Goal: Task Accomplishment & Management: Complete application form

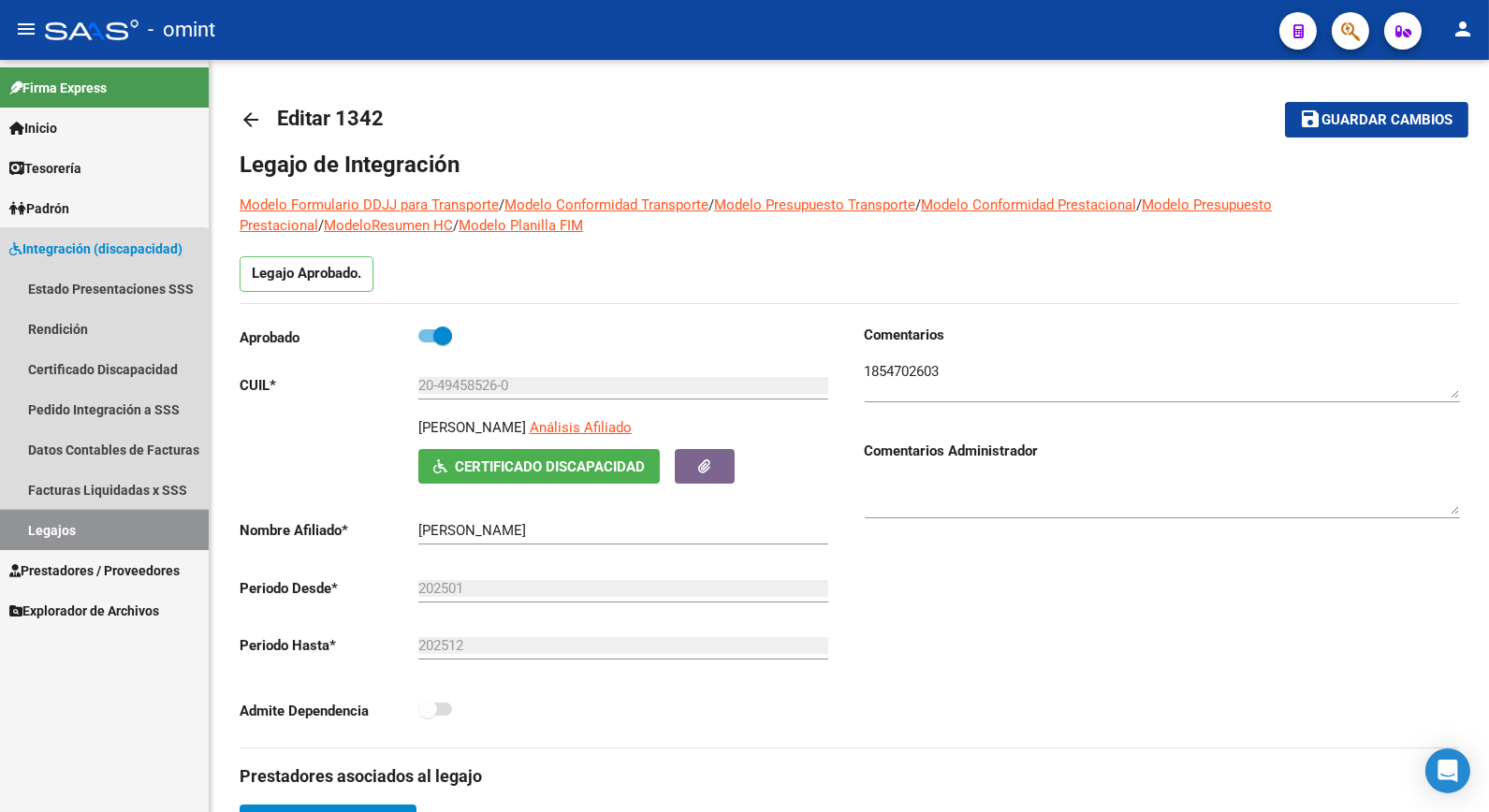
click at [81, 524] on link "Legajos" at bounding box center [104, 529] width 209 height 40
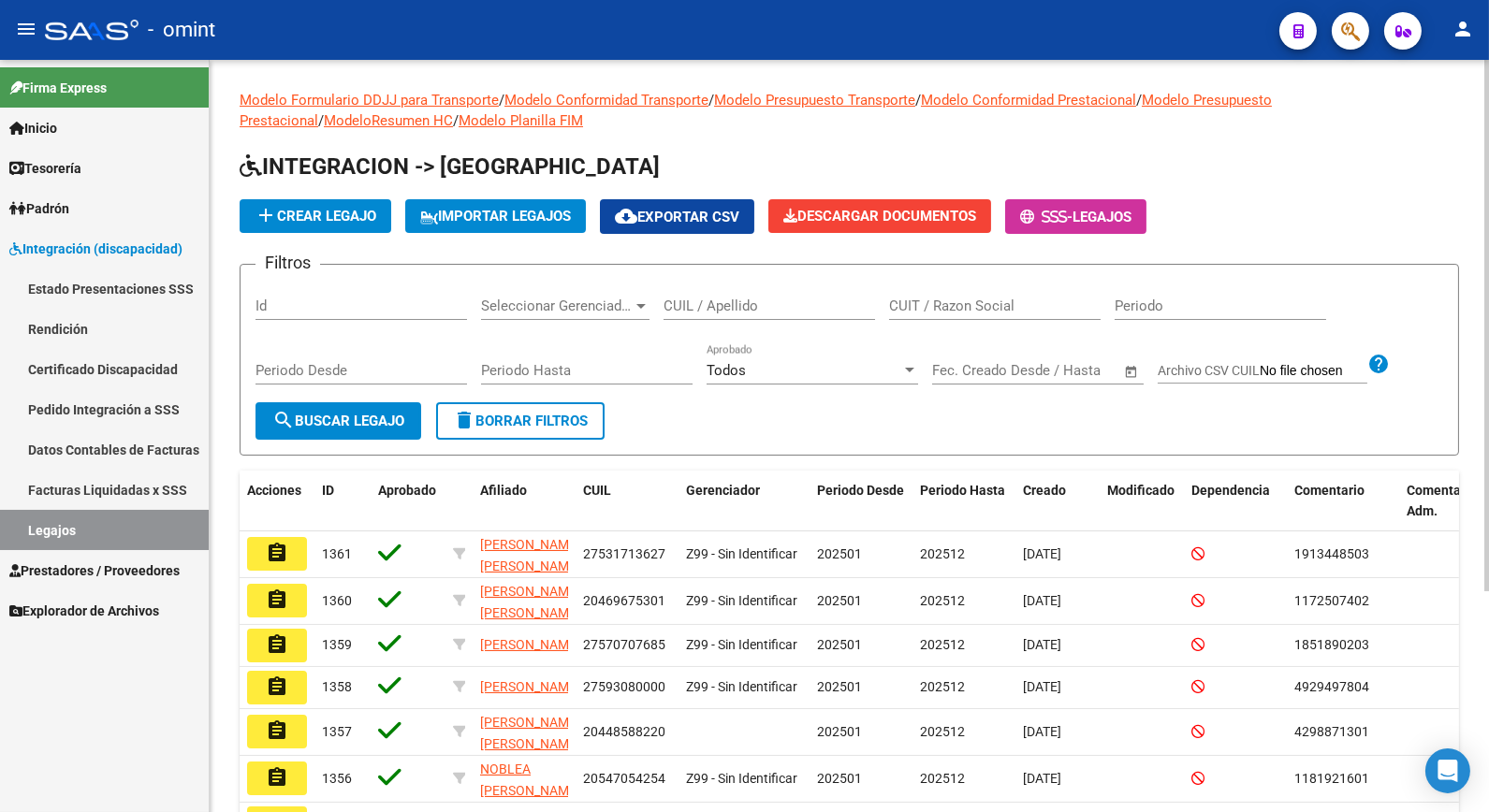
click at [745, 313] on input "CUIL / Apellido" at bounding box center [769, 306] width 212 height 17
type input "[PERSON_NAME]"
click at [404, 417] on span "search Buscar Legajo" at bounding box center [338, 420] width 132 height 17
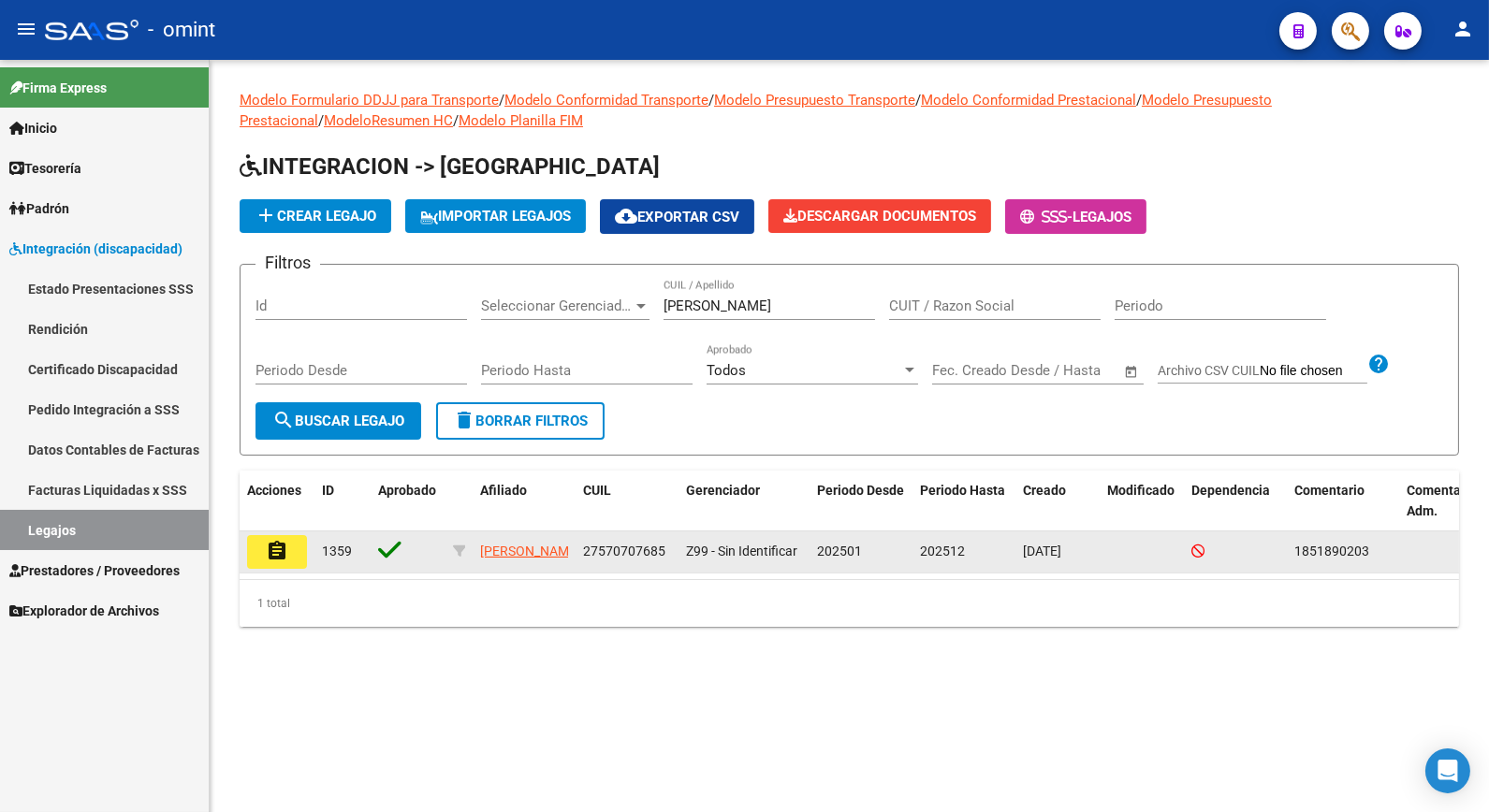
click at [286, 552] on mat-icon "assignment" at bounding box center [277, 550] width 22 height 22
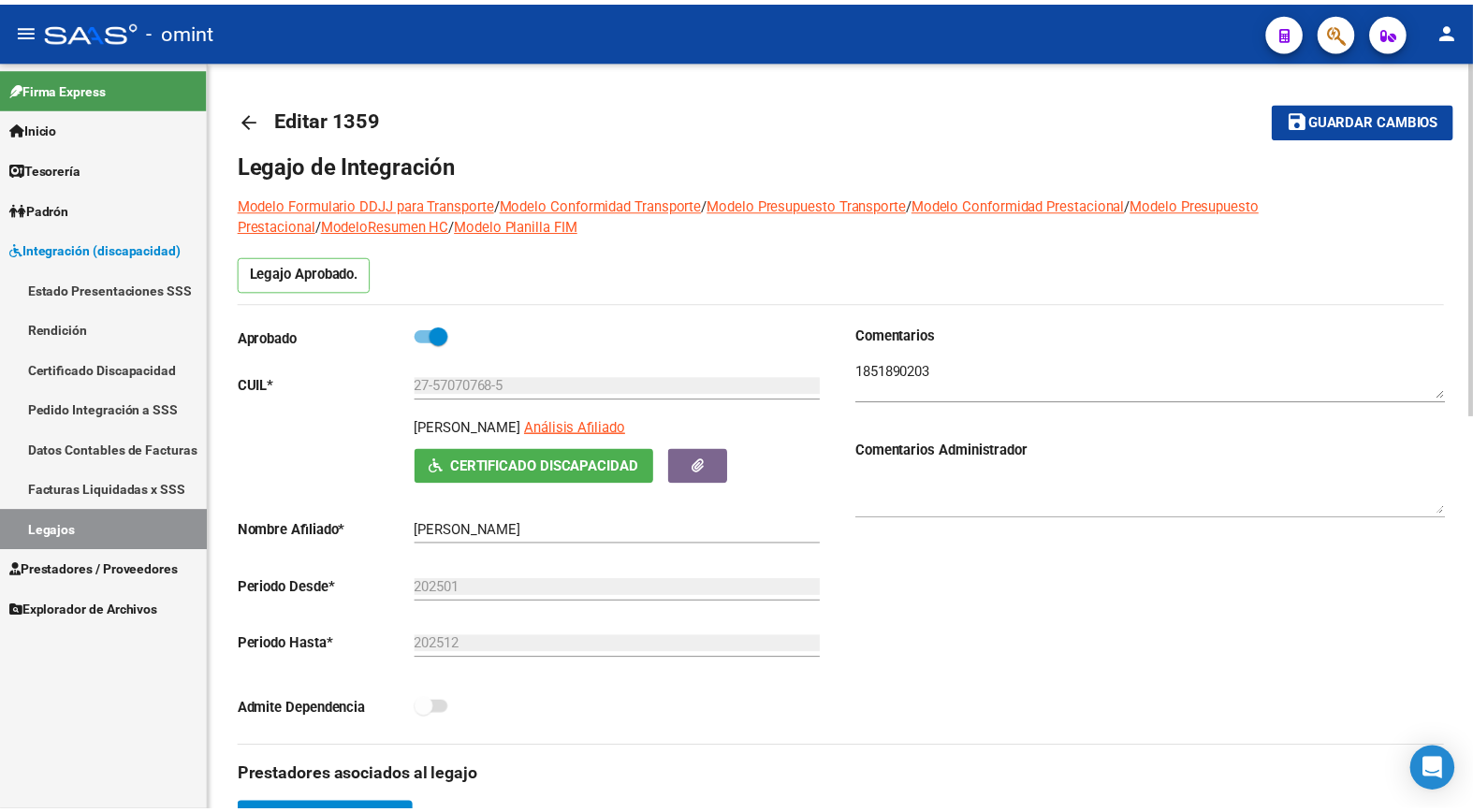
scroll to position [415, 0]
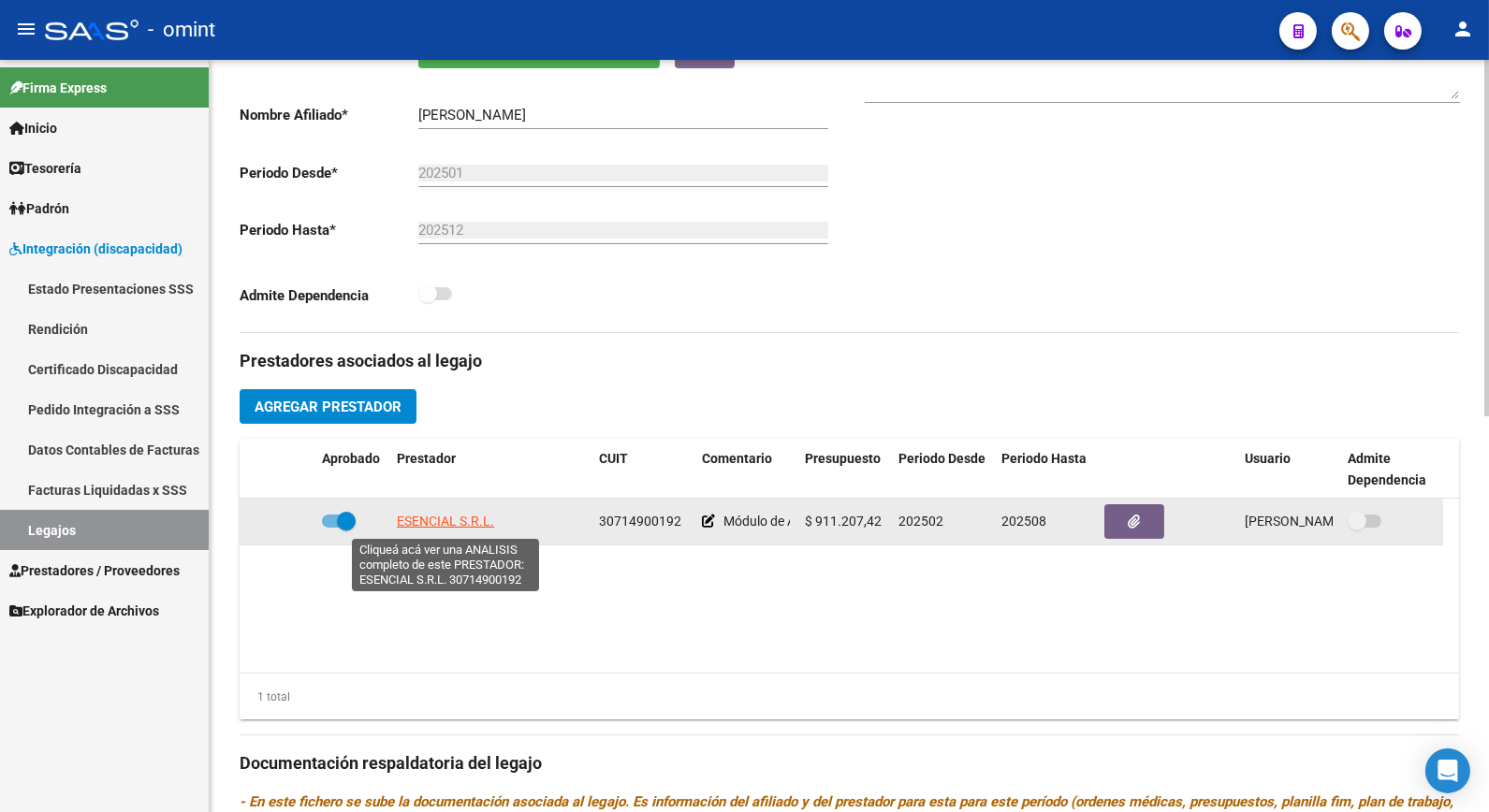
click at [410, 518] on span "ESENCIAL S.R.L." at bounding box center [445, 520] width 97 height 15
type textarea "30714900192"
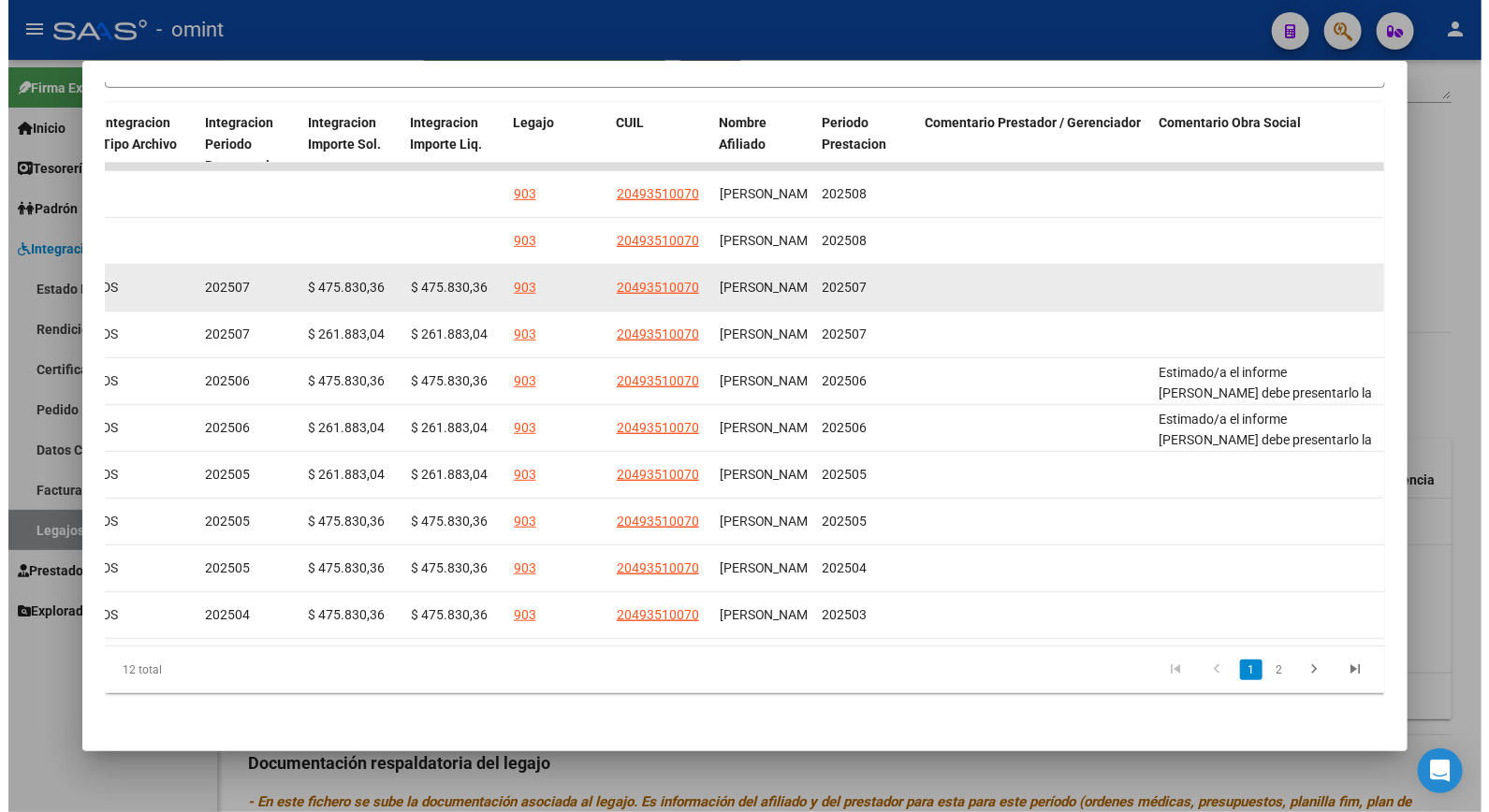
scroll to position [0, 0]
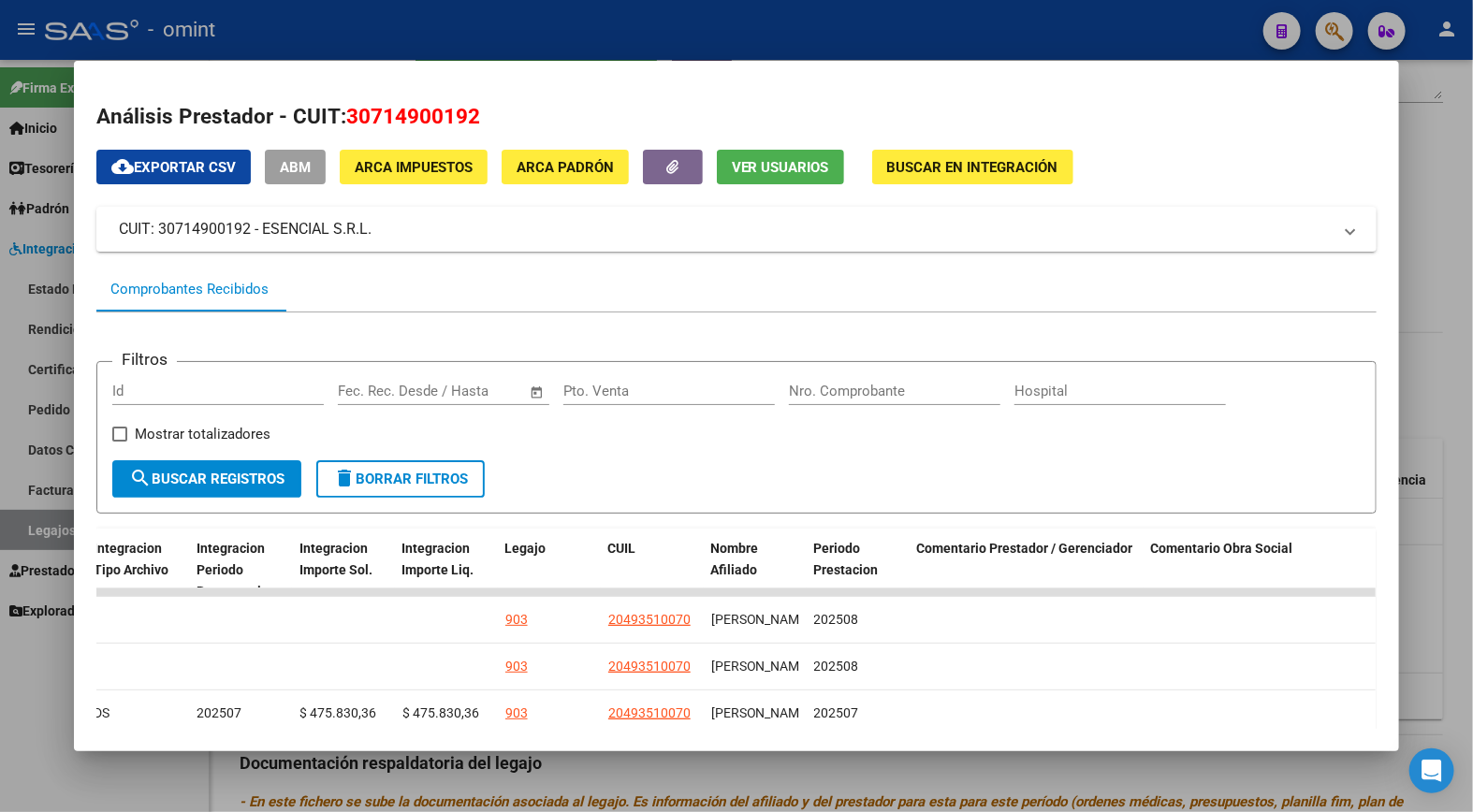
click at [689, 19] on div at bounding box center [736, 406] width 1473 height 812
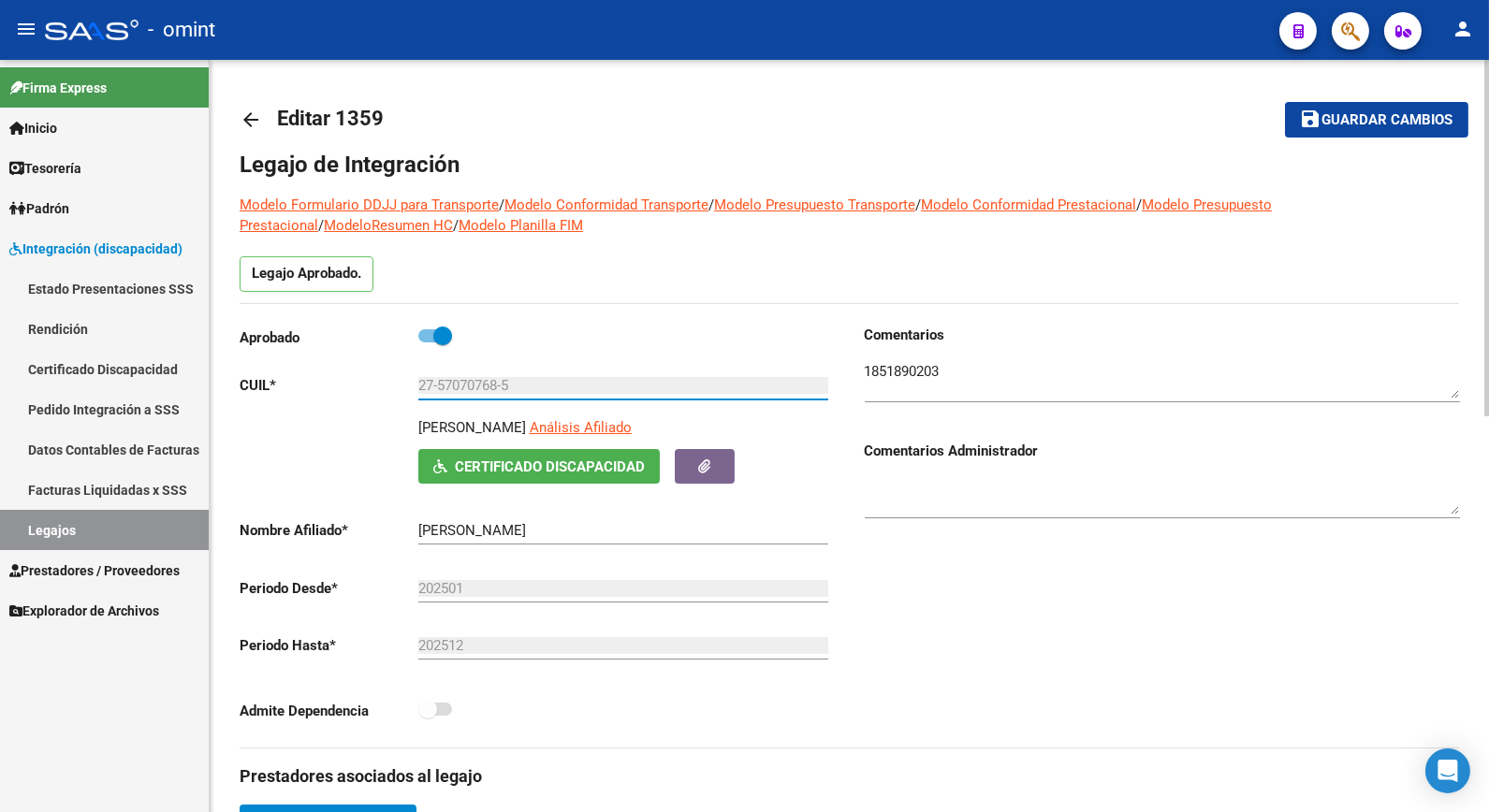
click at [492, 381] on input "27-57070768-5" at bounding box center [623, 385] width 410 height 17
drag, startPoint x: 500, startPoint y: 377, endPoint x: 450, endPoint y: 389, distance: 51.4
click at [452, 389] on input "27-57070768-5" at bounding box center [623, 385] width 410 height 17
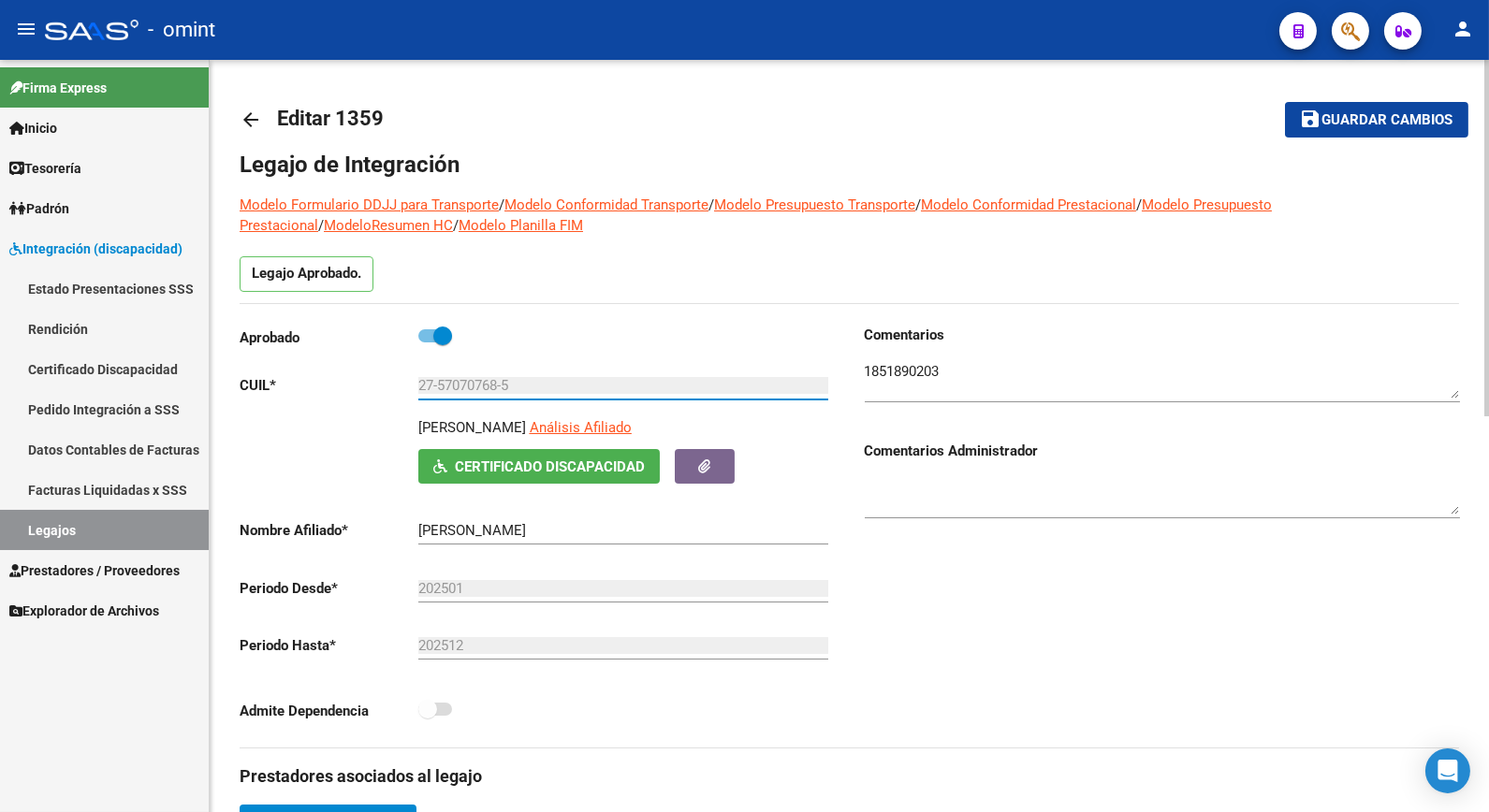
click at [452, 389] on input "27-57070768-5" at bounding box center [623, 385] width 410 height 17
click at [453, 388] on input "27-57070768-5" at bounding box center [623, 385] width 410 height 17
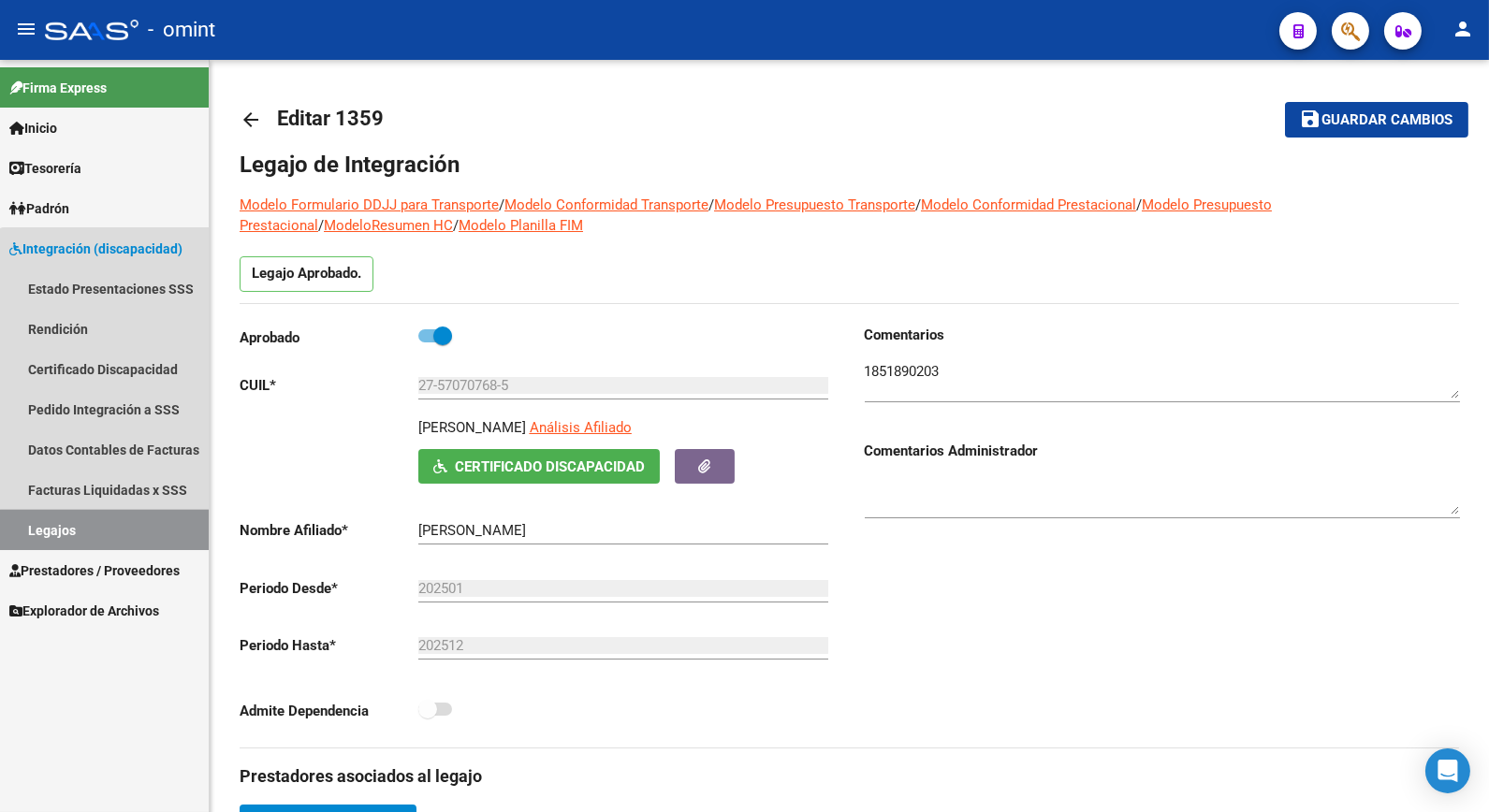
click at [115, 526] on link "Legajos" at bounding box center [104, 529] width 209 height 40
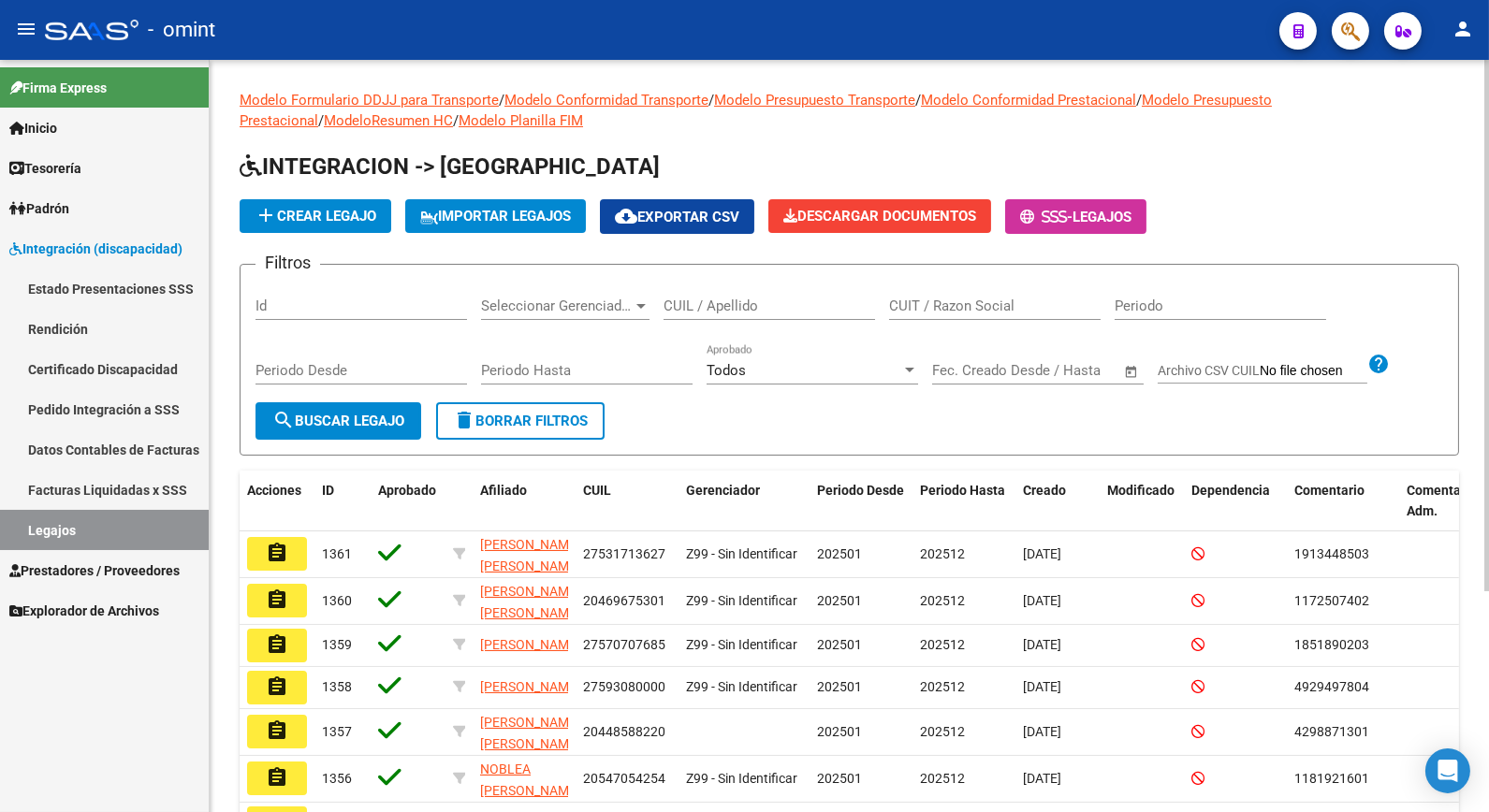
click at [754, 310] on input "CUIL / Apellido" at bounding box center [769, 306] width 212 height 17
click at [755, 297] on div "K CUIL / Apellido" at bounding box center [769, 300] width 212 height 40
click at [754, 311] on input "K" at bounding box center [769, 306] width 212 height 17
click at [755, 297] on div "K CUIL / Apellido" at bounding box center [769, 300] width 212 height 40
click at [754, 311] on input "K" at bounding box center [769, 306] width 212 height 17
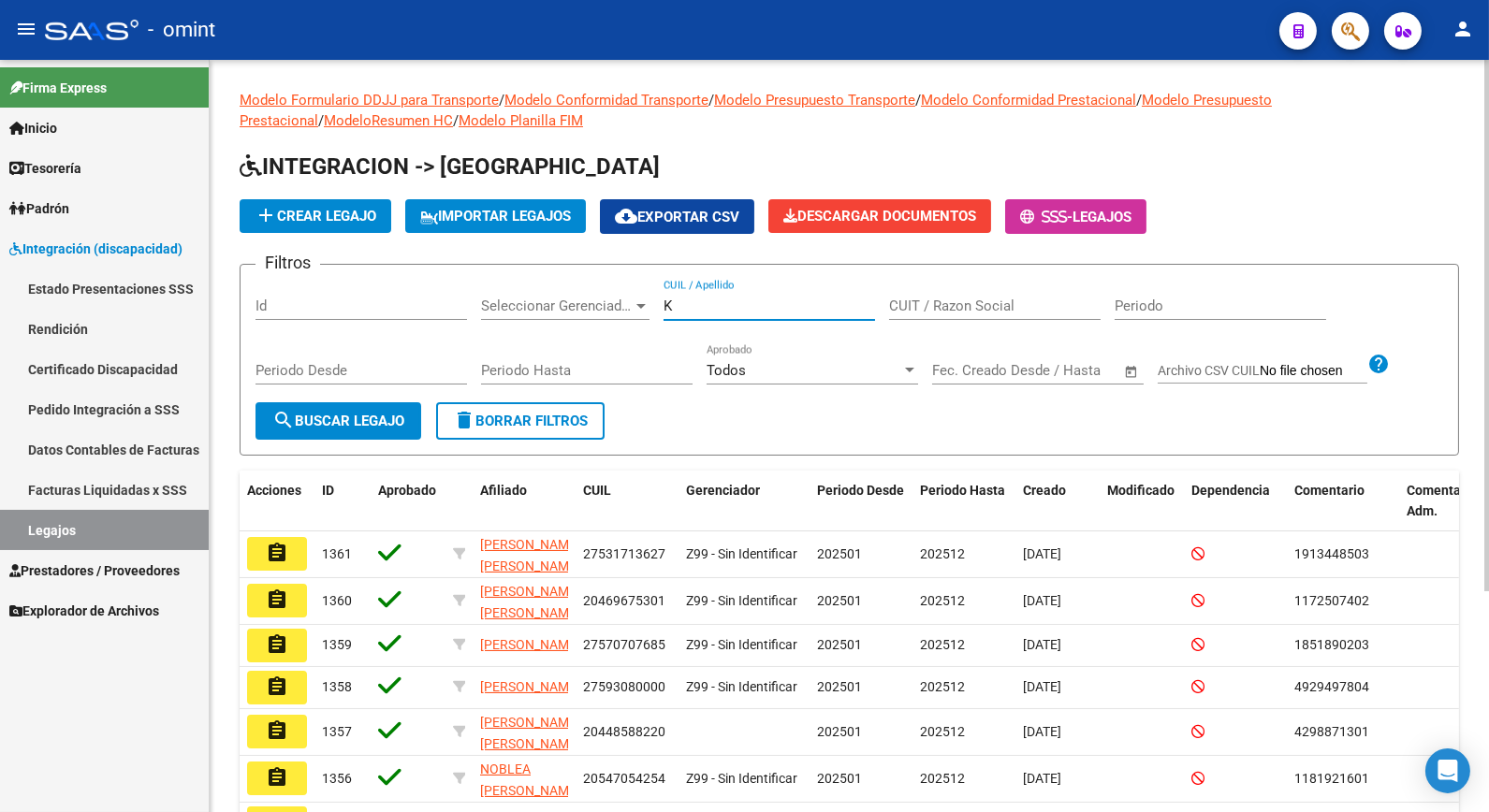
click at [699, 301] on input "K" at bounding box center [769, 306] width 212 height 17
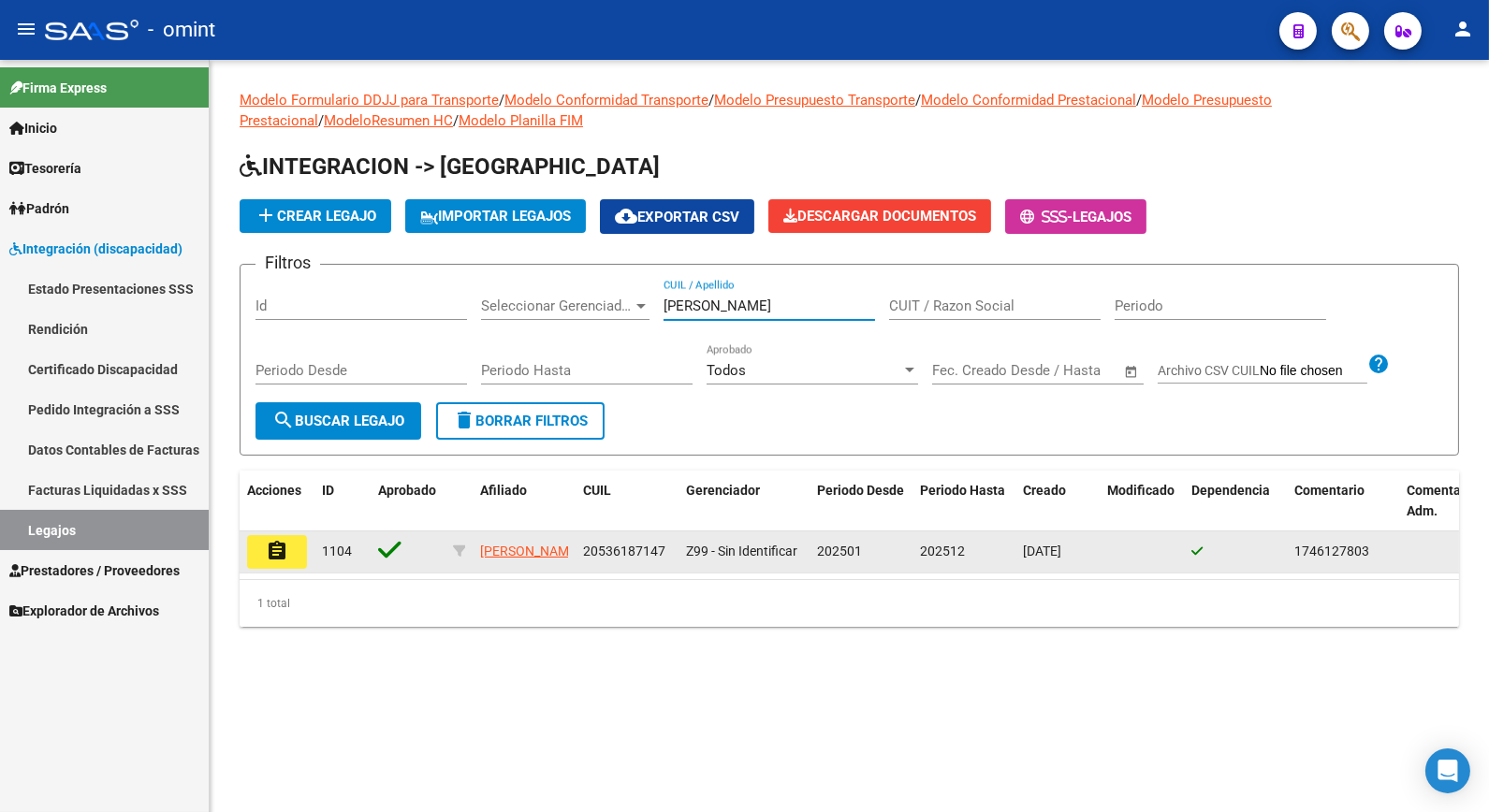
type input "[PERSON_NAME]"
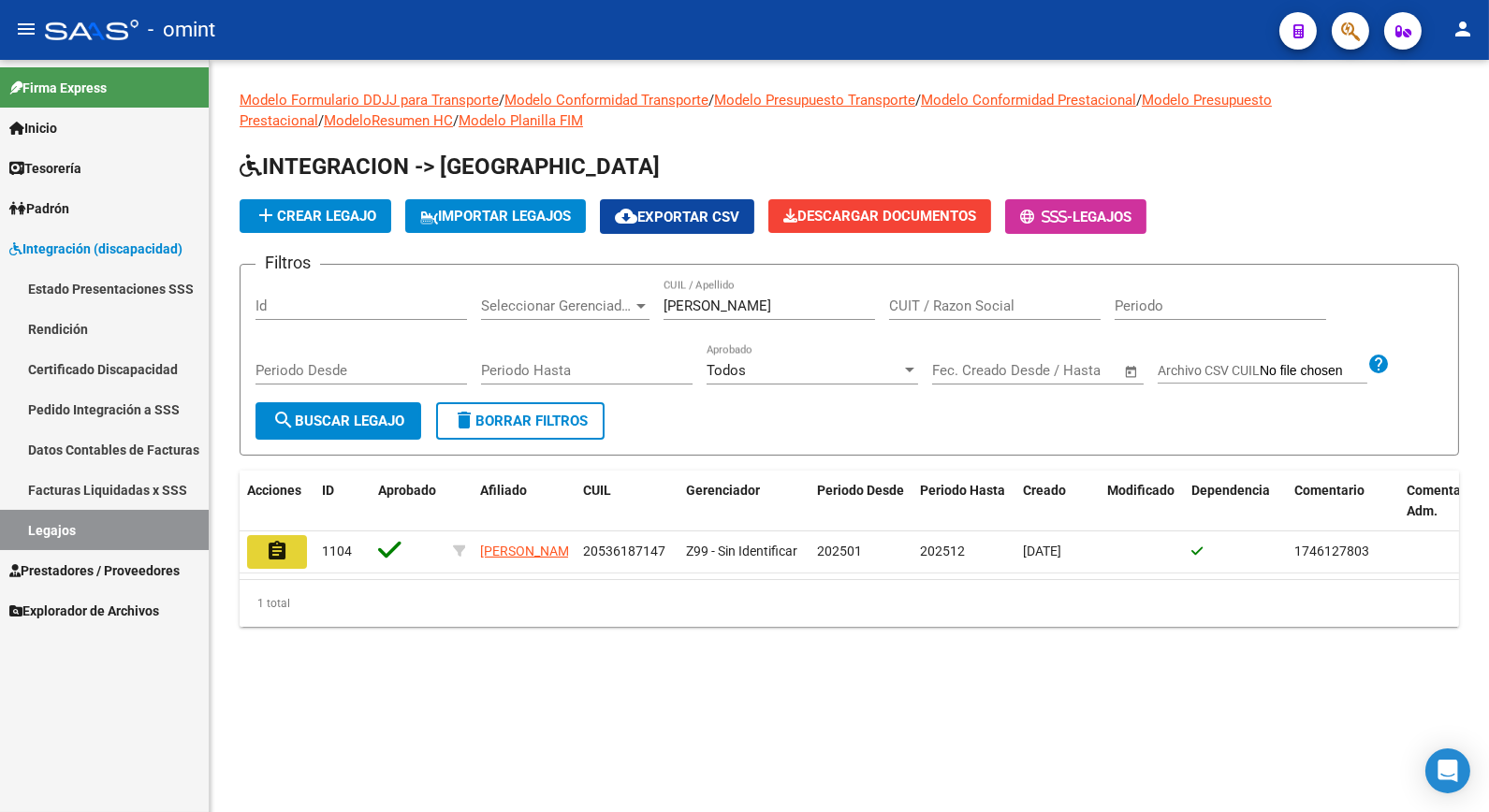
click at [296, 558] on button "assignment" at bounding box center [277, 552] width 60 height 34
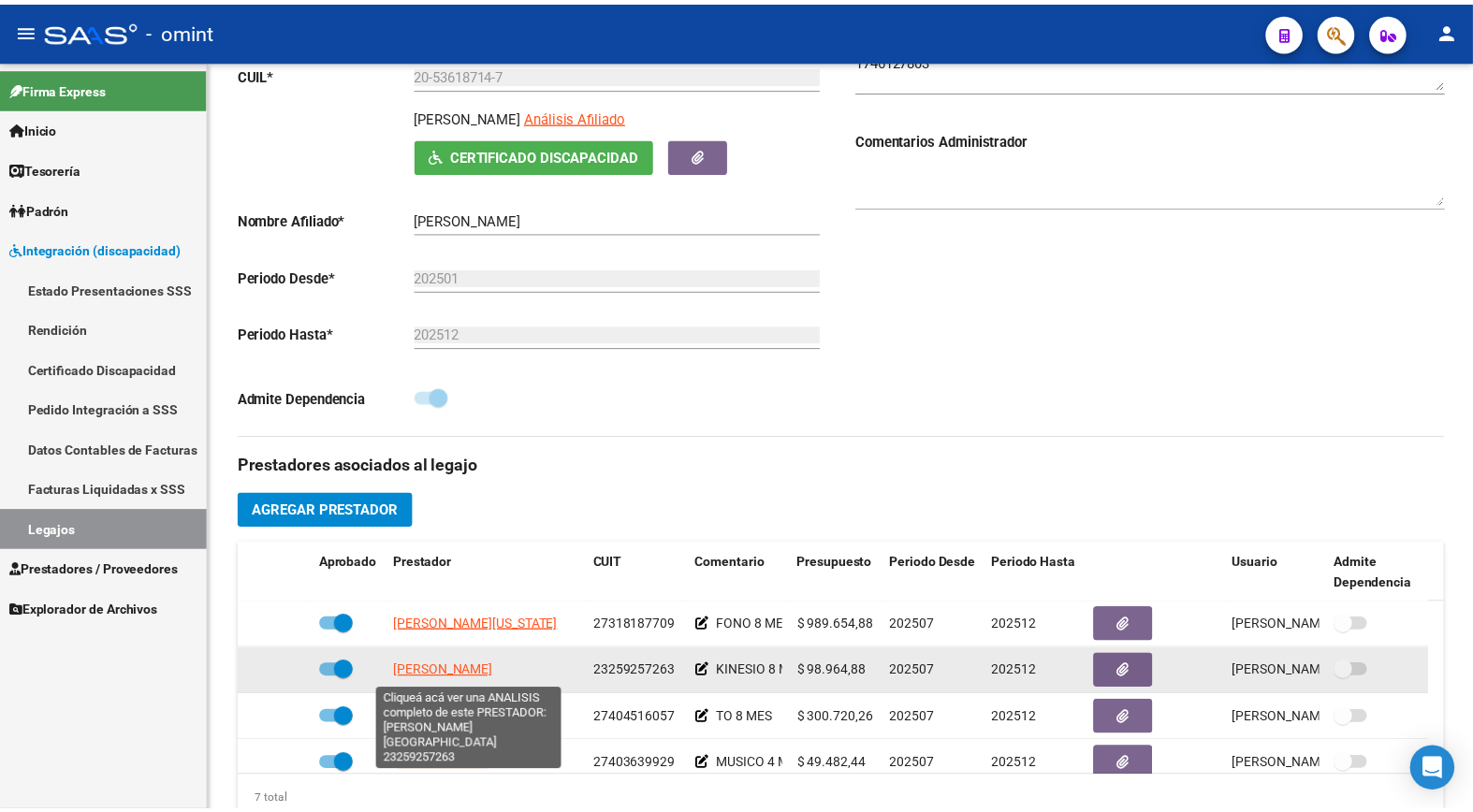
scroll to position [159, 0]
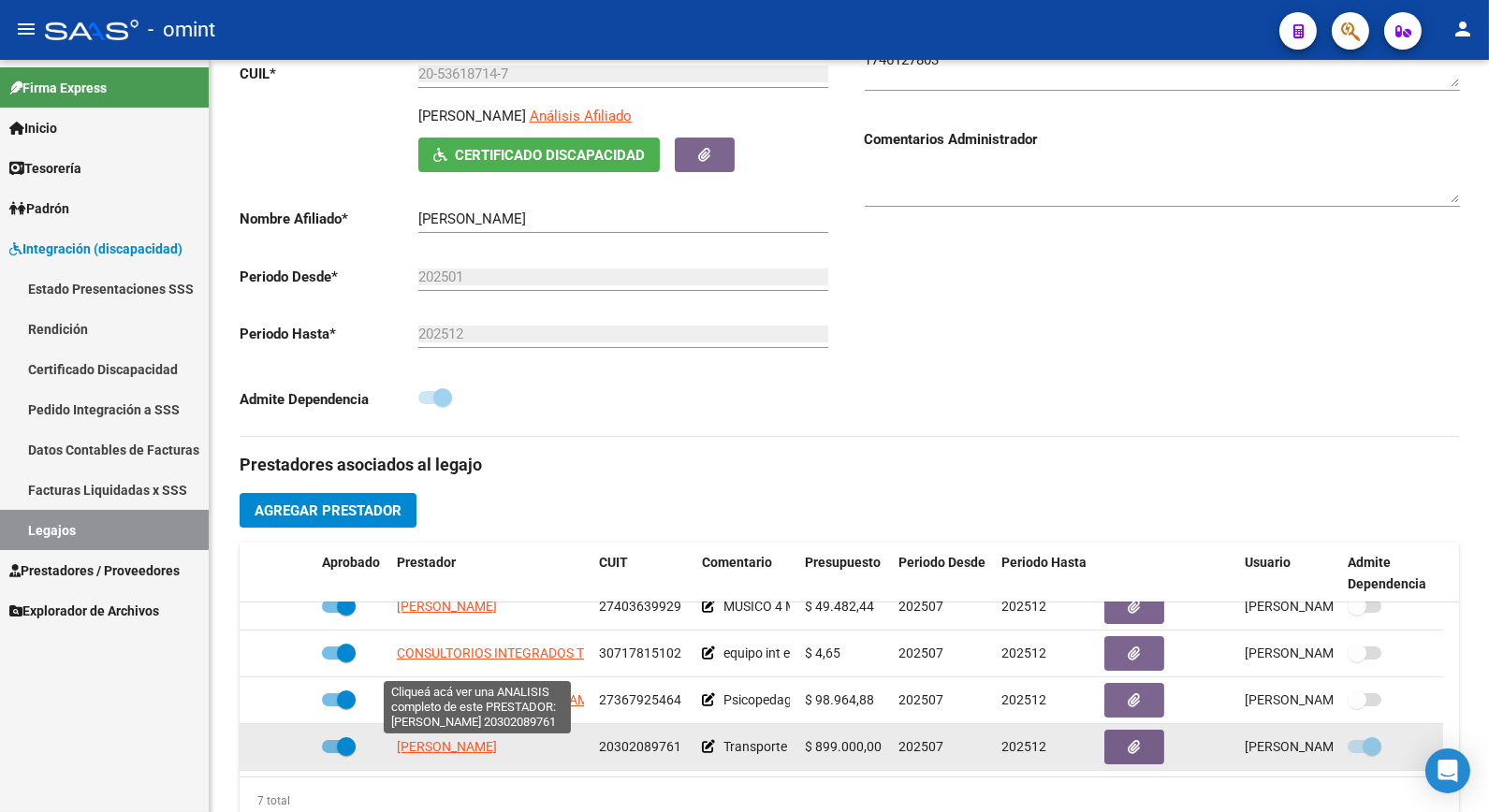
click at [497, 754] on span "[PERSON_NAME]" at bounding box center [447, 746] width 100 height 15
type textarea "20302089761"
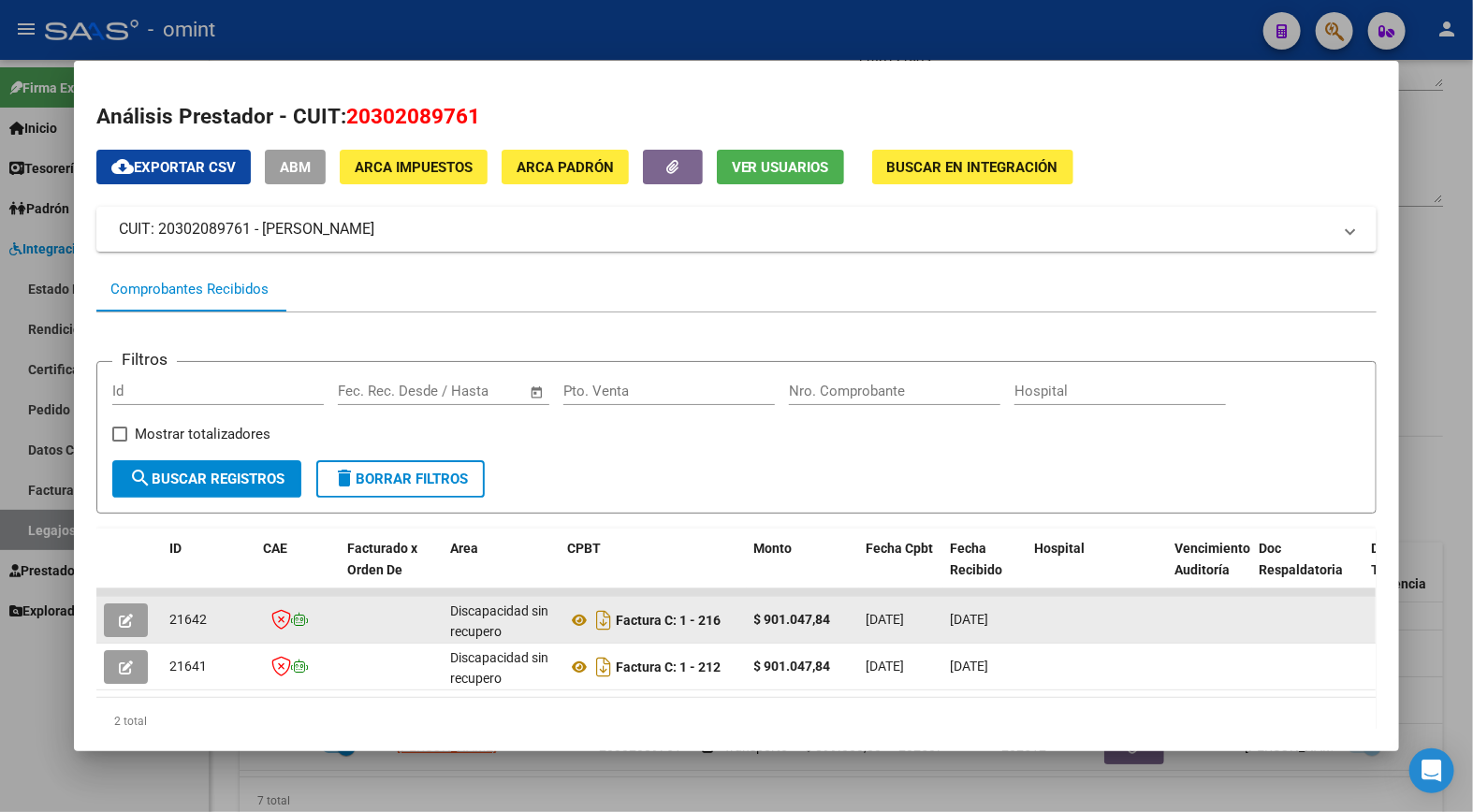
click at [119, 618] on icon "button" at bounding box center [126, 620] width 14 height 14
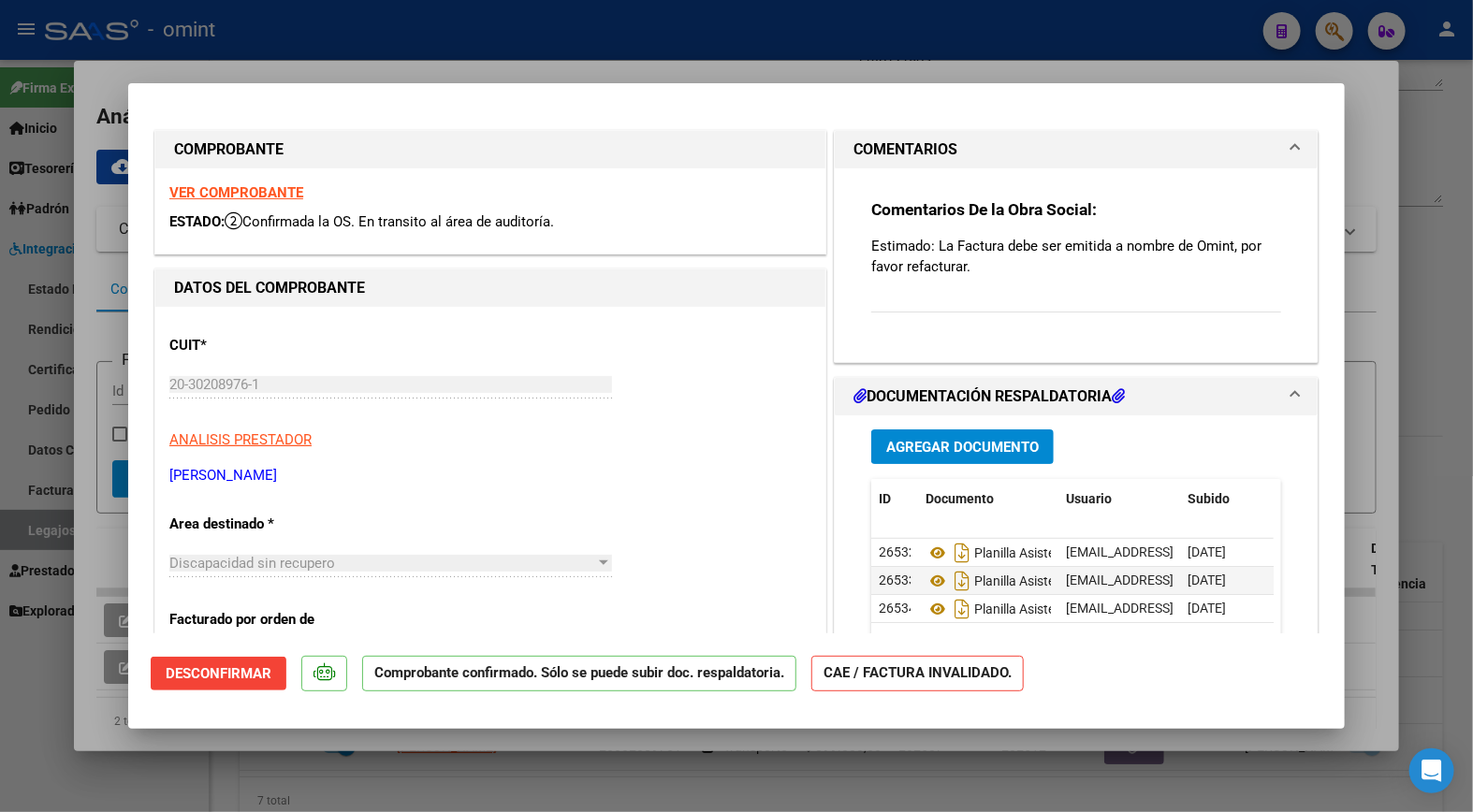
click at [239, 190] on strong "VER COMPROBANTE" at bounding box center [236, 192] width 134 height 17
click at [403, 58] on div at bounding box center [736, 406] width 1473 height 812
type input "$ 0,00"
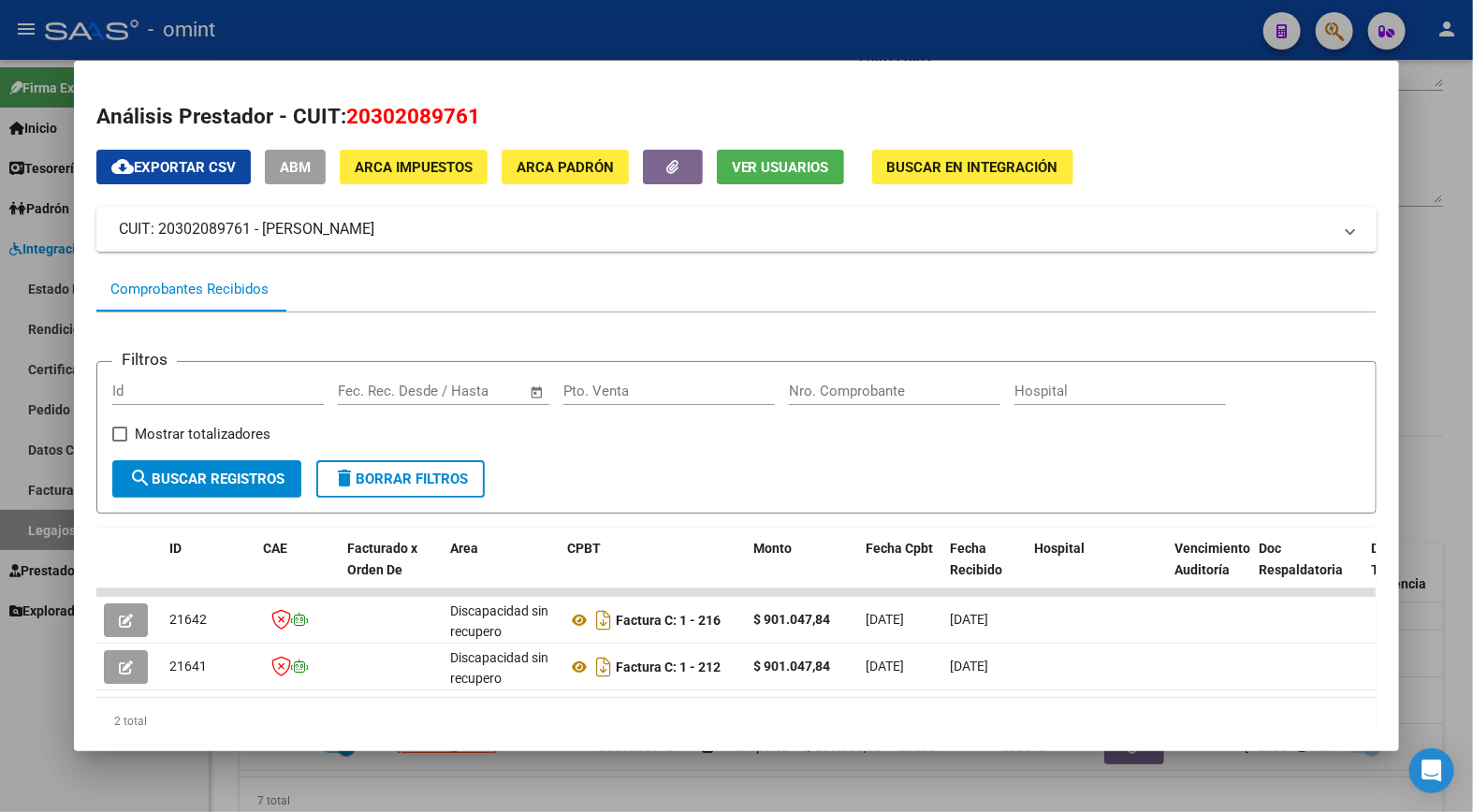
click at [339, 38] on div at bounding box center [736, 406] width 1473 height 812
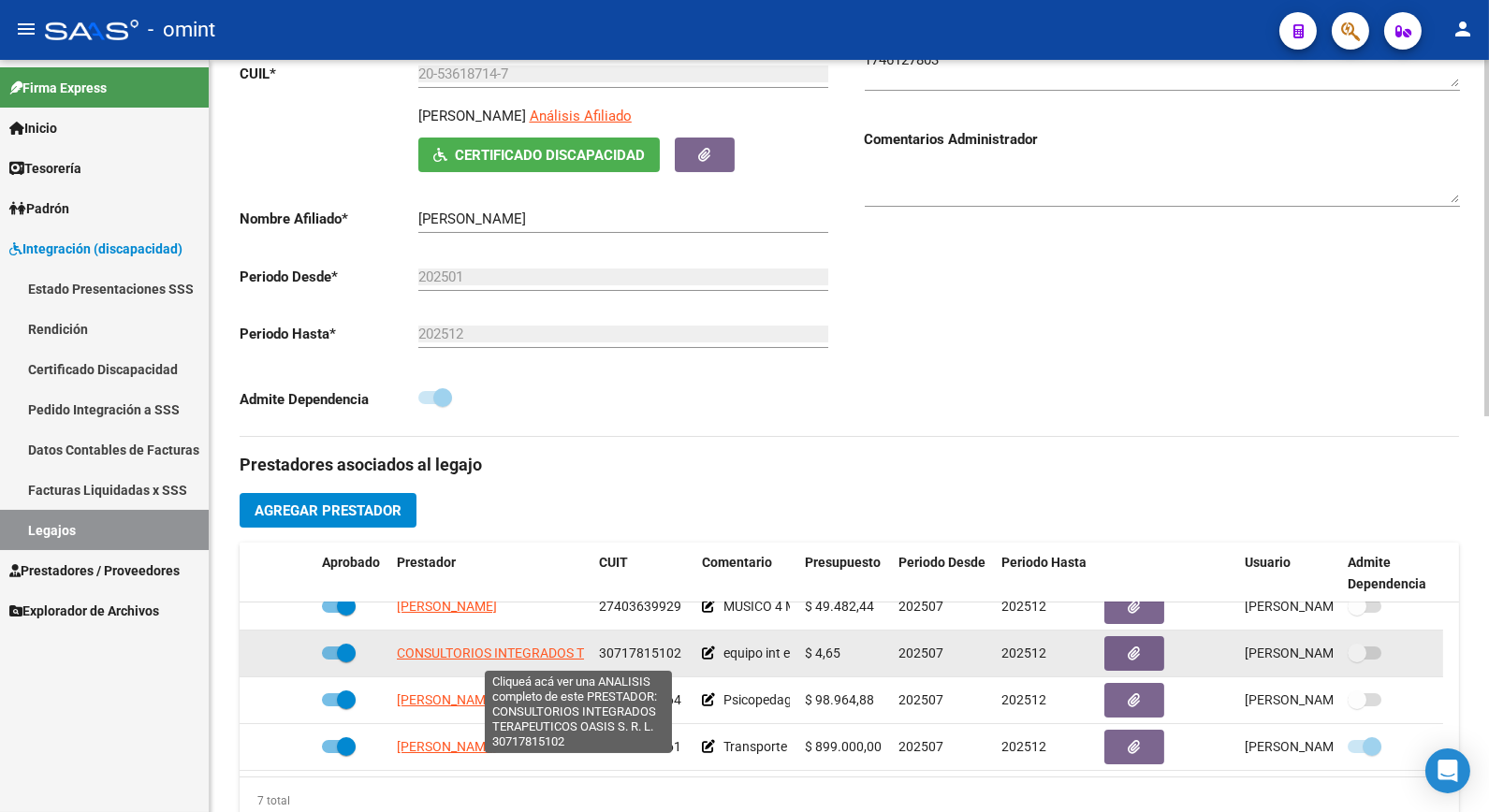
click at [474, 654] on span "CONSULTORIOS INTEGRADOS TERAPEUTICOS OASIS S. R. L." at bounding box center [574, 652] width 355 height 15
type textarea "30717815102"
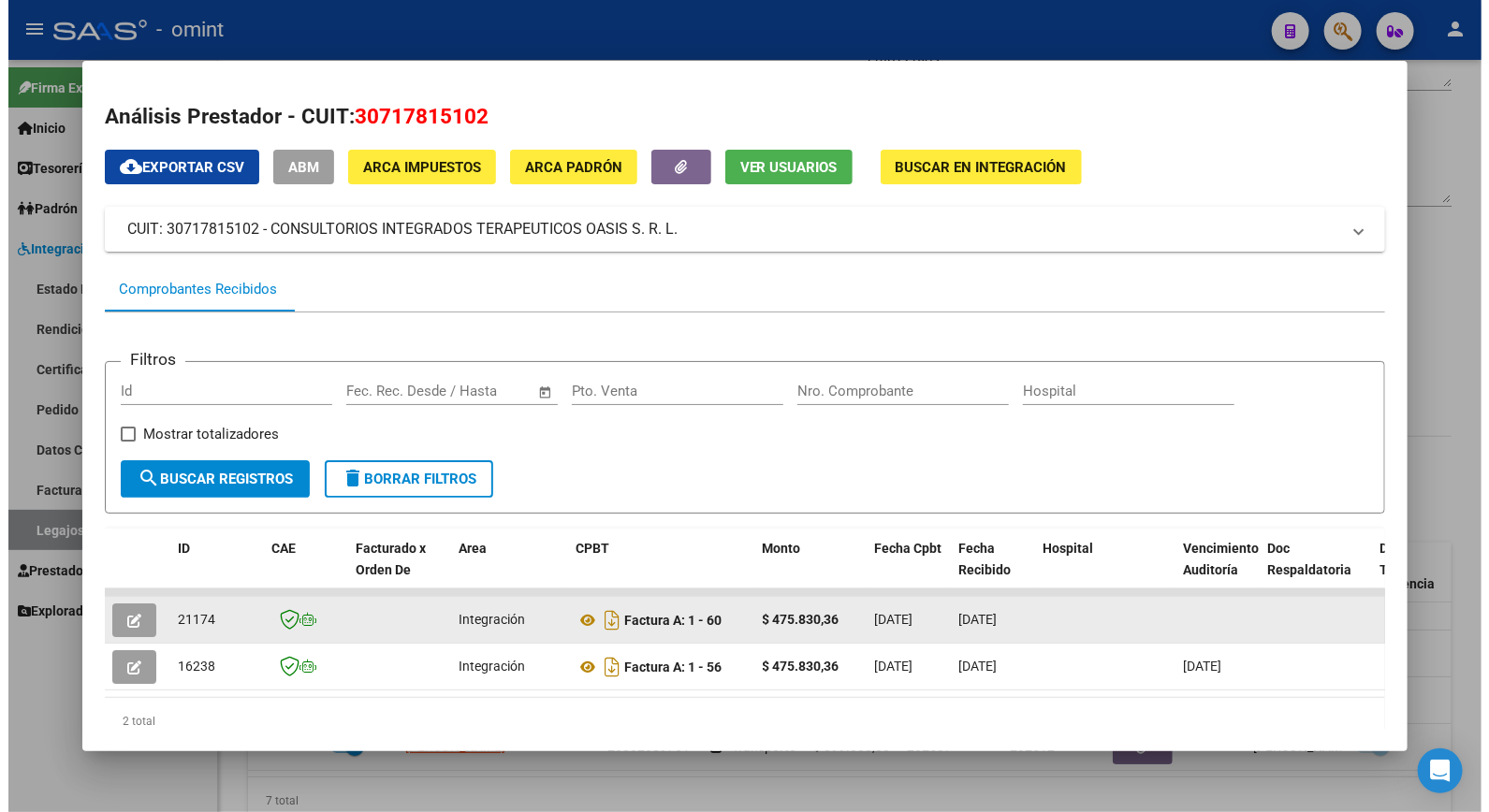
scroll to position [64, 0]
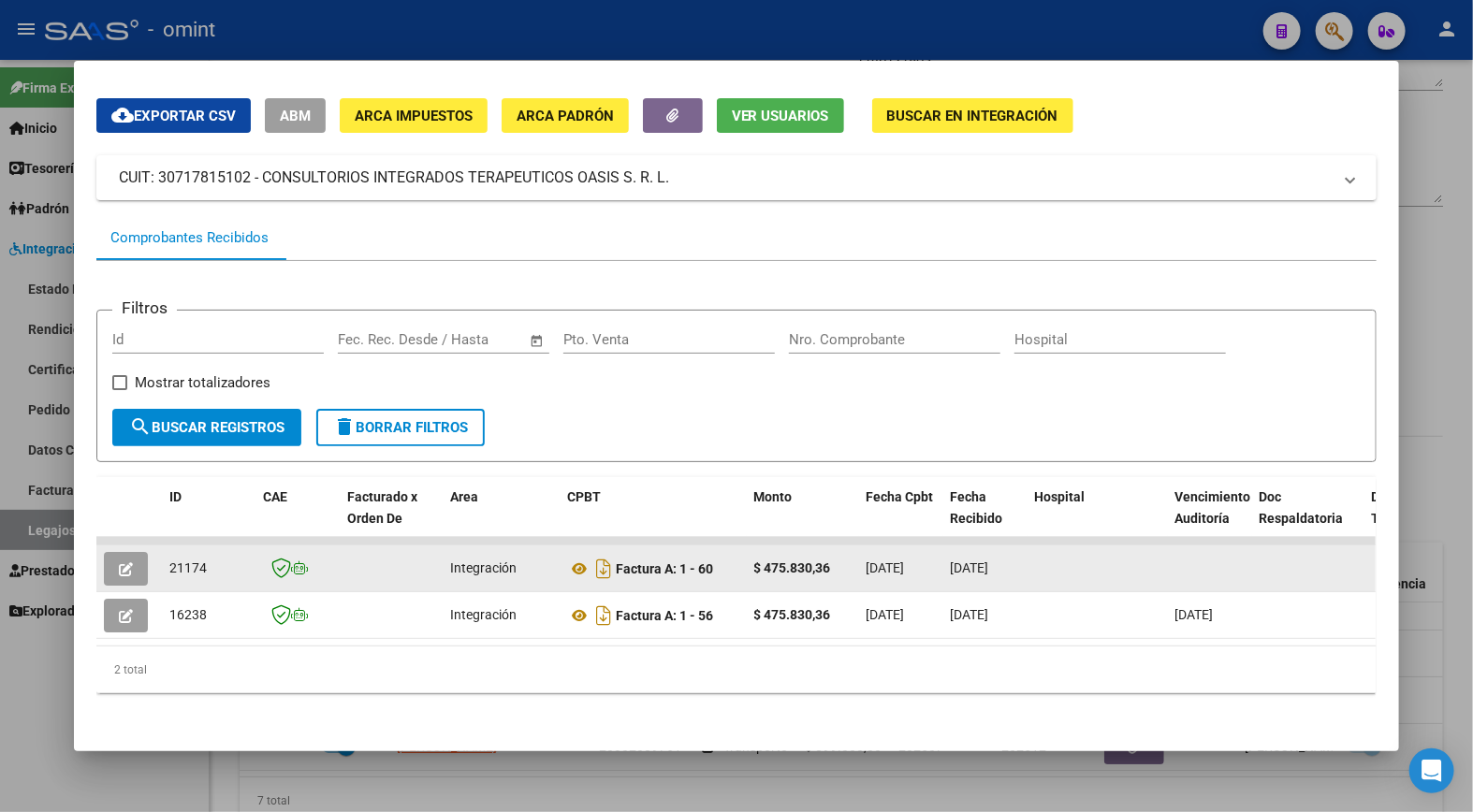
click at [107, 551] on button "button" at bounding box center [126, 568] width 44 height 34
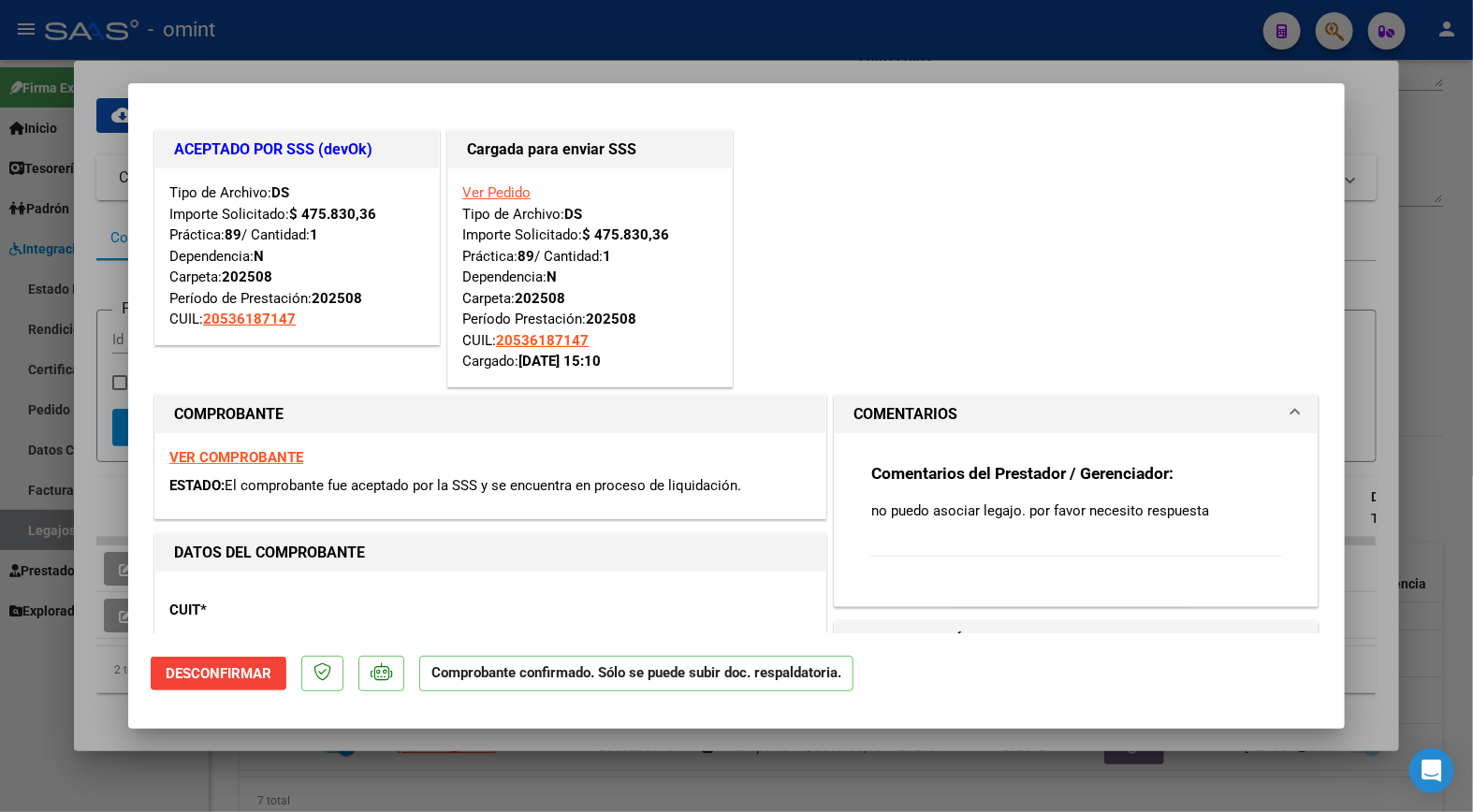
click at [290, 449] on strong "VER COMPROBANTE" at bounding box center [236, 456] width 134 height 17
click at [341, 62] on div at bounding box center [736, 406] width 1473 height 812
type input "$ 0,00"
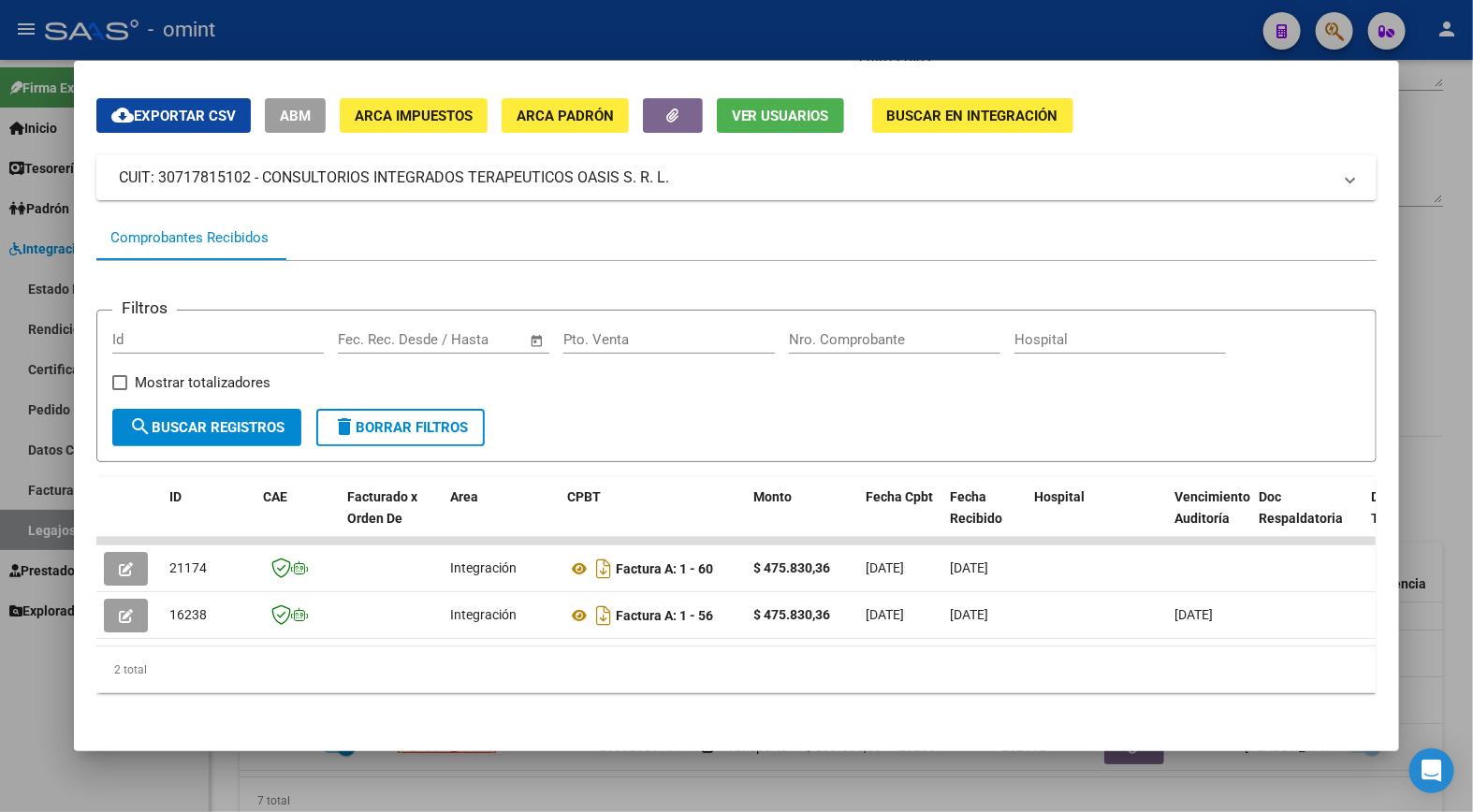
click at [301, 29] on div at bounding box center [736, 406] width 1473 height 812
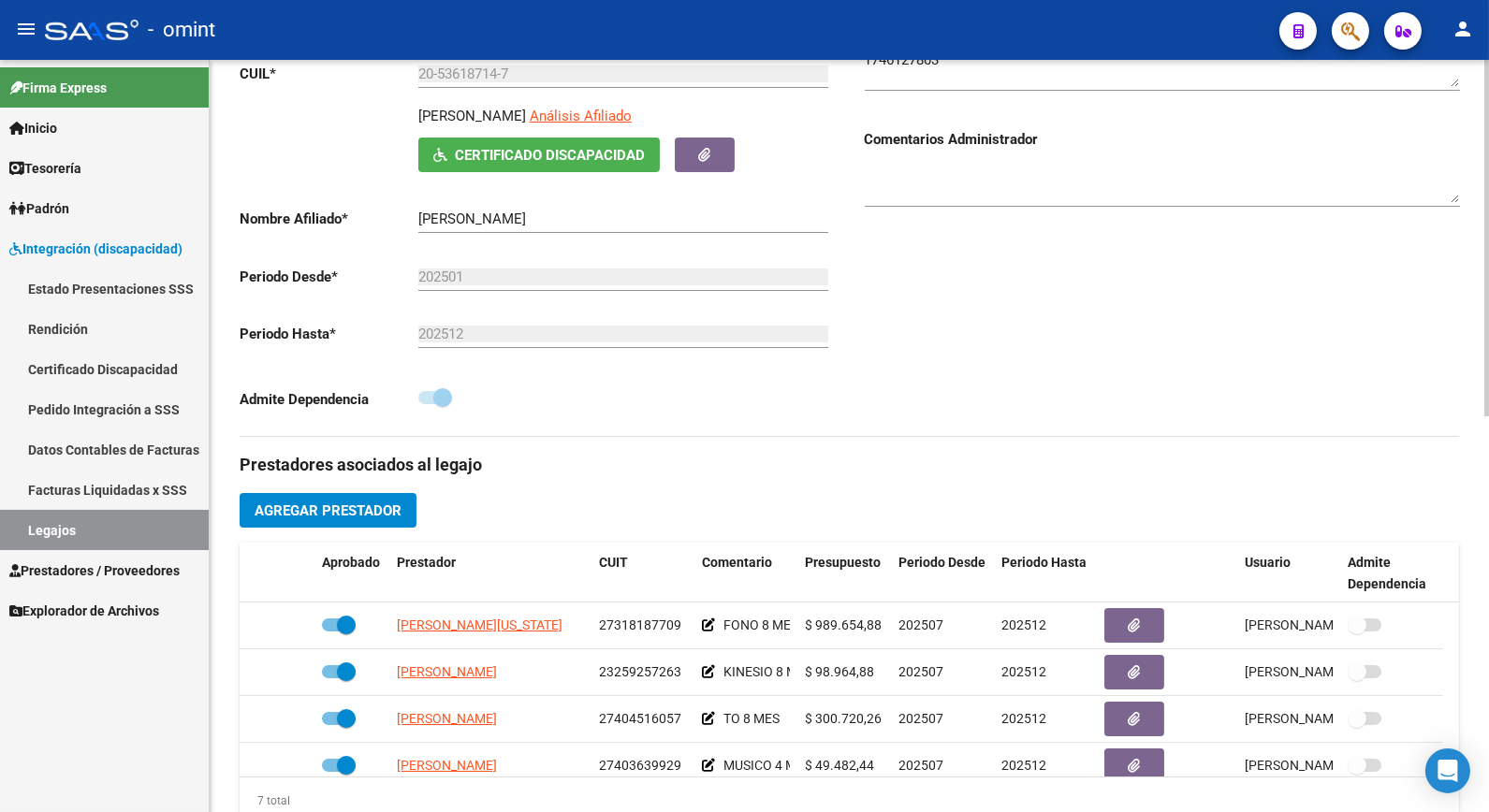
scroll to position [0, 0]
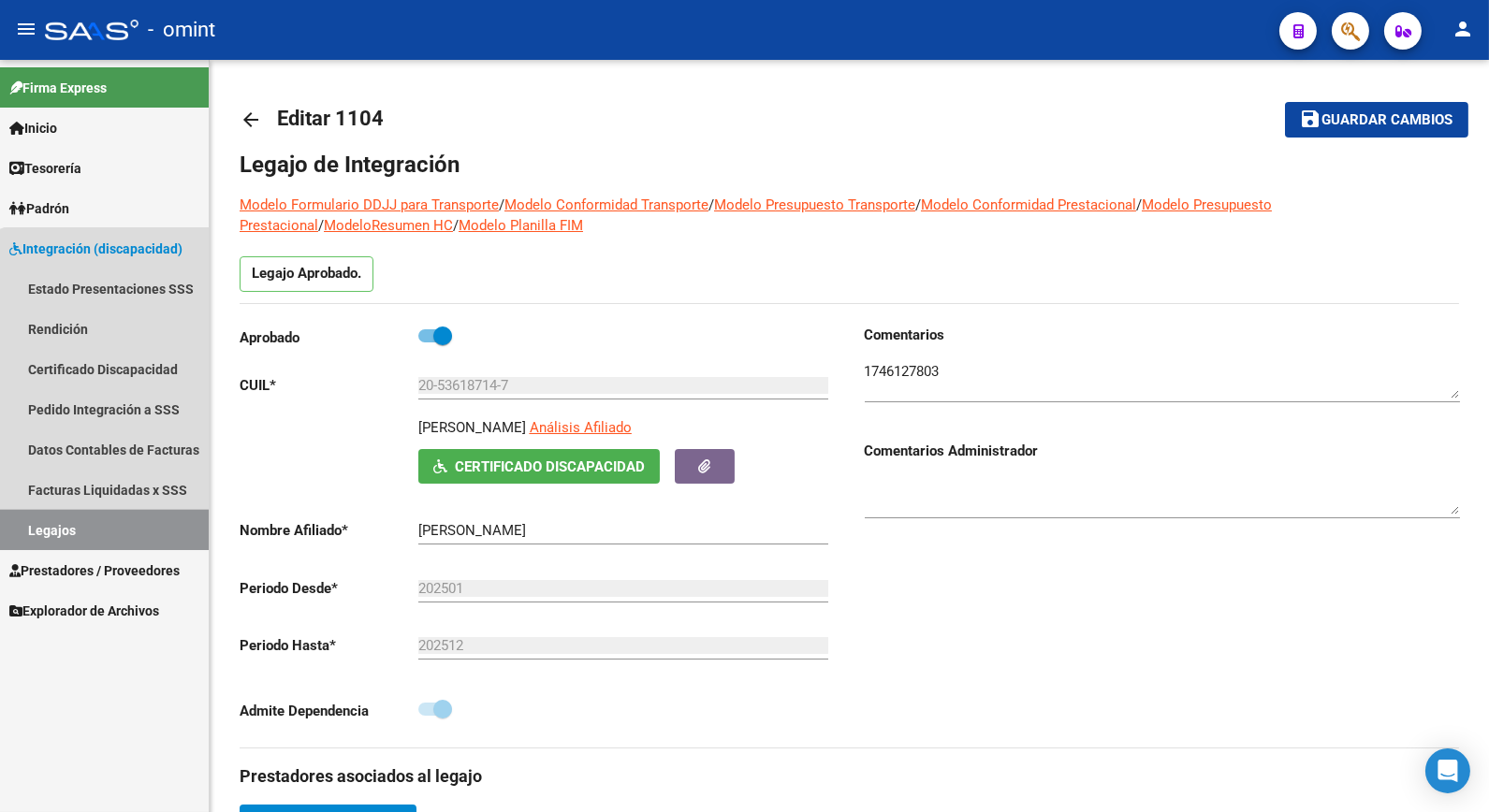
click at [110, 521] on link "Legajos" at bounding box center [104, 529] width 209 height 40
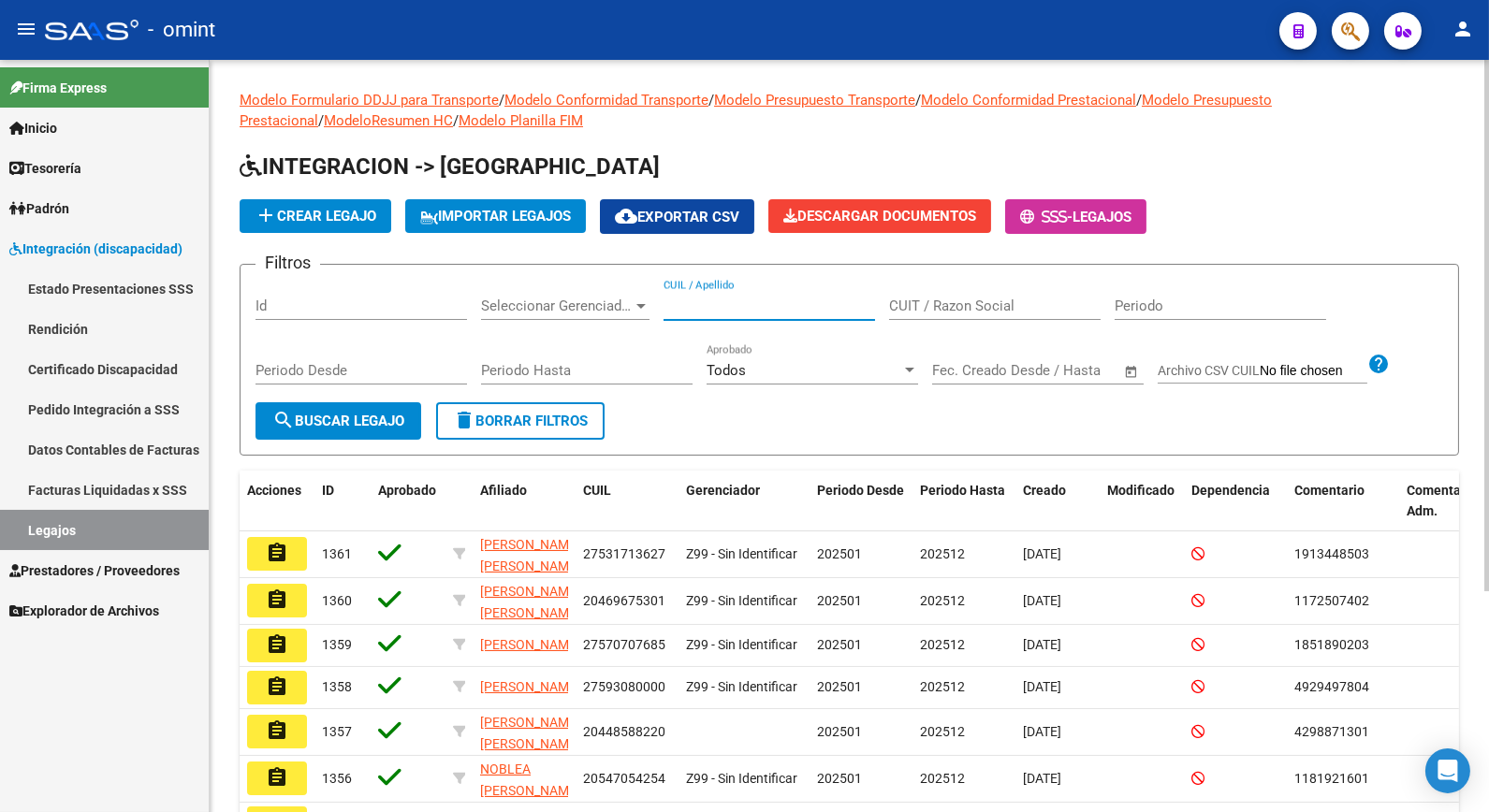
paste input "20560594179"
type input "20560594179"
click at [404, 417] on span "search Buscar Legajo" at bounding box center [338, 420] width 132 height 17
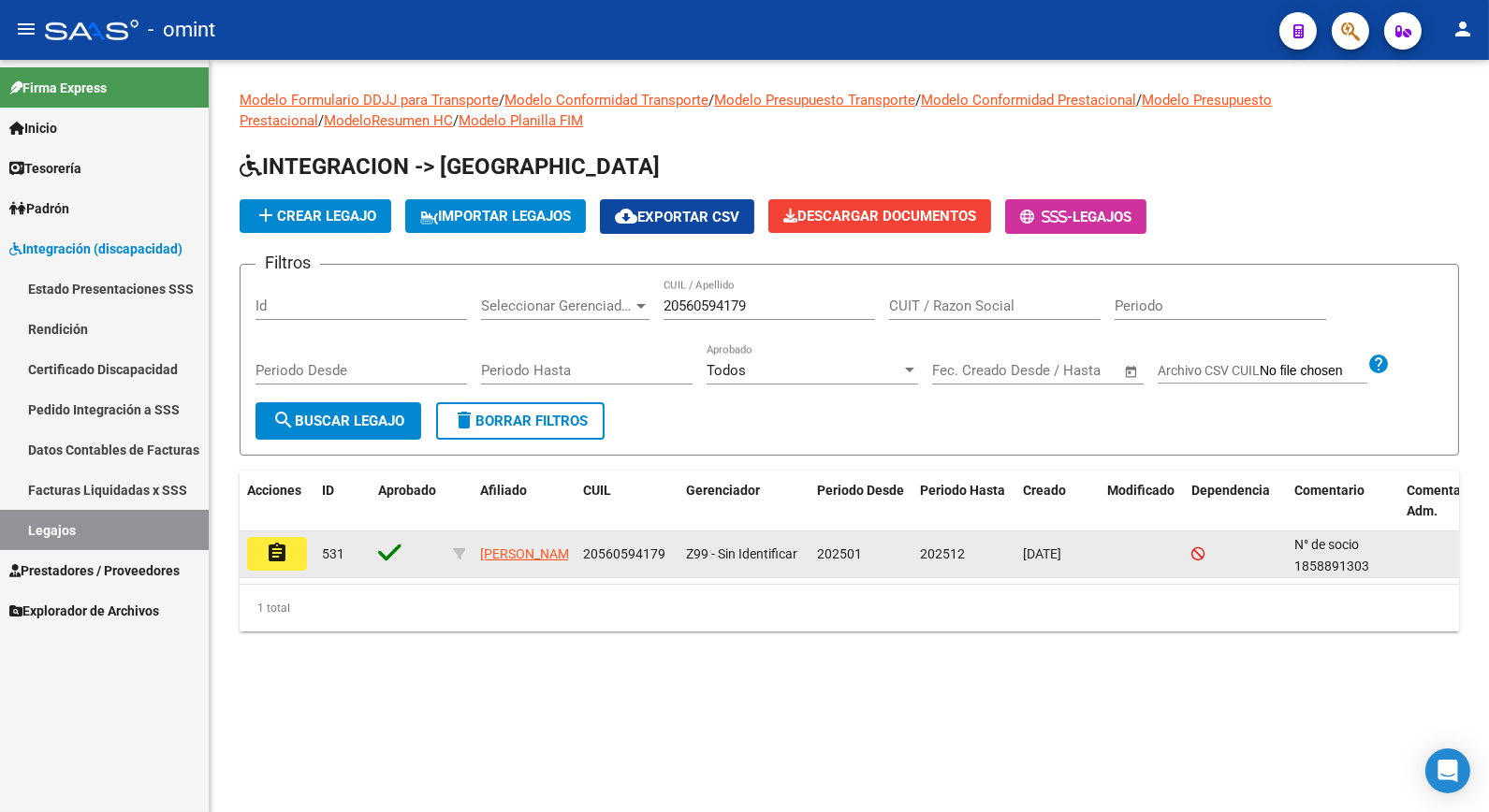
click at [284, 546] on mat-icon "assignment" at bounding box center [277, 552] width 22 height 22
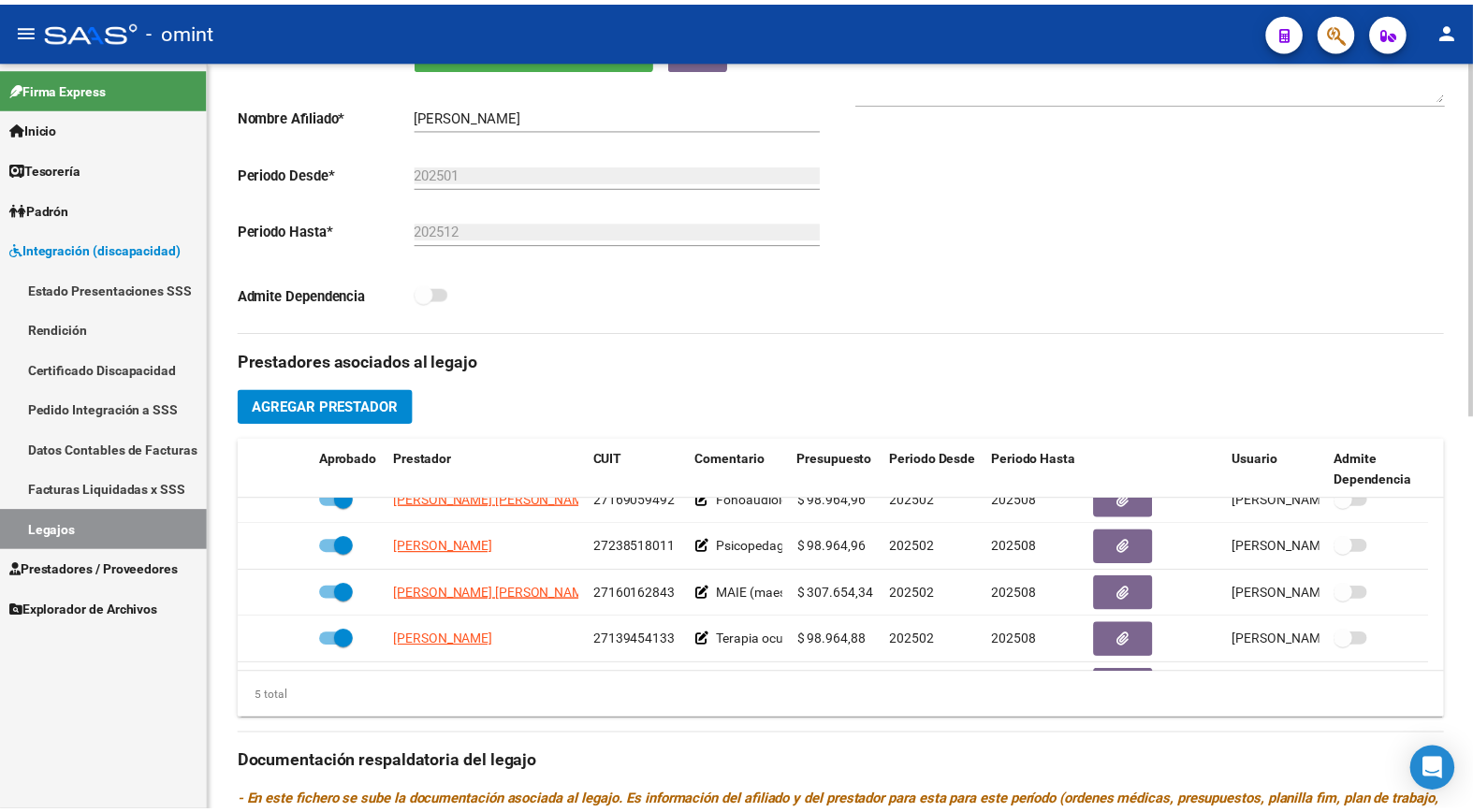
scroll to position [31, 0]
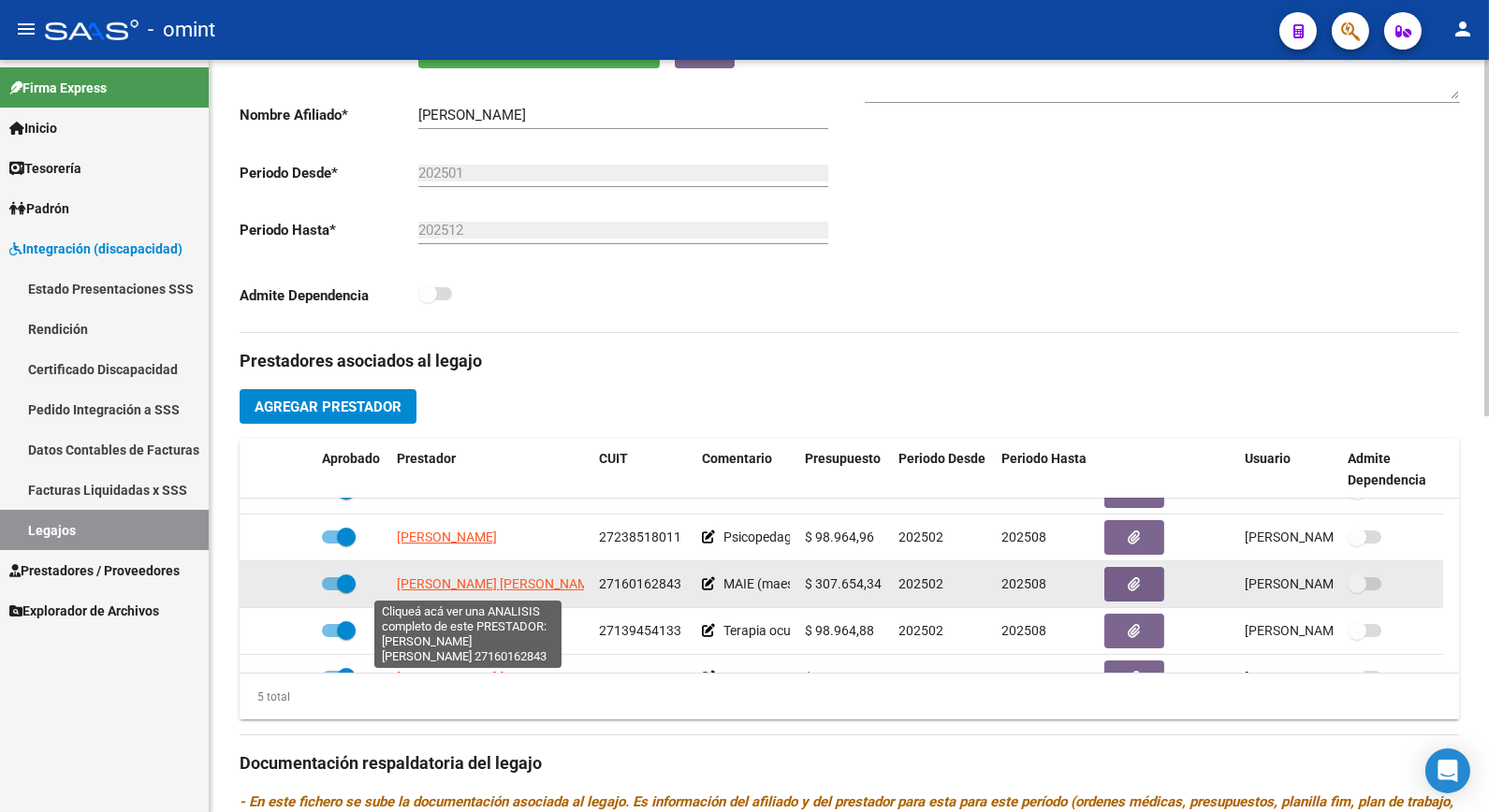
click at [493, 582] on span "[PERSON_NAME] [PERSON_NAME]" at bounding box center [498, 583] width 203 height 15
type textarea "27160162843"
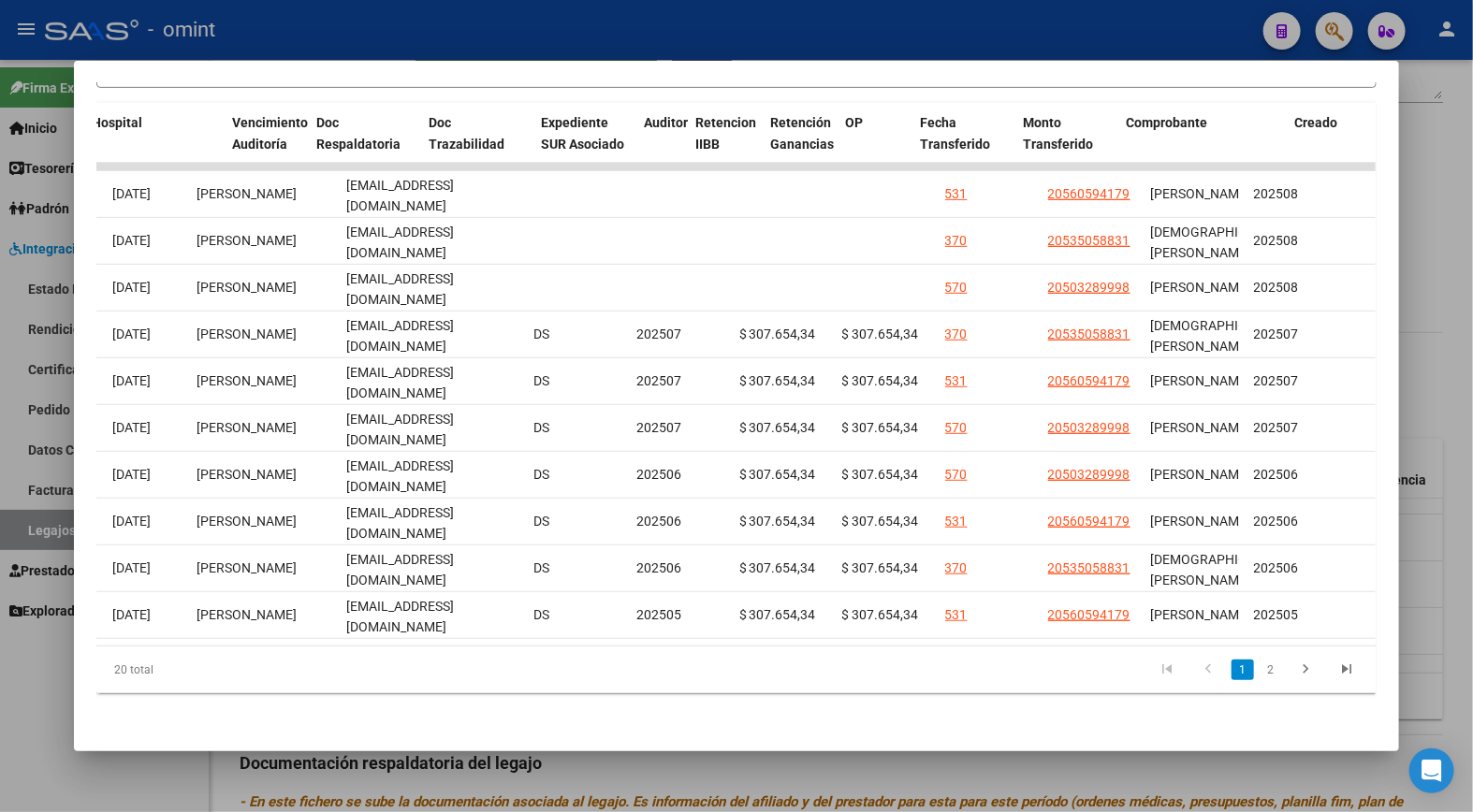
scroll to position [0, 0]
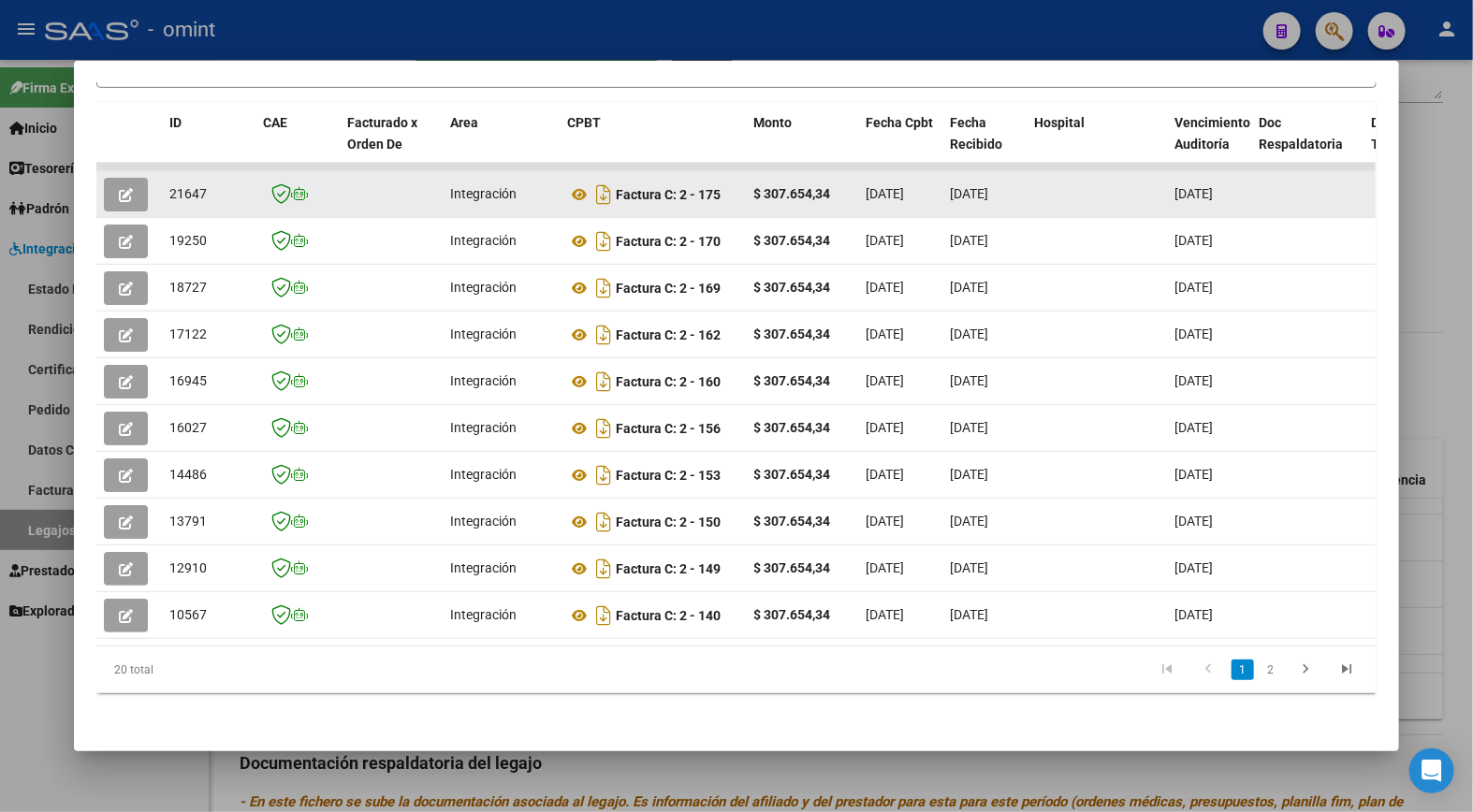
click at [110, 178] on button "button" at bounding box center [126, 195] width 44 height 34
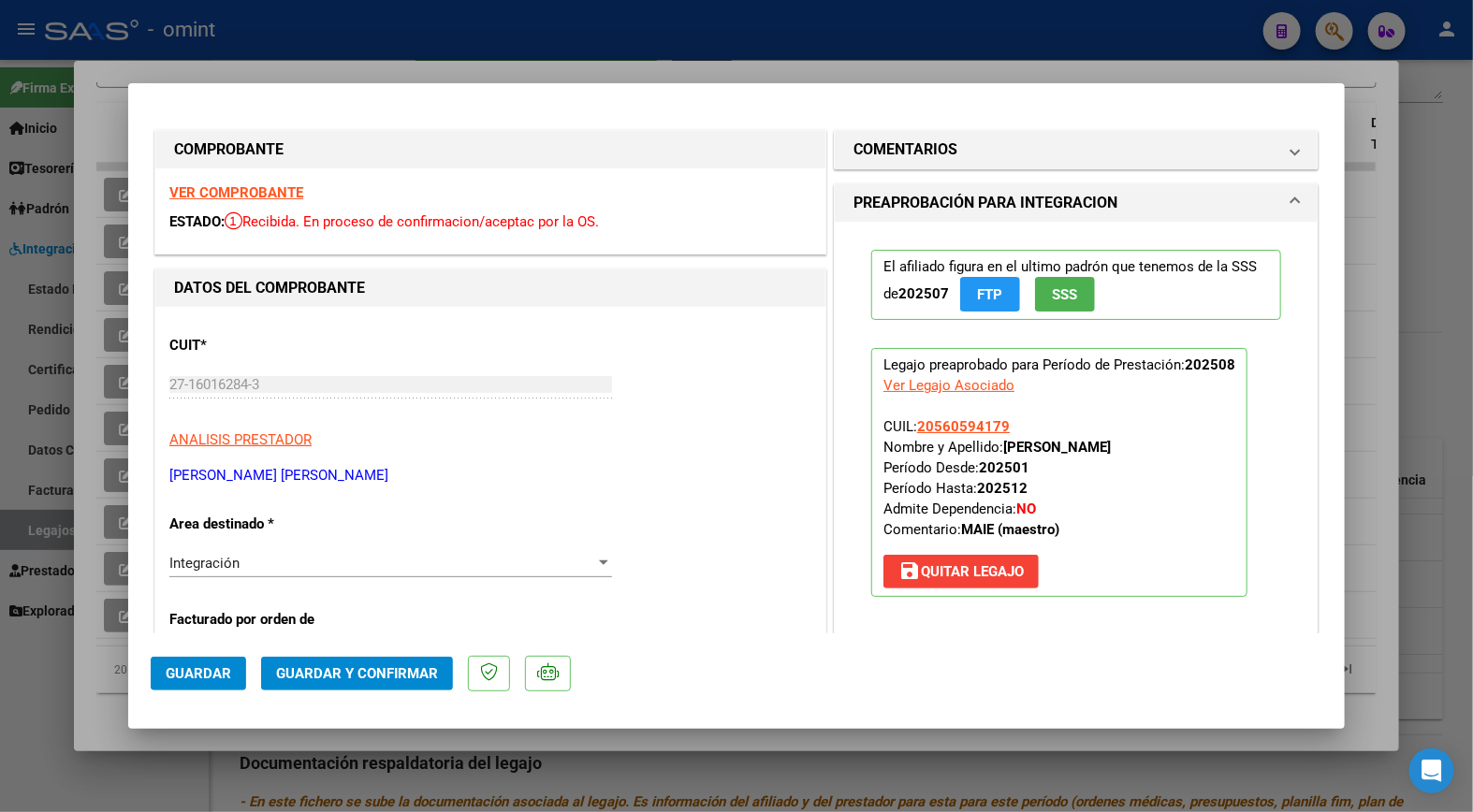
click at [257, 192] on strong "VER COMPROBANTE" at bounding box center [236, 192] width 134 height 17
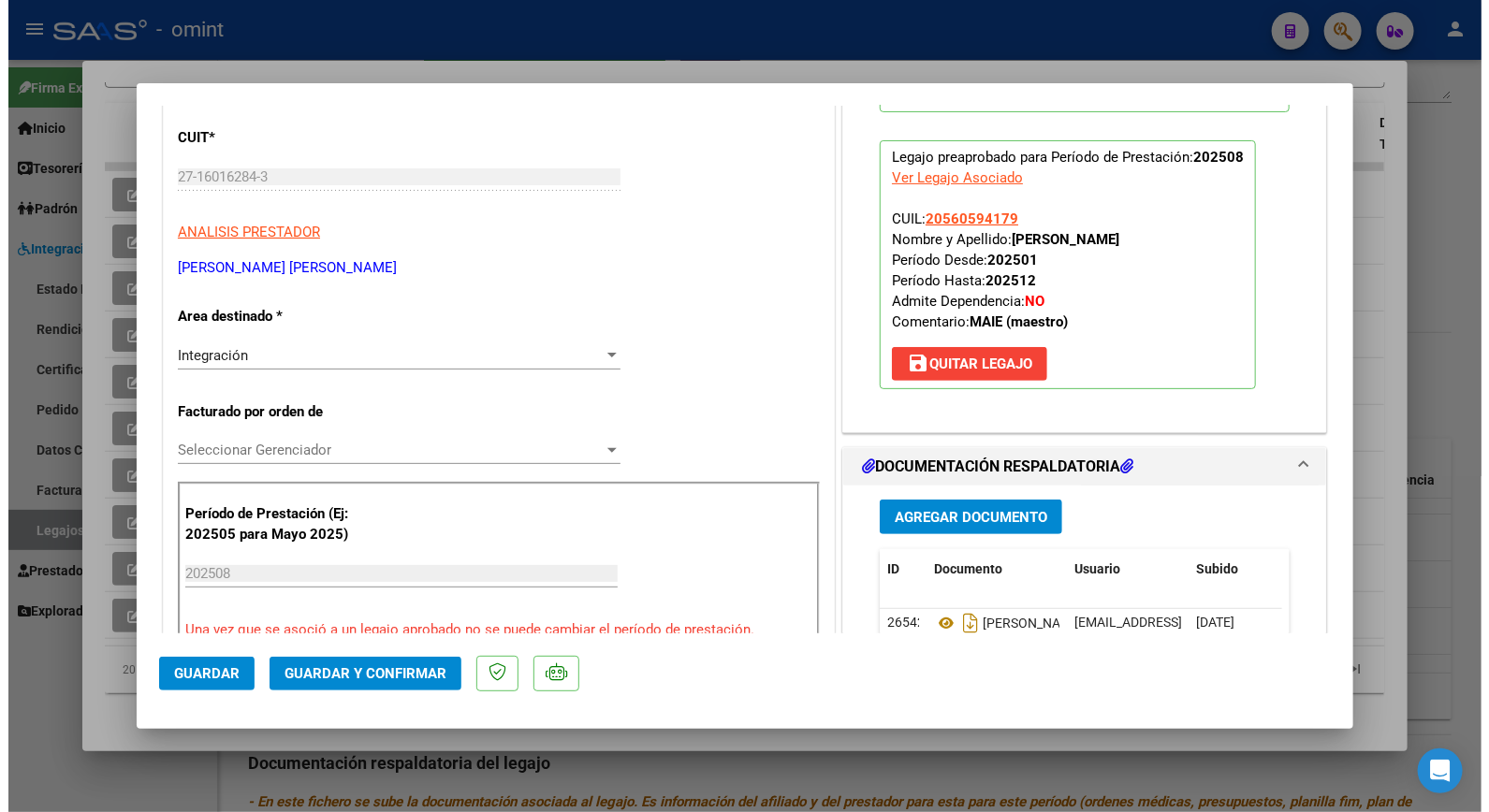
scroll to position [312, 0]
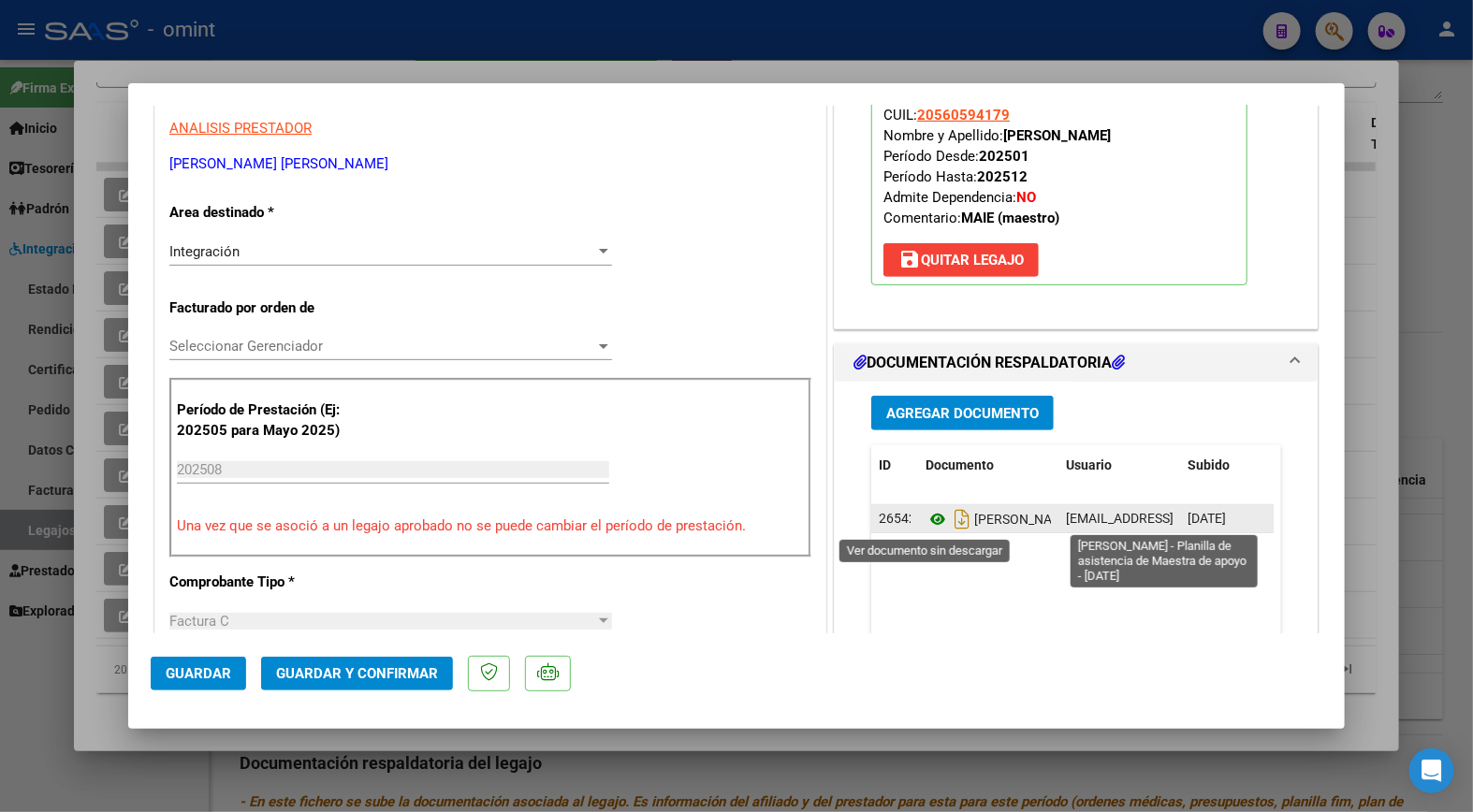
click at [936, 520] on icon at bounding box center [937, 518] width 24 height 22
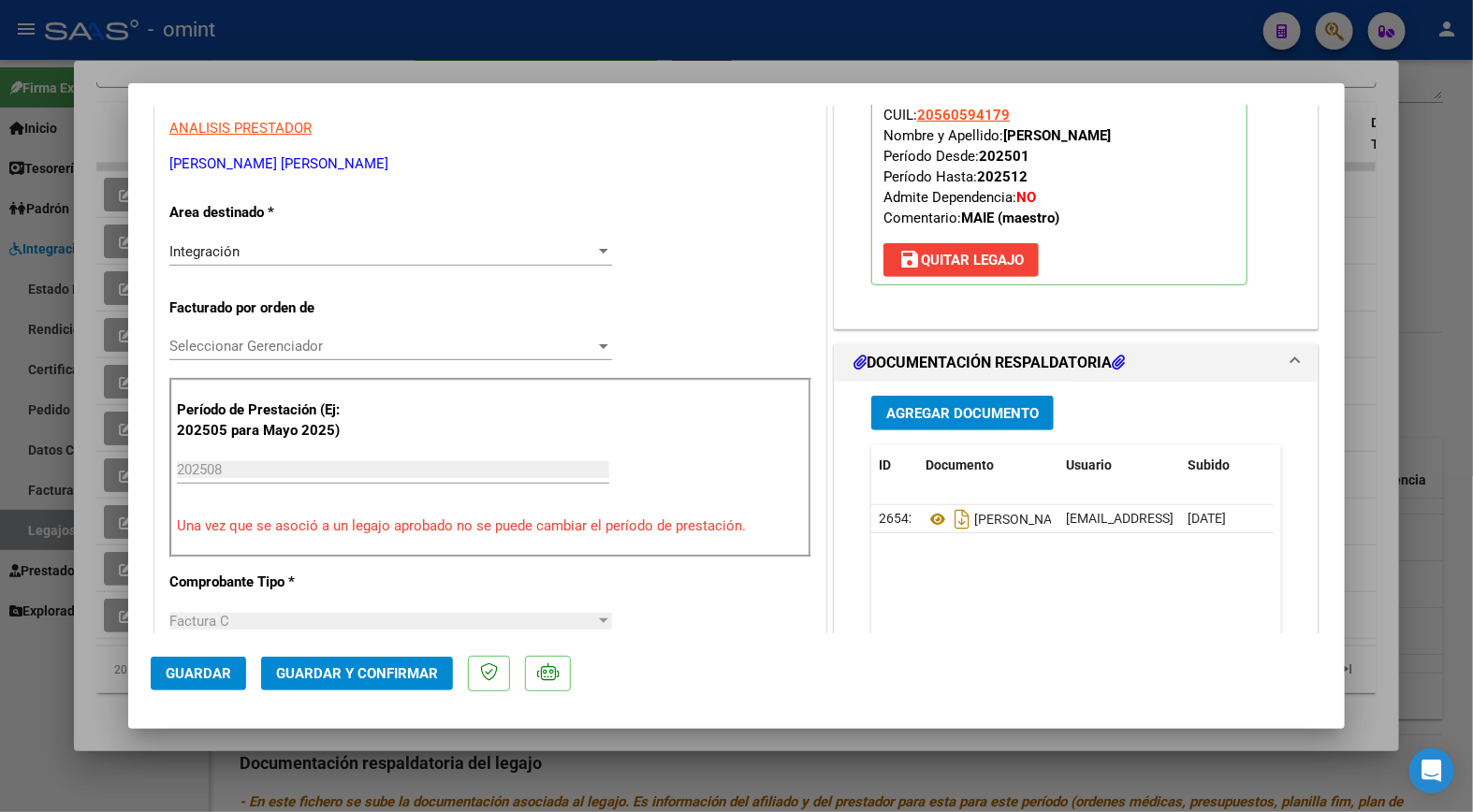
click at [348, 676] on span "Guardar y Confirmar" at bounding box center [357, 673] width 162 height 17
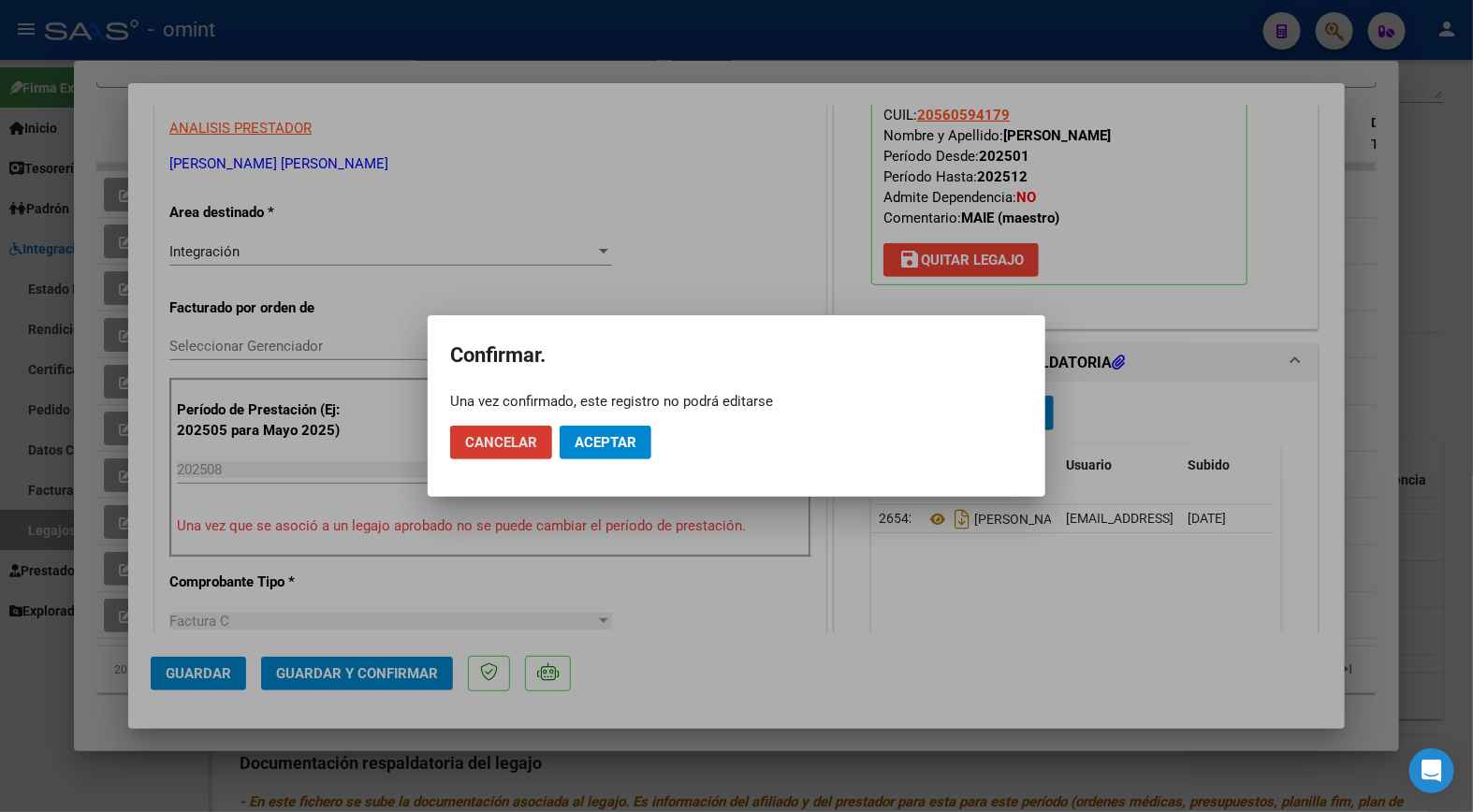
click at [643, 442] on button "Aceptar" at bounding box center [606, 442] width 92 height 34
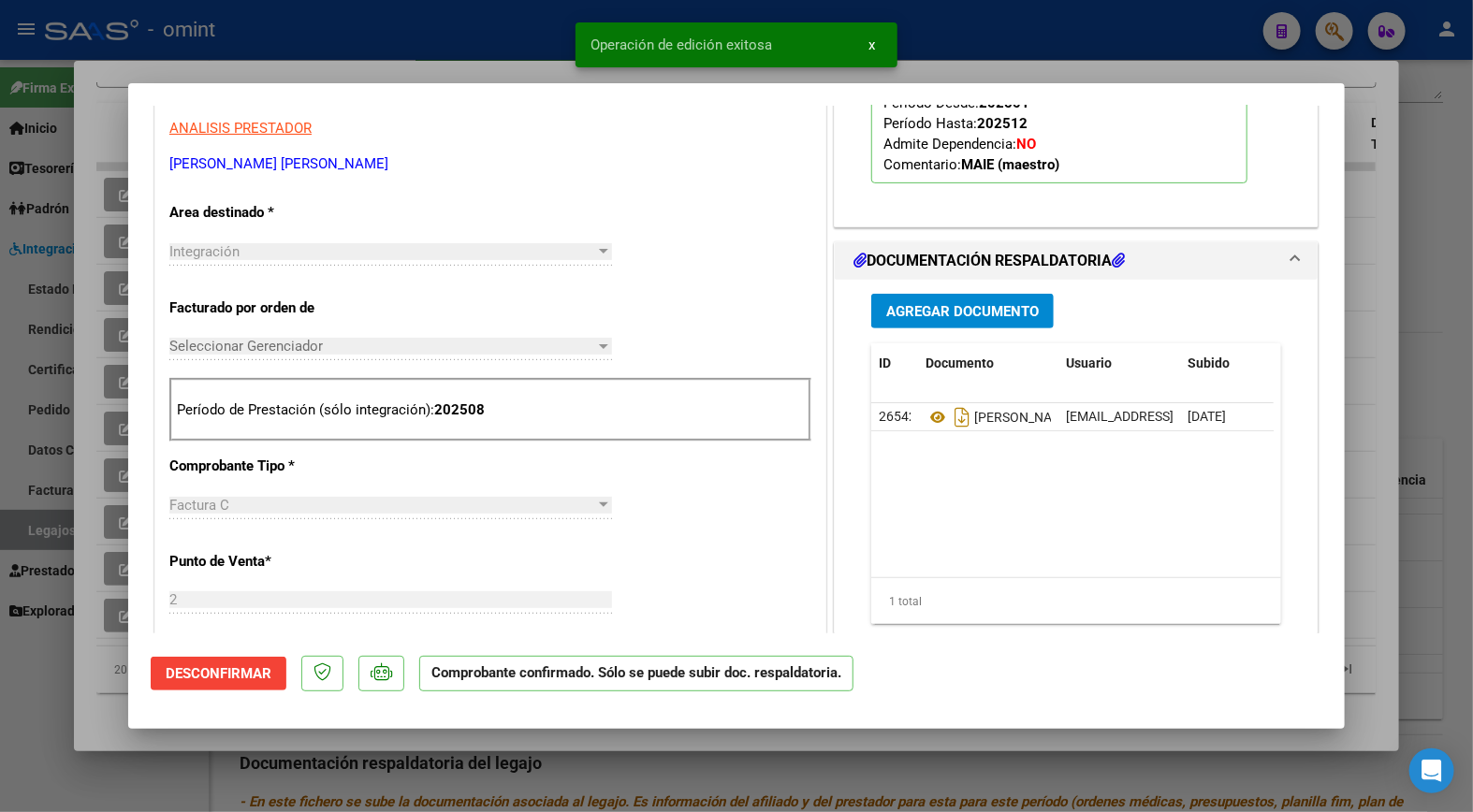
click at [344, 48] on div at bounding box center [736, 406] width 1473 height 812
type input "$ 0,00"
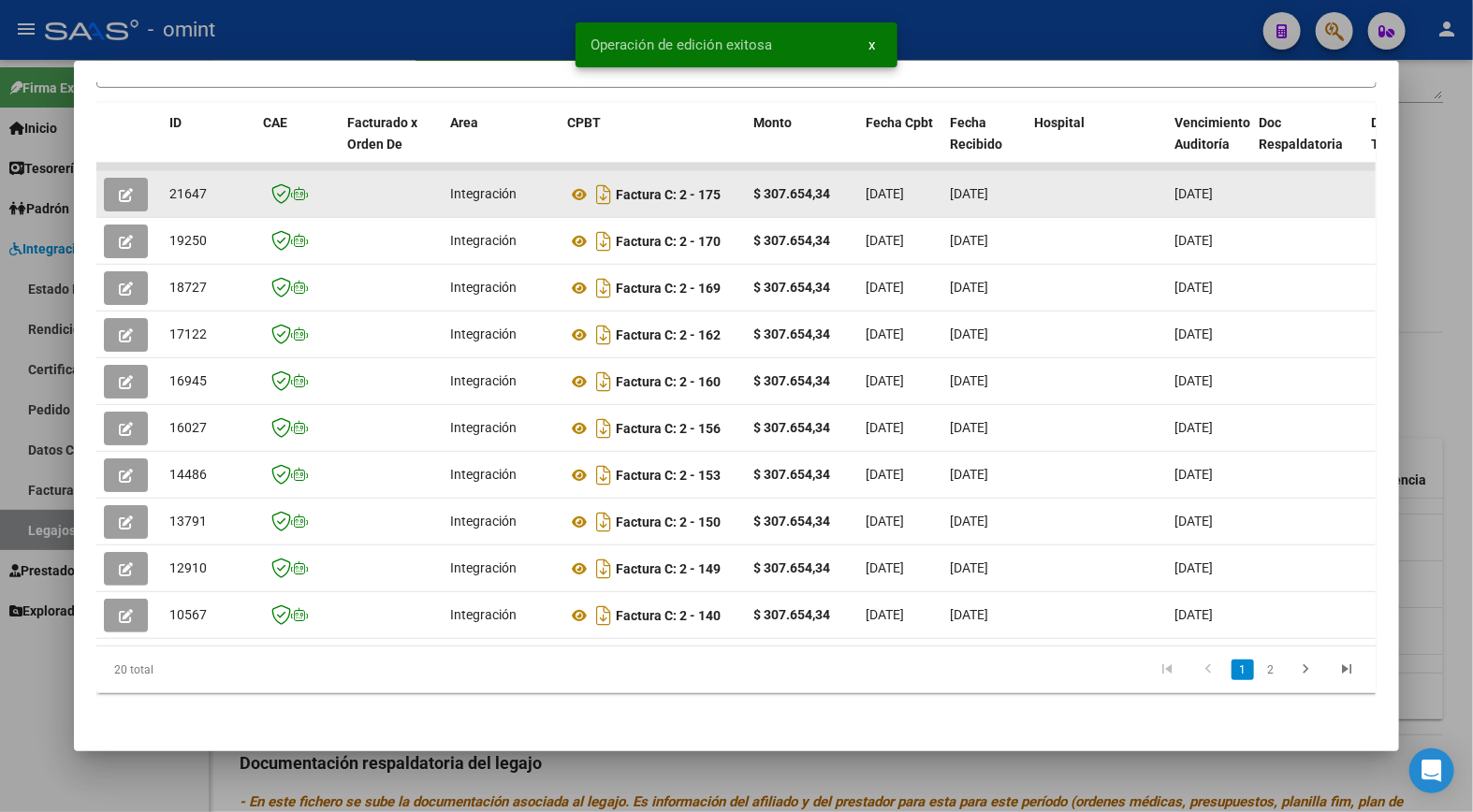
click at [171, 186] on span "21647" at bounding box center [187, 193] width 37 height 15
click at [173, 186] on span "21647" at bounding box center [187, 193] width 37 height 15
copy span "21647"
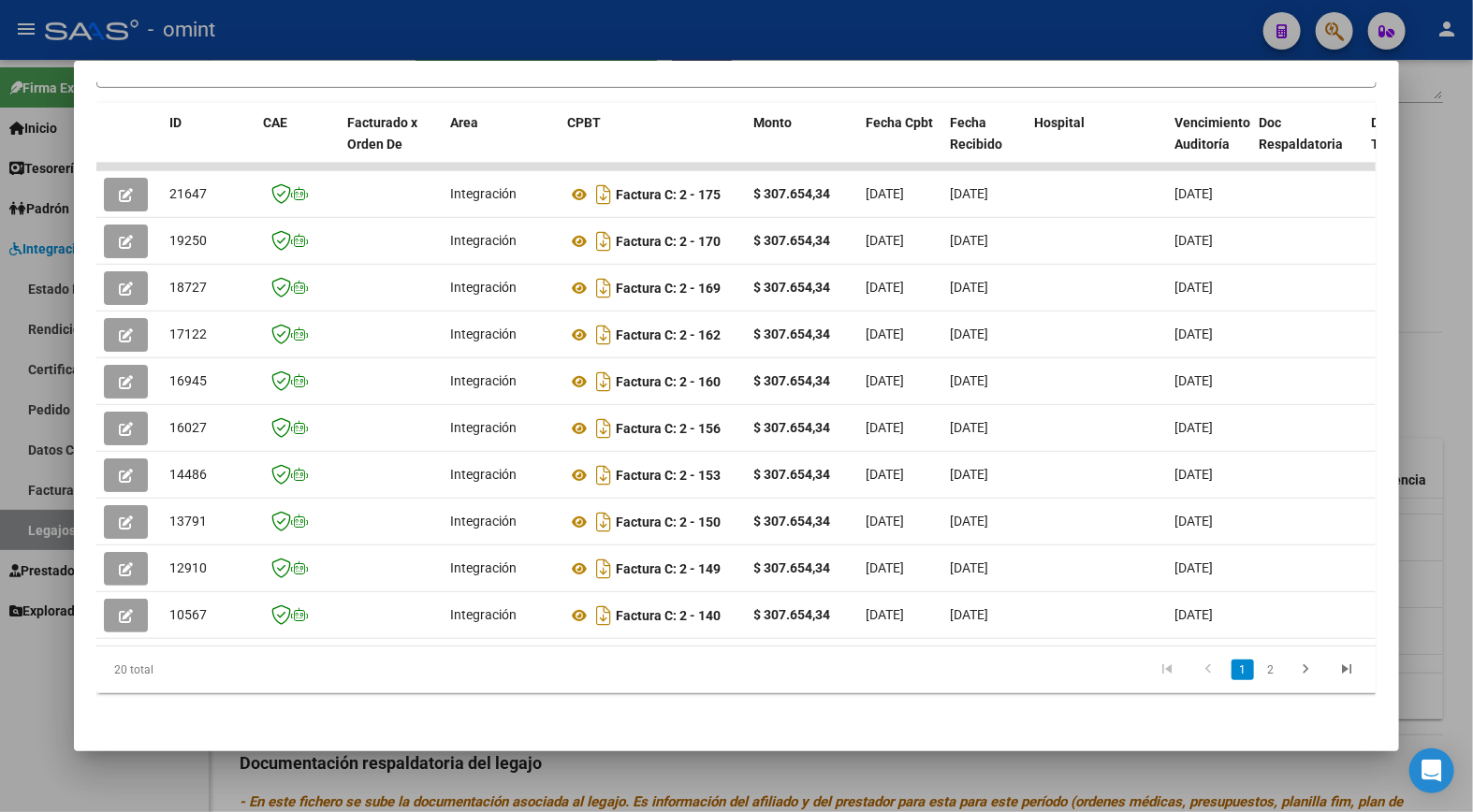
click at [282, 22] on div at bounding box center [736, 406] width 1473 height 812
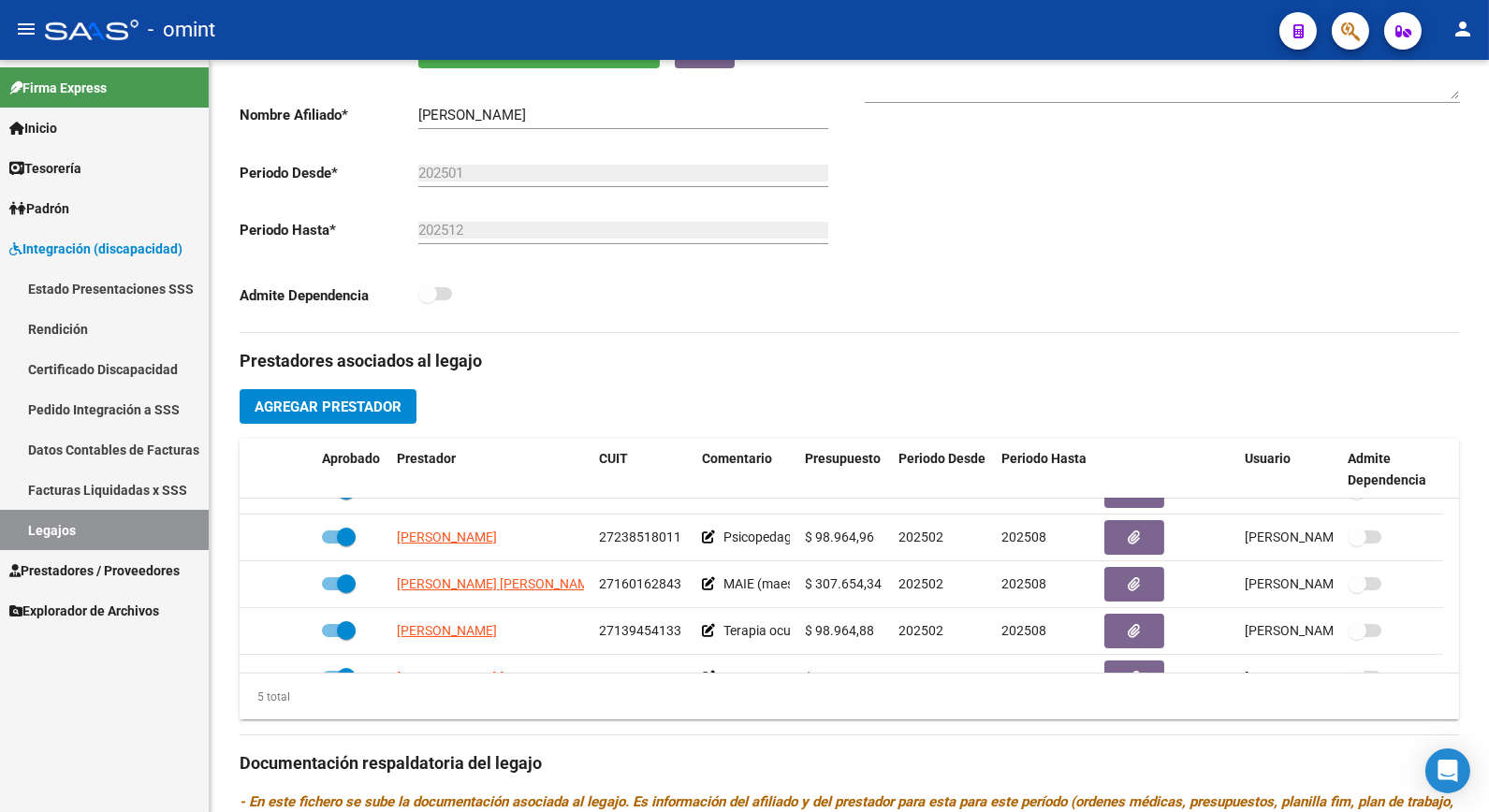
click at [115, 534] on link "Legajos" at bounding box center [104, 529] width 209 height 40
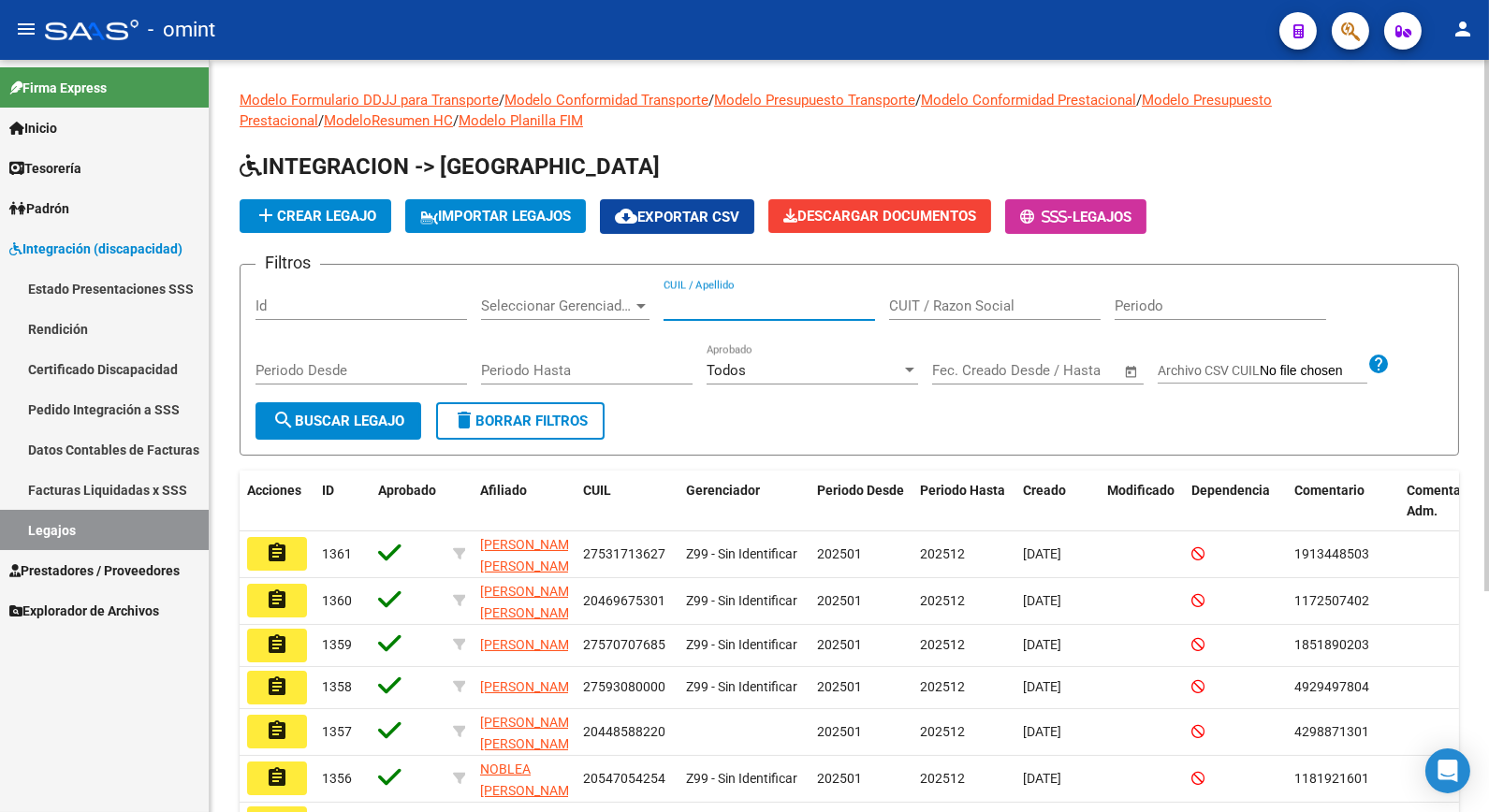
paste input "20541508938"
type input "20541508938"
click at [348, 417] on span "search Buscar Legajo" at bounding box center [338, 420] width 132 height 17
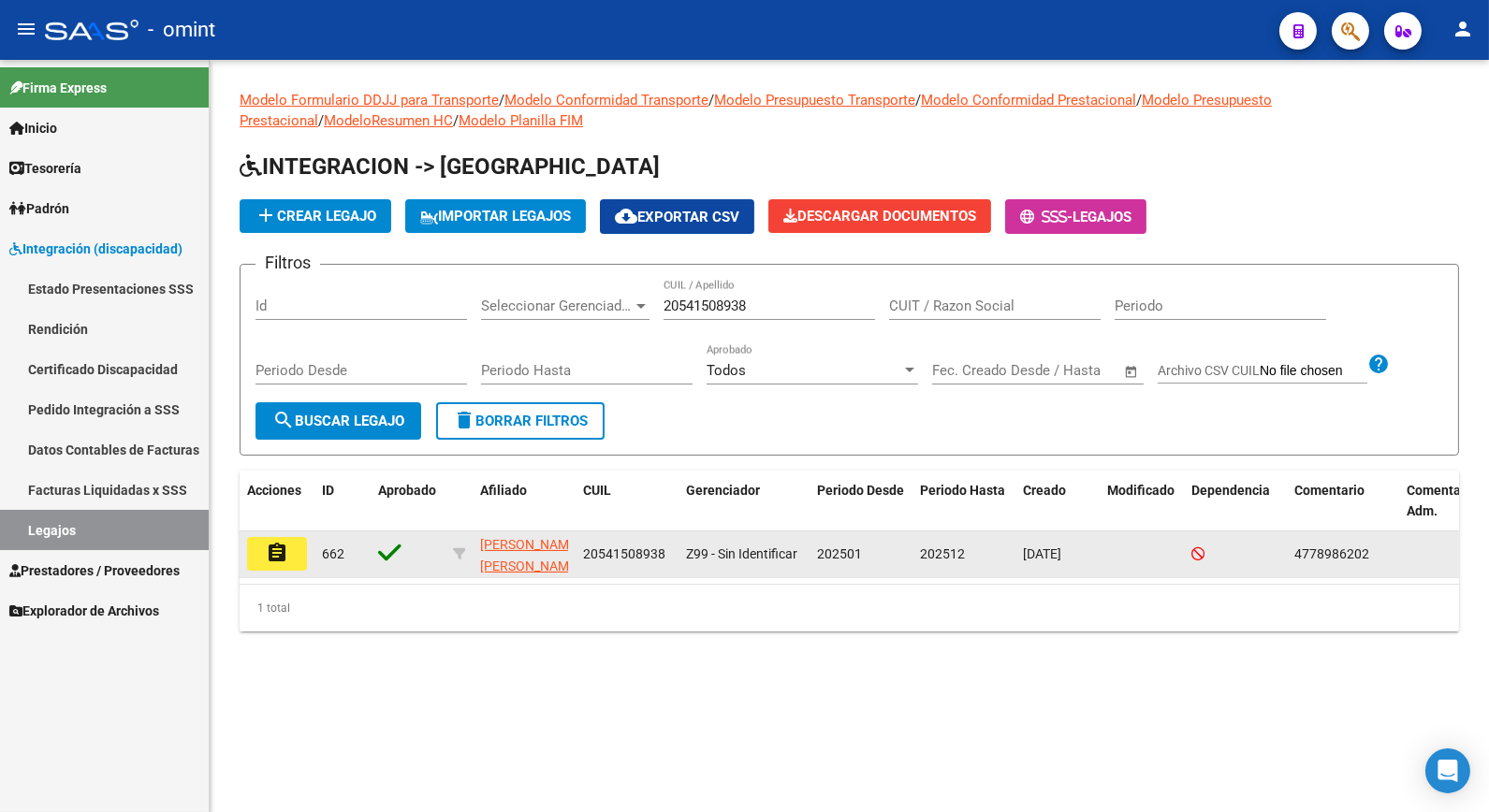
click at [286, 556] on mat-icon "assignment" at bounding box center [277, 552] width 22 height 22
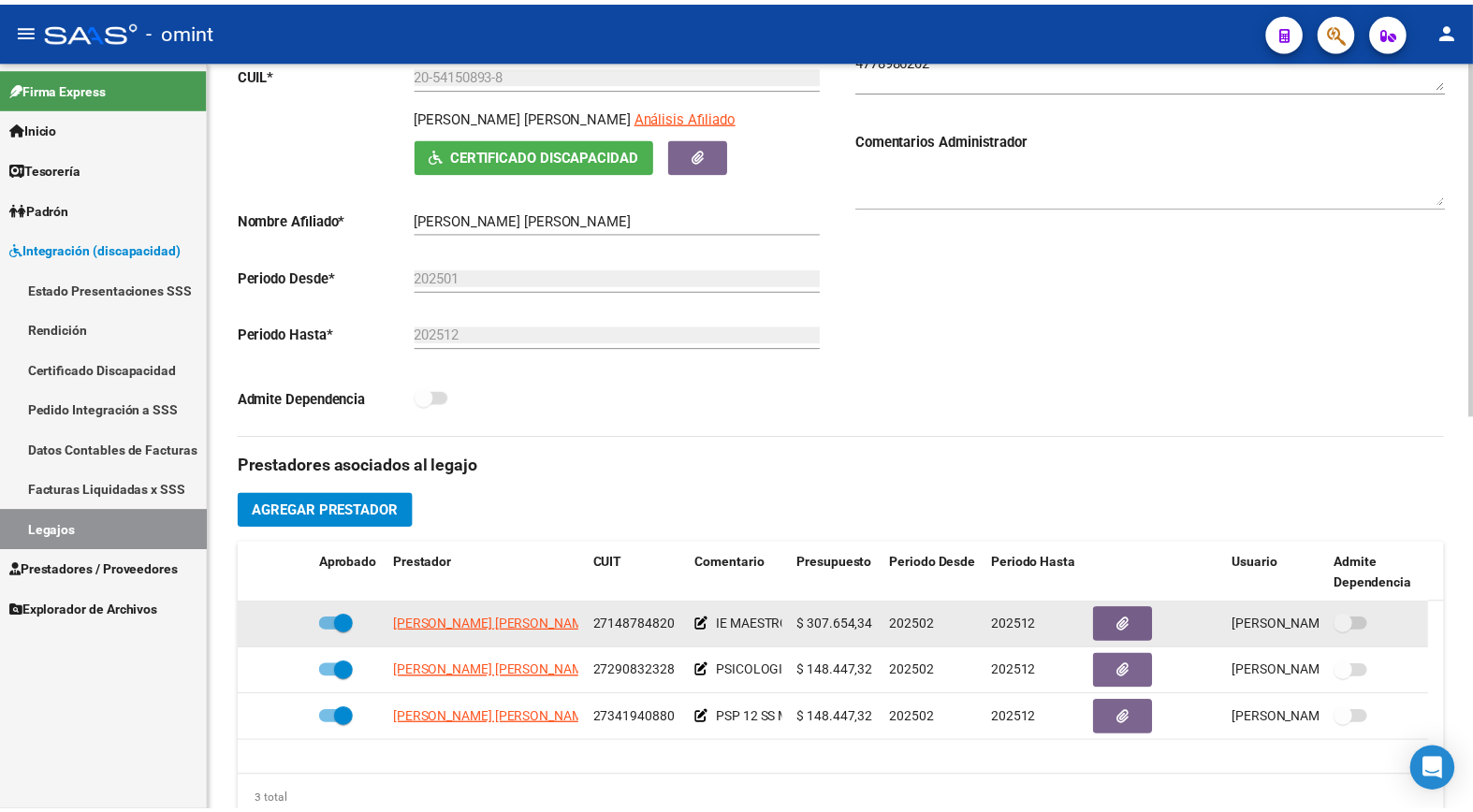
scroll to position [415, 0]
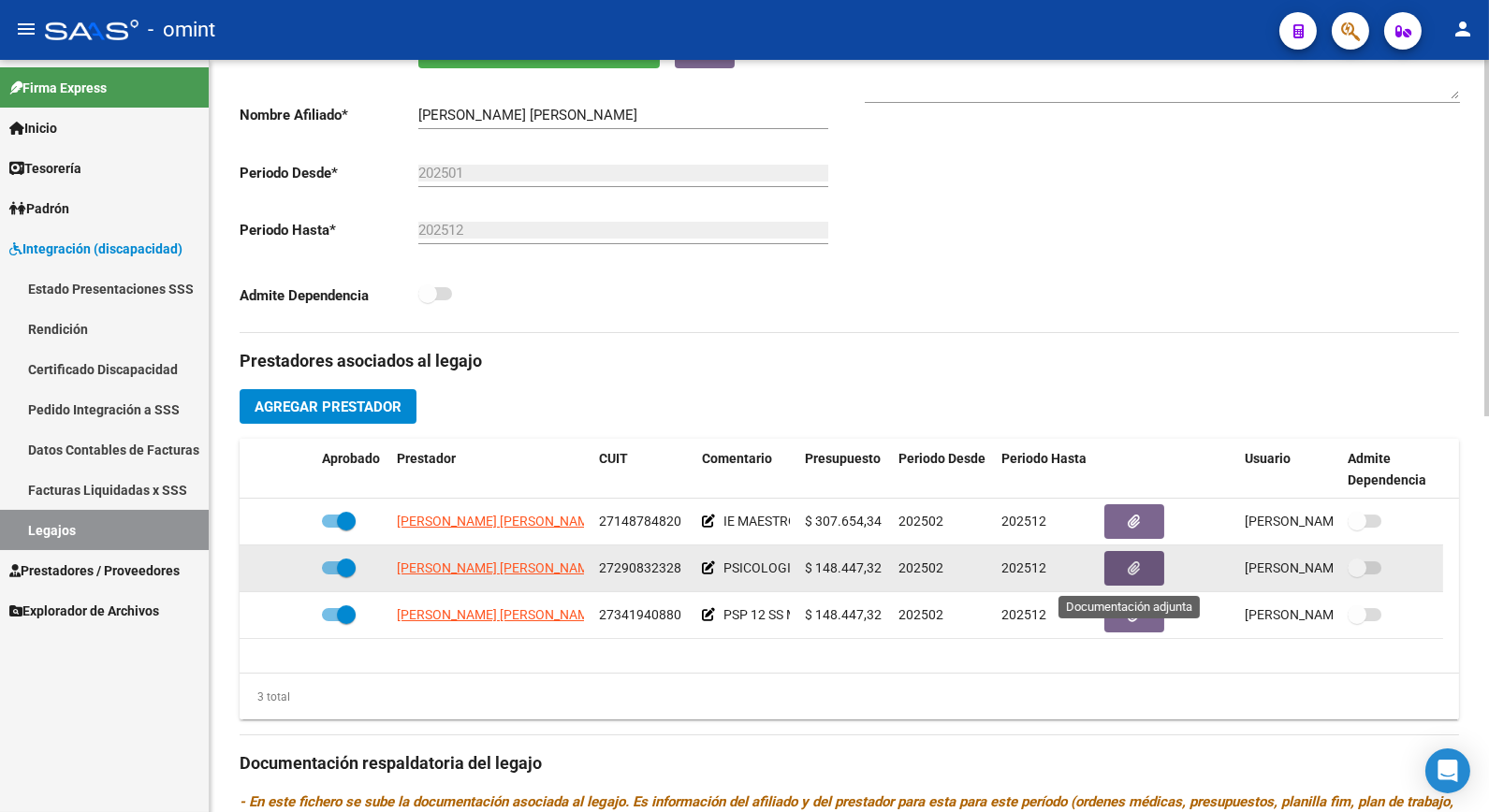
click at [1111, 565] on button "button" at bounding box center [1134, 567] width 60 height 35
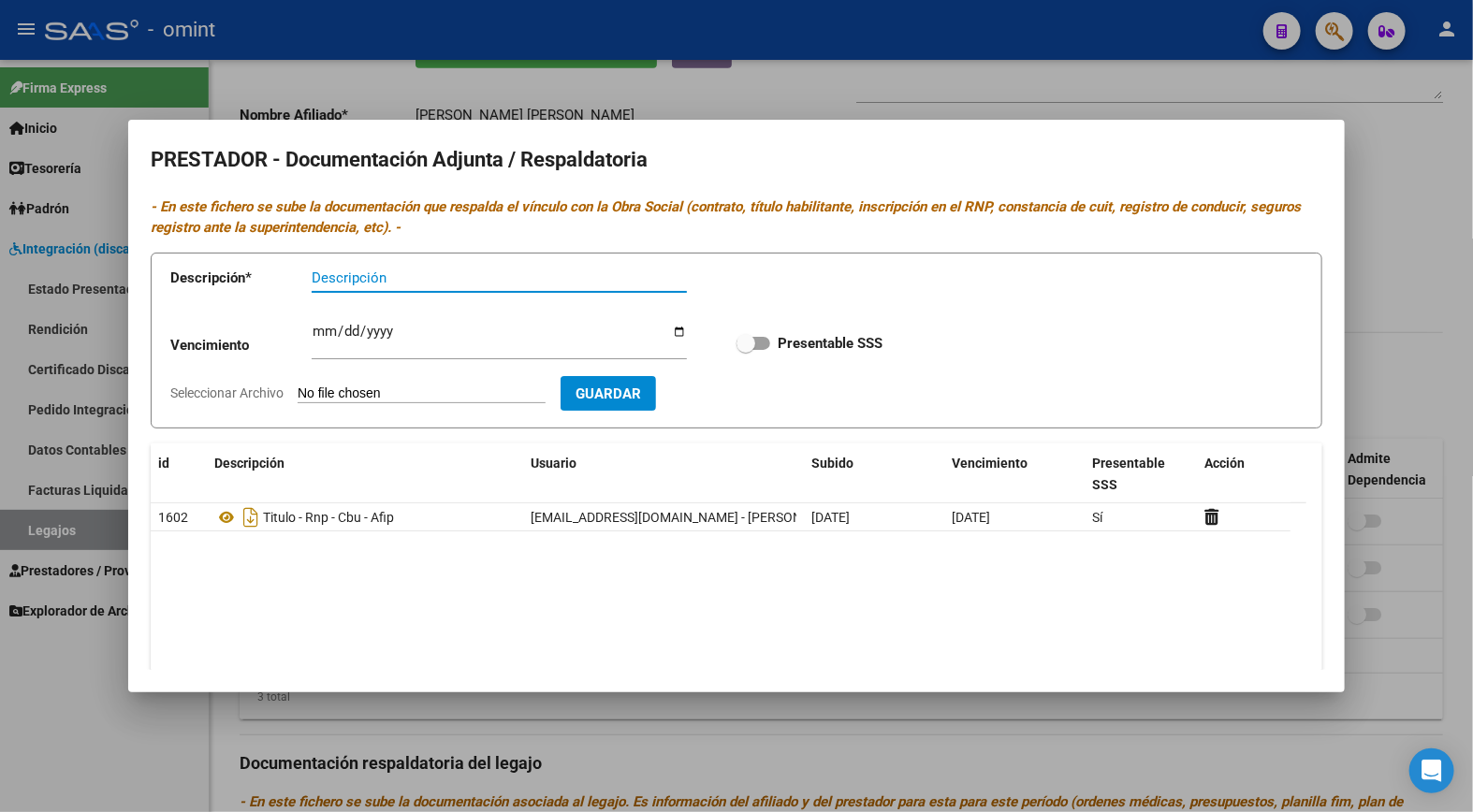
click at [543, 107] on div at bounding box center [736, 406] width 1473 height 812
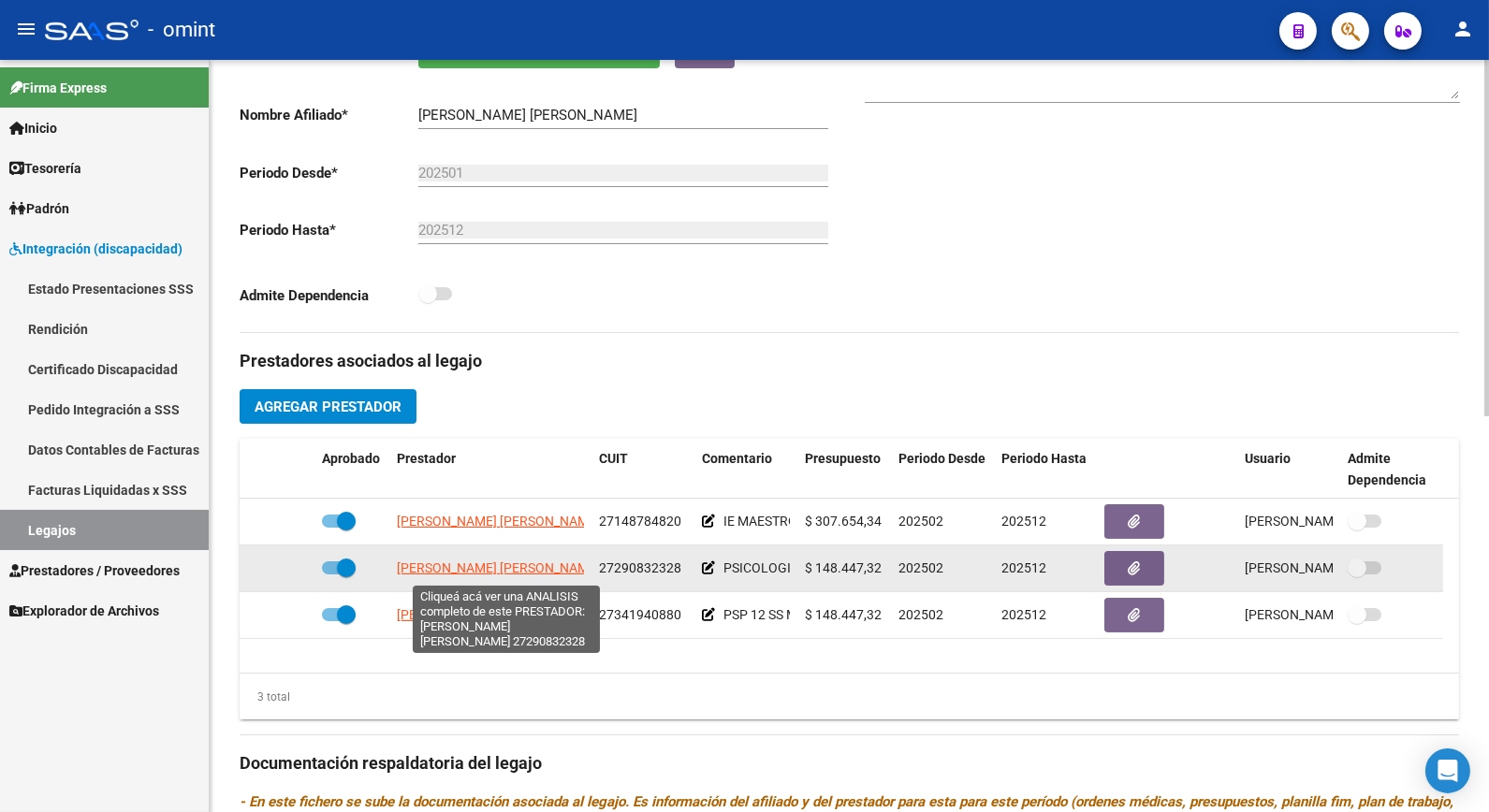
click at [482, 565] on span "[PERSON_NAME] [PERSON_NAME]" at bounding box center [498, 567] width 203 height 15
type textarea "27290832328"
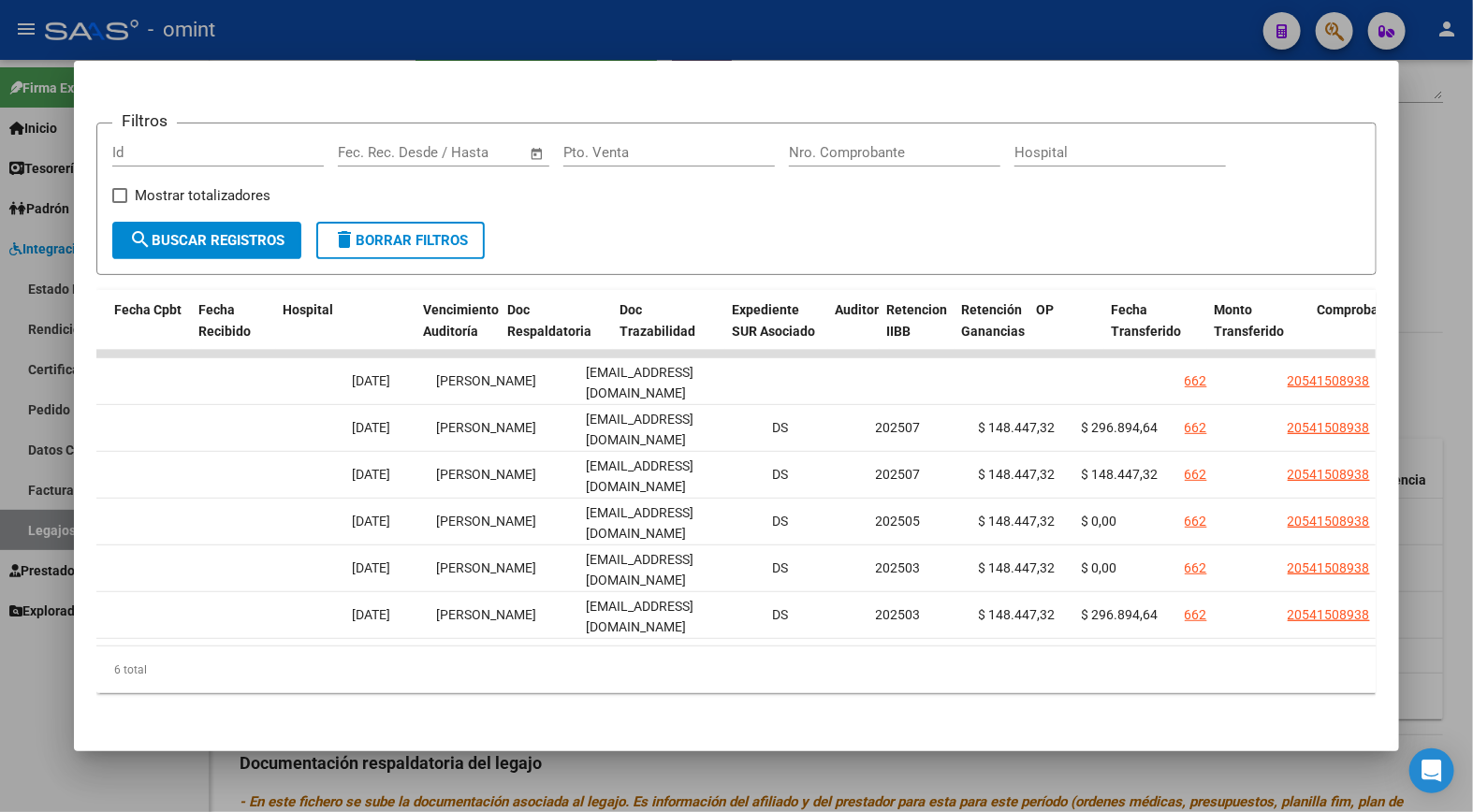
scroll to position [0, 0]
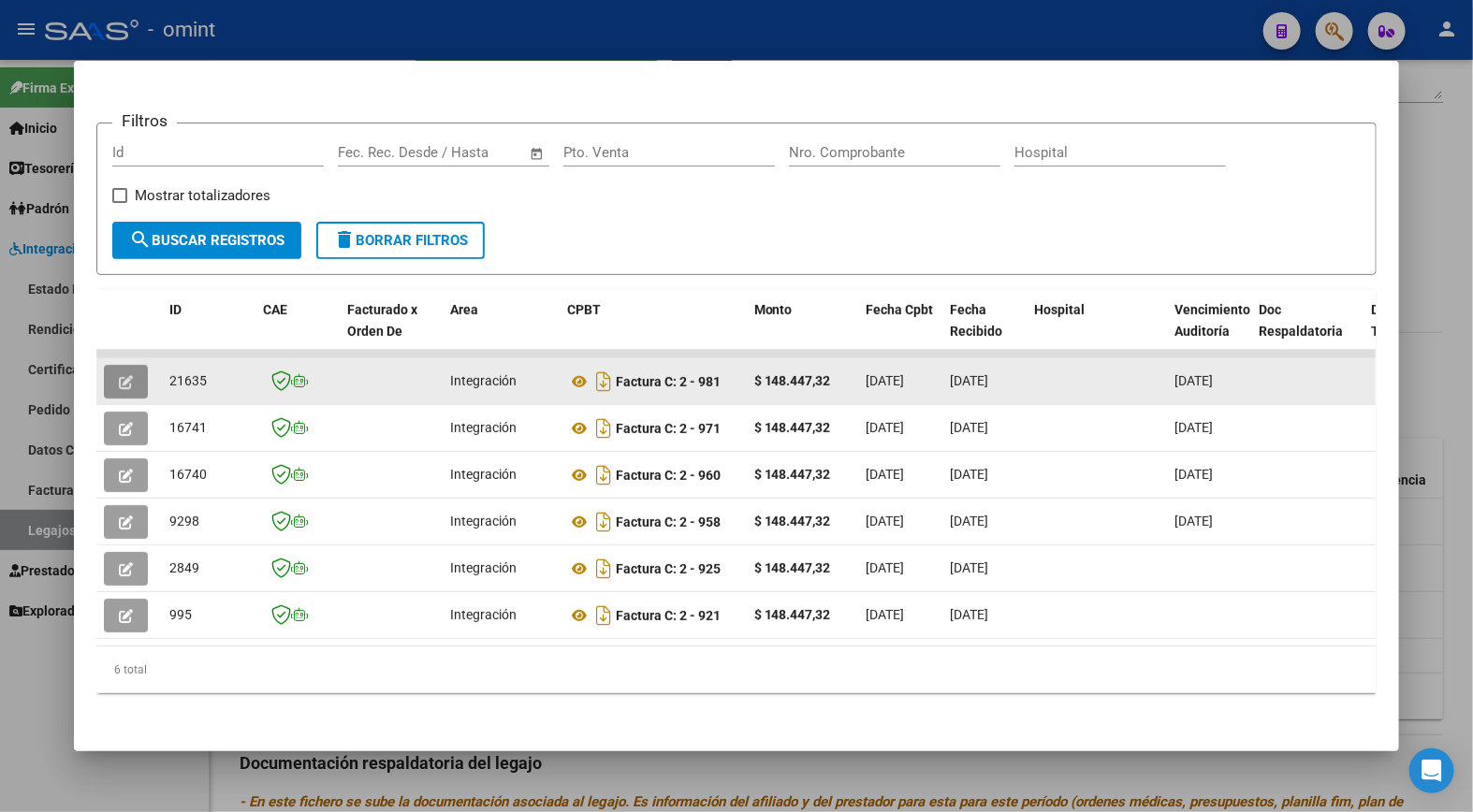
click at [119, 375] on icon "button" at bounding box center [126, 382] width 14 height 14
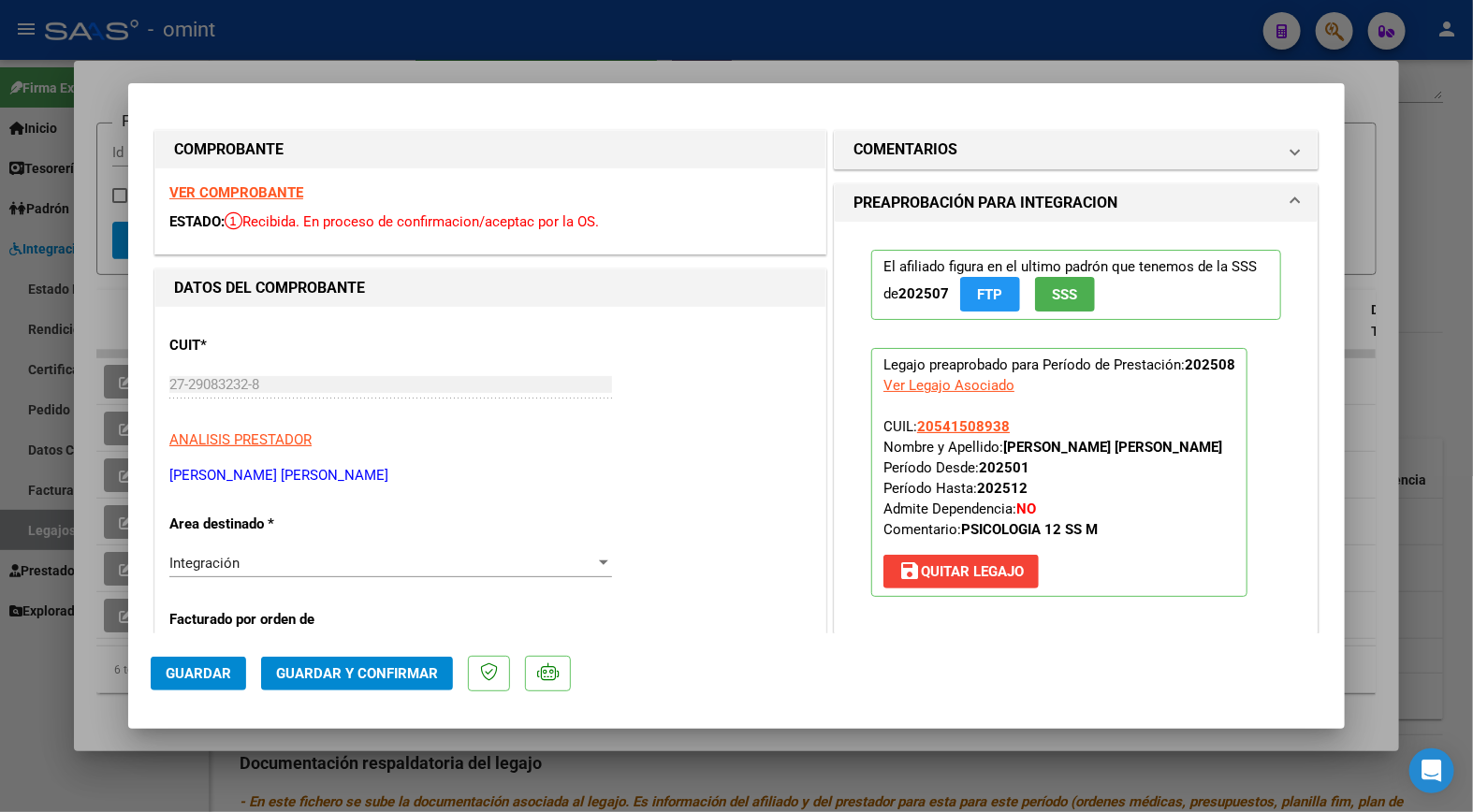
click at [287, 192] on strong "VER COMPROBANTE" at bounding box center [236, 192] width 134 height 17
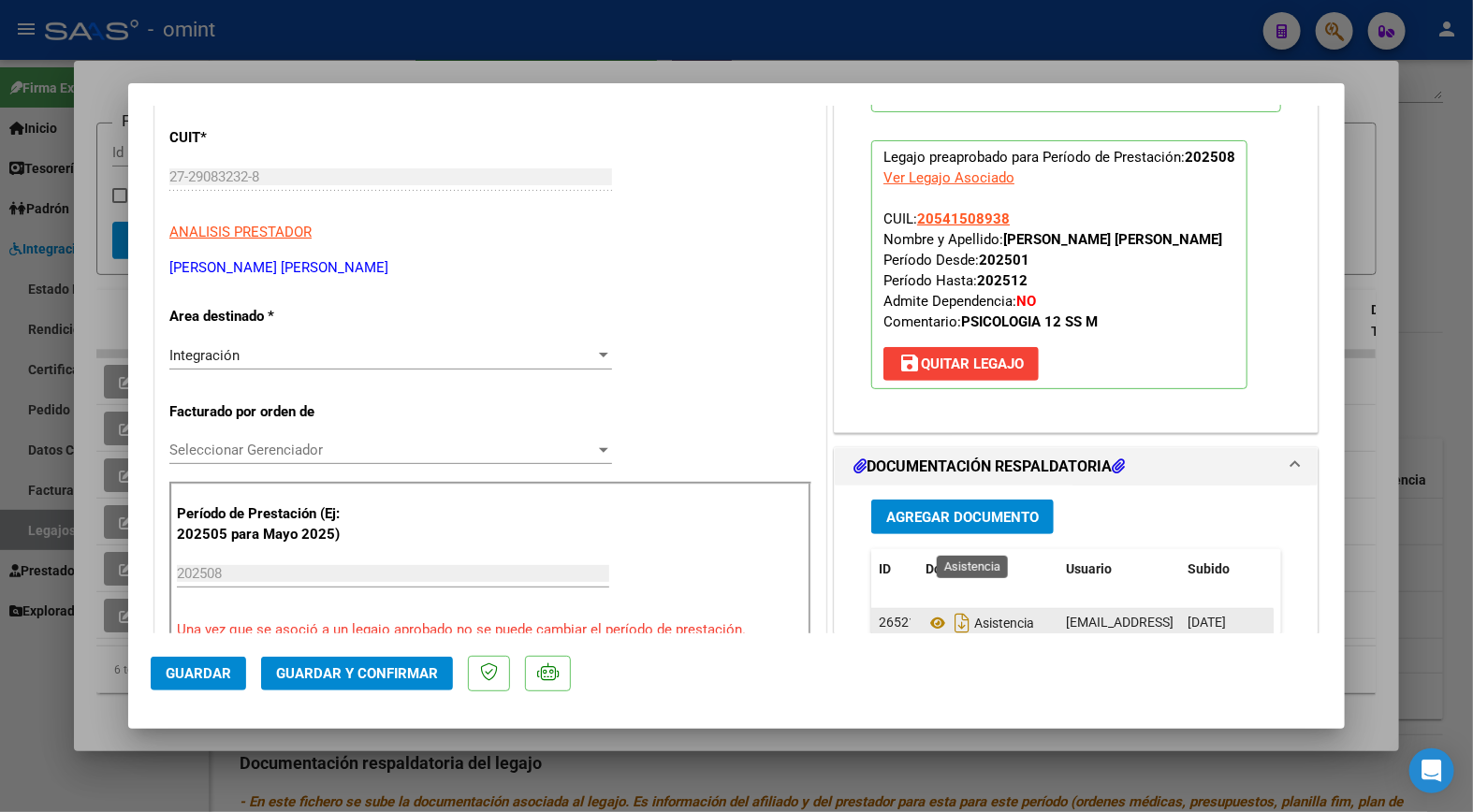
scroll to position [312, 0]
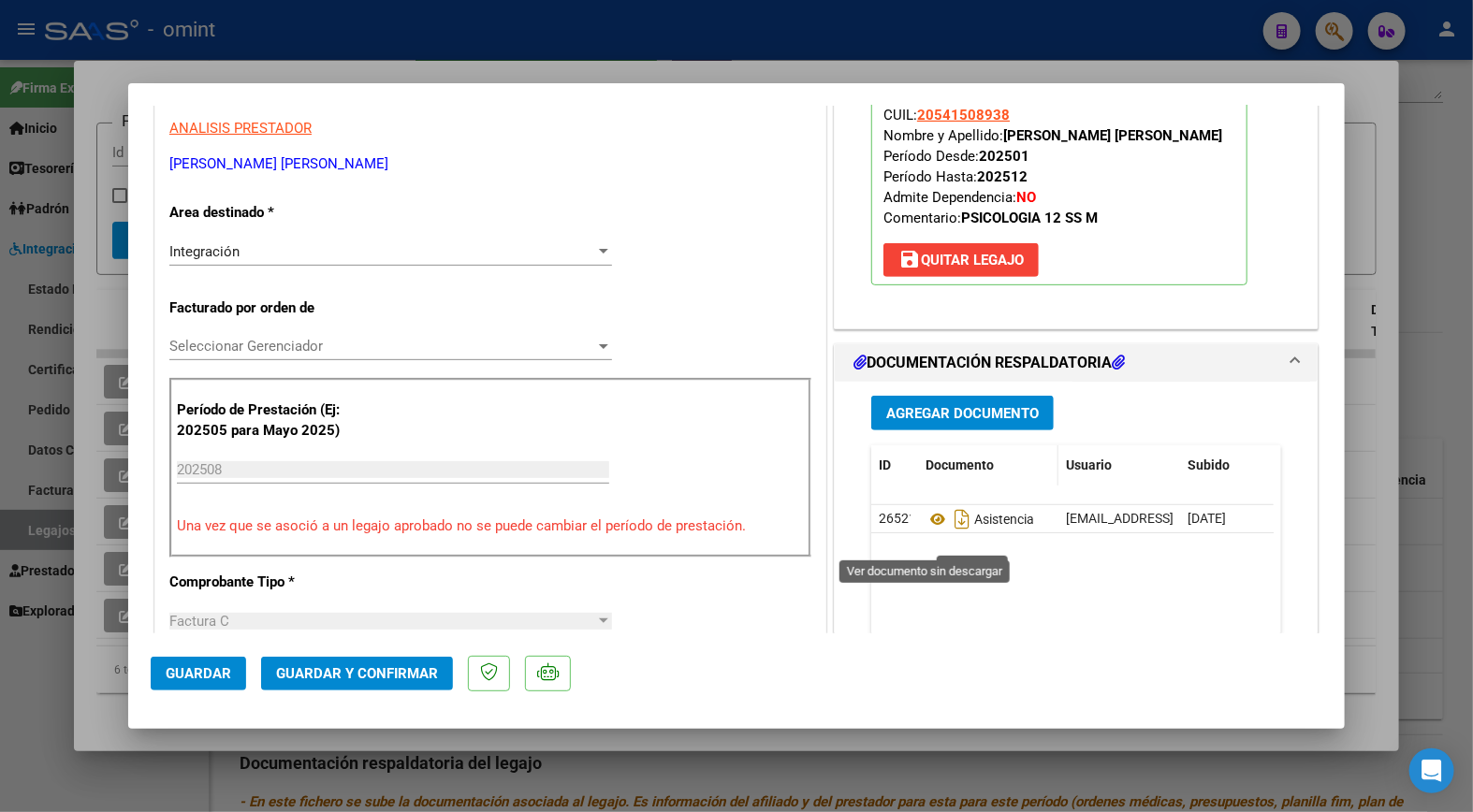
click at [930, 530] on icon at bounding box center [937, 518] width 24 height 22
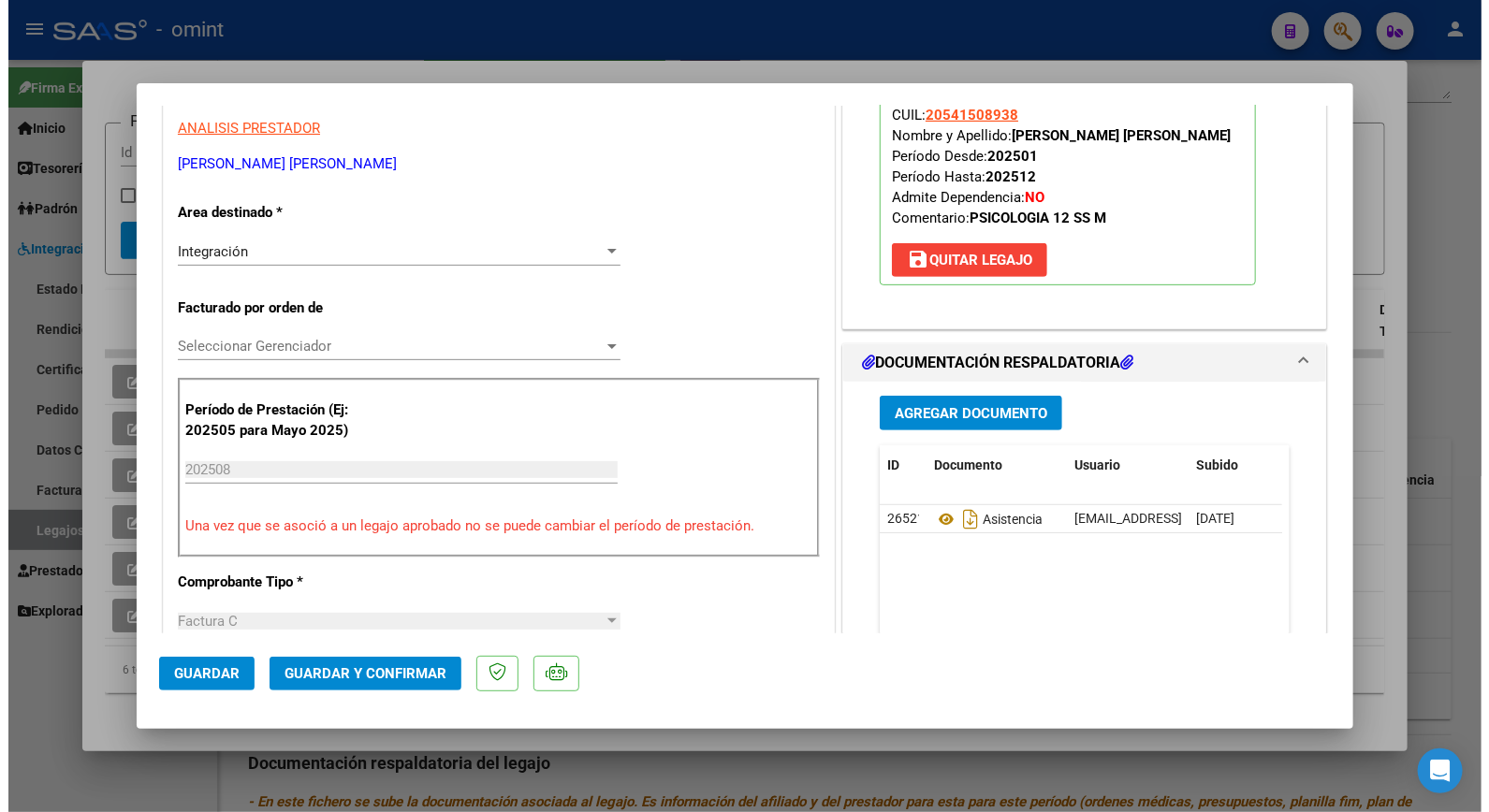
scroll to position [623, 0]
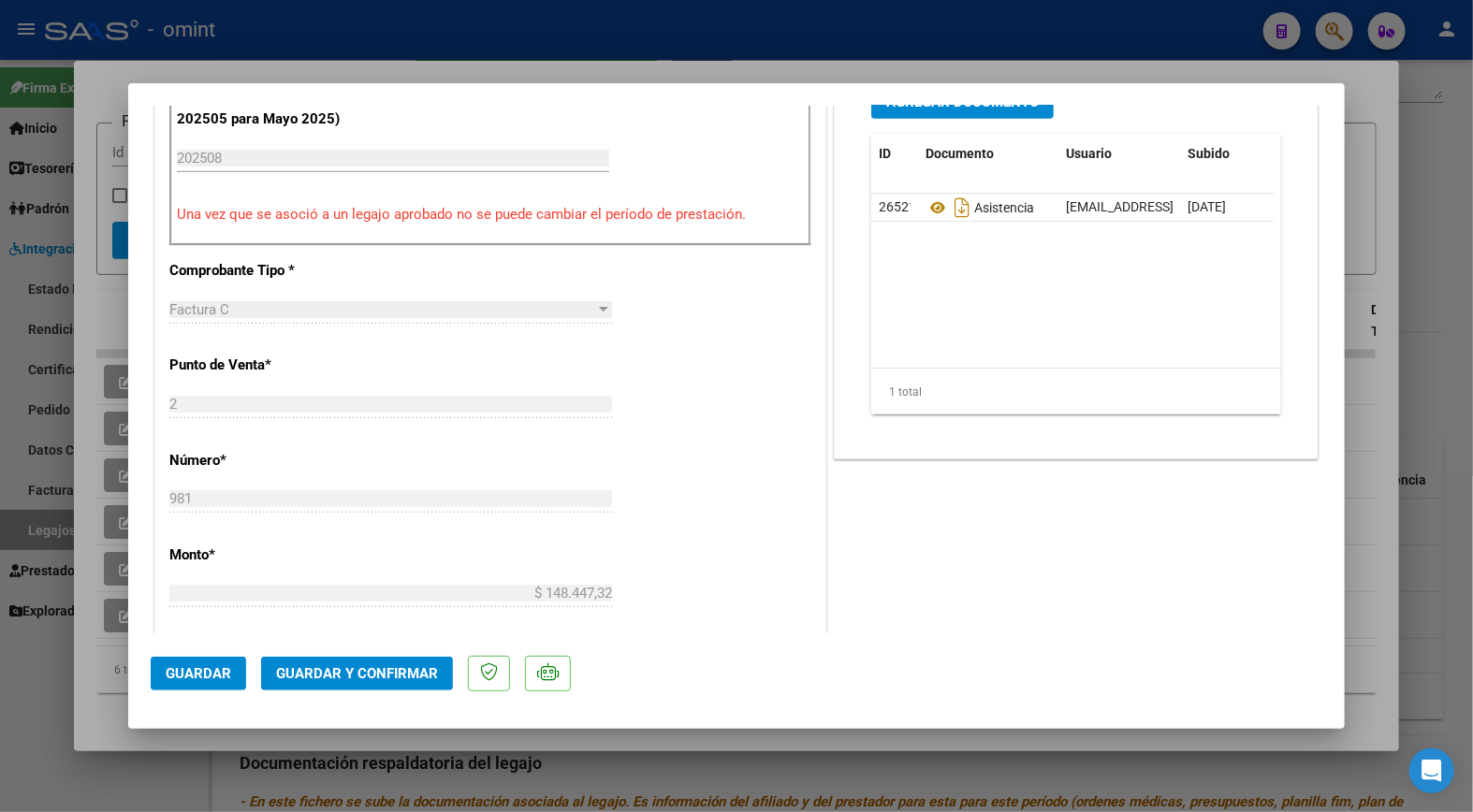
click at [349, 669] on span "Guardar y Confirmar" at bounding box center [357, 673] width 162 height 17
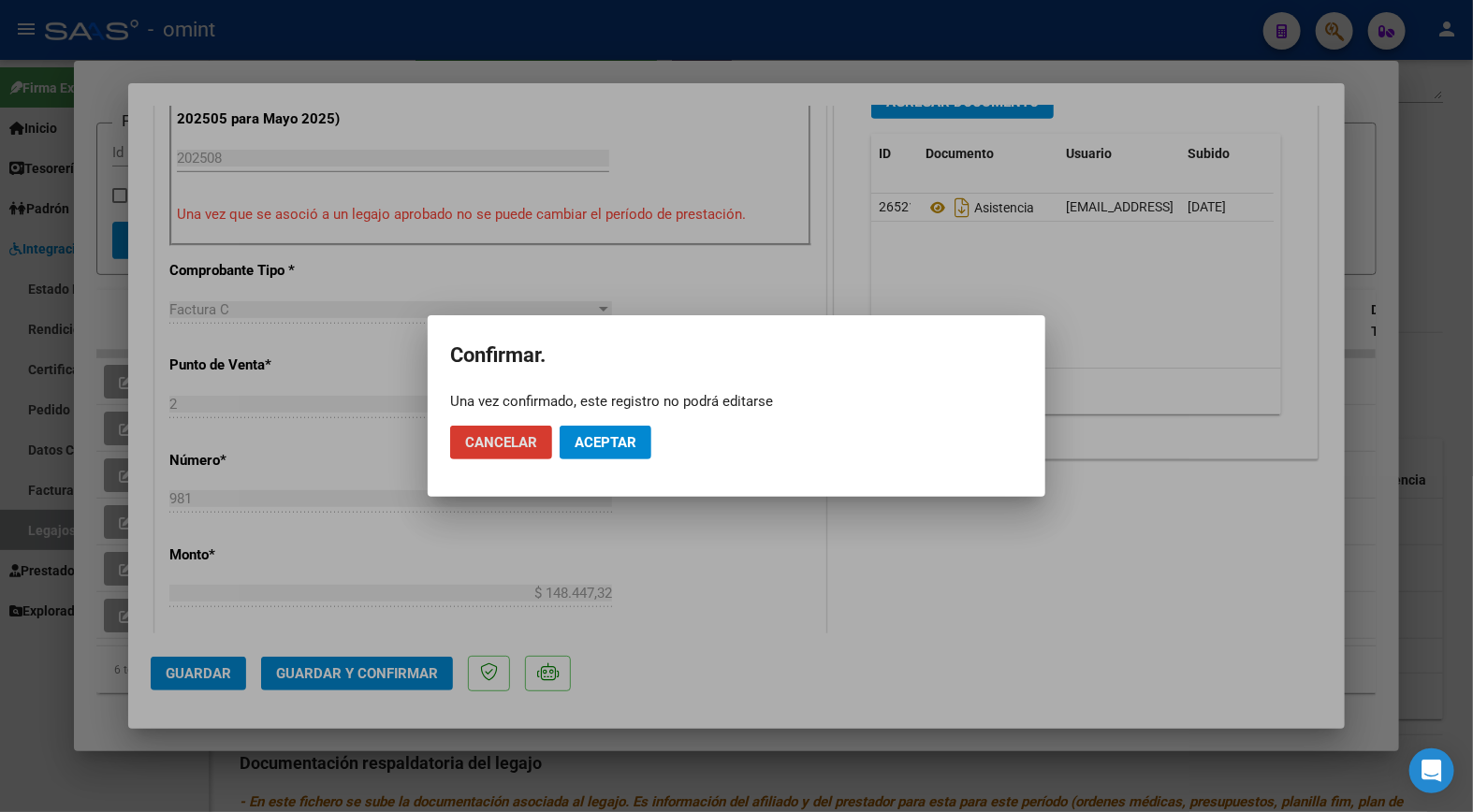
click at [638, 451] on button "Aceptar" at bounding box center [606, 442] width 92 height 34
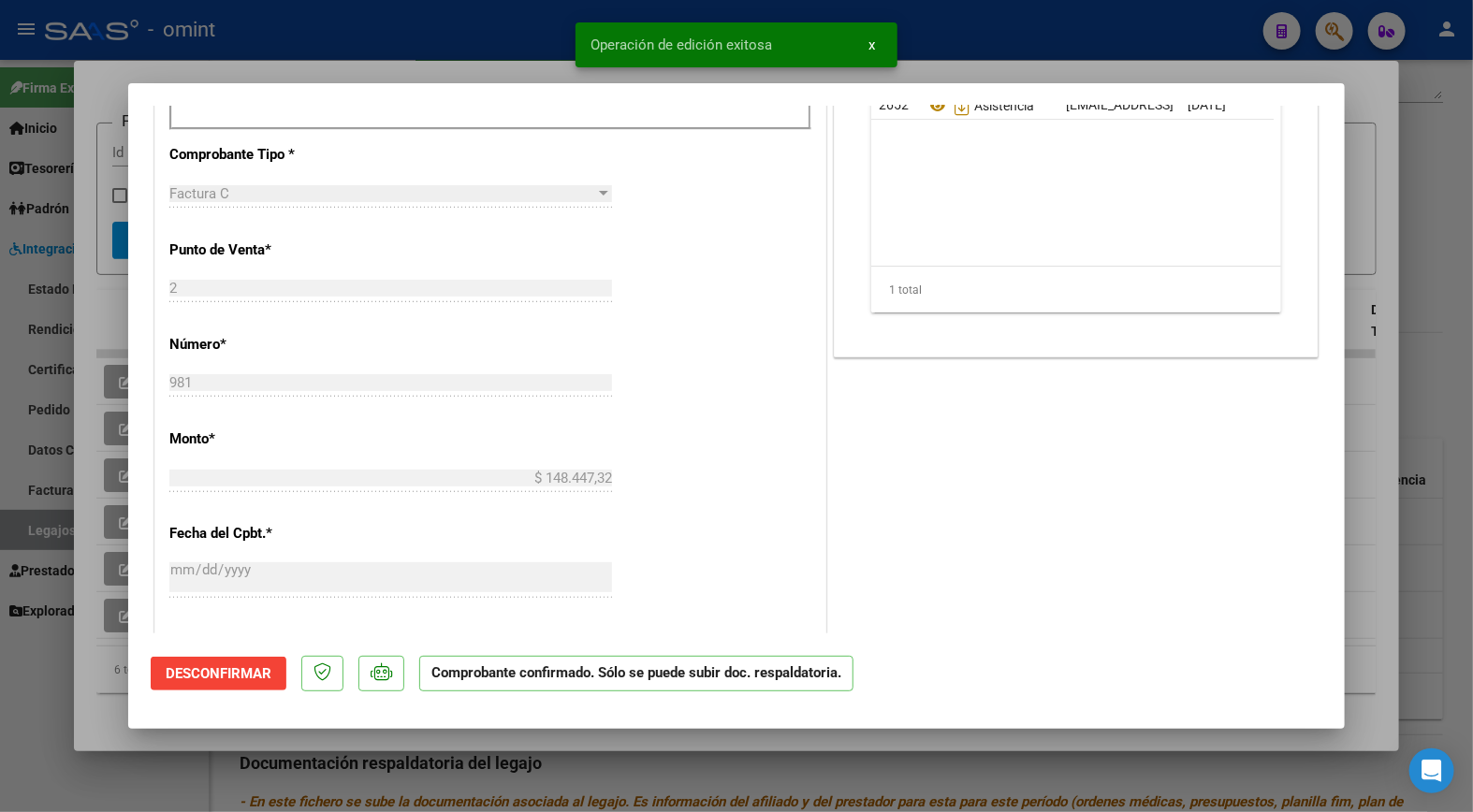
click at [341, 43] on div at bounding box center [736, 406] width 1473 height 812
type input "$ 0,00"
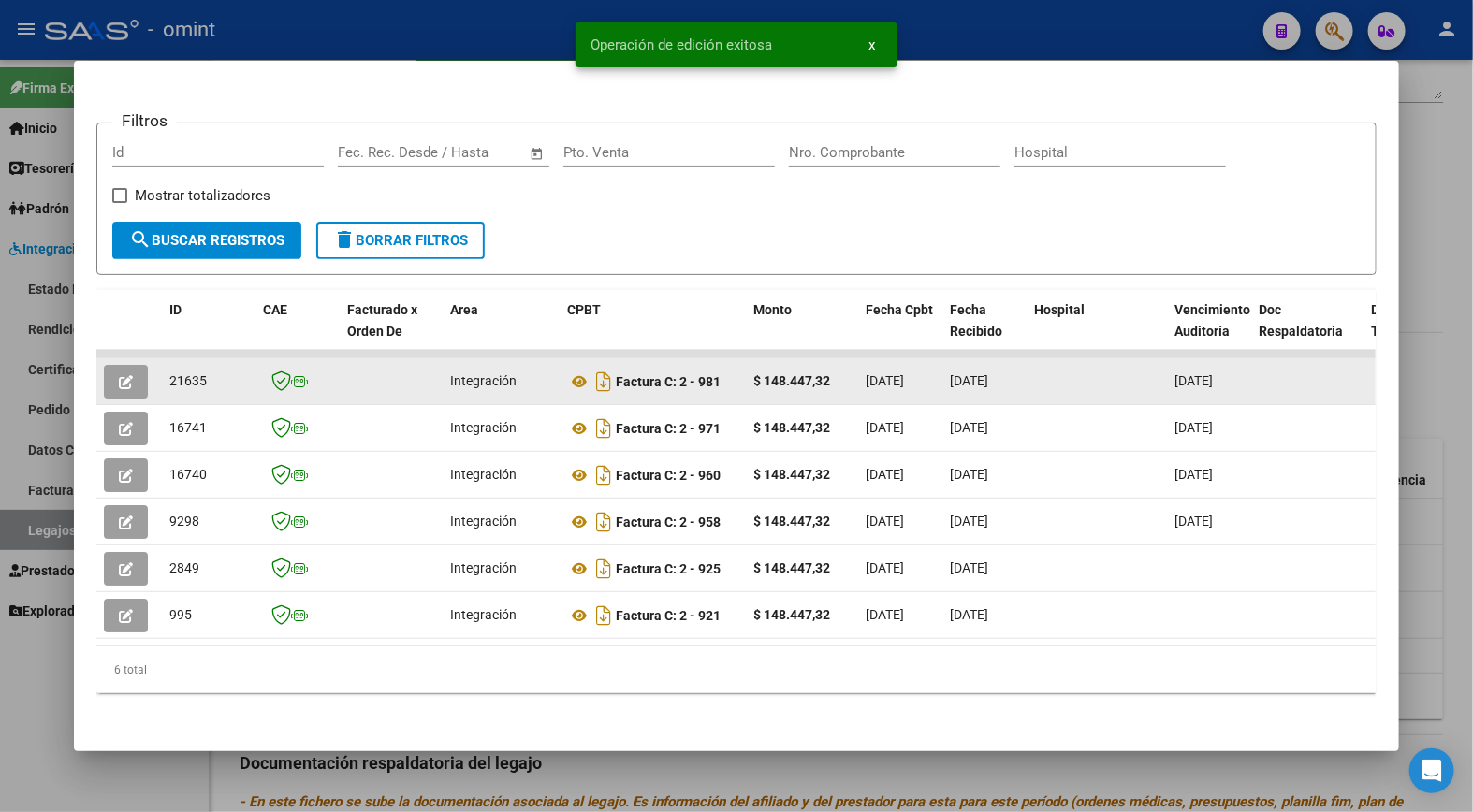
click at [187, 374] on span "21635" at bounding box center [187, 381] width 37 height 15
copy span "21635"
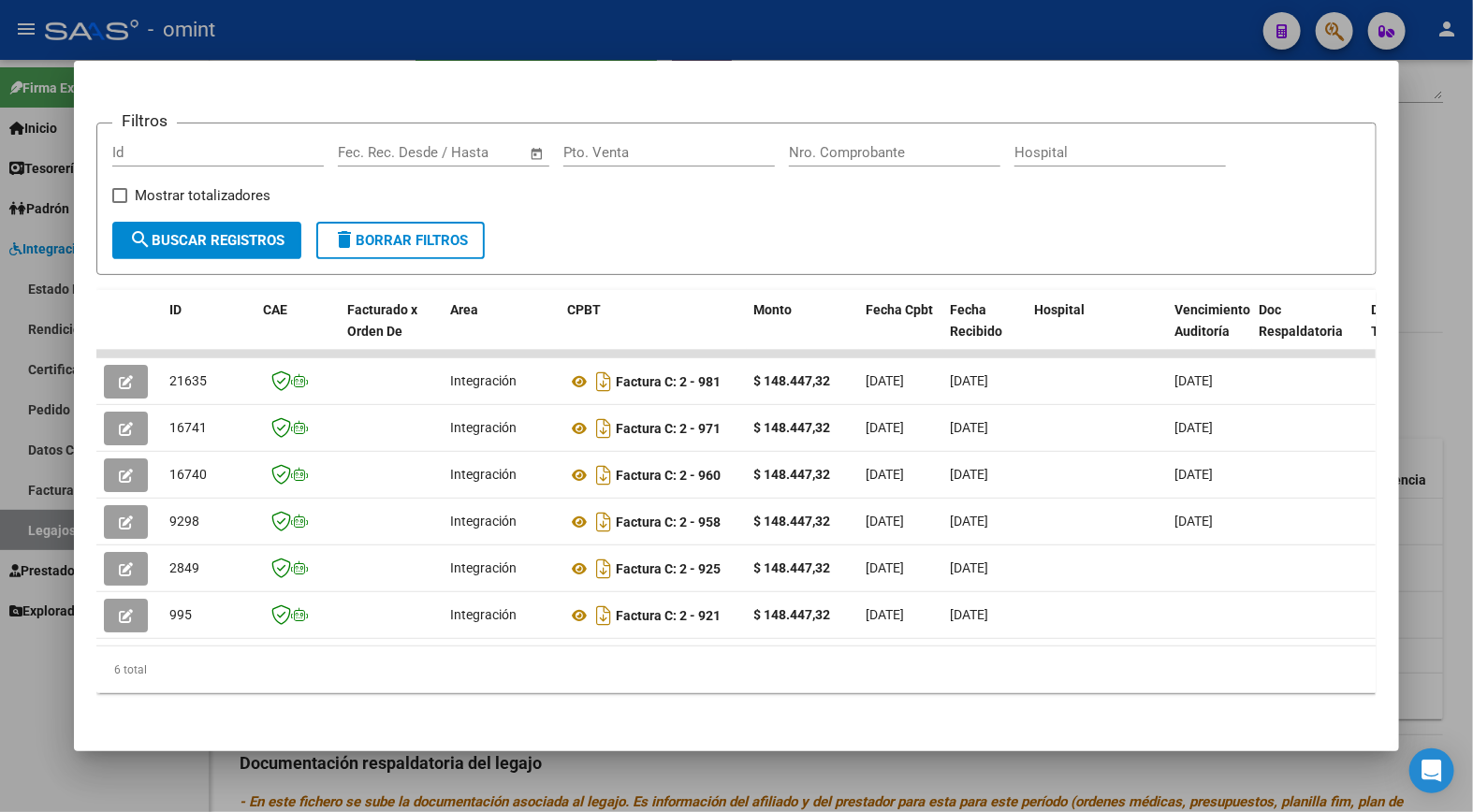
click at [477, 31] on div at bounding box center [736, 406] width 1473 height 812
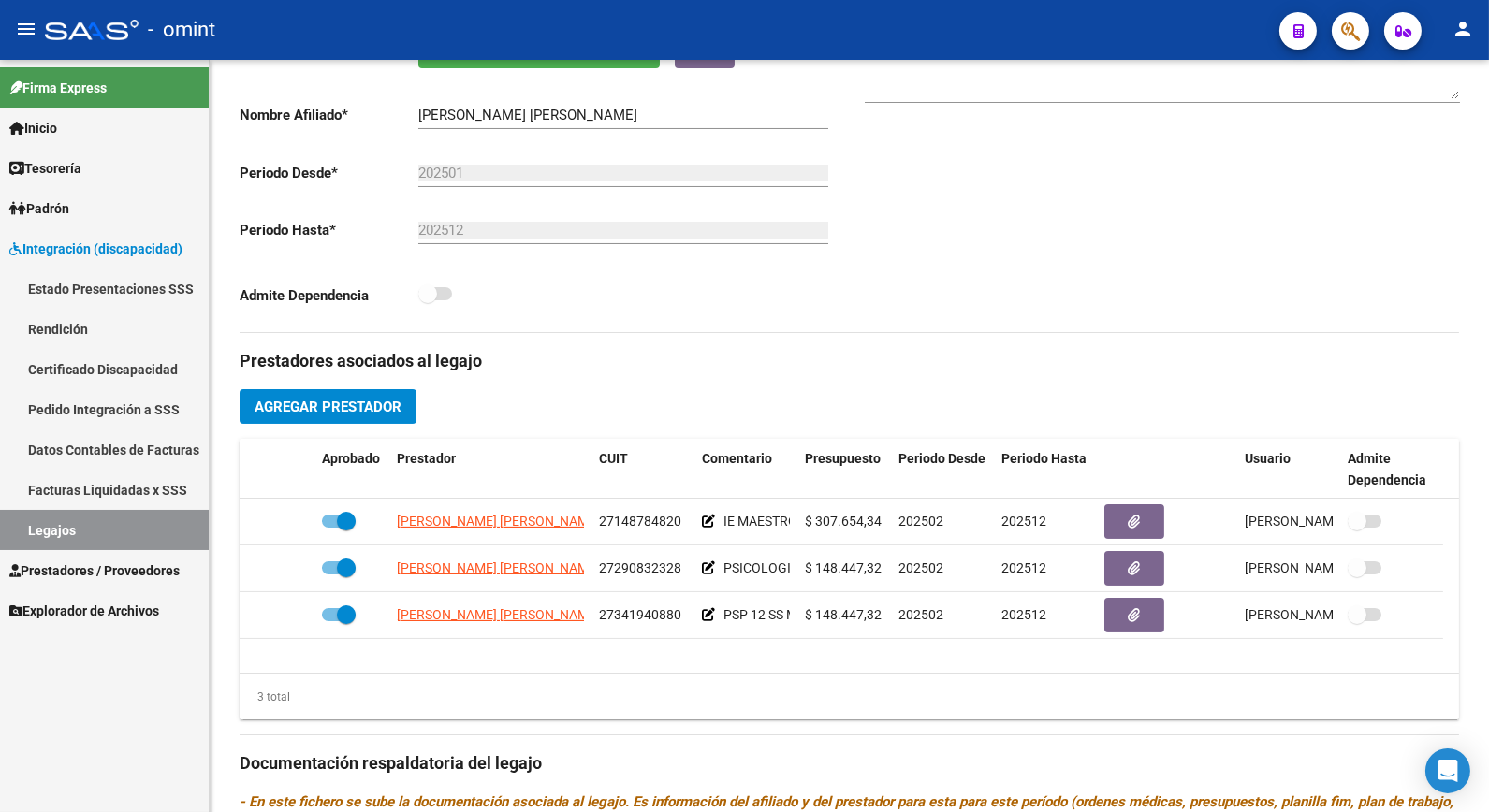
click at [157, 524] on link "Legajos" at bounding box center [104, 529] width 209 height 40
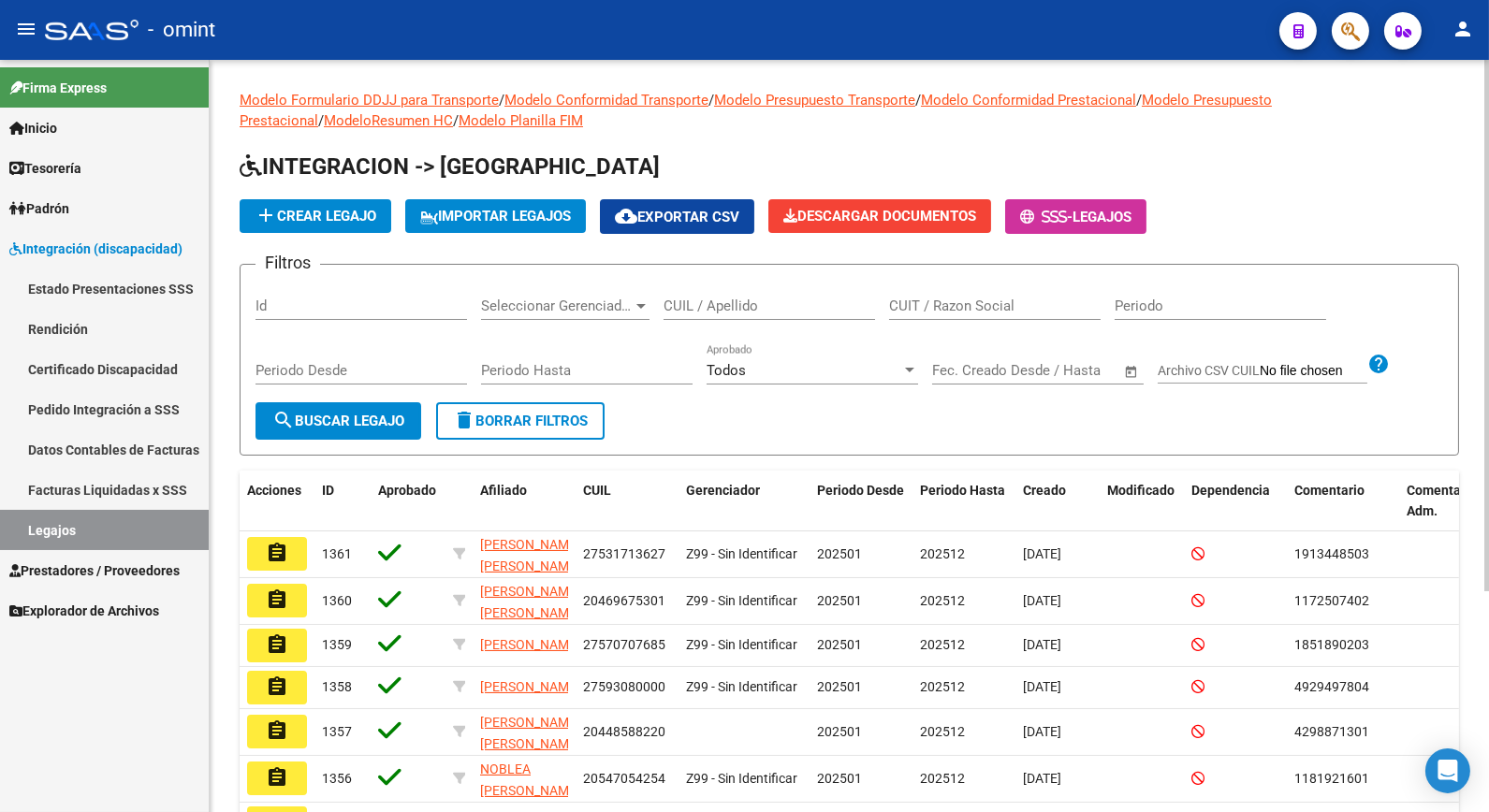
click at [954, 302] on input "CUIT / Razon Social" at bounding box center [994, 306] width 212 height 17
click at [743, 302] on input "CUIL / Apellido" at bounding box center [769, 306] width 212 height 17
type input "[PERSON_NAME]"
click at [388, 424] on span "search Buscar Legajo" at bounding box center [338, 420] width 132 height 17
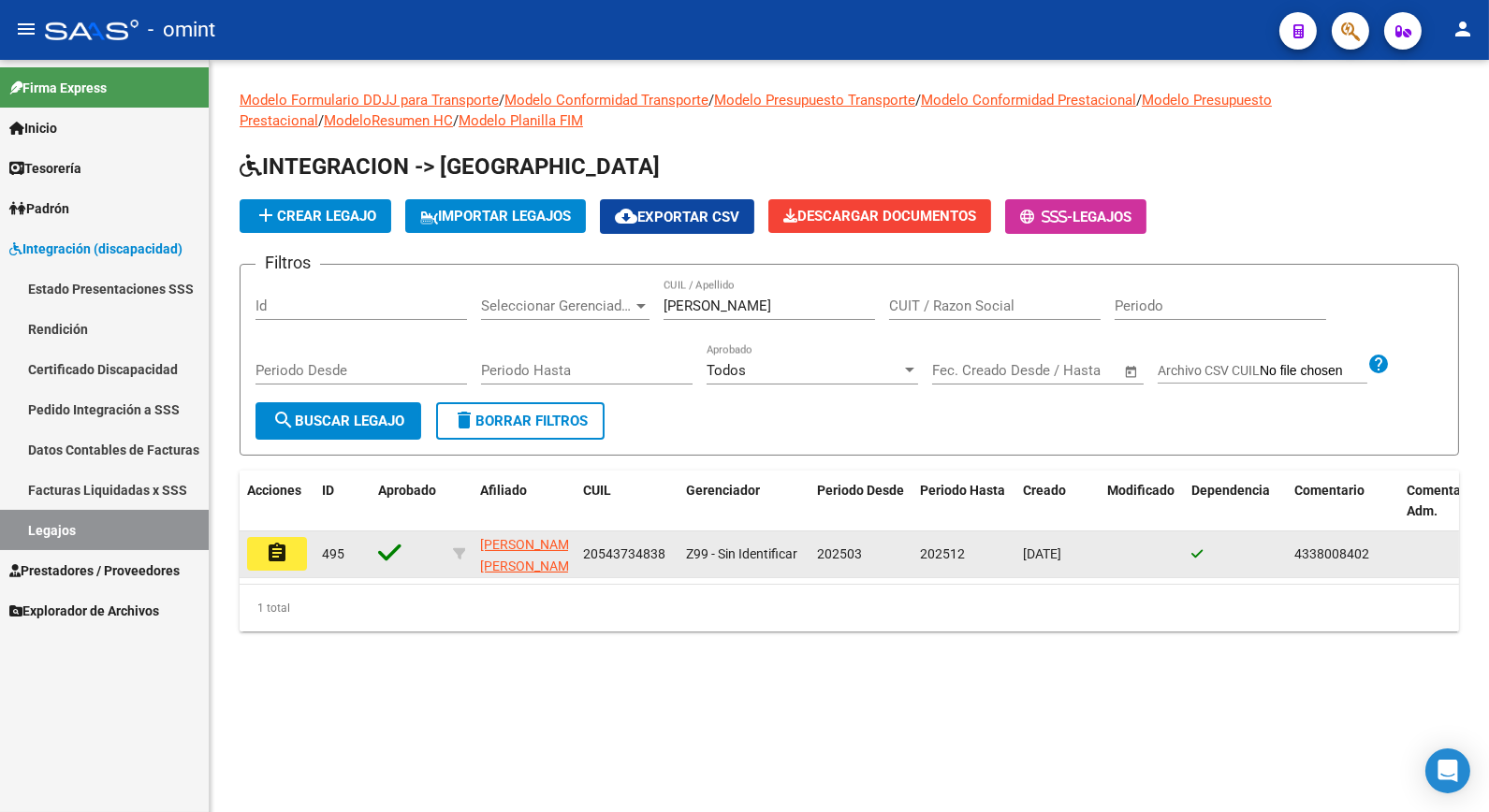
click at [286, 561] on mat-icon "assignment" at bounding box center [277, 552] width 22 height 22
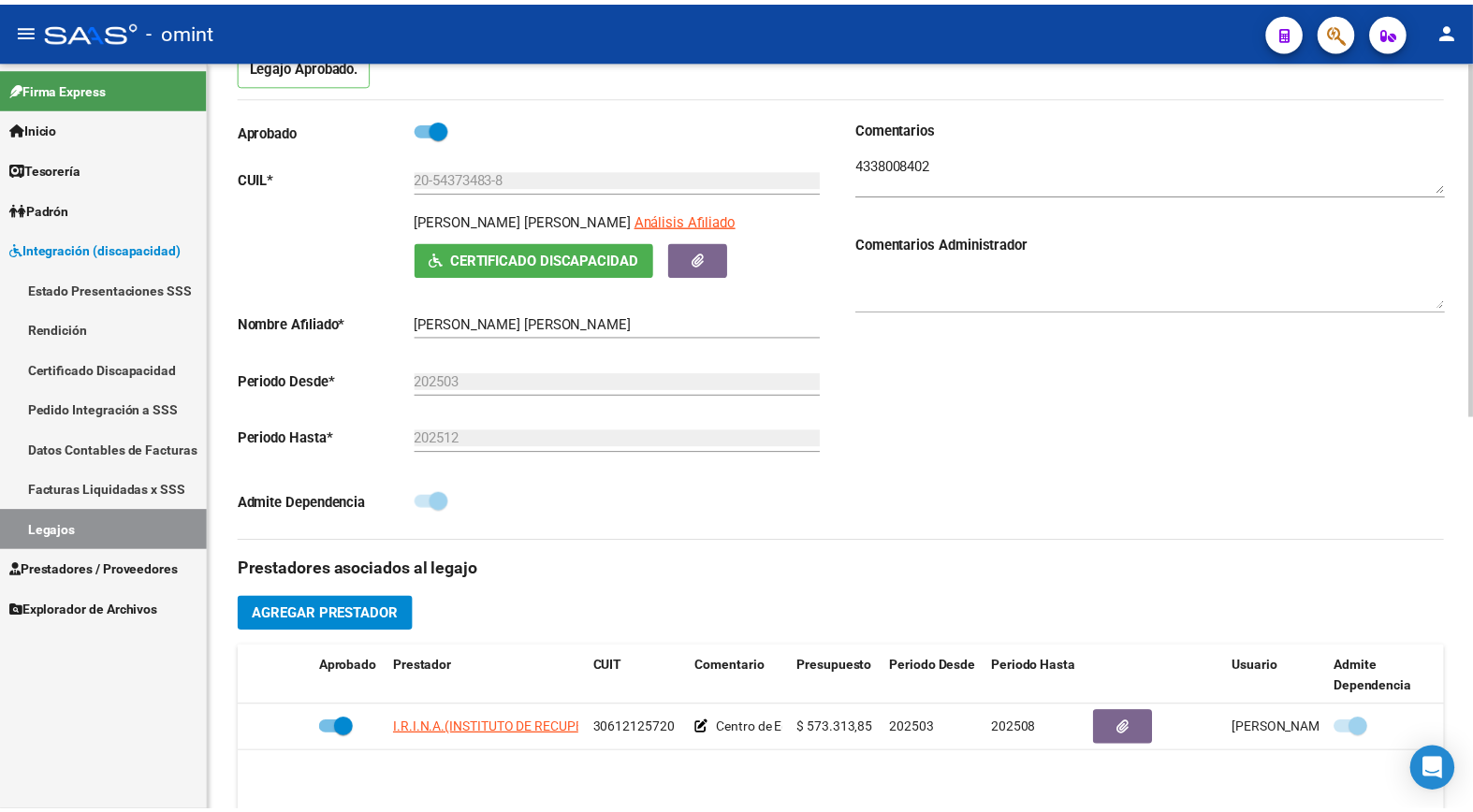
scroll to position [519, 0]
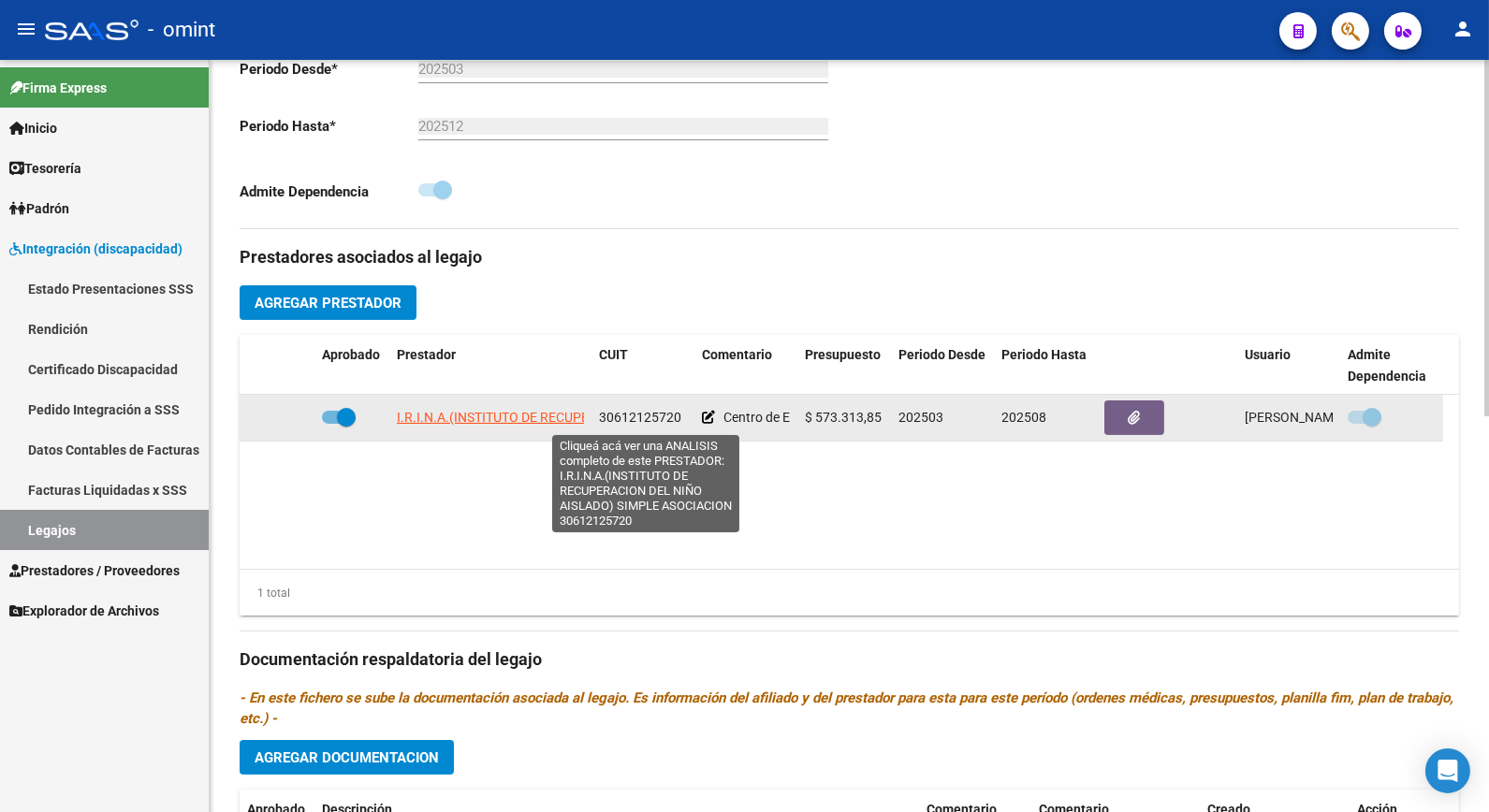
click at [504, 418] on span "I.R.I.N.A.(INSTITUTO DE RECUPERACION DEL NIÑO AISLADO) SIMPLE ASOCIACION" at bounding box center [642, 416] width 490 height 15
type textarea "30612125720"
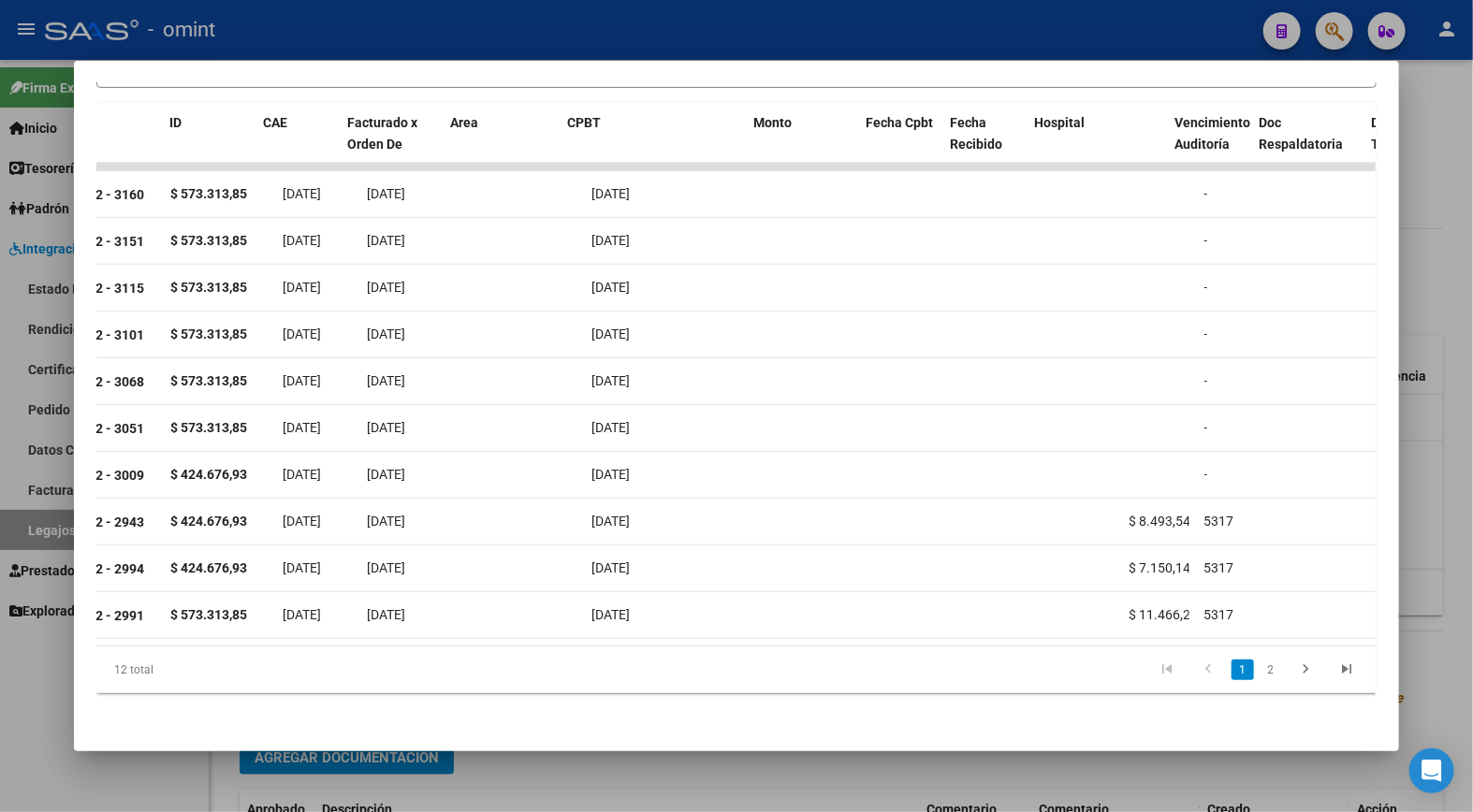
scroll to position [0, 0]
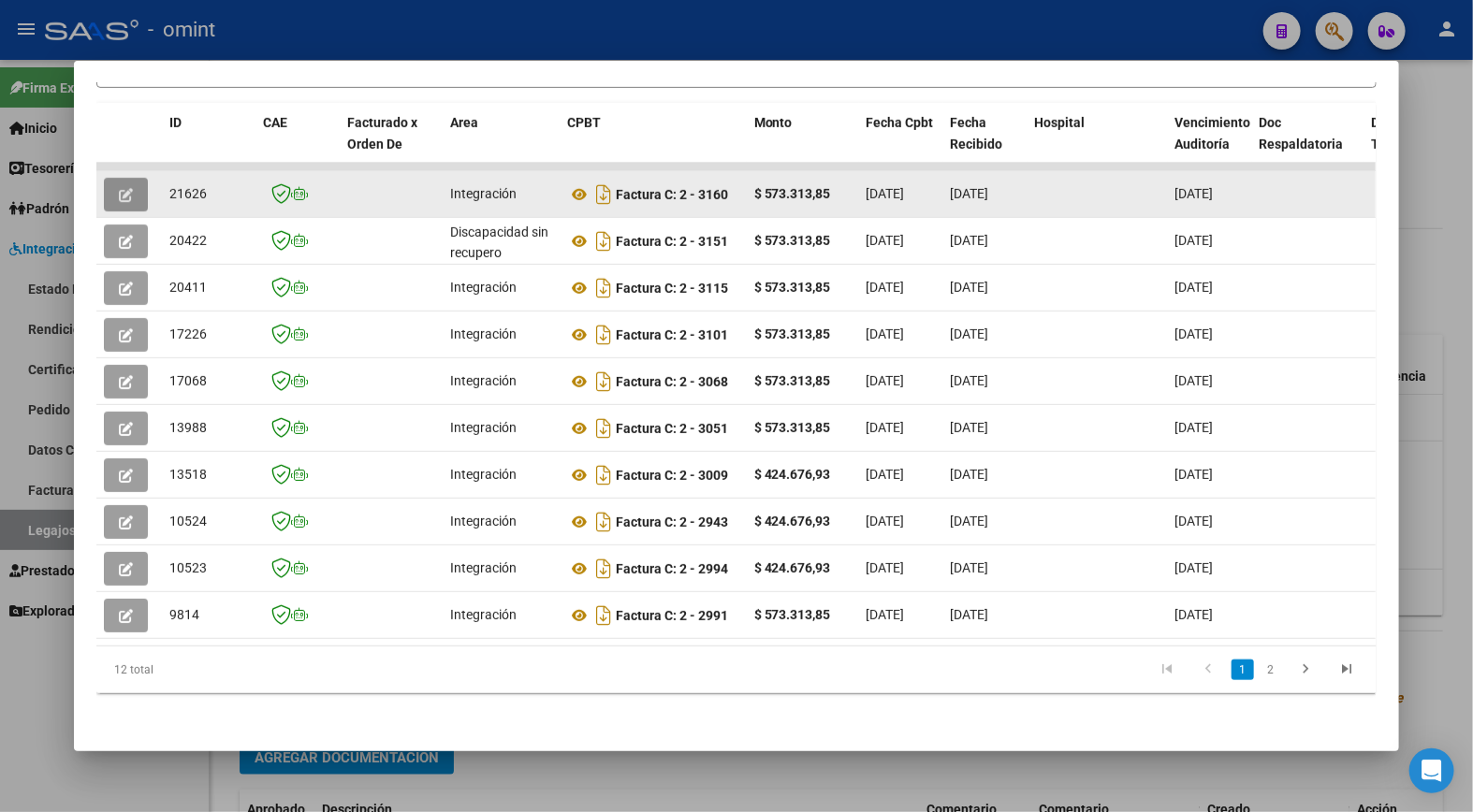
click at [133, 178] on button "button" at bounding box center [126, 195] width 44 height 34
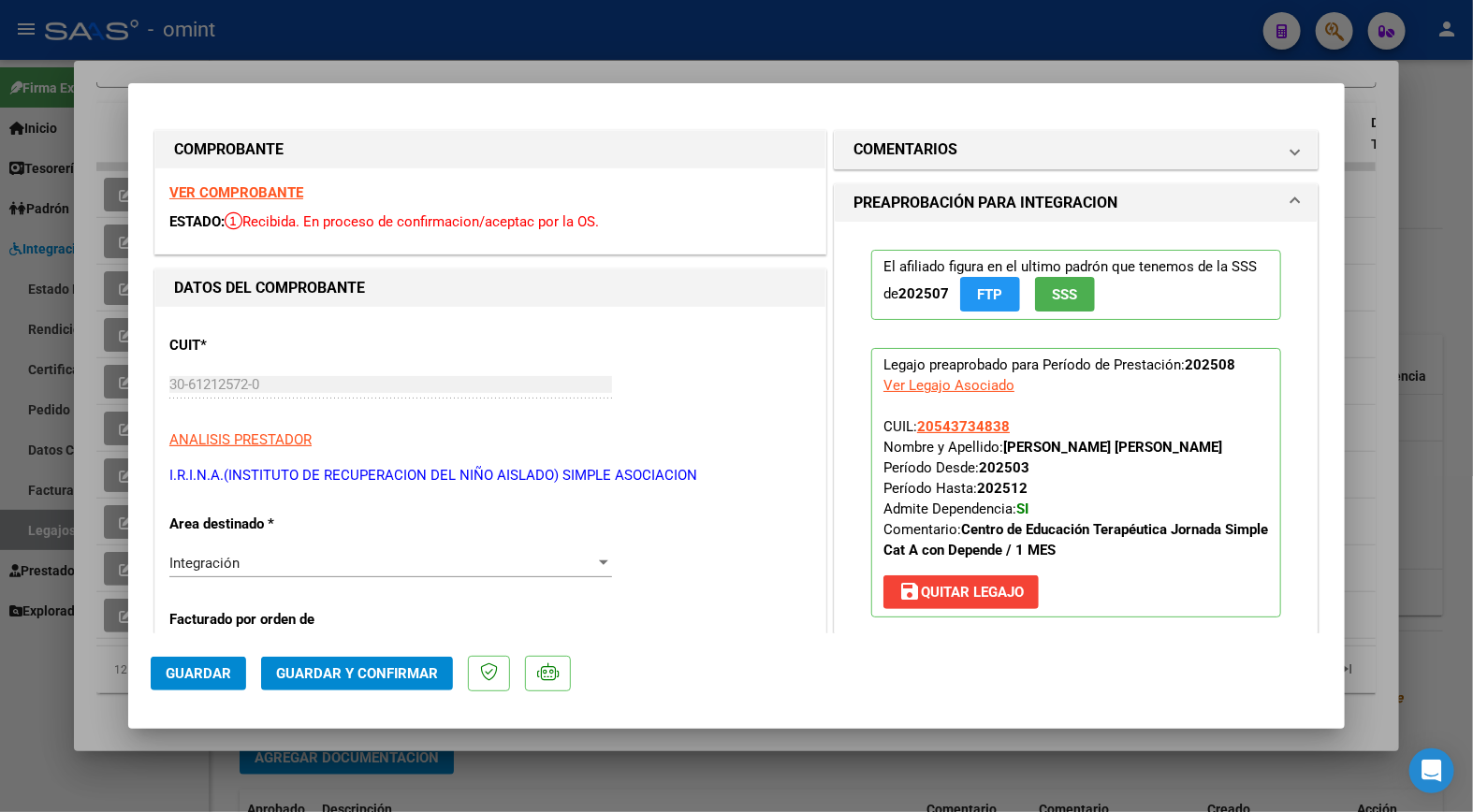
click at [226, 190] on strong "VER COMPROBANTE" at bounding box center [236, 192] width 134 height 17
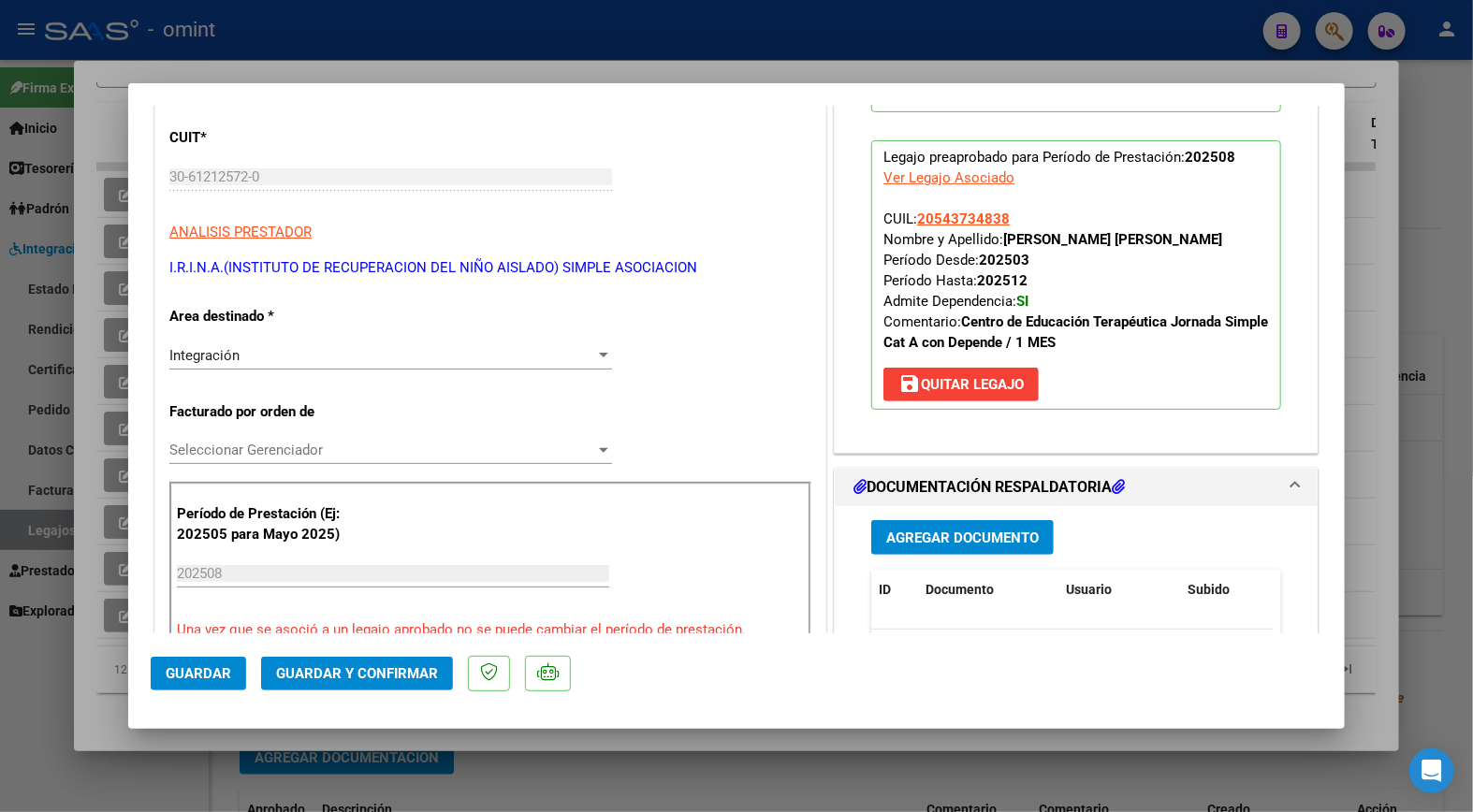
scroll to position [415, 0]
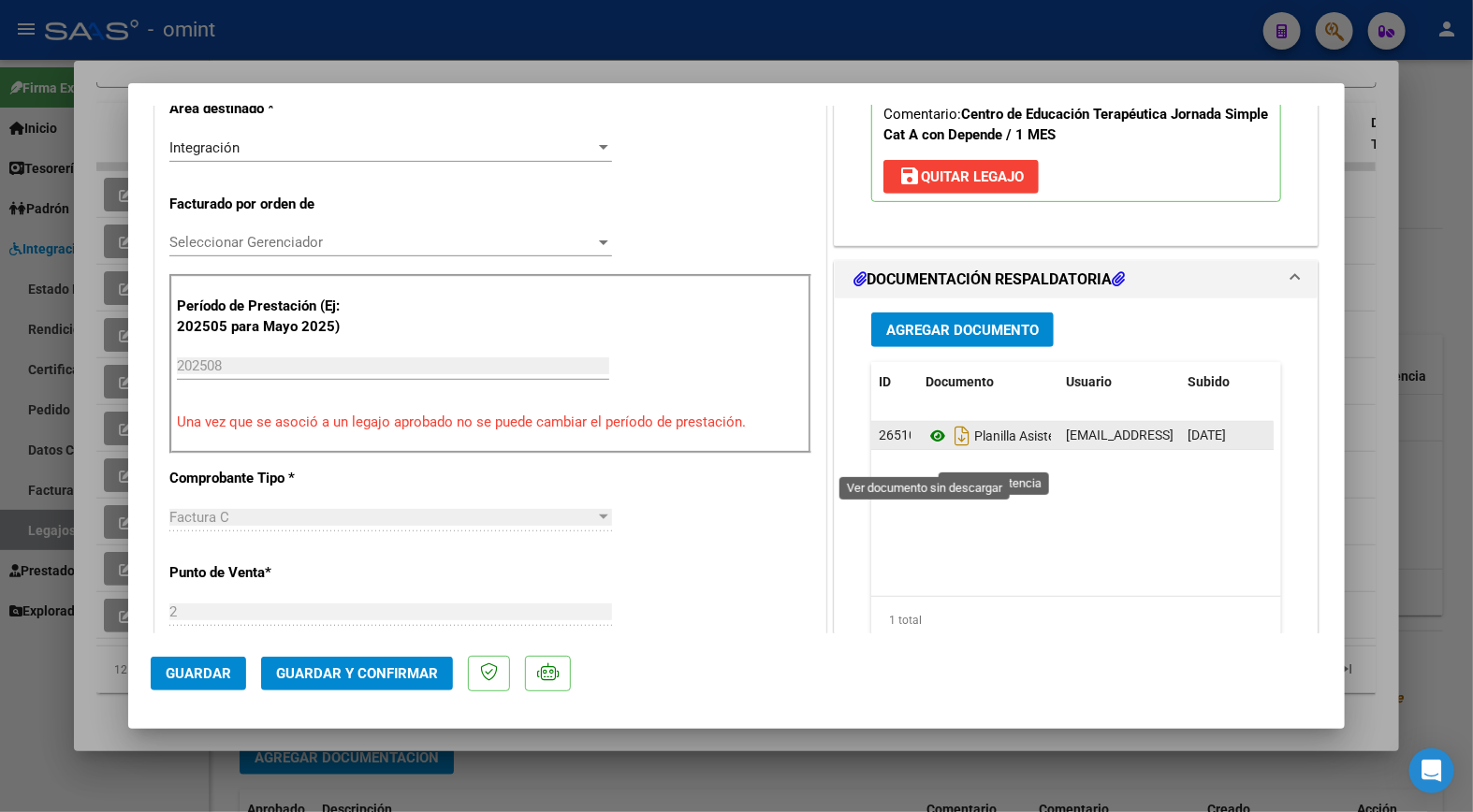
click at [927, 447] on icon at bounding box center [937, 435] width 24 height 22
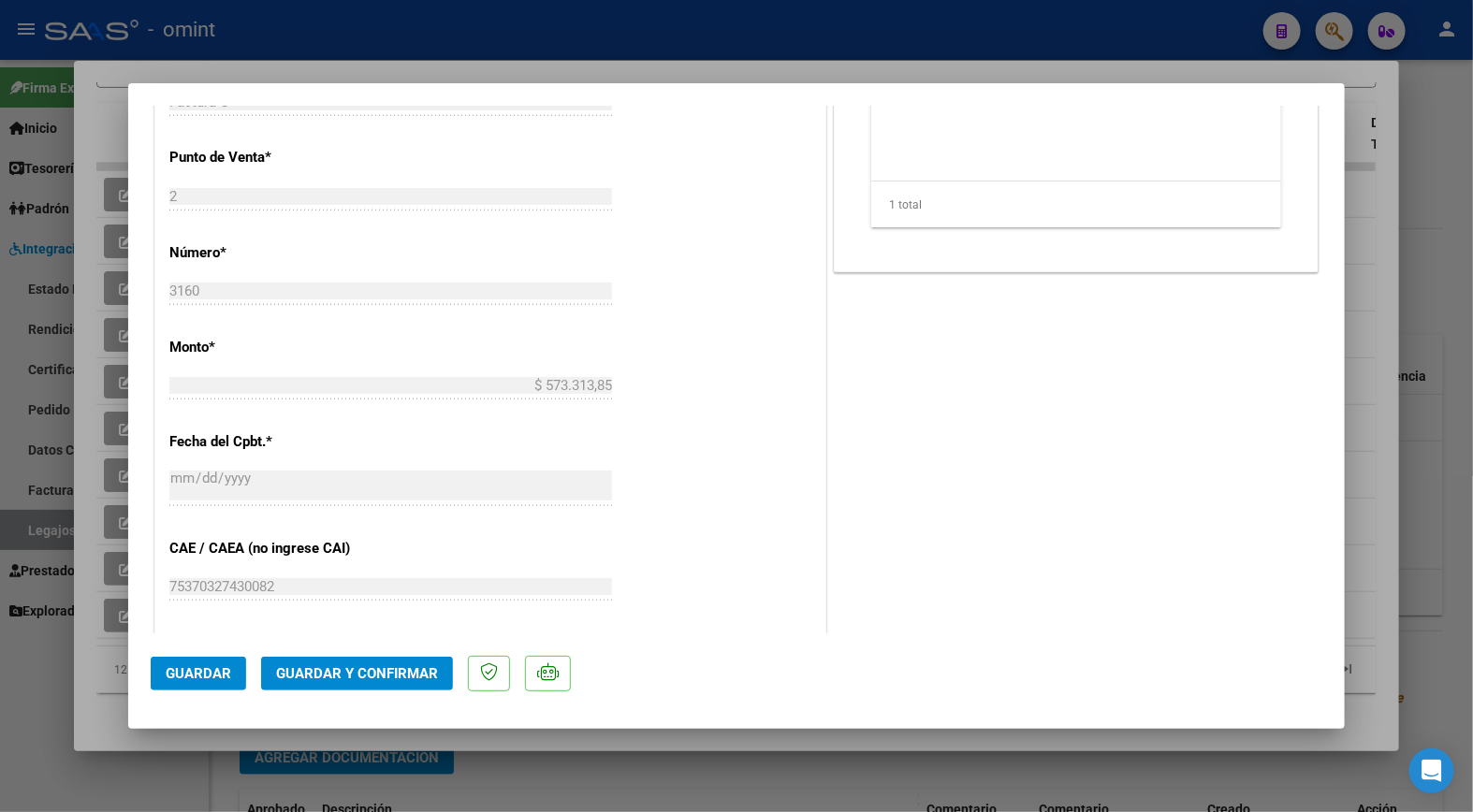
scroll to position [1246, 0]
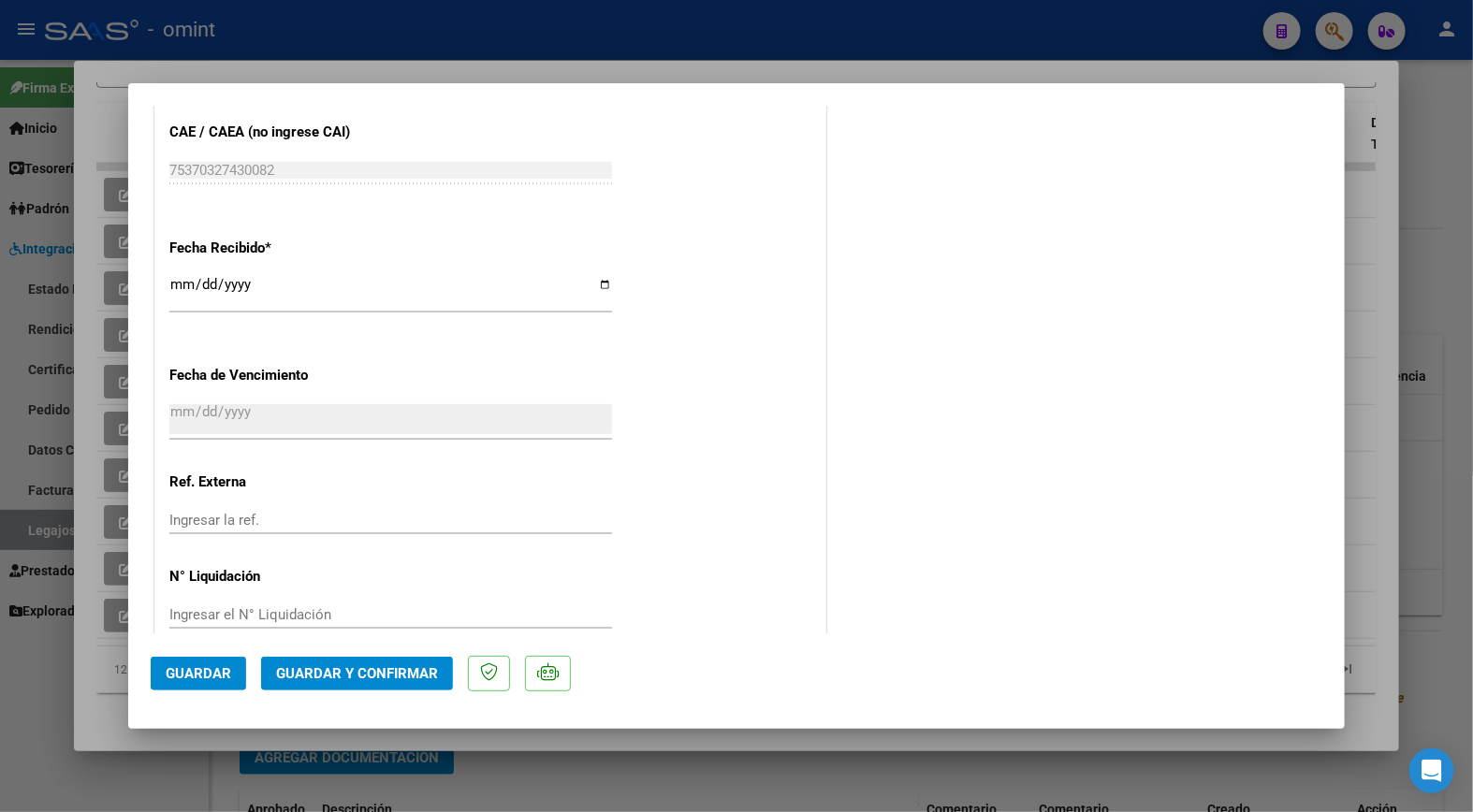
click at [363, 686] on button "Guardar y Confirmar" at bounding box center [357, 673] width 192 height 34
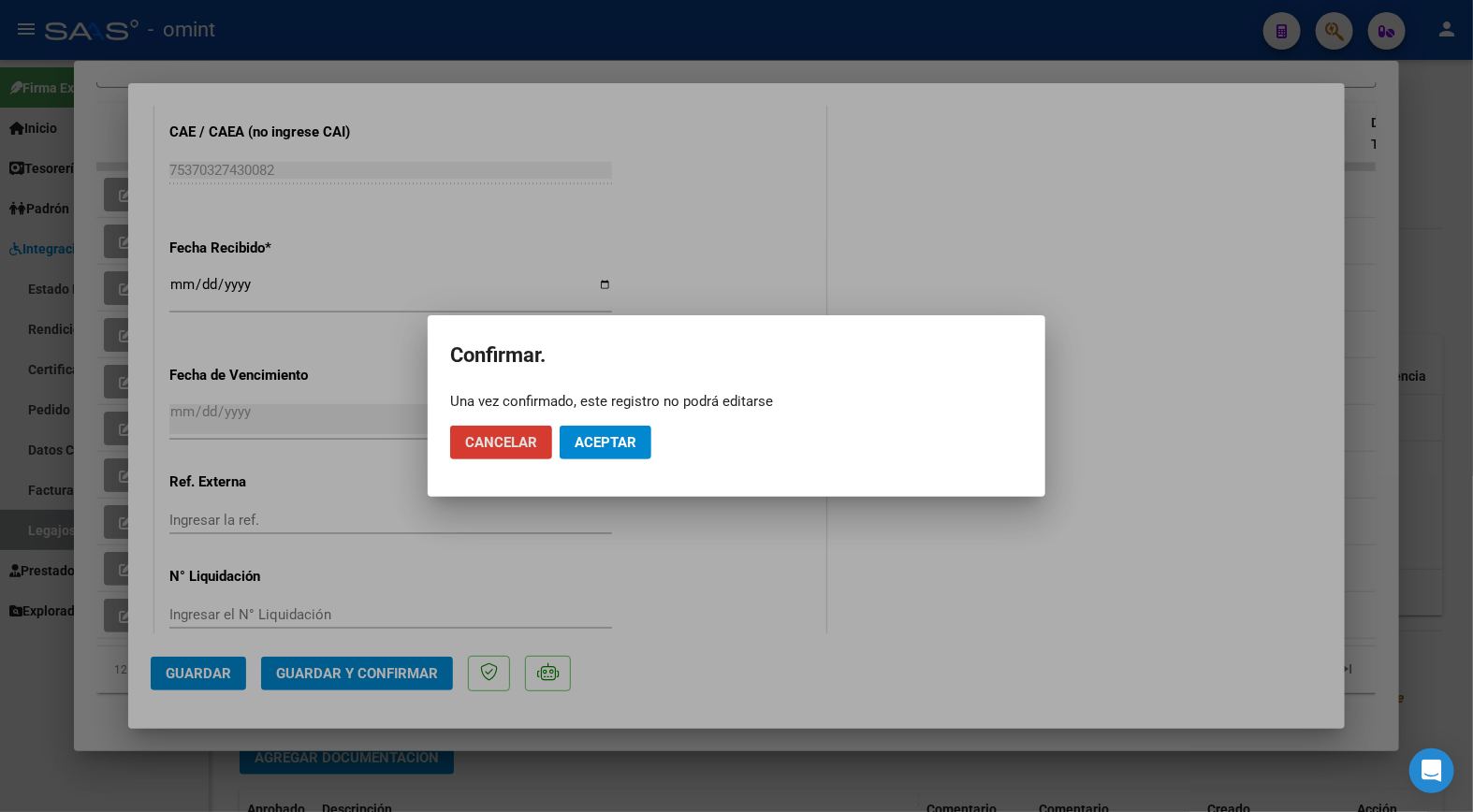
click at [604, 440] on span "Aceptar" at bounding box center [606, 441] width 62 height 17
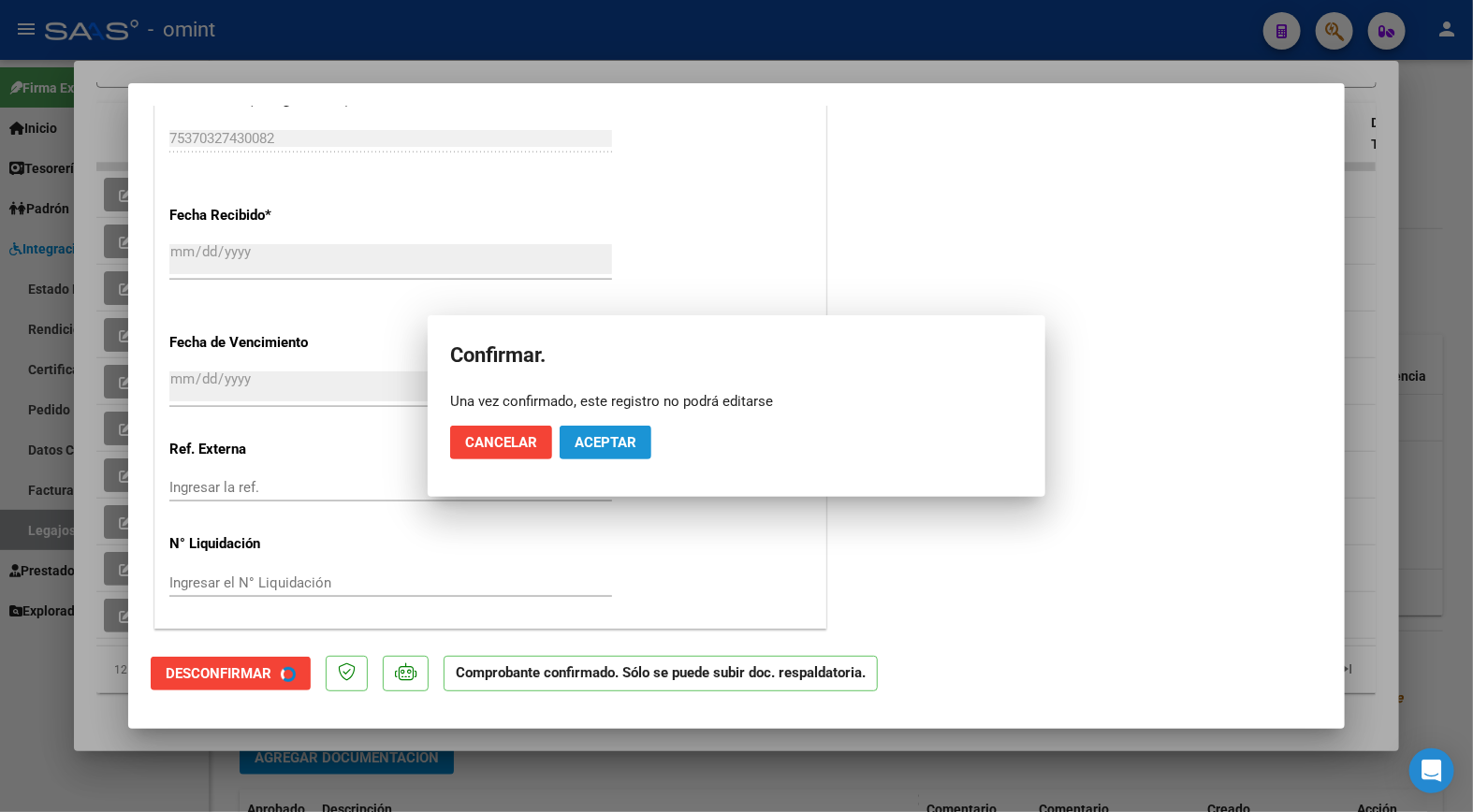
scroll to position [1130, 0]
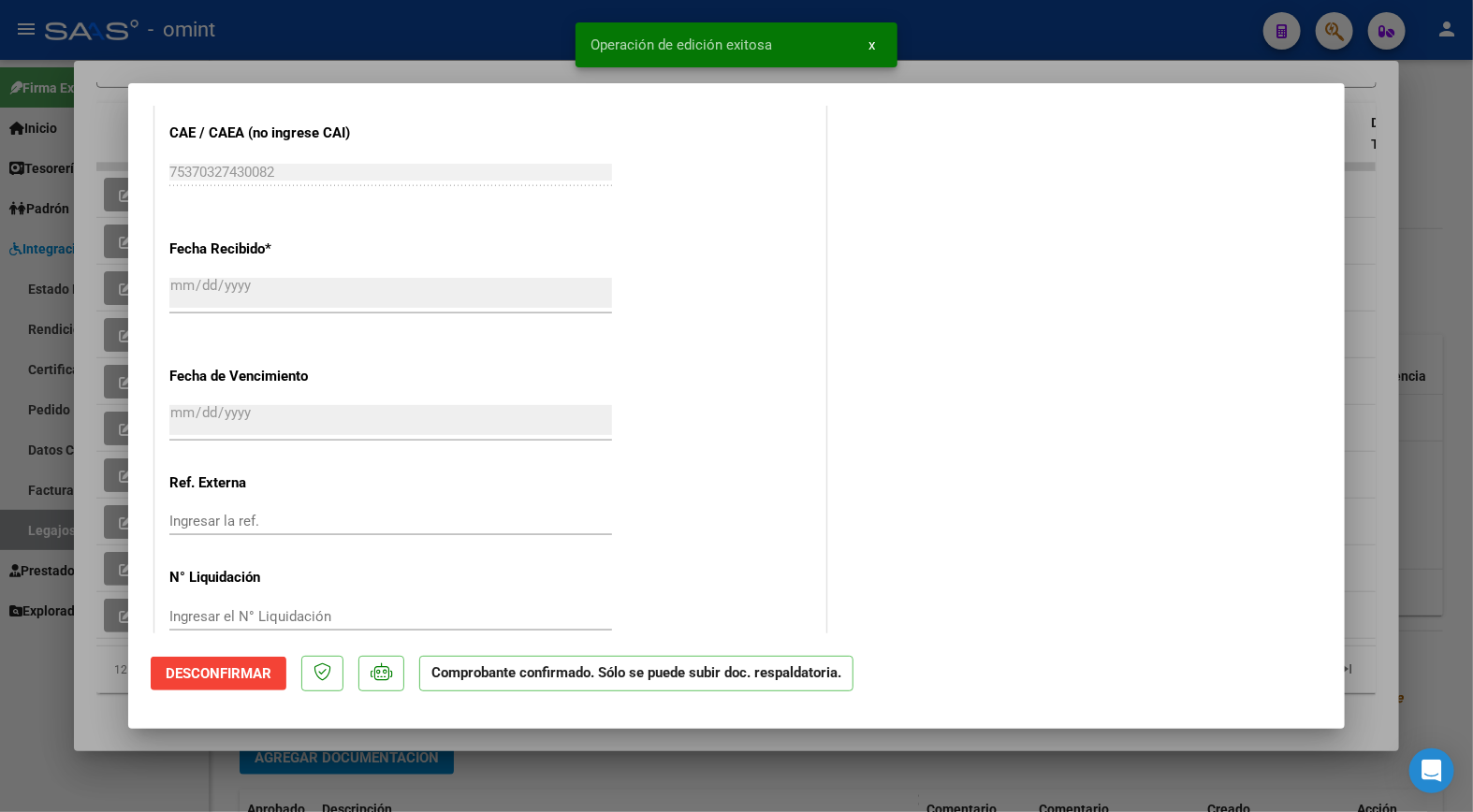
click at [378, 22] on div at bounding box center [736, 406] width 1473 height 812
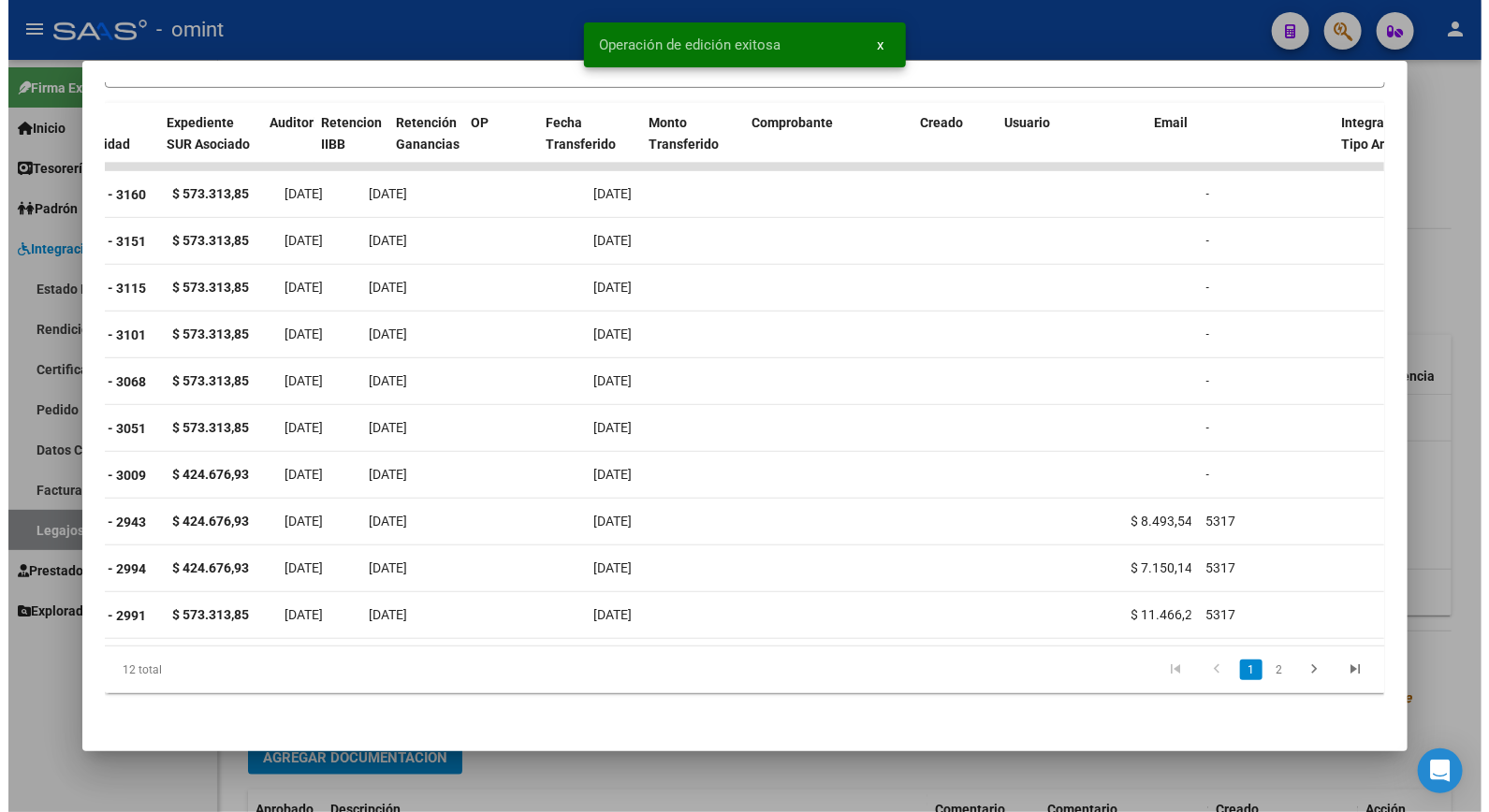
scroll to position [0, 0]
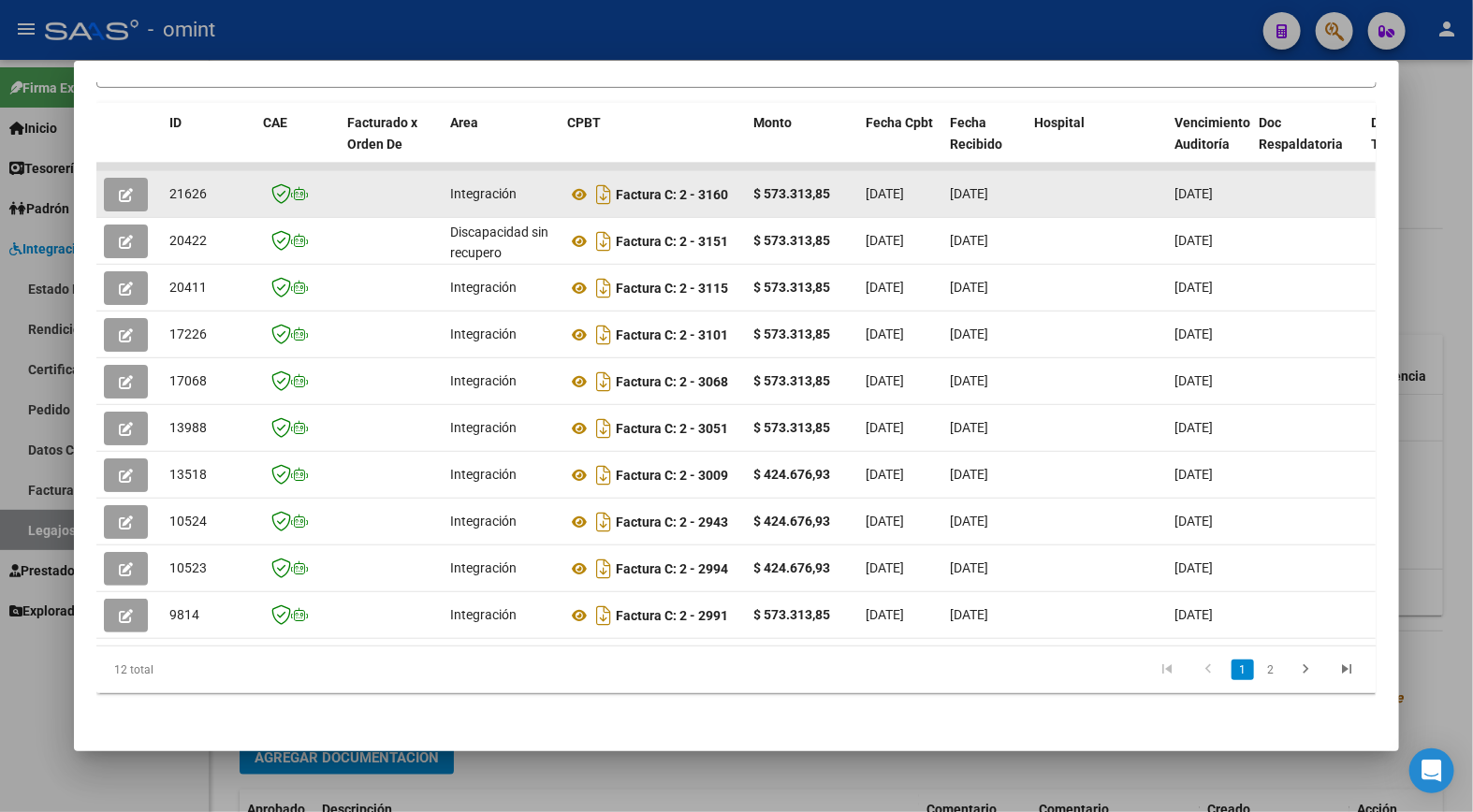
click at [190, 186] on span "21626" at bounding box center [187, 193] width 37 height 15
copy span "21626"
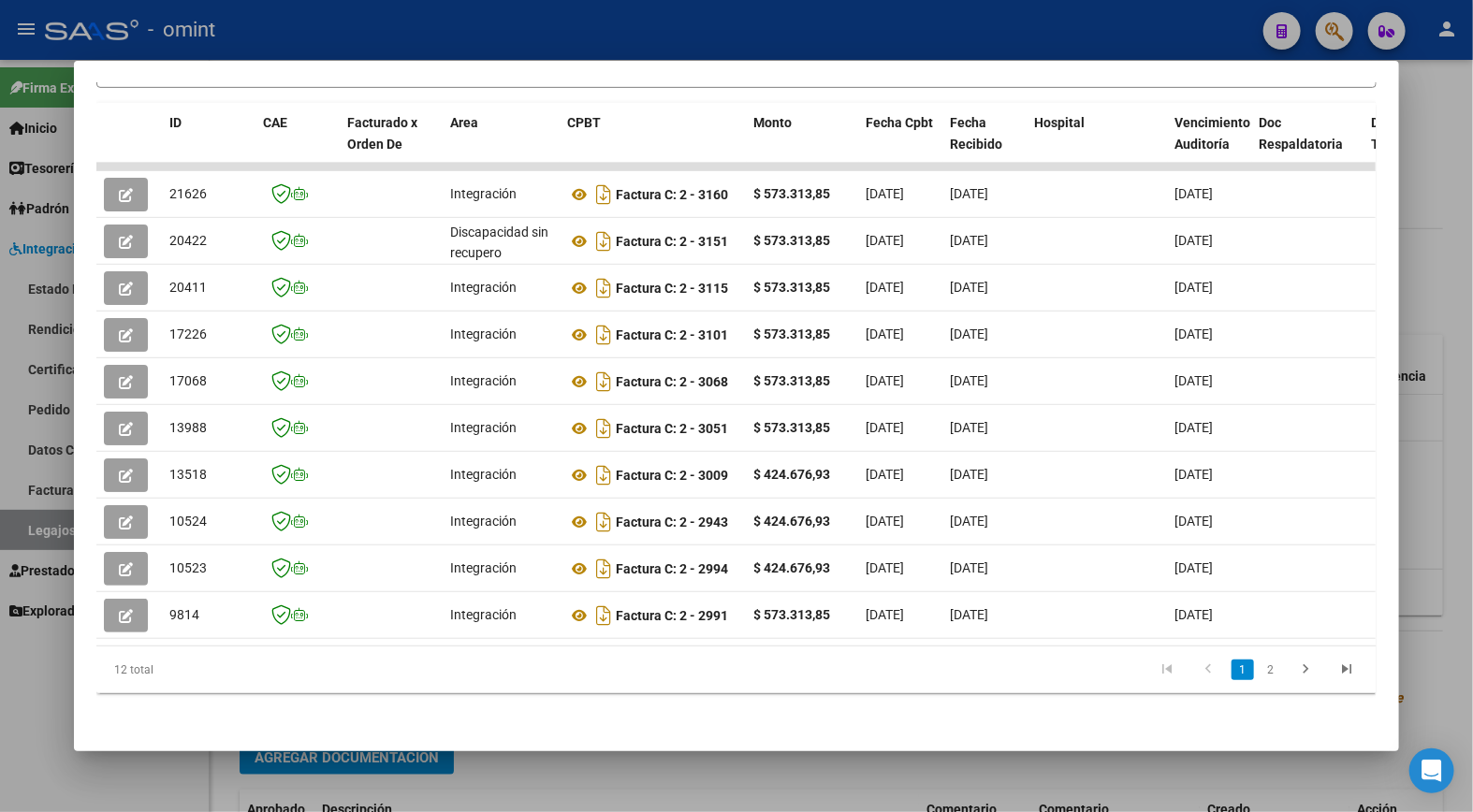
click at [455, 24] on div at bounding box center [736, 406] width 1473 height 812
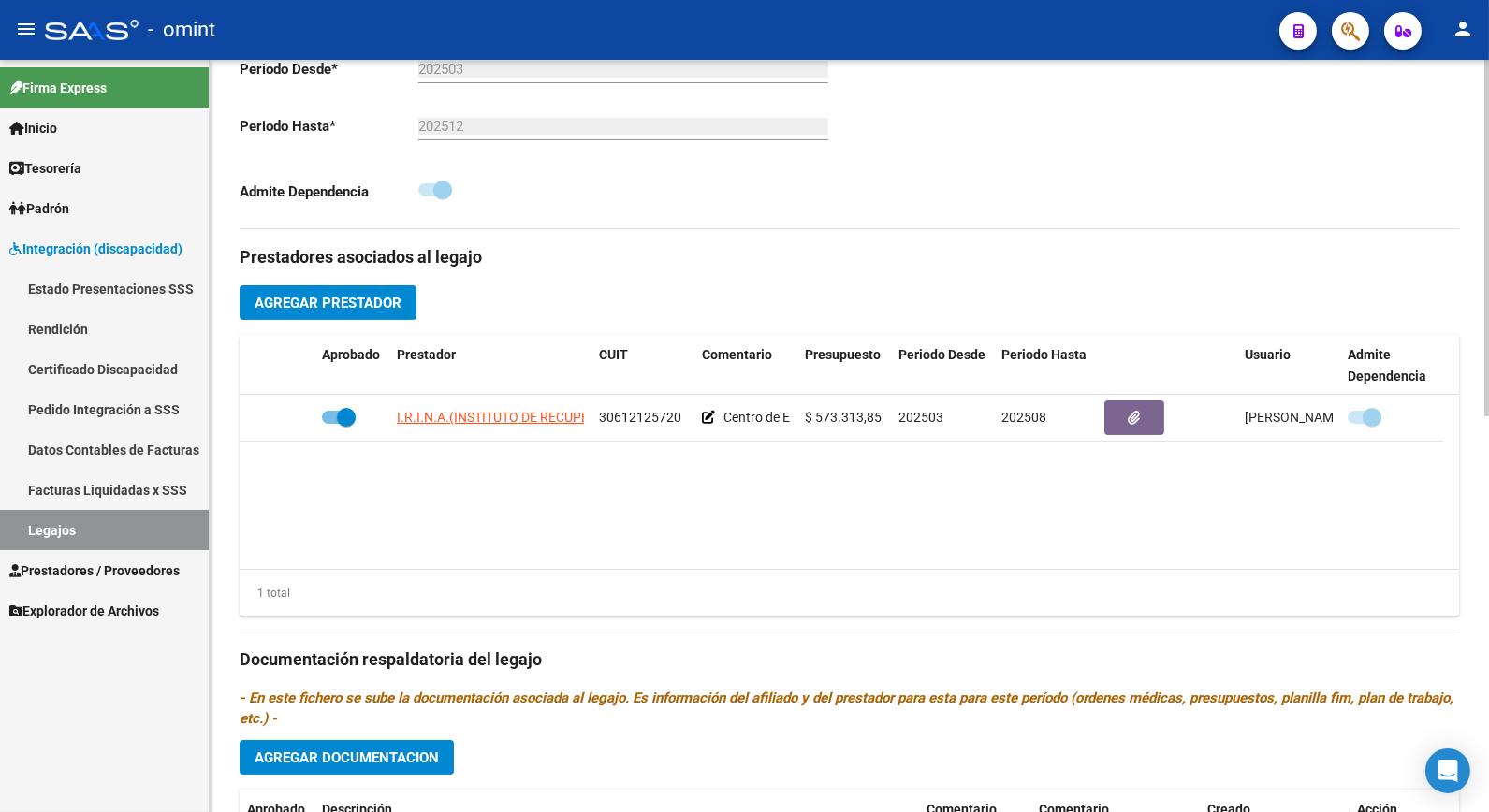
click at [924, 559] on datatable-body "[PERSON_NAME](INSTITUTO DE RECUPERACION DEL NIÑO AISLADO) SIMPLE ASOCIACION 306…" at bounding box center [849, 481] width 1219 height 174
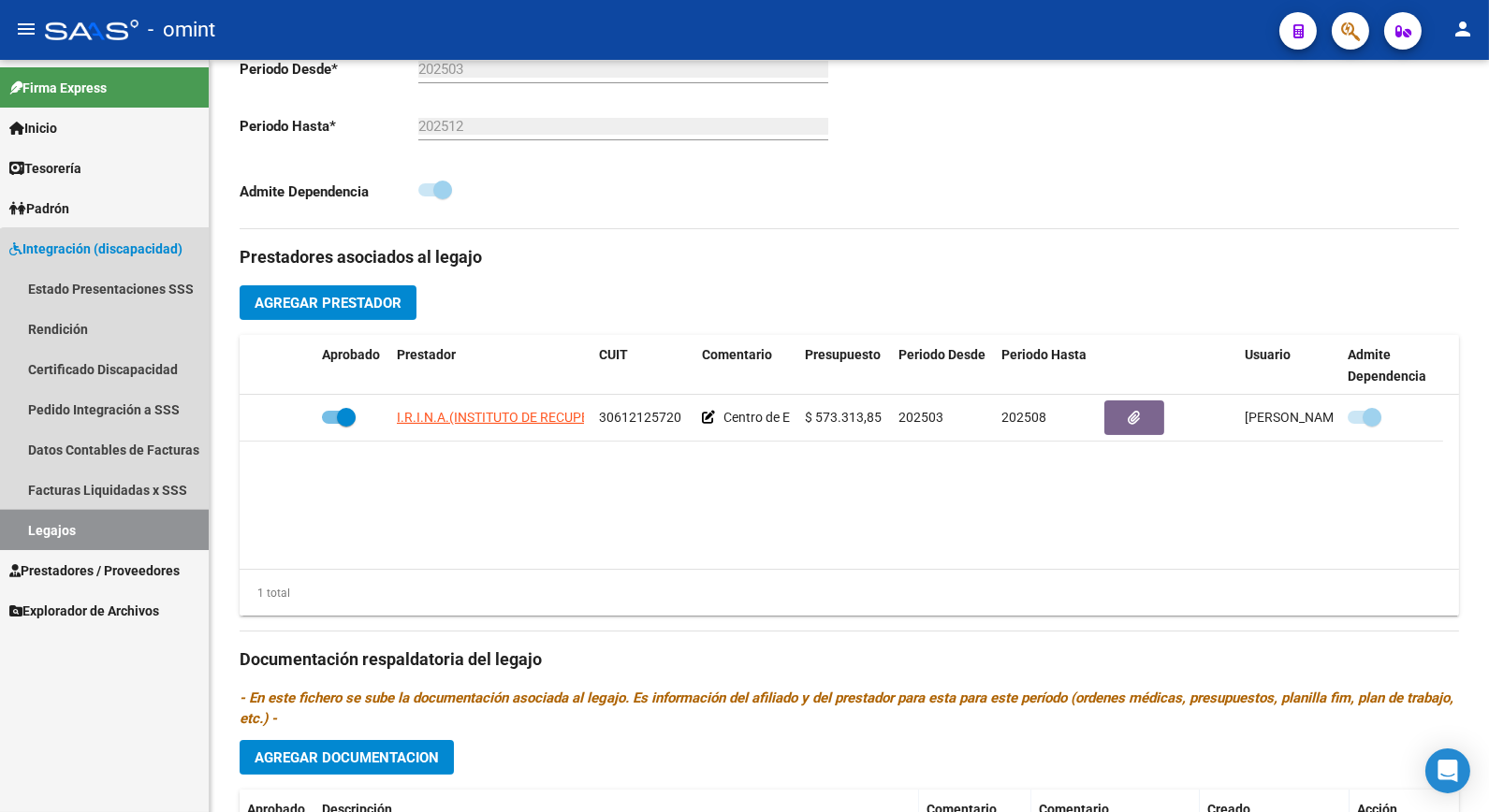
click at [125, 520] on link "Legajos" at bounding box center [104, 529] width 209 height 40
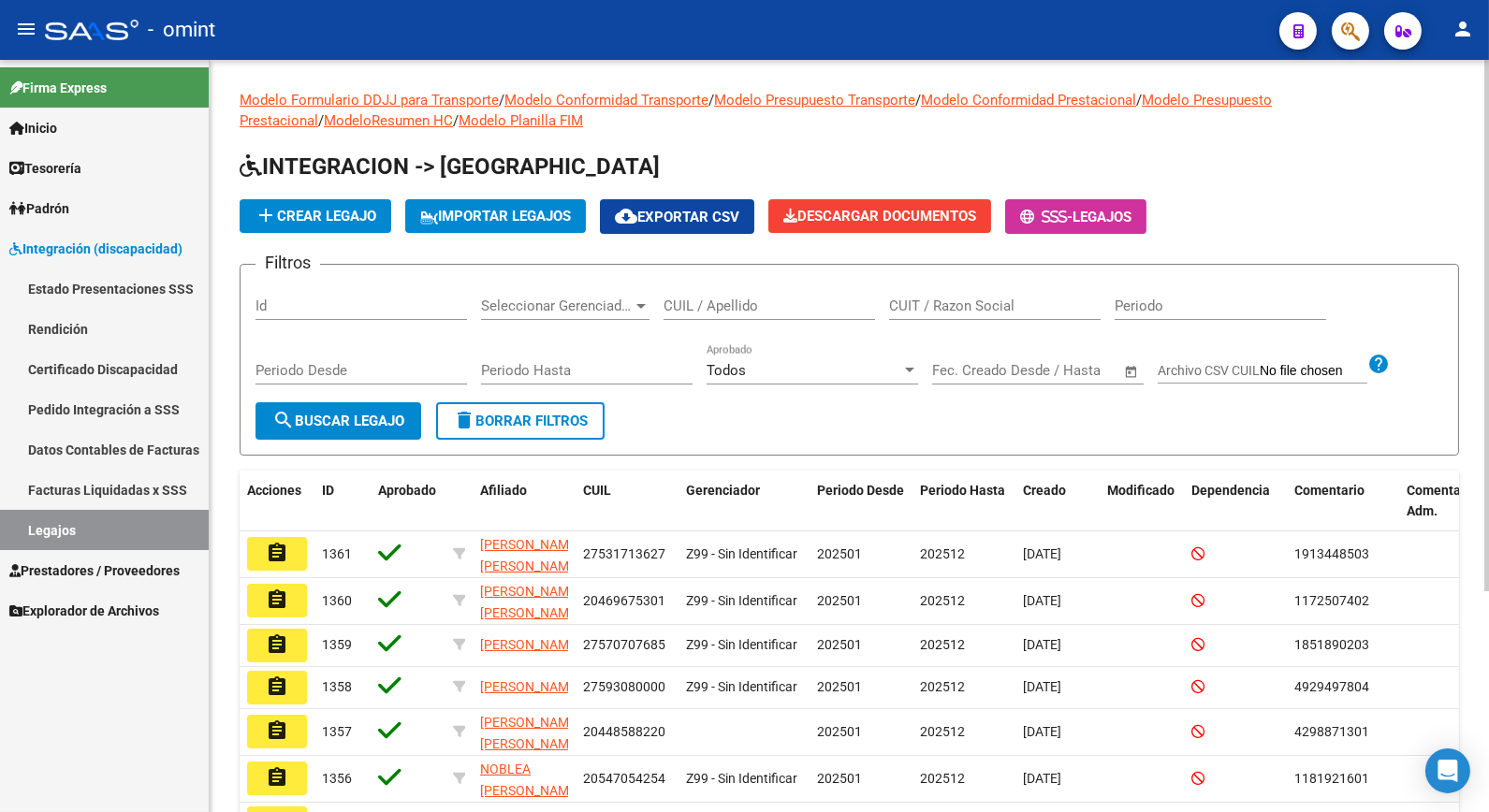
click at [774, 309] on input "CUIL / Apellido" at bounding box center [769, 306] width 212 height 17
type input "[PERSON_NAME]"
click at [325, 437] on form "Filtros Id Seleccionar Gerenciador Seleccionar Gerenciador [PERSON_NAME] CUIL /…" at bounding box center [849, 360] width 1219 height 192
click at [326, 414] on span "search Buscar Legajo" at bounding box center [338, 420] width 132 height 17
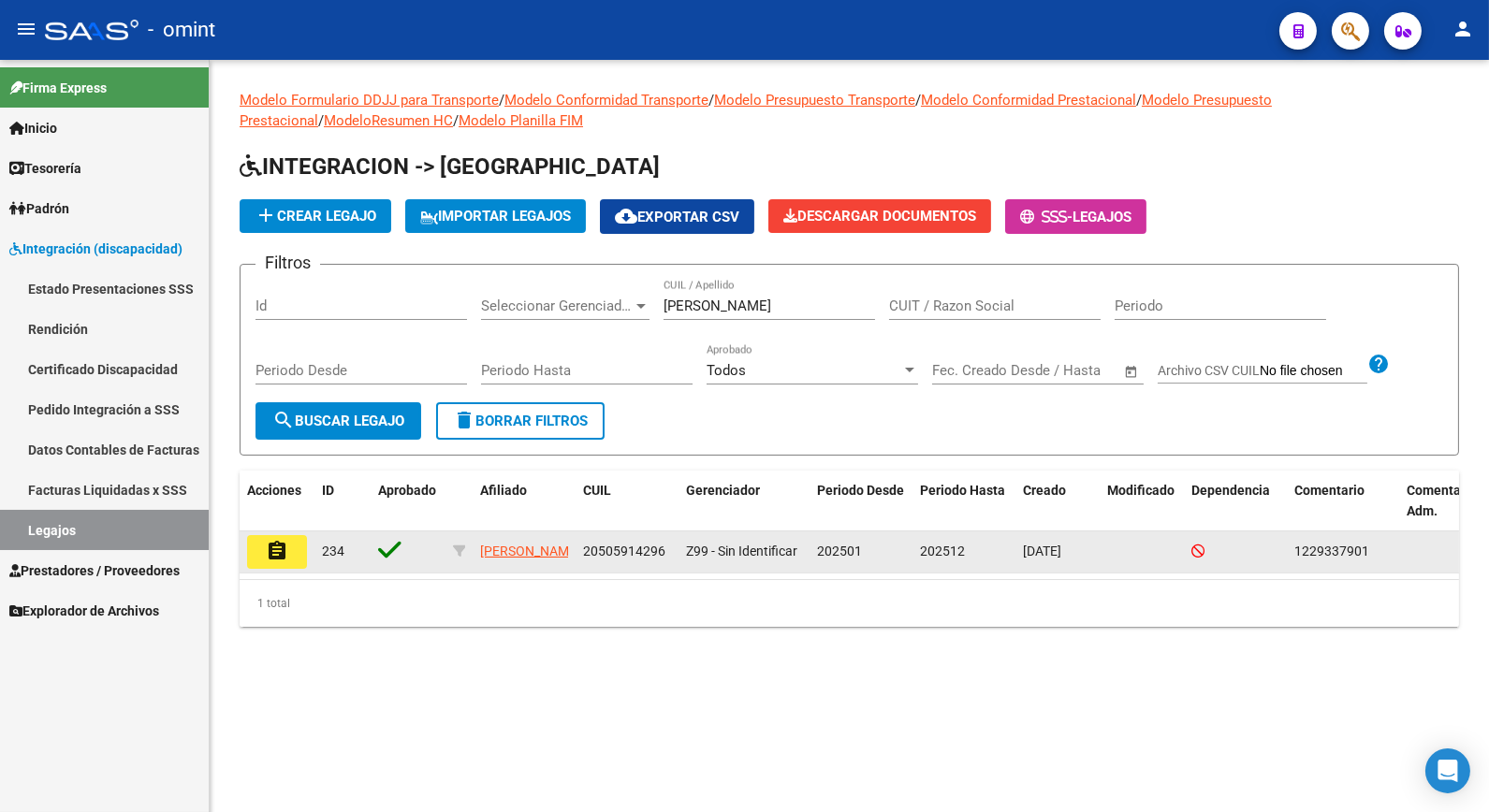
click at [277, 554] on mat-icon "assignment" at bounding box center [277, 550] width 22 height 22
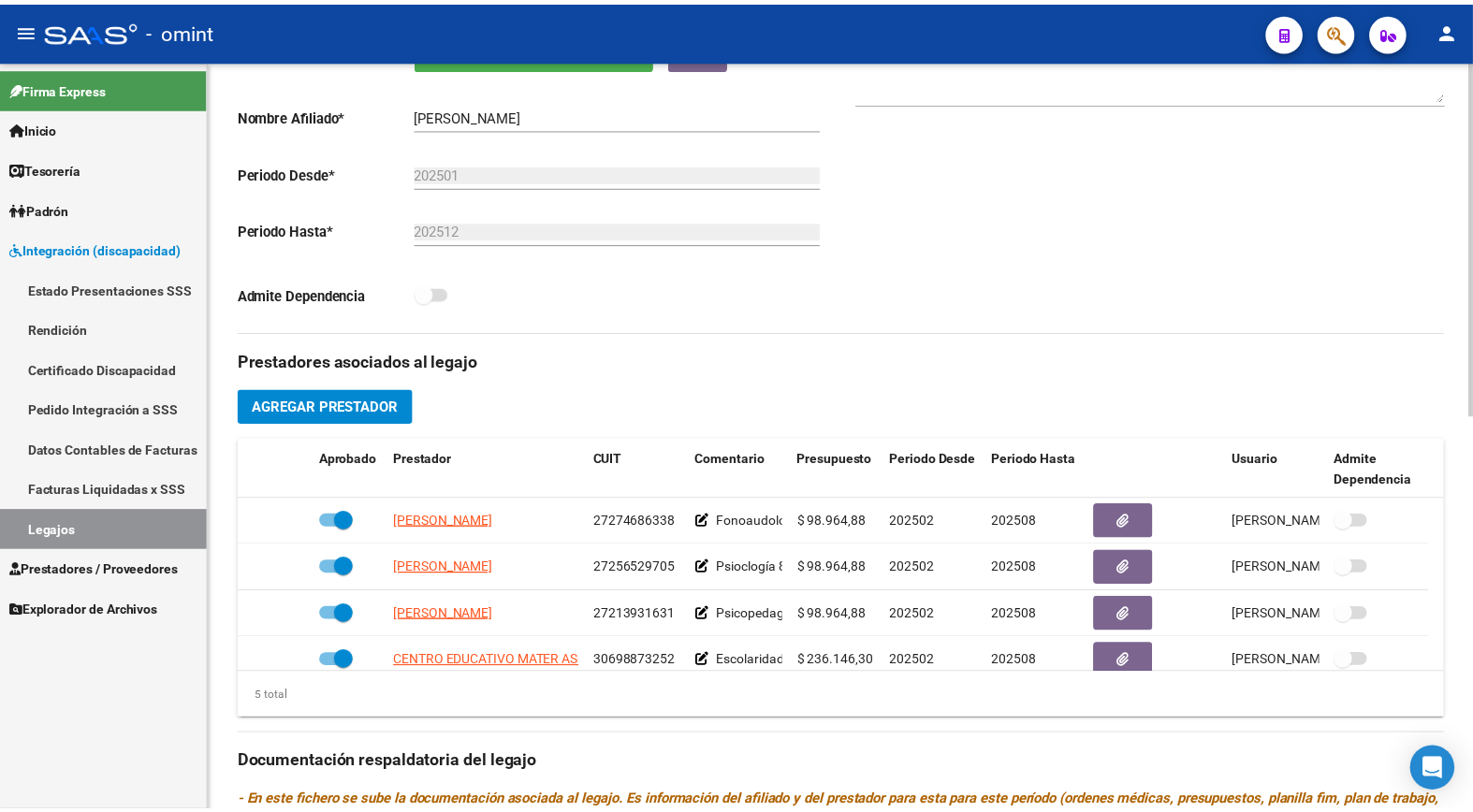
scroll to position [519, 0]
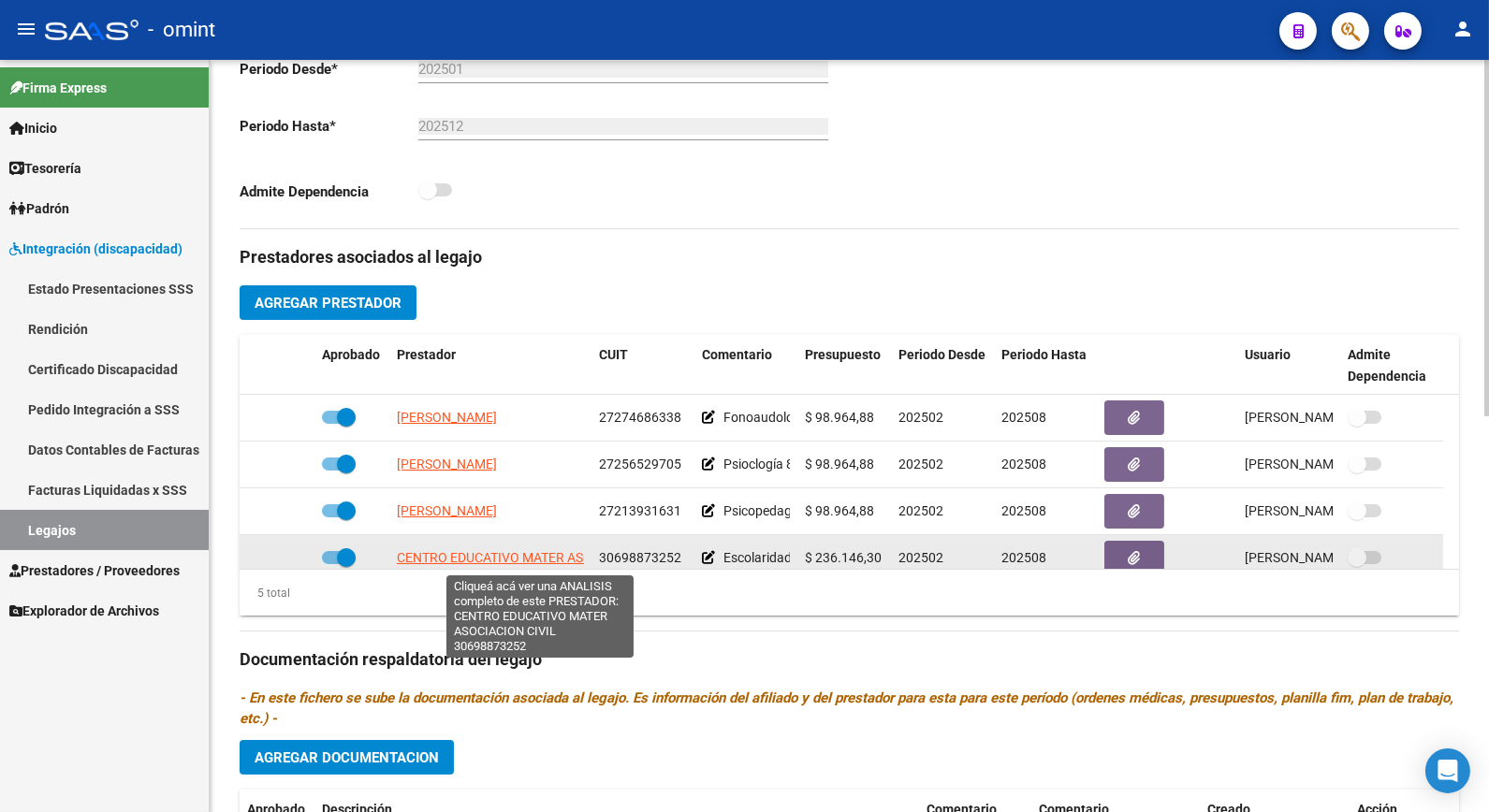
click at [532, 562] on span "CENTRO EDUCATIVO MATER ASOCIACION CIVIL" at bounding box center [538, 556] width 282 height 15
type textarea "30698873252"
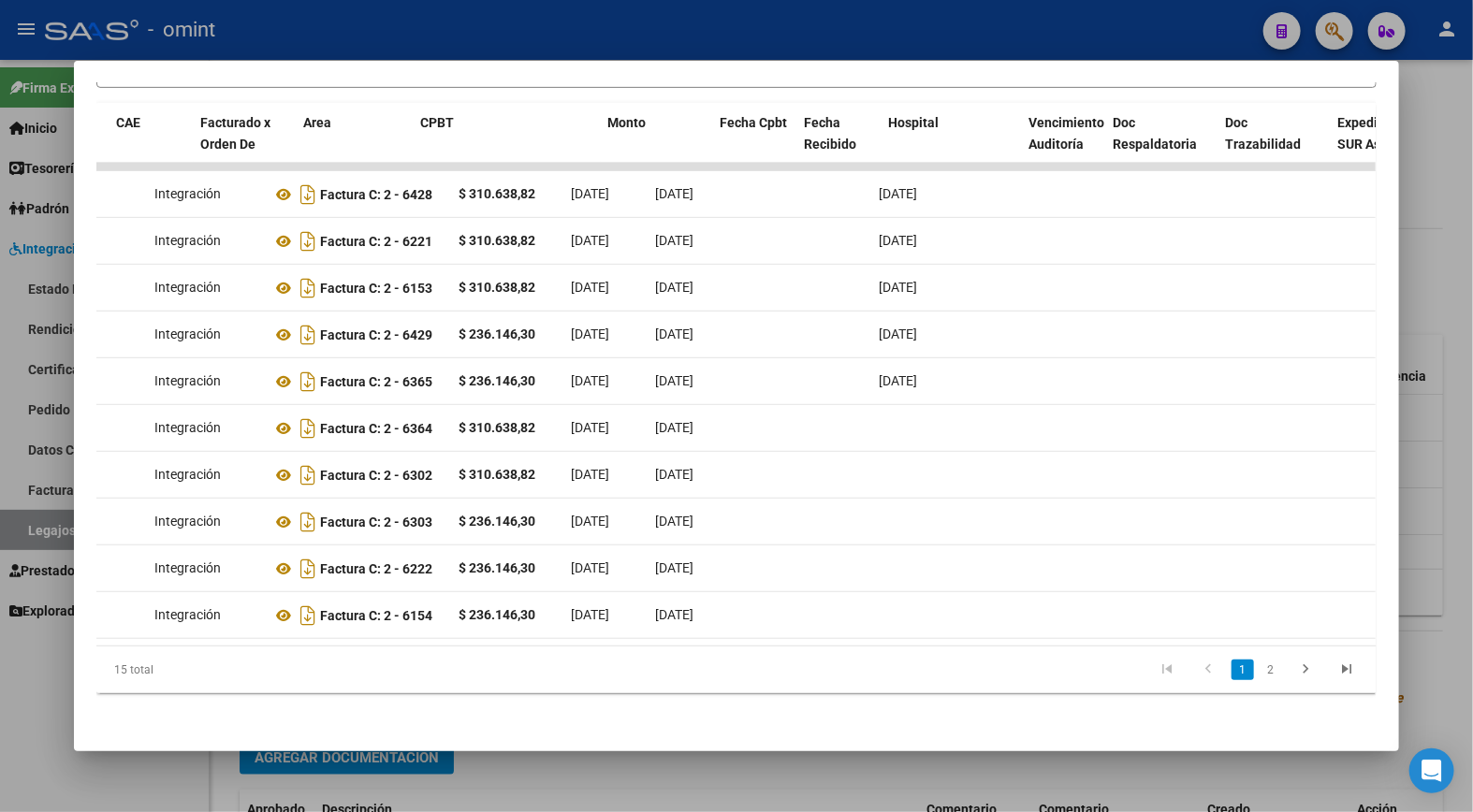
scroll to position [0, 0]
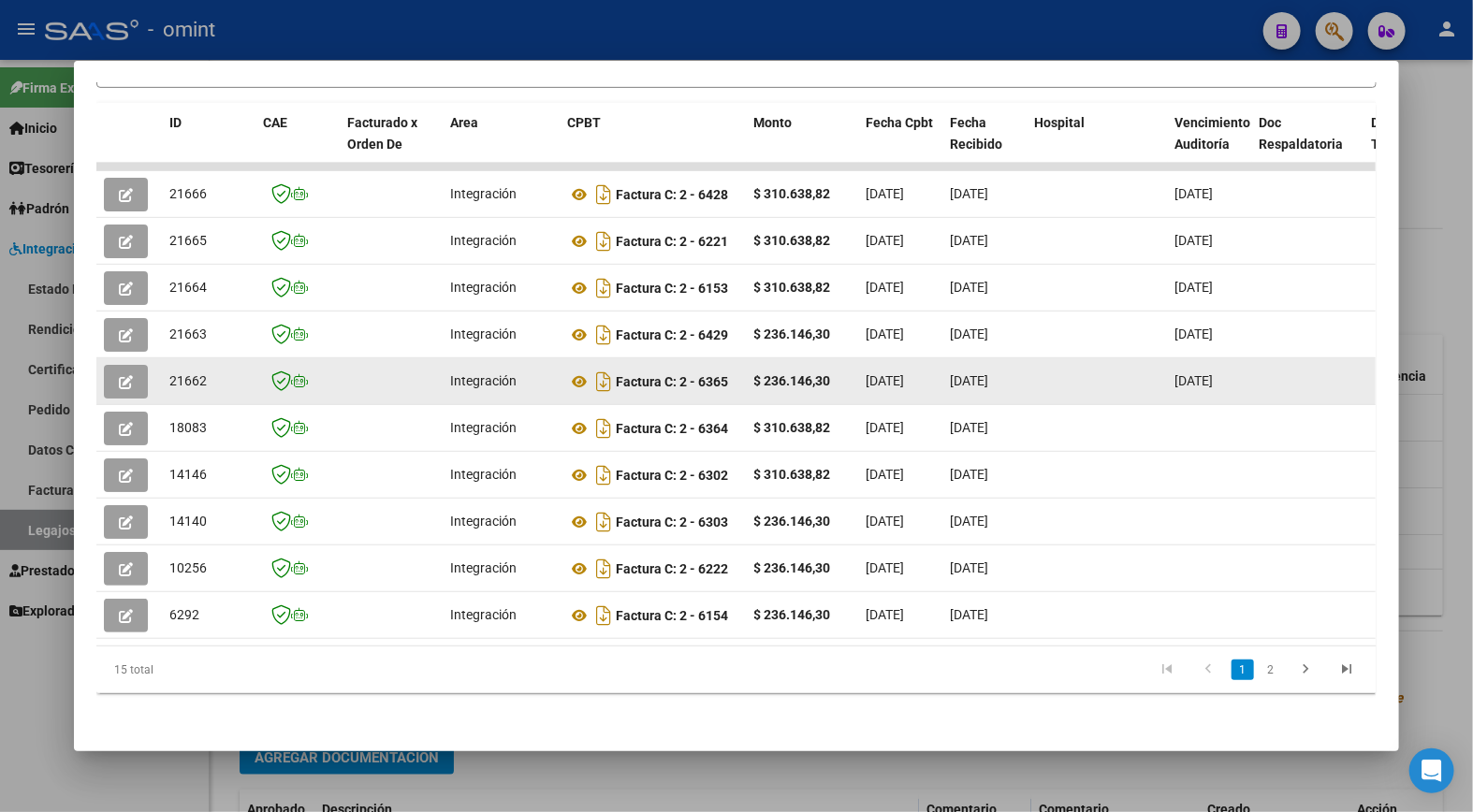
drag, startPoint x: 927, startPoint y: 382, endPoint x: 164, endPoint y: 395, distance: 763.1
drag, startPoint x: 164, startPoint y: 395, endPoint x: 167, endPoint y: 376, distance: 19.2
click at [169, 375] on span "21662" at bounding box center [187, 381] width 37 height 15
click at [169, 377] on span "21662" at bounding box center [187, 381] width 37 height 15
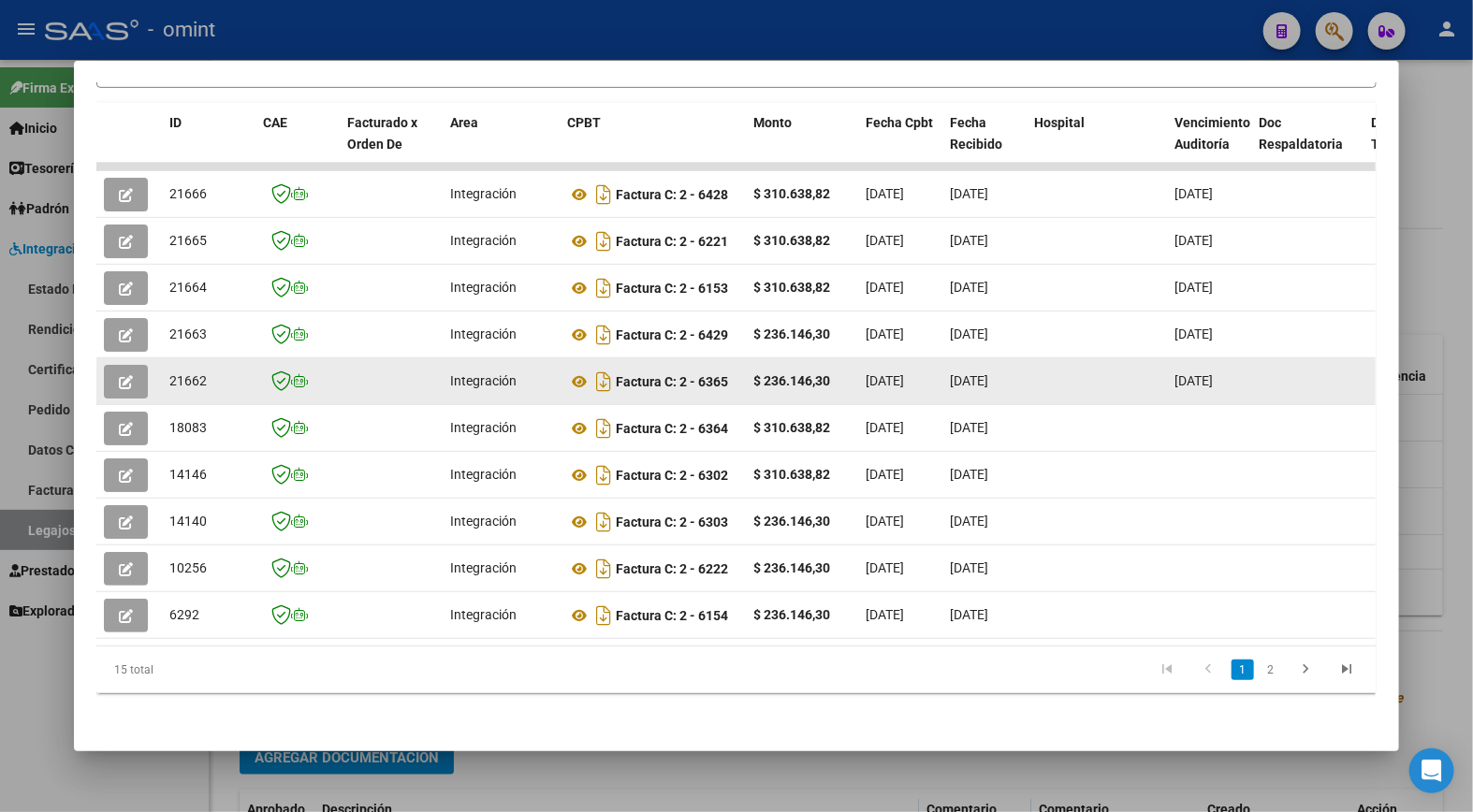
click at [169, 377] on span "21662" at bounding box center [187, 381] width 37 height 15
copy span "21662"
click at [122, 384] on icon "button" at bounding box center [126, 382] width 14 height 14
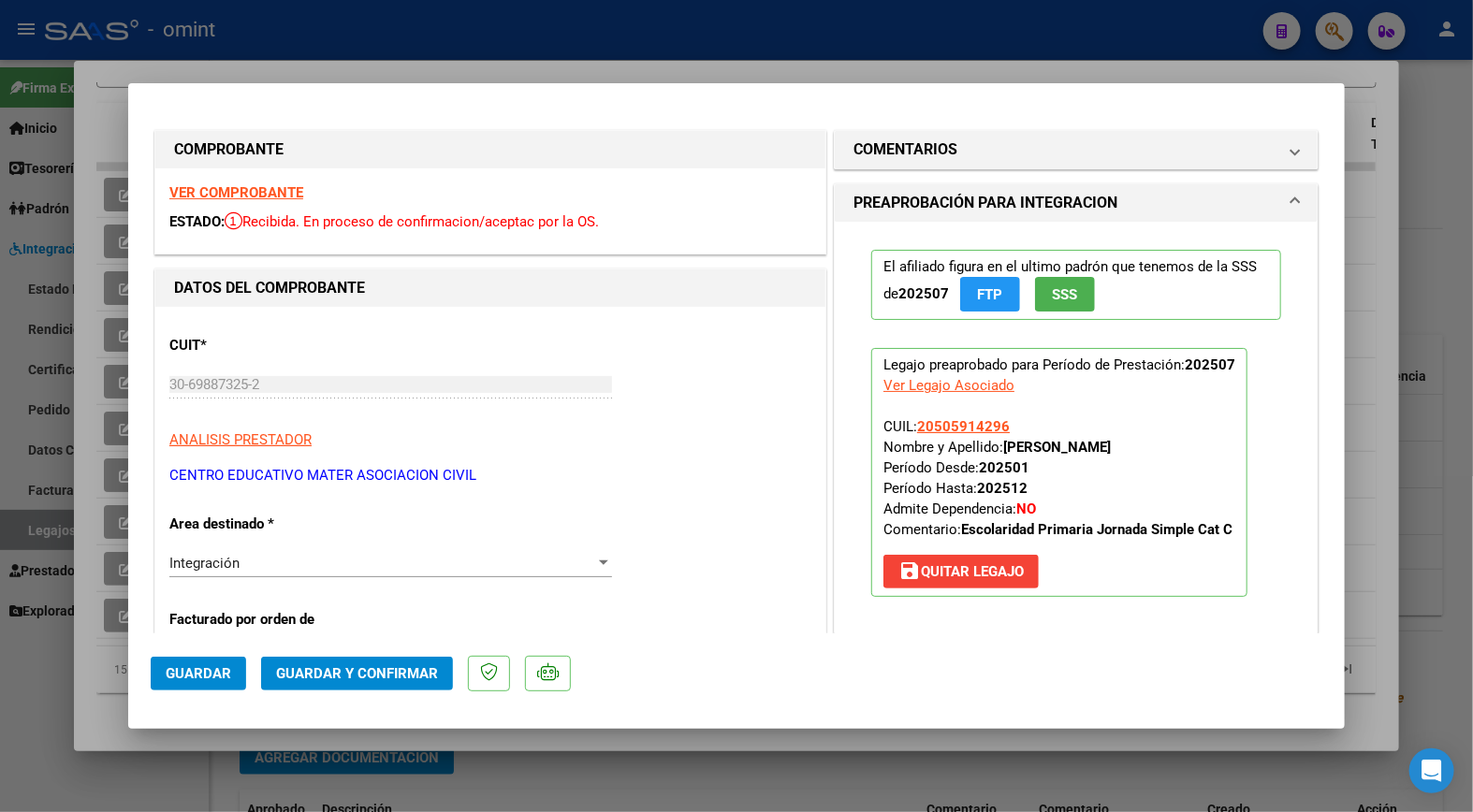
click at [268, 183] on div "VER COMPROBANTE ESTADO: Recibida. En proceso de confirmacion/aceptac por la OS." at bounding box center [490, 211] width 670 height 85
click at [267, 193] on strong "VER COMPROBANTE" at bounding box center [236, 192] width 134 height 17
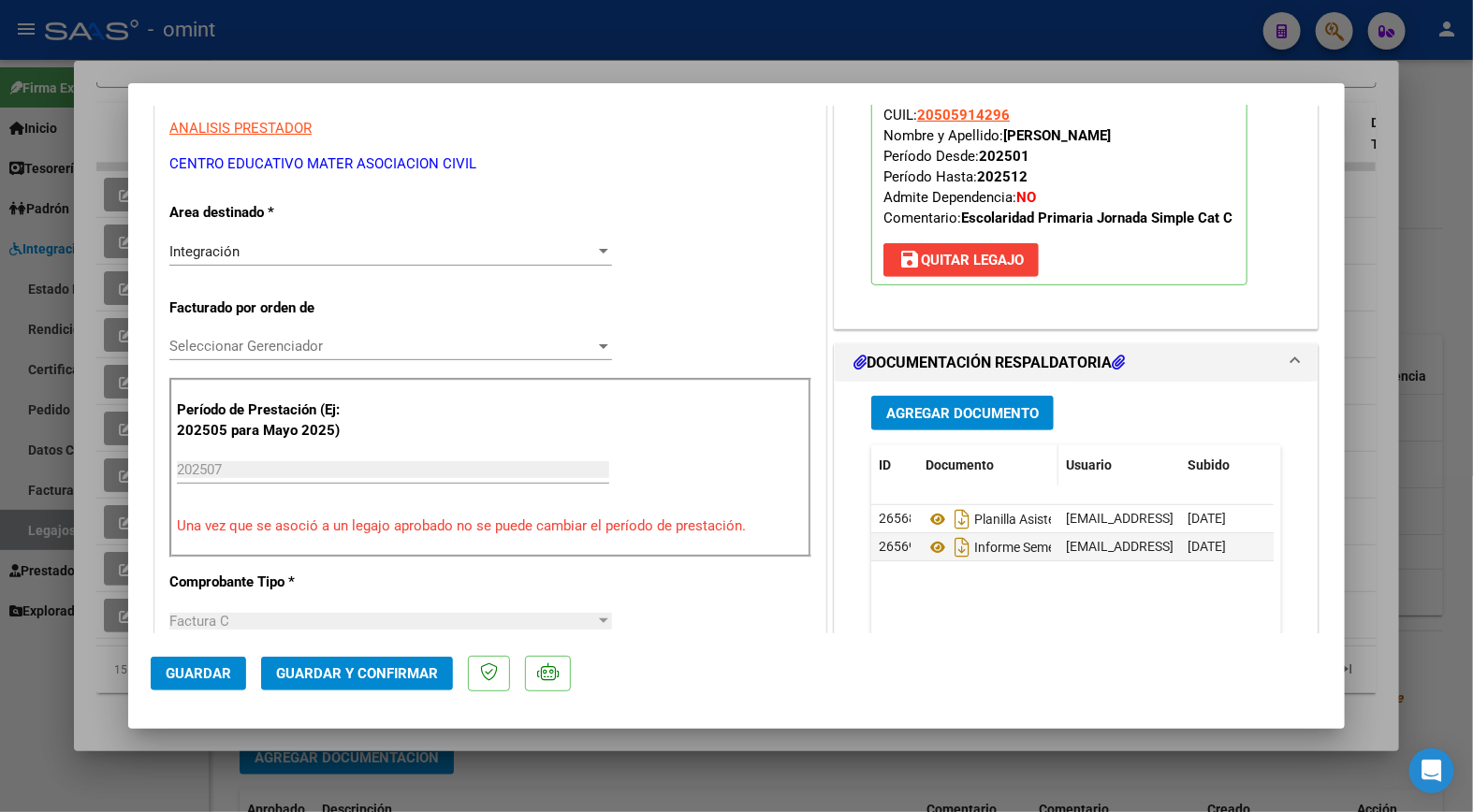
scroll to position [415, 0]
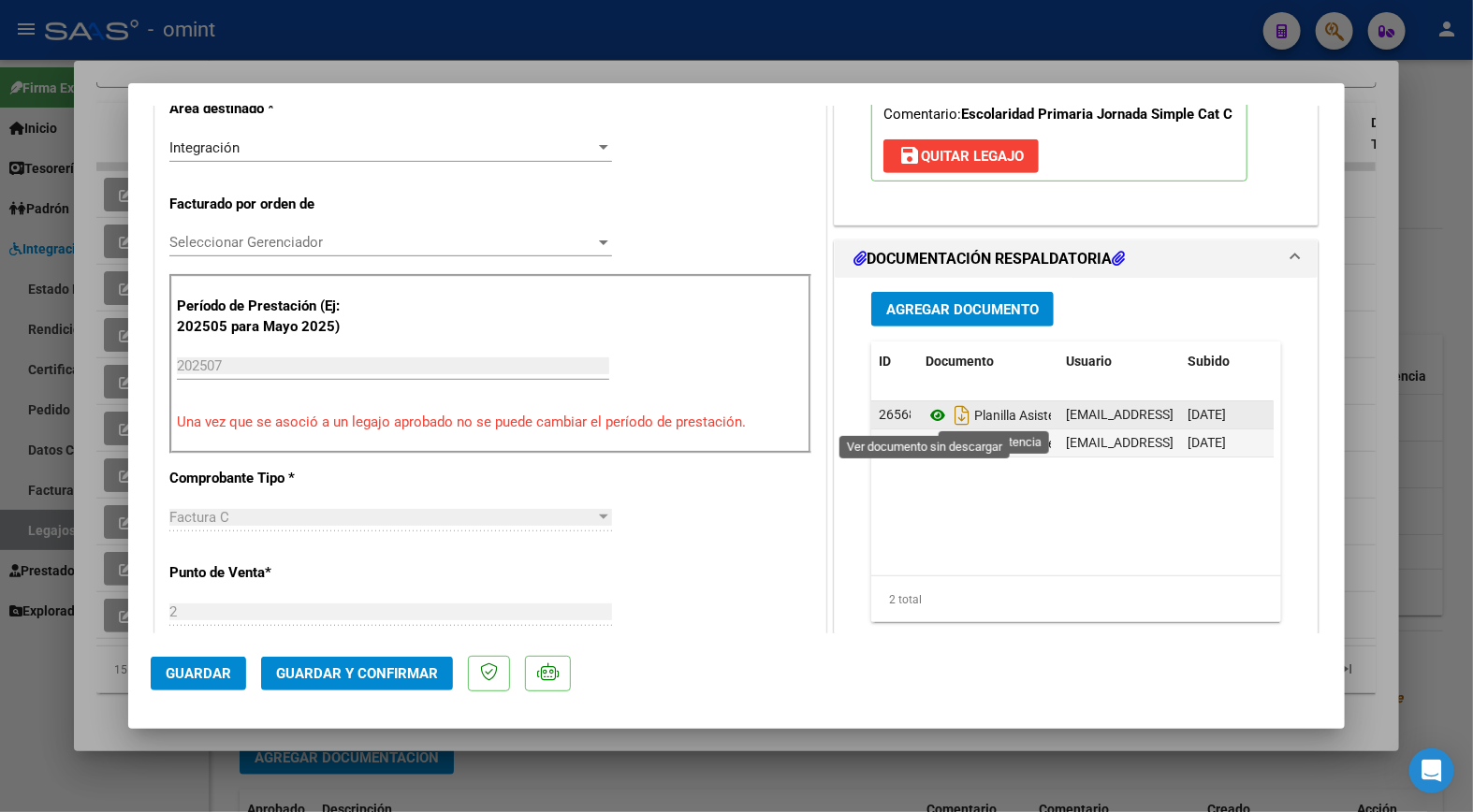
click at [932, 414] on icon at bounding box center [937, 414] width 24 height 22
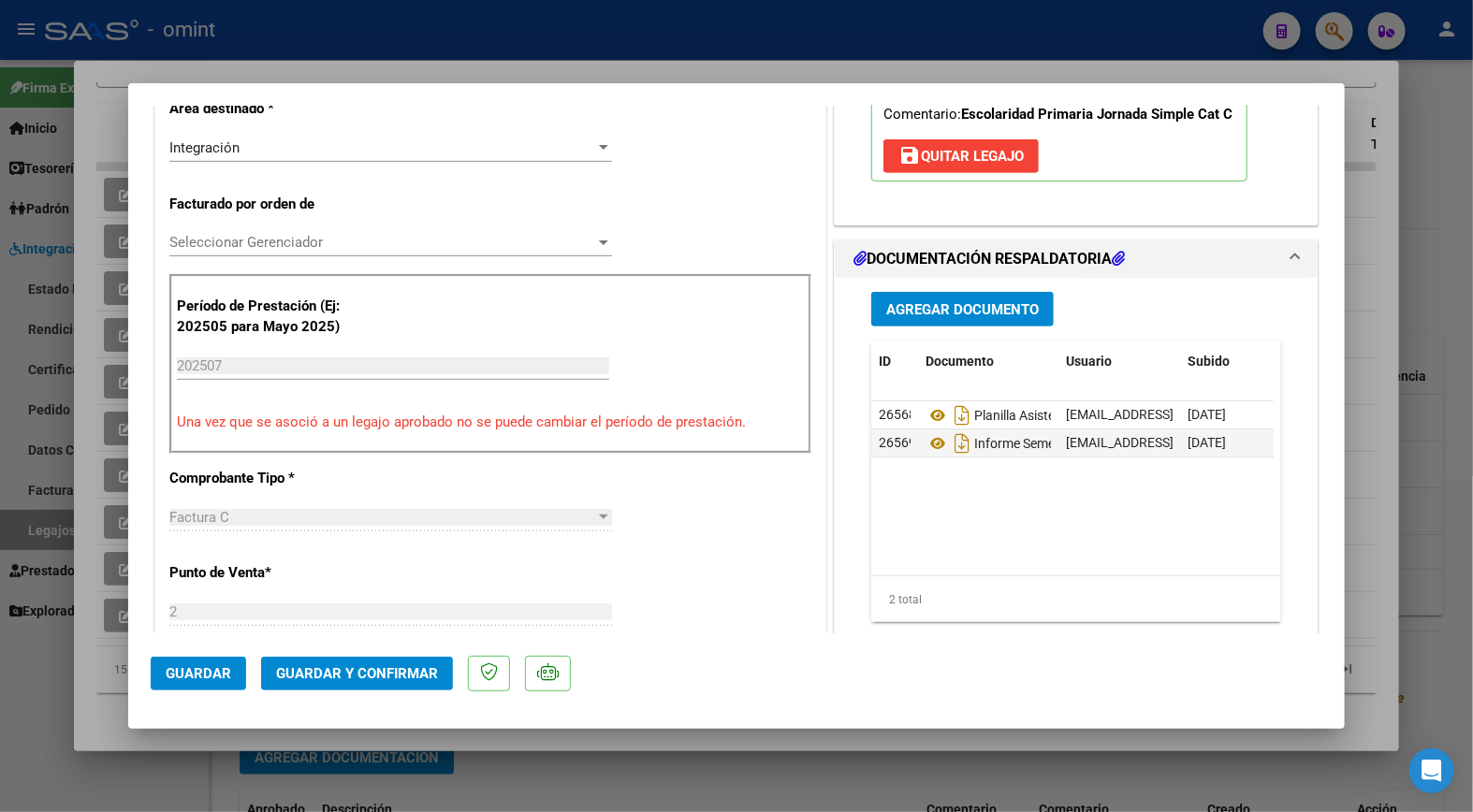
click at [332, 670] on span "Guardar y Confirmar" at bounding box center [357, 673] width 162 height 17
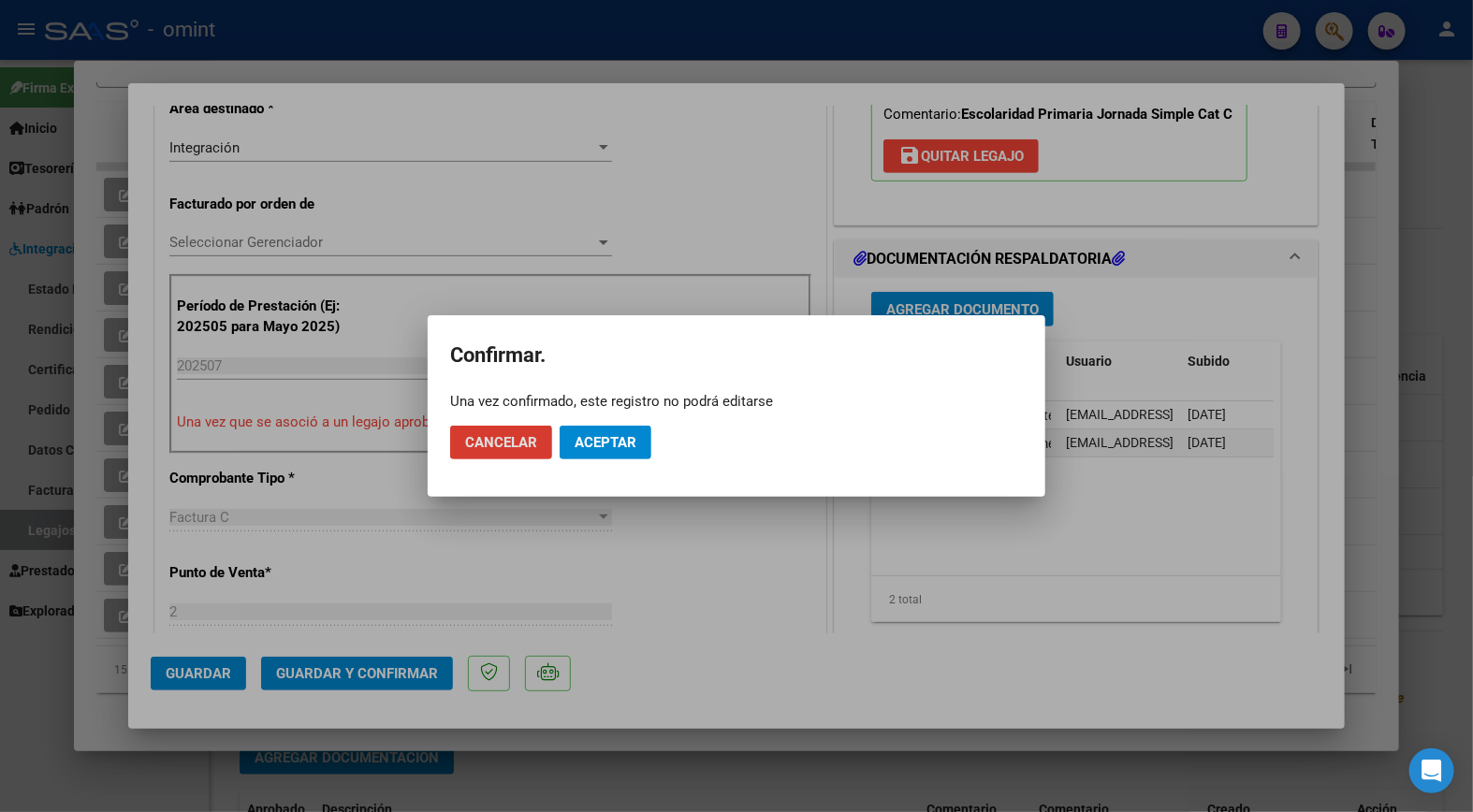
click at [607, 441] on span "Aceptar" at bounding box center [606, 441] width 62 height 17
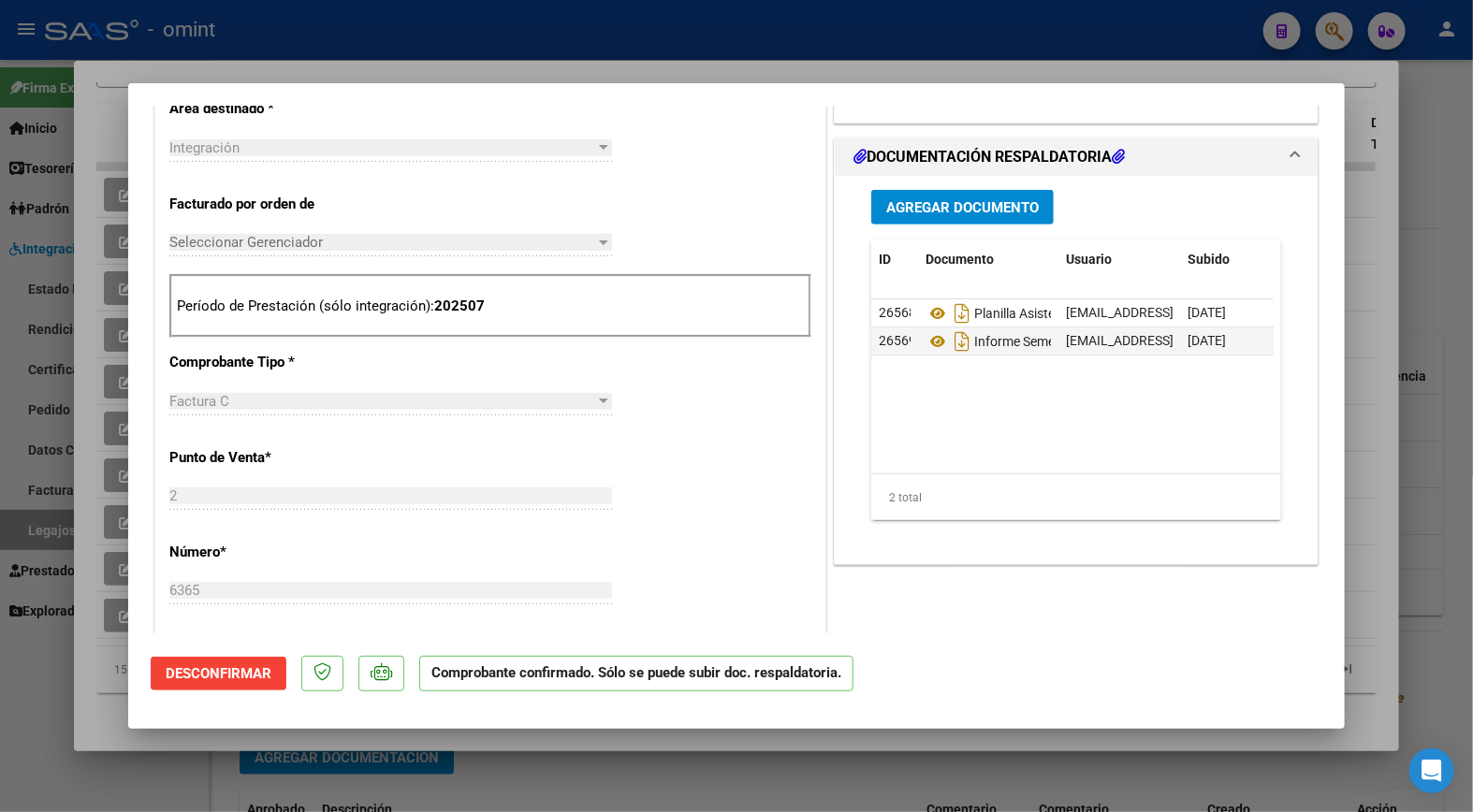
click at [473, 51] on div at bounding box center [736, 406] width 1473 height 812
type input "$ 0,00"
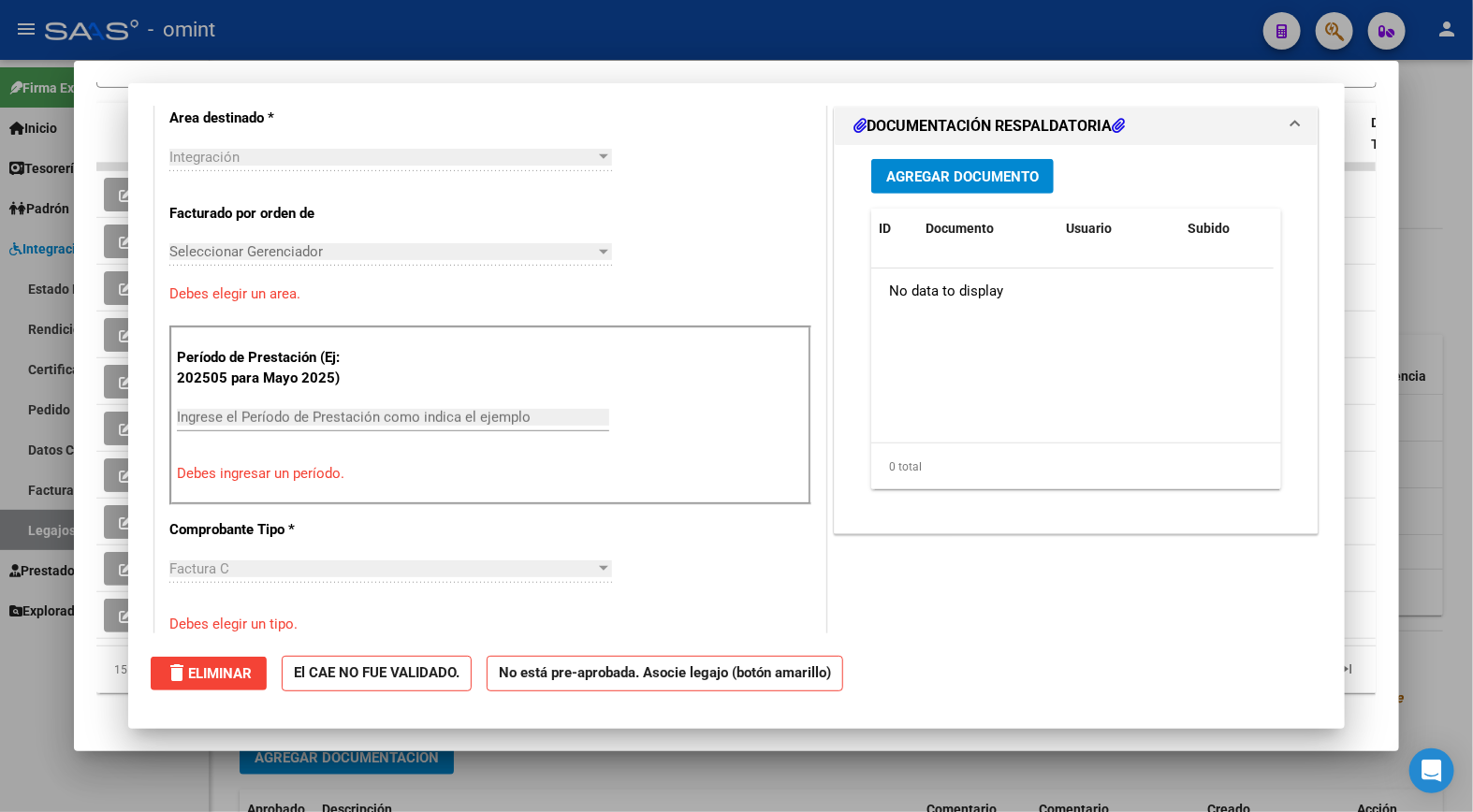
scroll to position [448, 0]
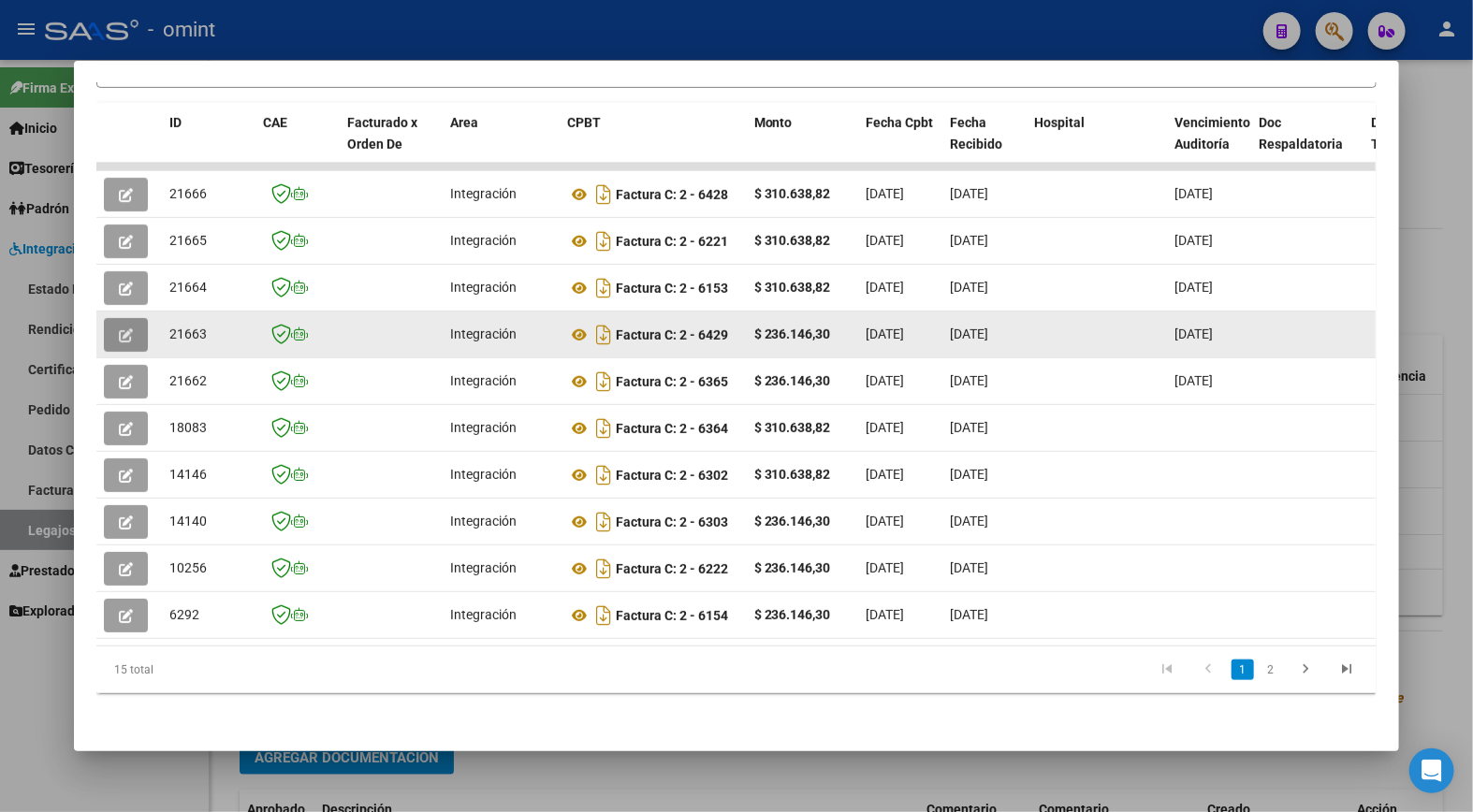
click at [122, 329] on icon "button" at bounding box center [126, 336] width 14 height 14
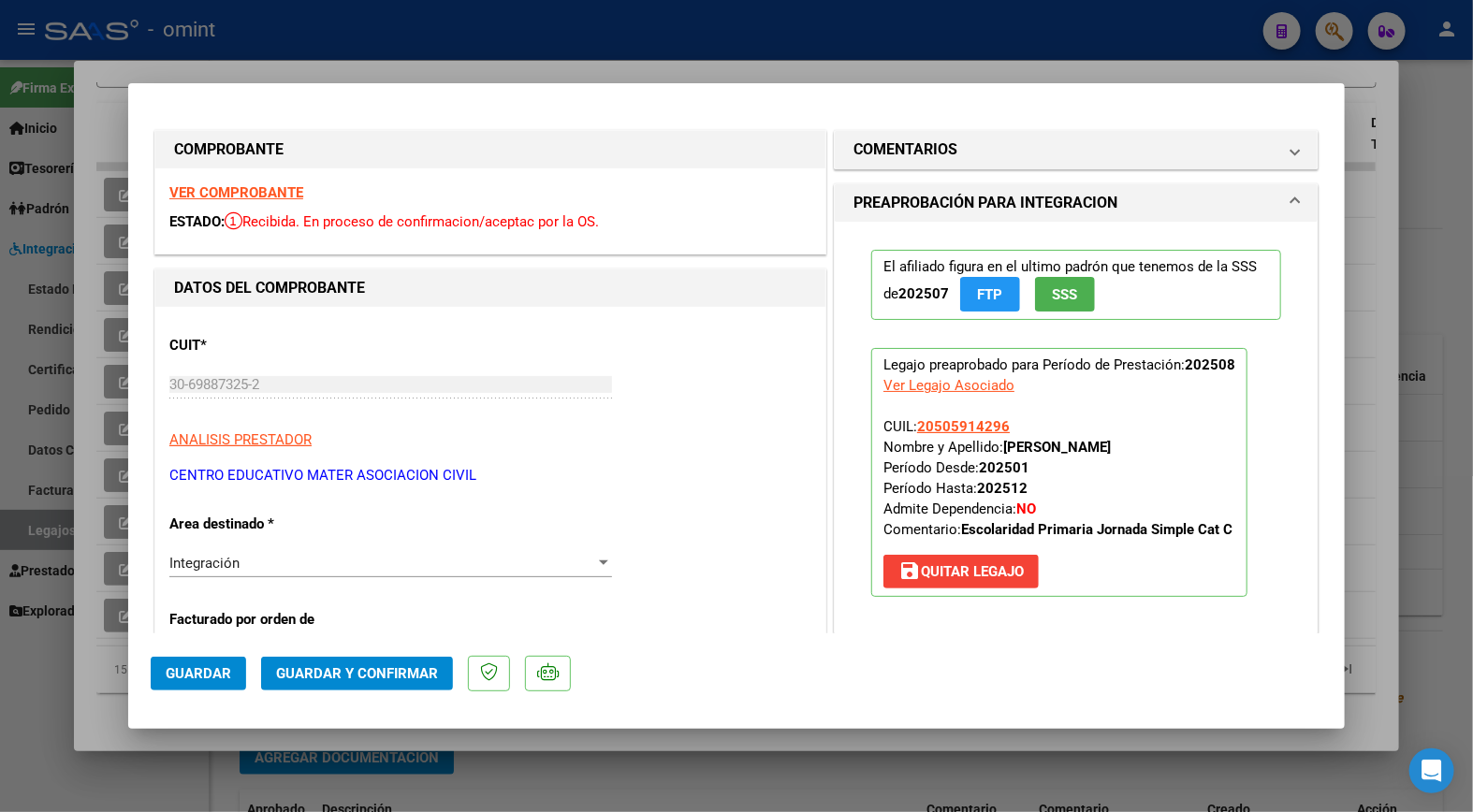
click at [222, 189] on strong "VER COMPROBANTE" at bounding box center [236, 192] width 134 height 17
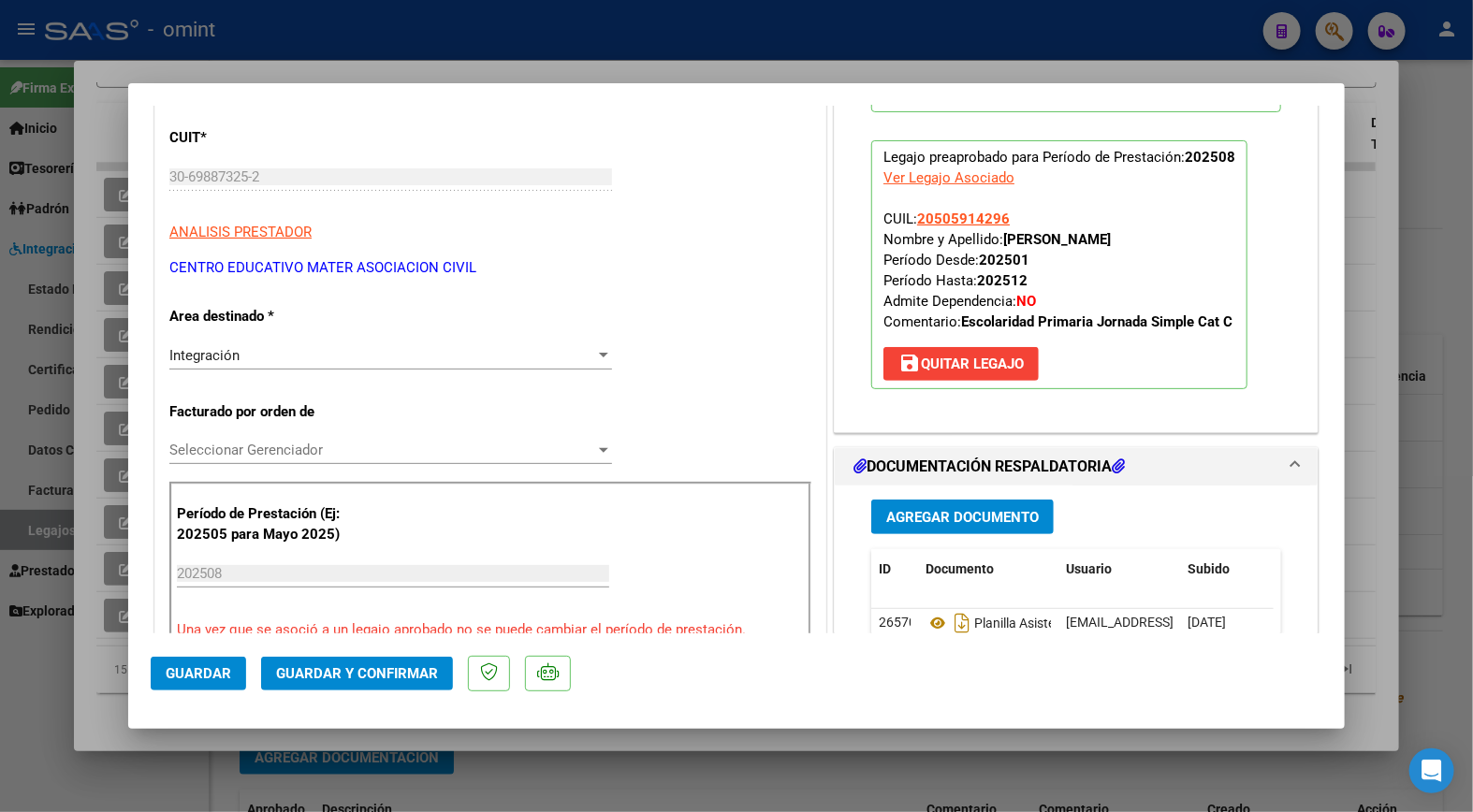
scroll to position [312, 0]
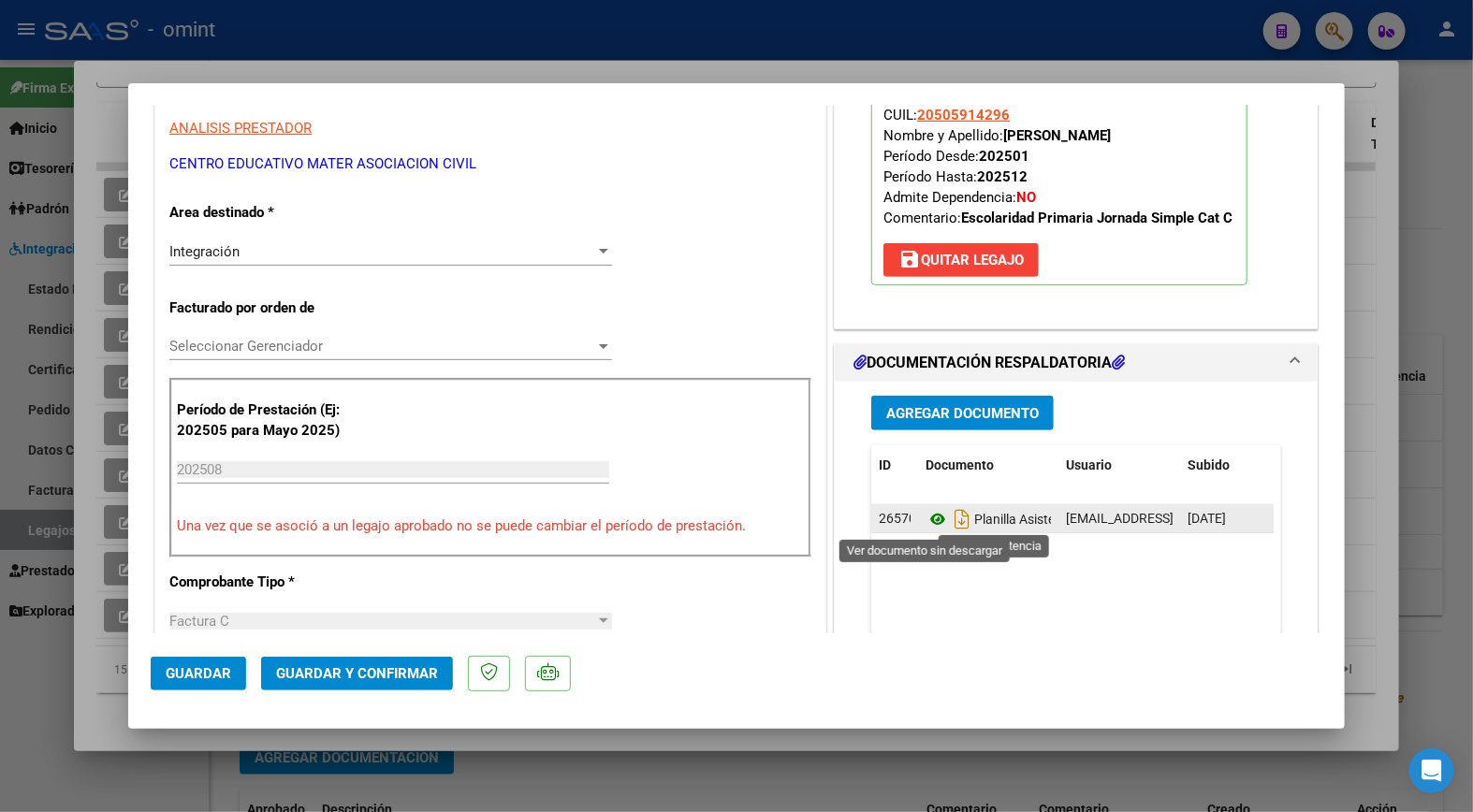
click at [927, 520] on icon at bounding box center [937, 518] width 24 height 22
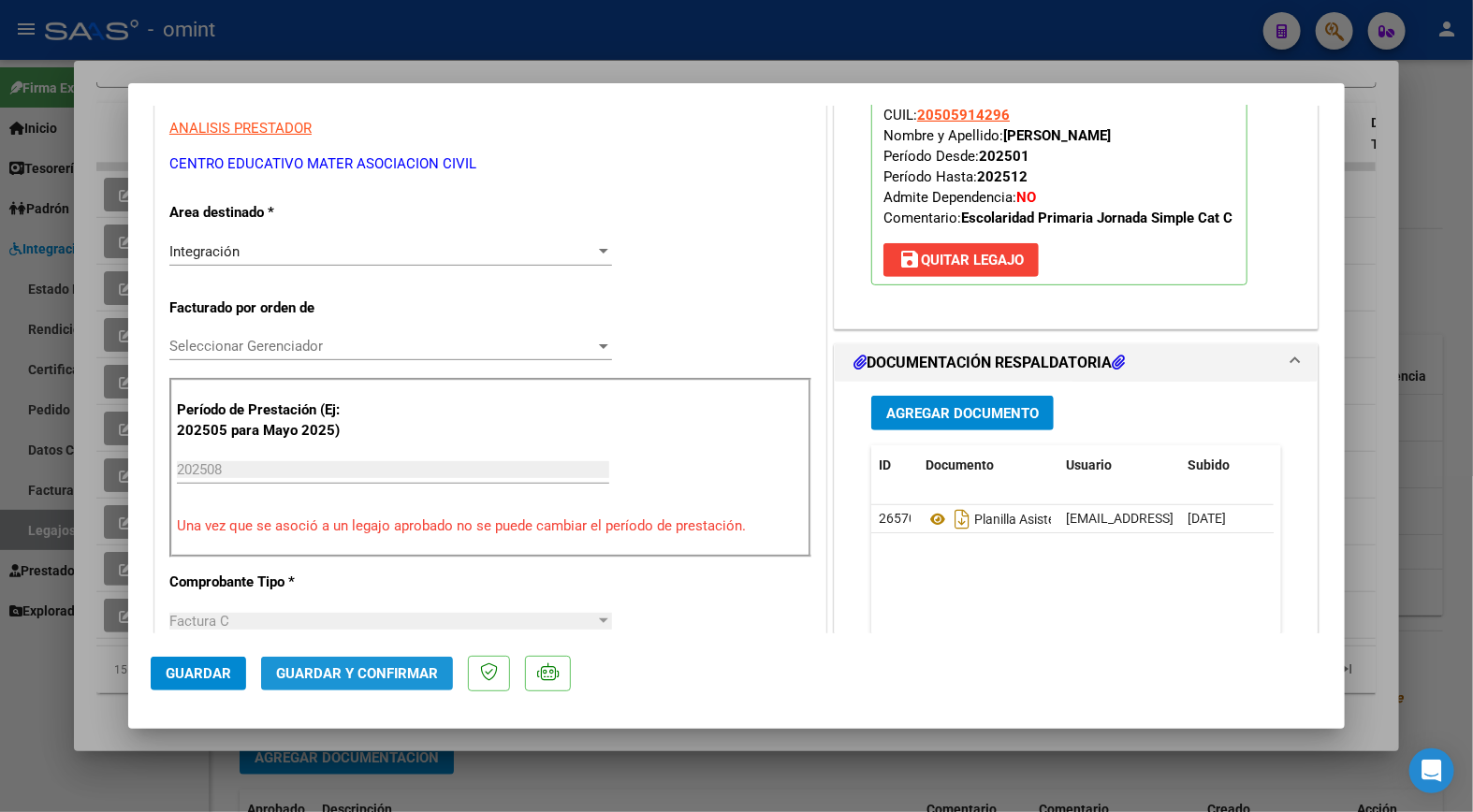
click at [335, 670] on span "Guardar y Confirmar" at bounding box center [357, 673] width 162 height 17
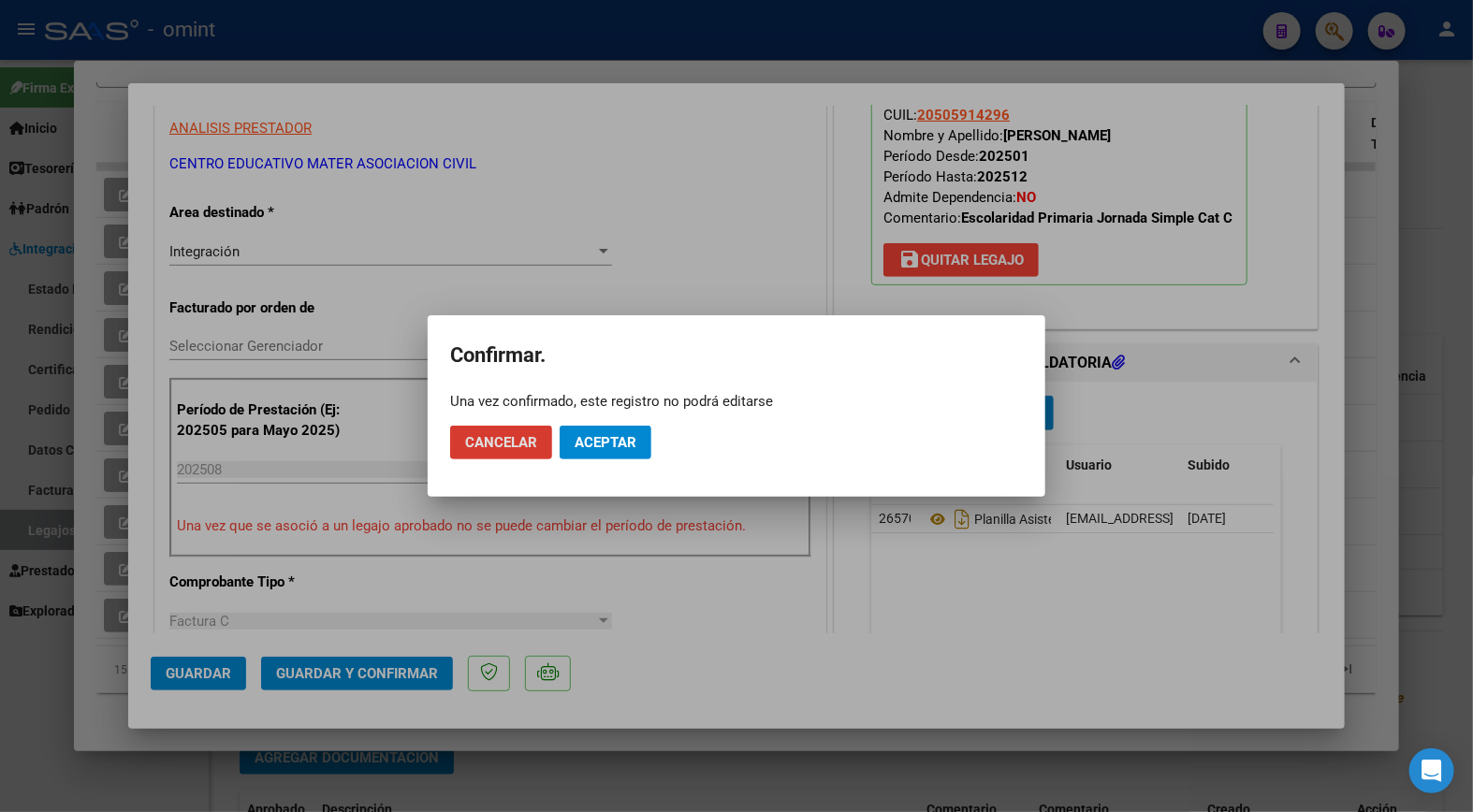
click at [605, 469] on mat-dialog-actions "Cancelar Aceptar" at bounding box center [736, 442] width 573 height 64
click at [607, 454] on button "Aceptar" at bounding box center [606, 442] width 92 height 34
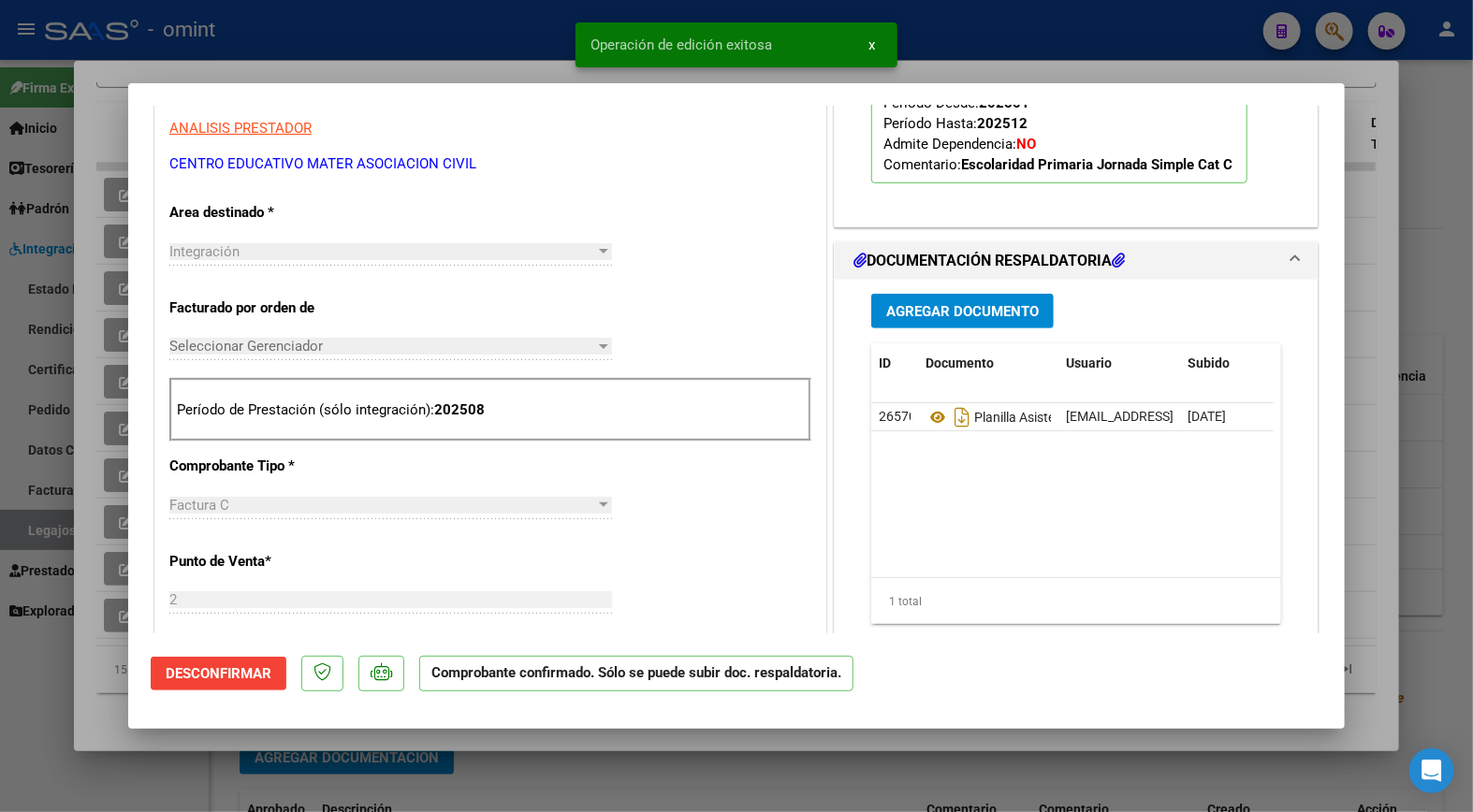
click at [290, 51] on div at bounding box center [736, 406] width 1473 height 812
type input "$ 0,00"
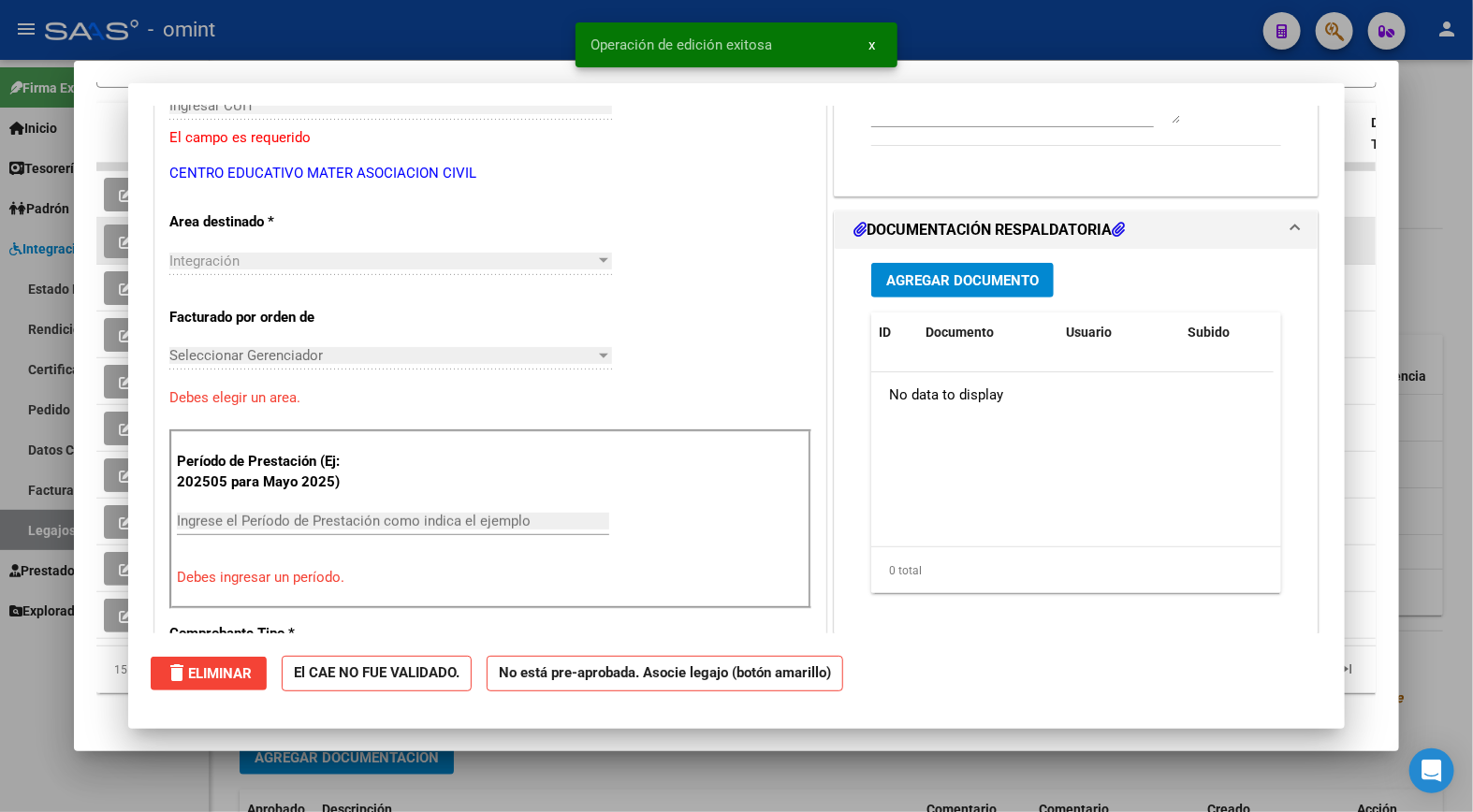
scroll to position [0, 0]
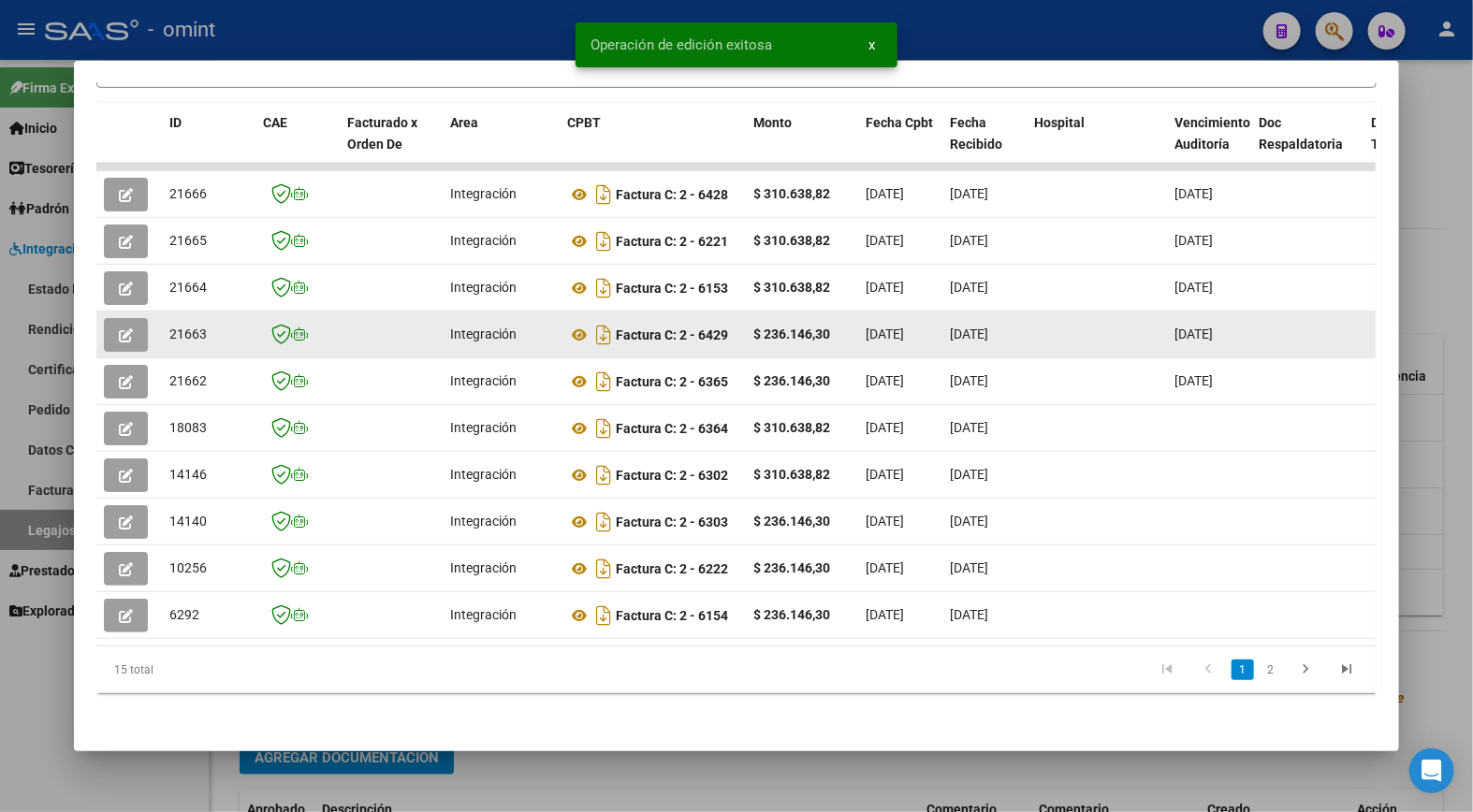
click at [183, 327] on span "21663" at bounding box center [187, 334] width 37 height 15
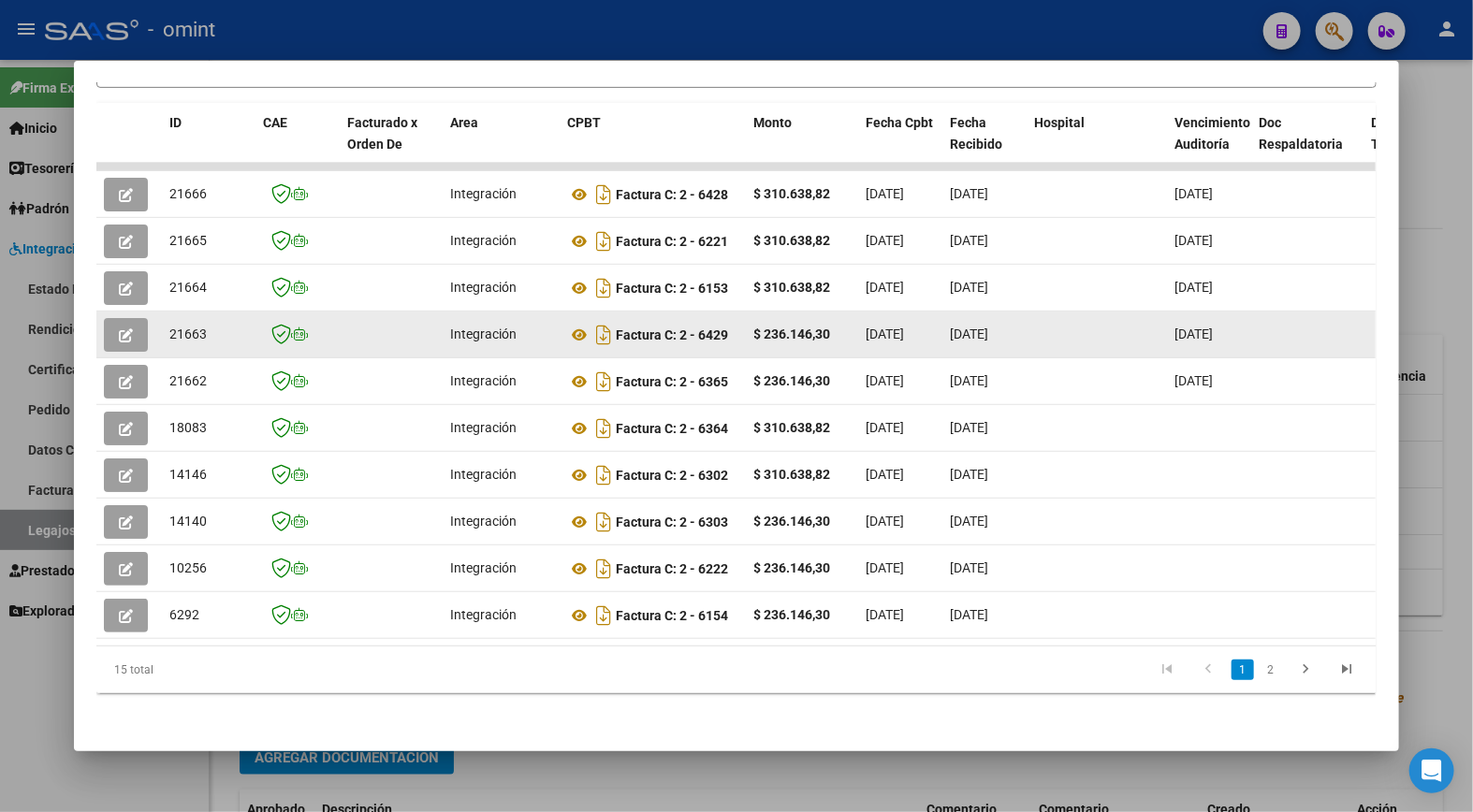
copy span "21663"
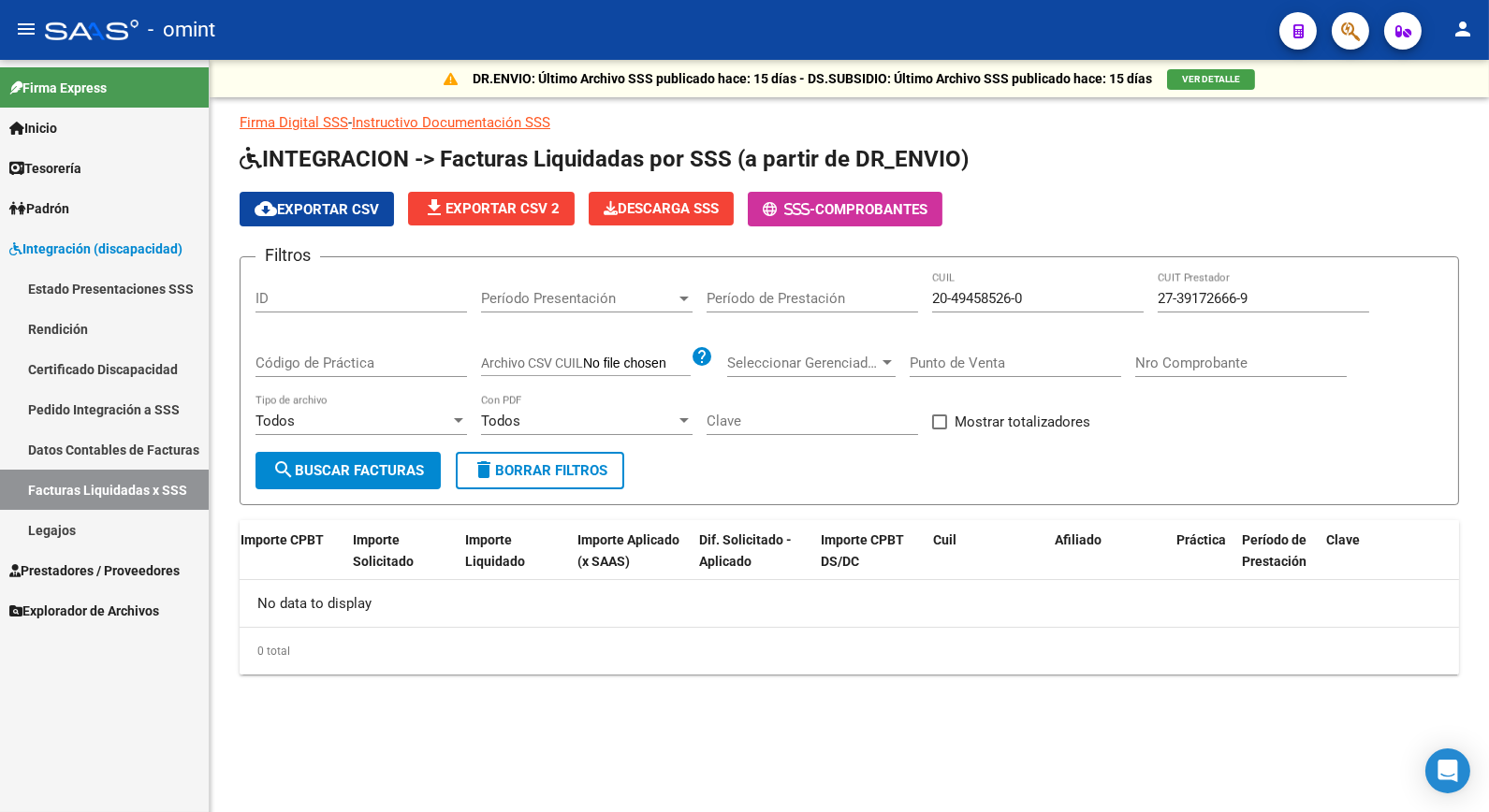
click at [66, 567] on span "Prestadores / Proveedores" at bounding box center [94, 570] width 170 height 21
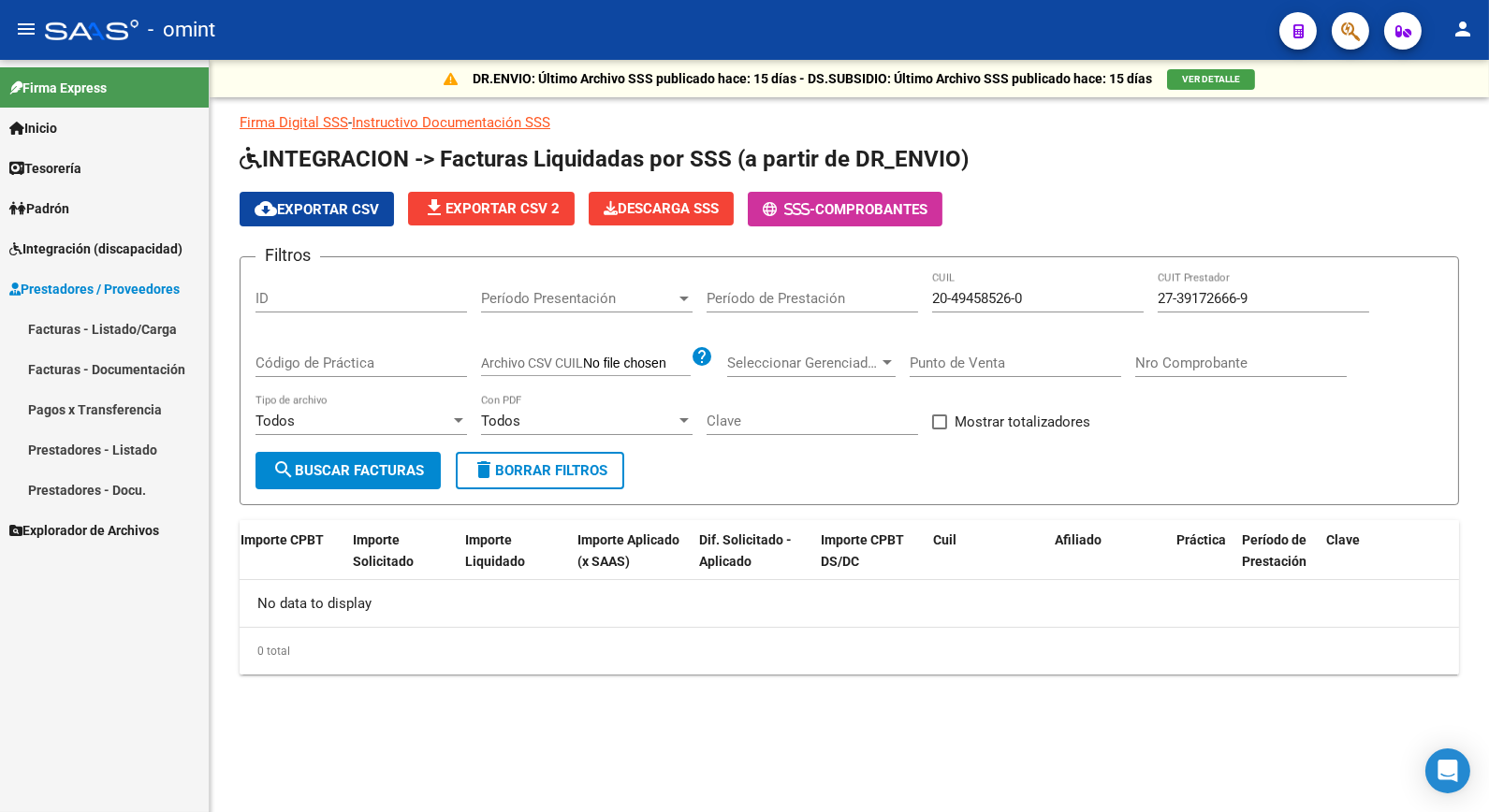
click at [85, 316] on link "Facturas - Listado/Carga" at bounding box center [104, 329] width 209 height 40
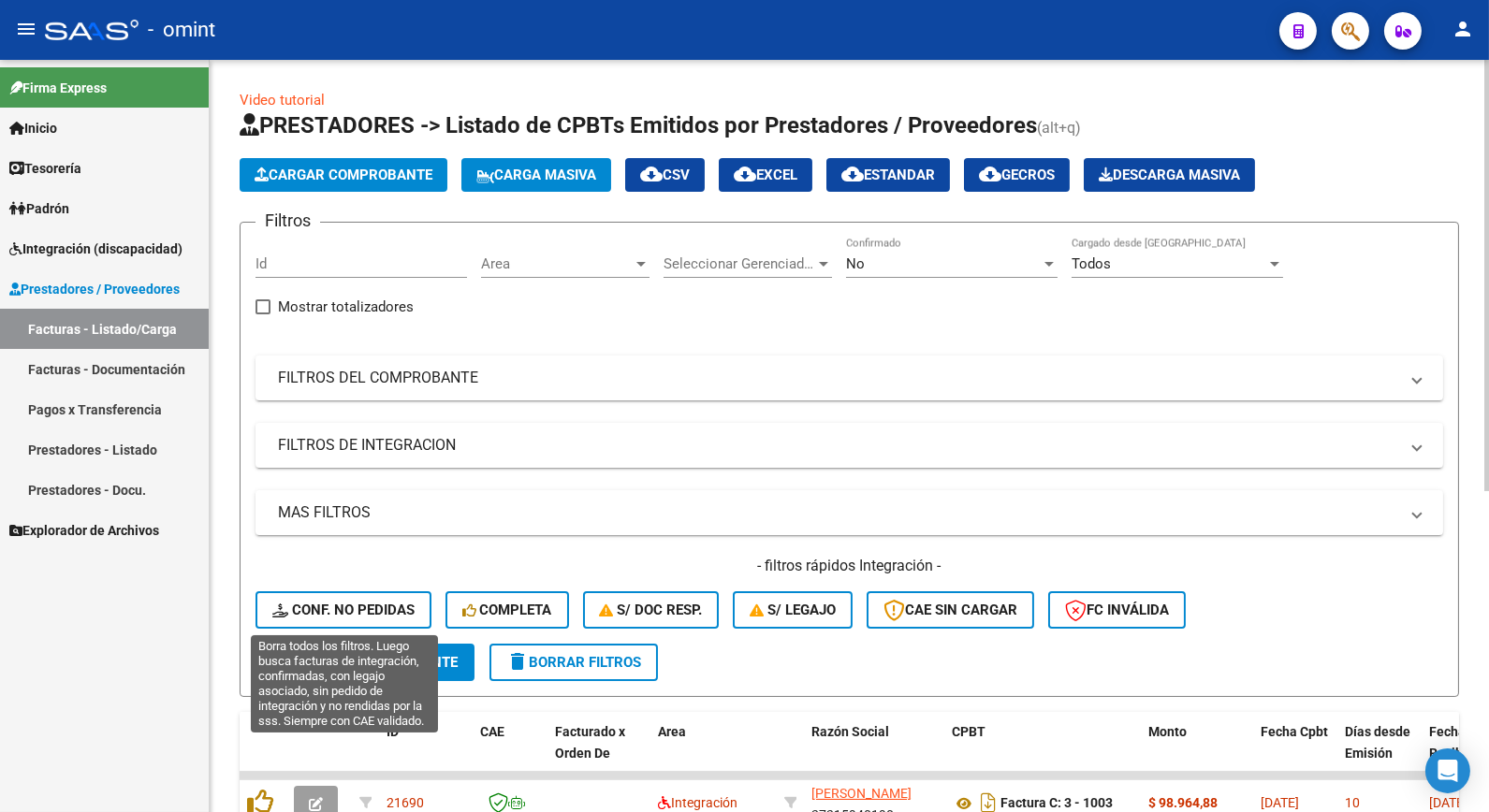
click at [330, 614] on span "Conf. no pedidas" at bounding box center [343, 609] width 142 height 17
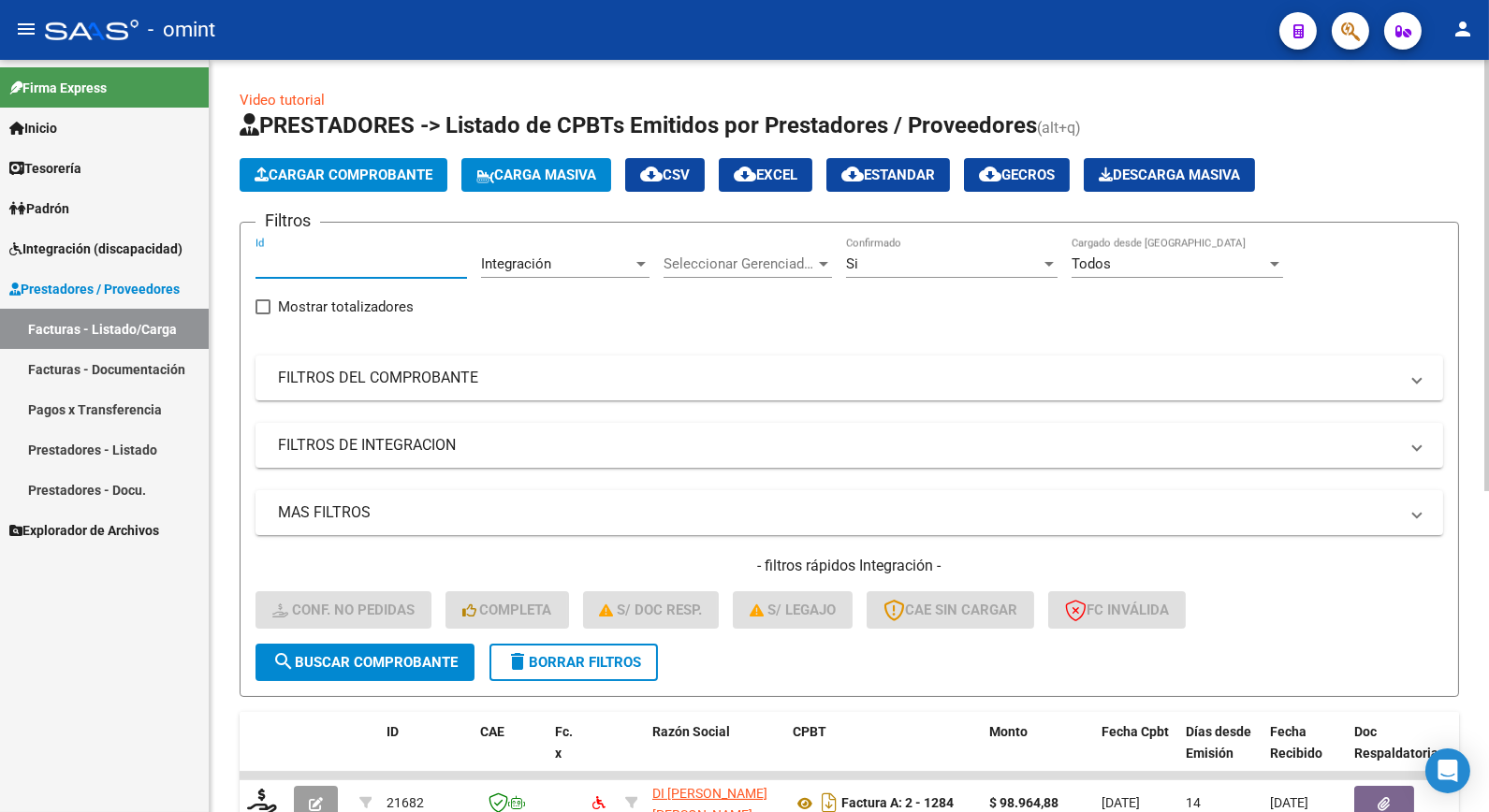
paste input "21647"
type input "21647"
click at [380, 665] on span "search Buscar Comprobante" at bounding box center [364, 661] width 185 height 17
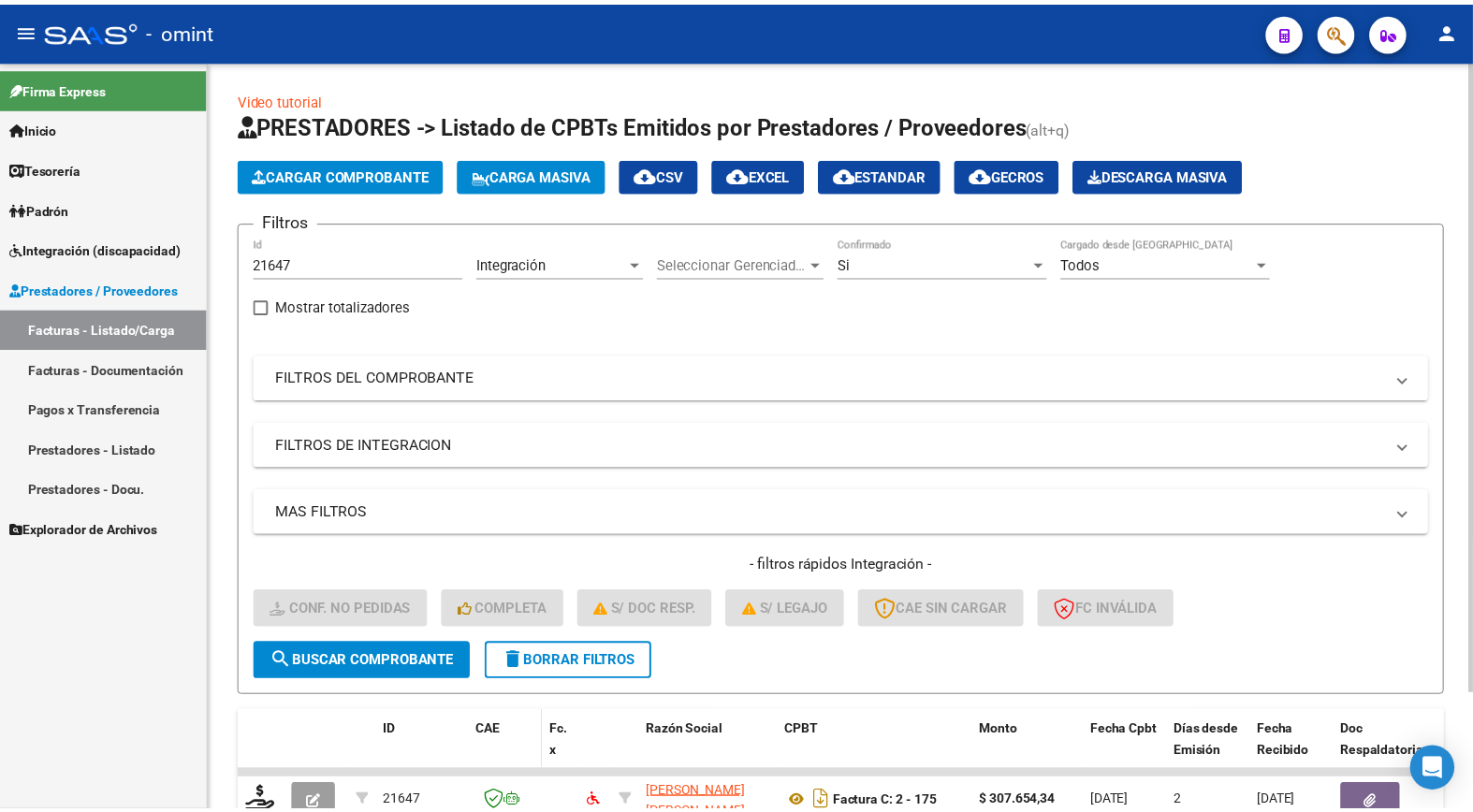
scroll to position [140, 0]
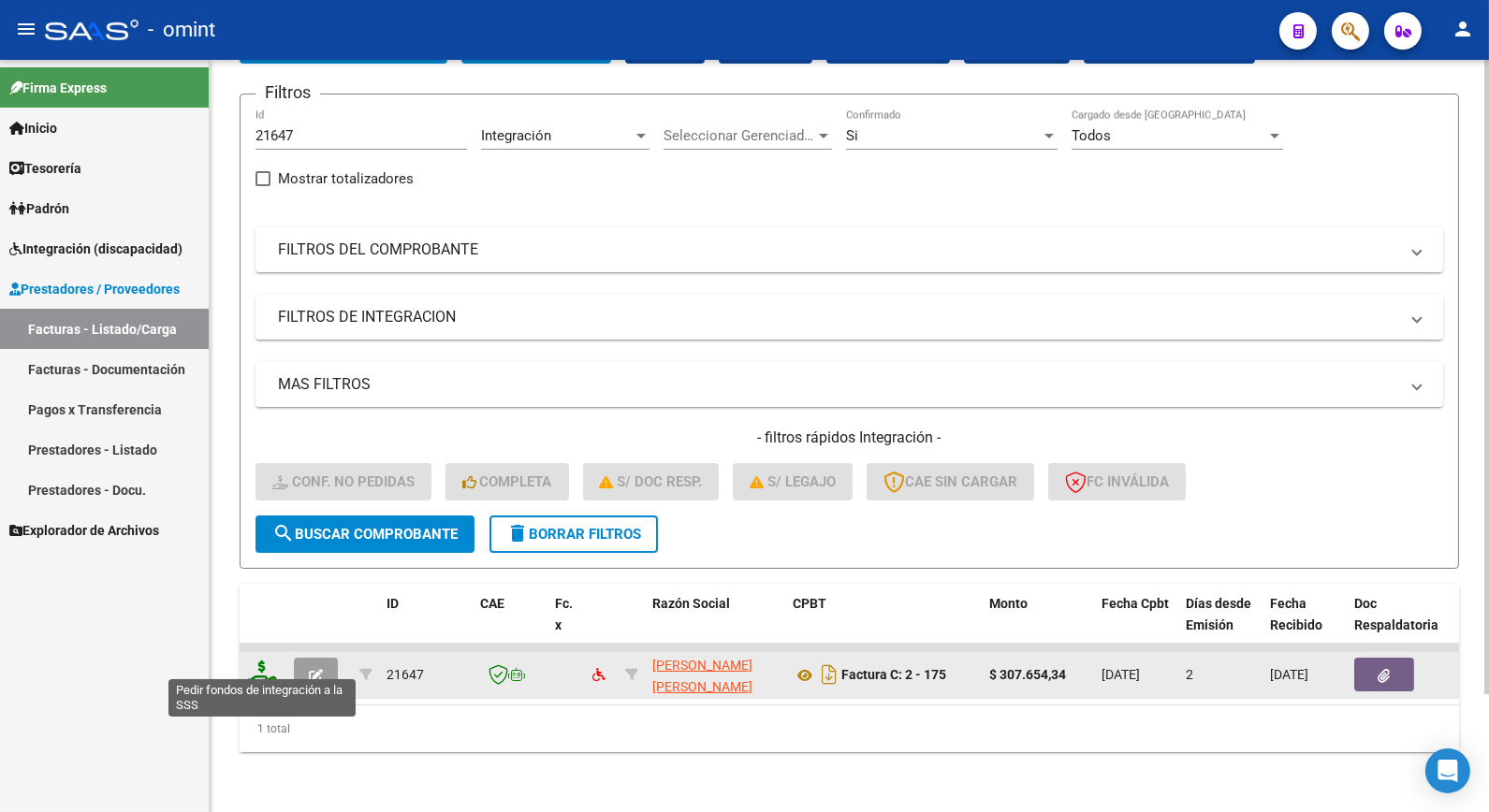
click at [265, 669] on icon at bounding box center [262, 673] width 30 height 26
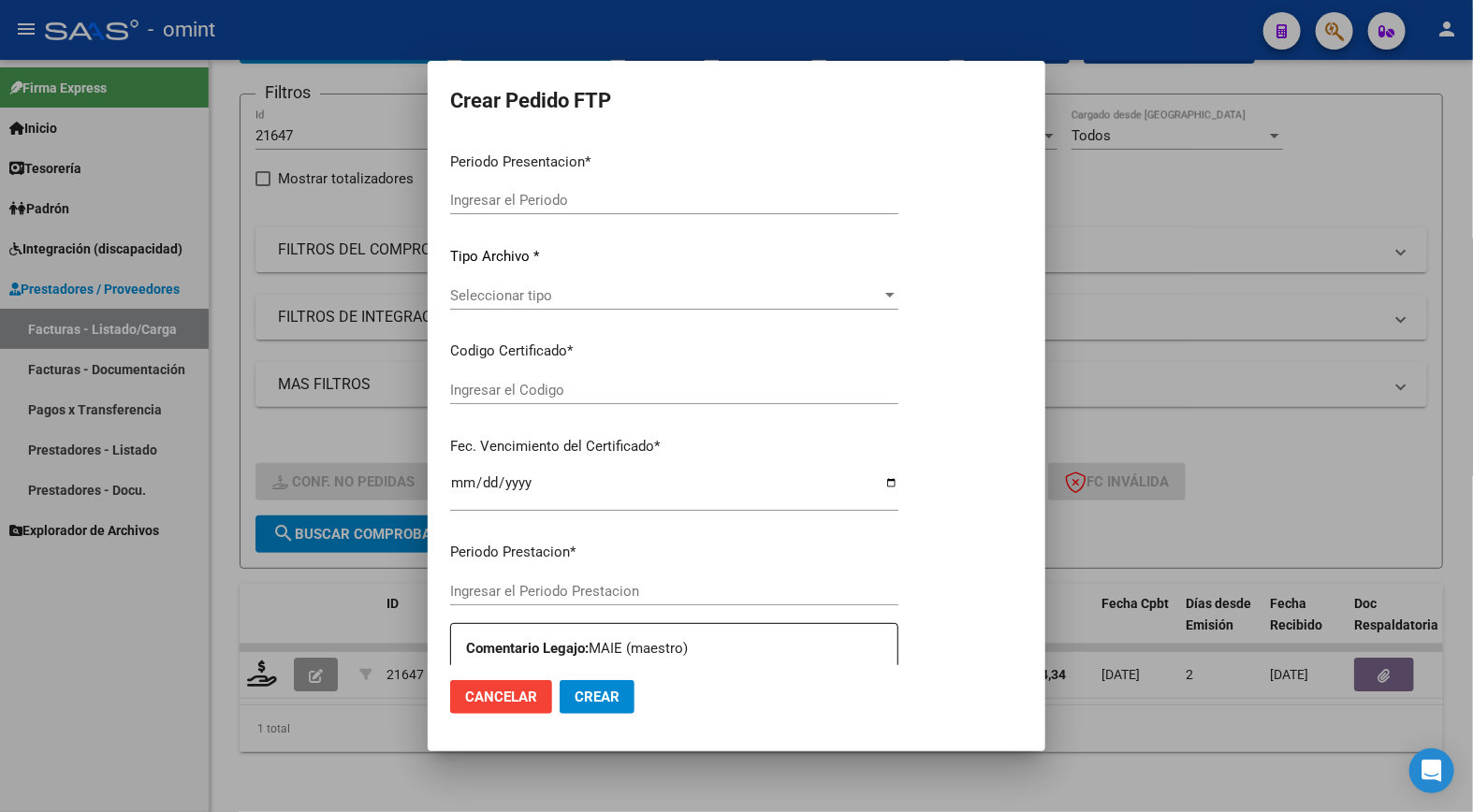
type input "202508"
type input "$ 307.654,34"
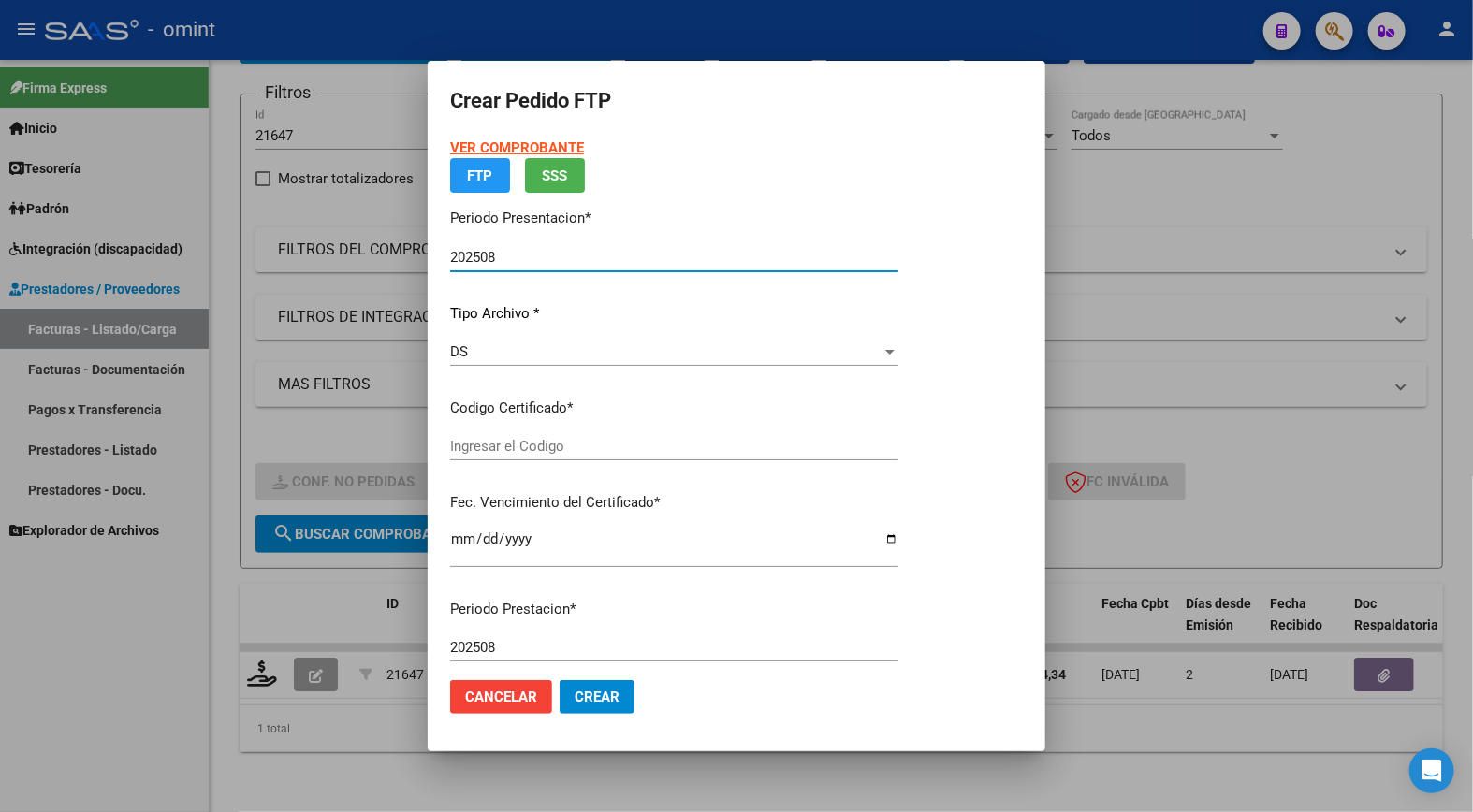
type input "5299474908"
type input "2030-04-01"
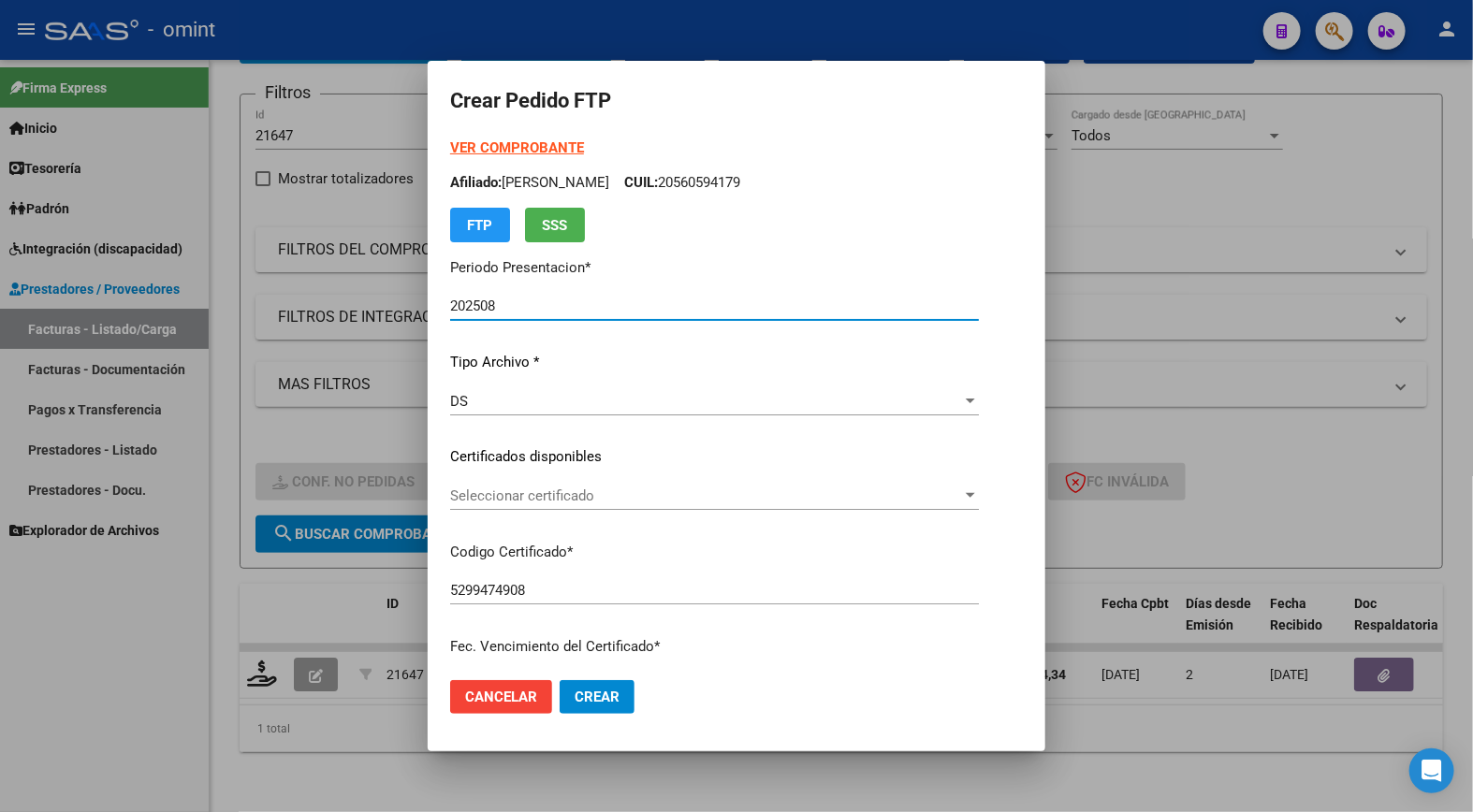
click at [978, 473] on div "VER COMPROBANTE ARCA Padrón Afiliado: HERRERA JUAN CRUZ CUIL: 20560594179 FTP S…" at bounding box center [714, 443] width 529 height 611
click at [961, 487] on span "Seleccionar certificado" at bounding box center [706, 495] width 512 height 17
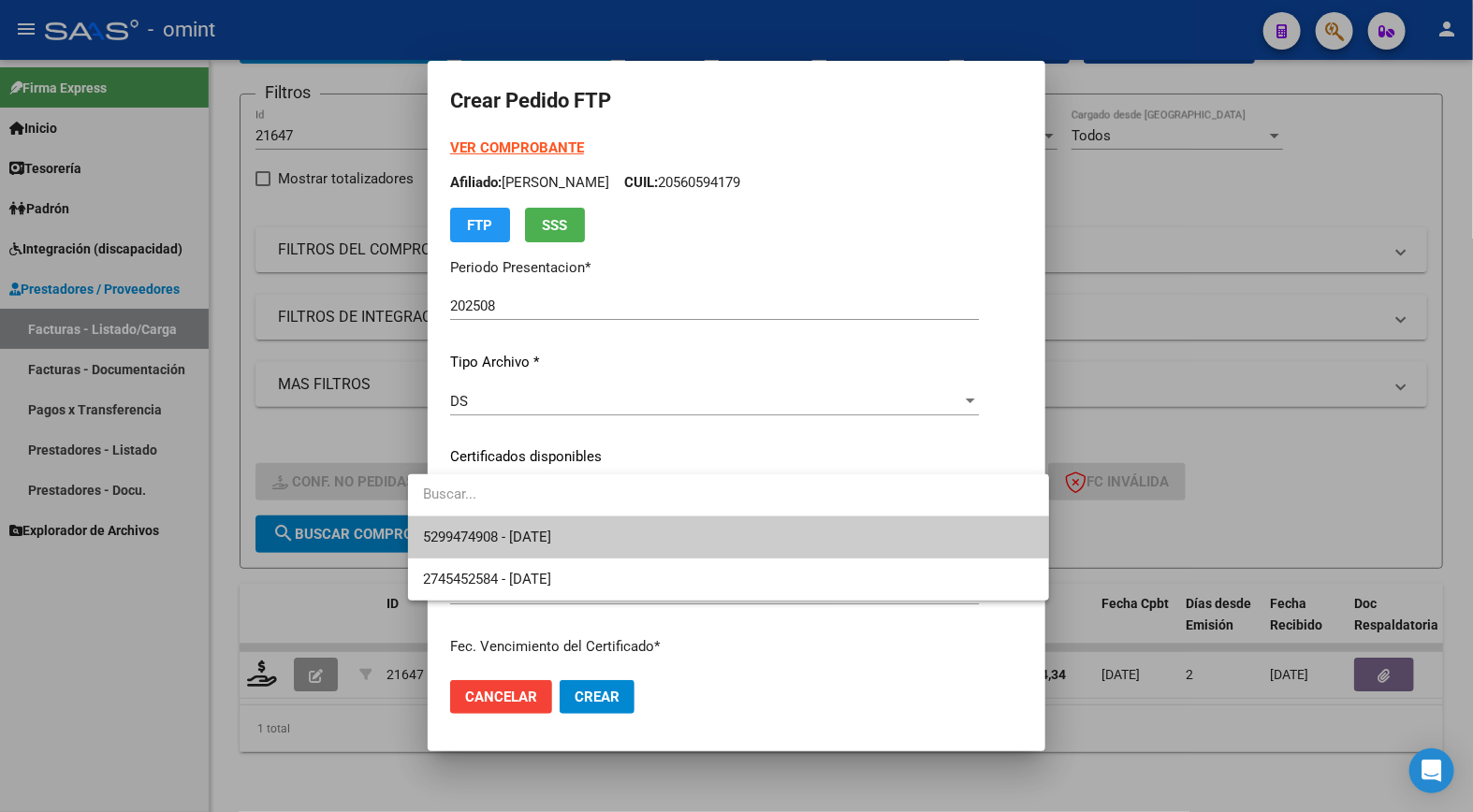
click at [955, 545] on span "5299474908 - 2030-04-01" at bounding box center [728, 537] width 611 height 42
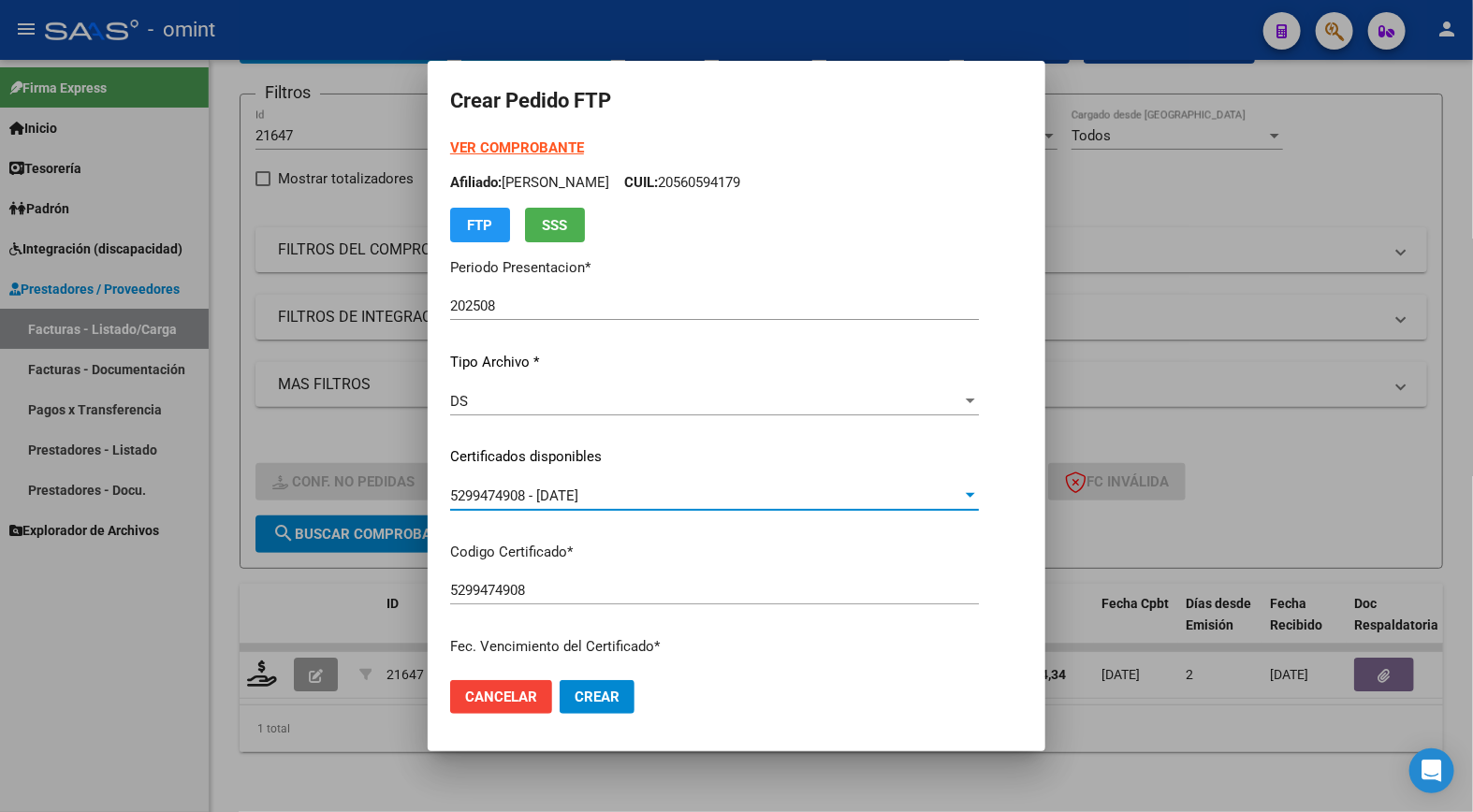
click at [961, 490] on div "5299474908 - 2030-04-01" at bounding box center [706, 495] width 512 height 17
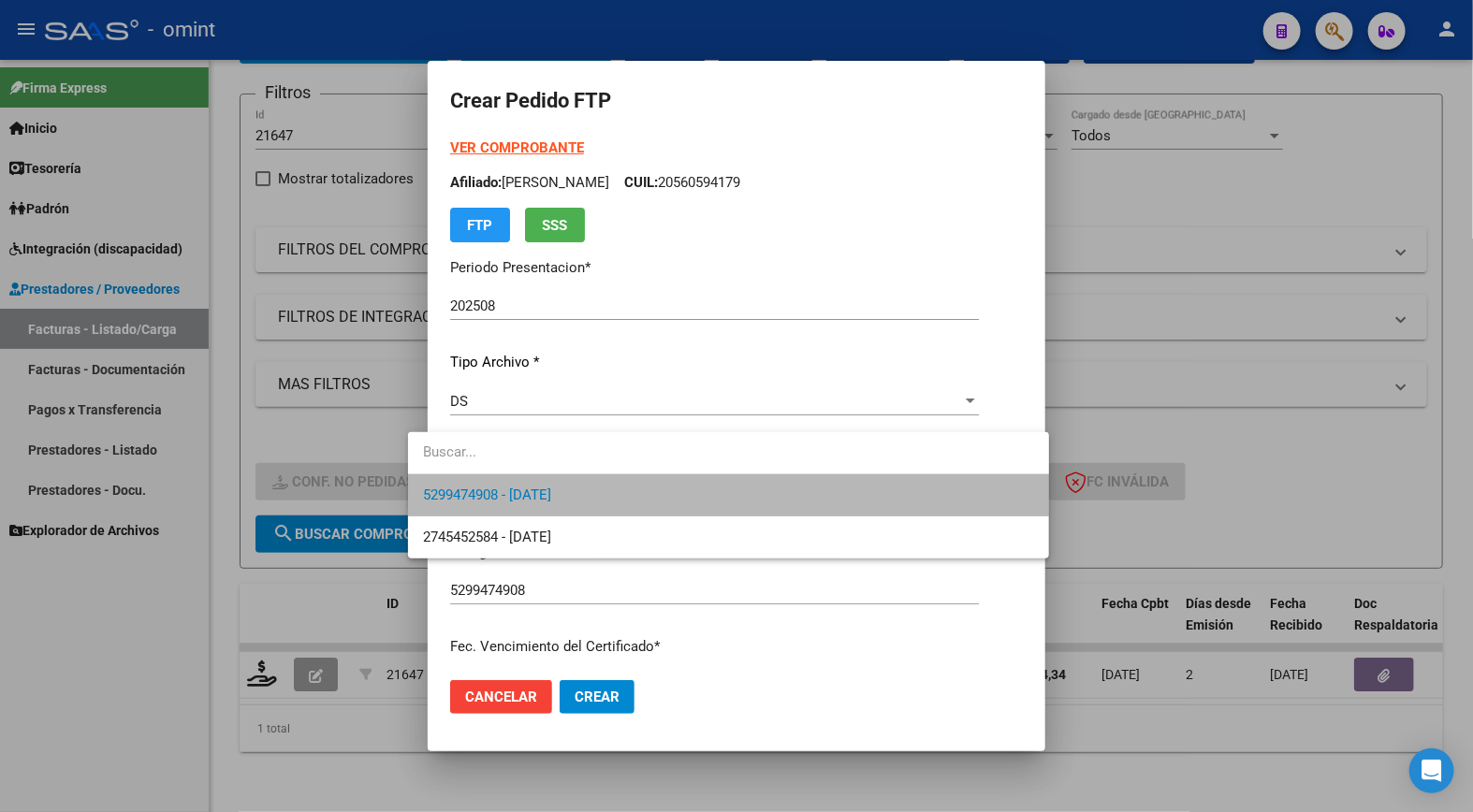
click at [974, 486] on span "5299474908 - 2030-04-01" at bounding box center [728, 495] width 611 height 42
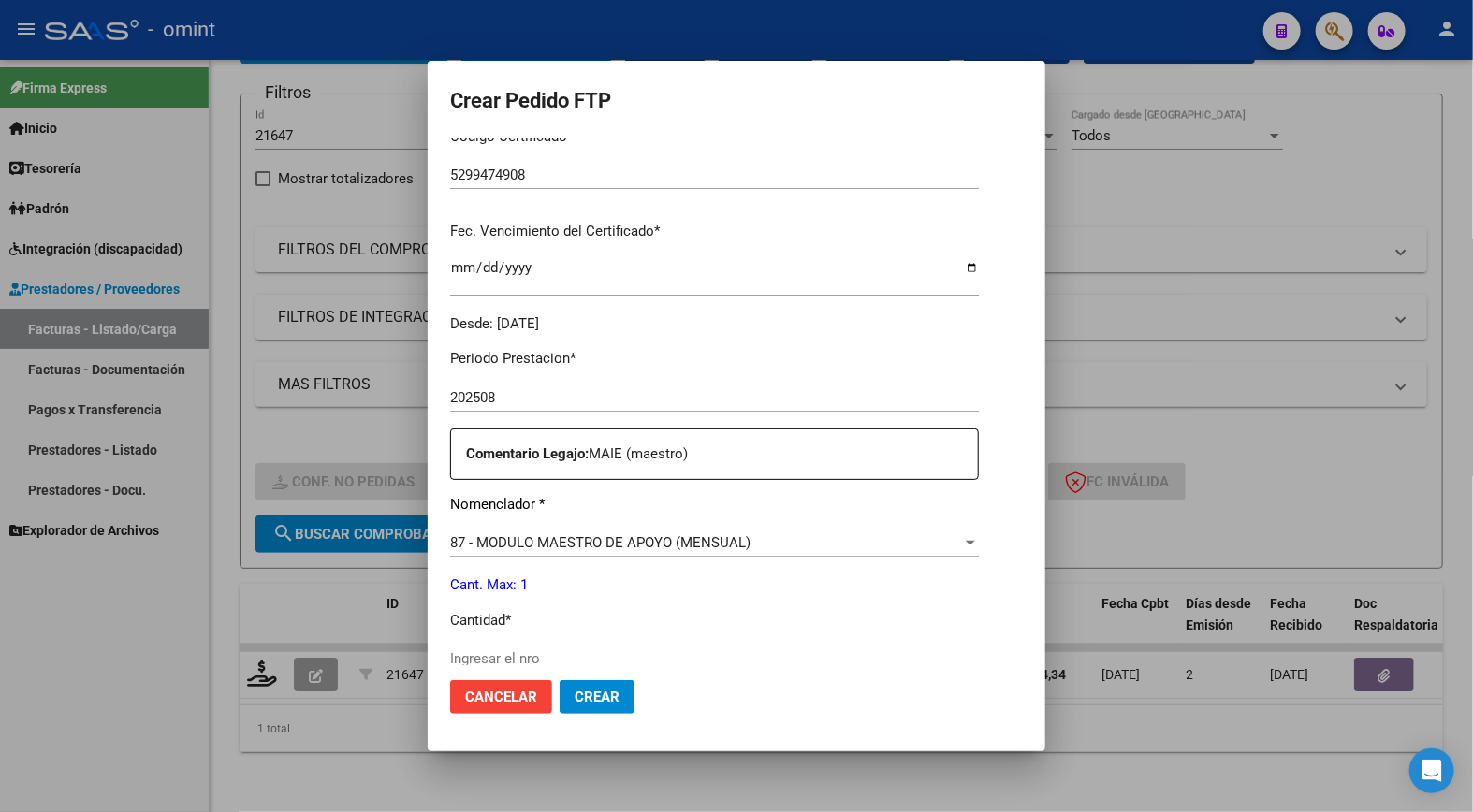
scroll to position [519, 0]
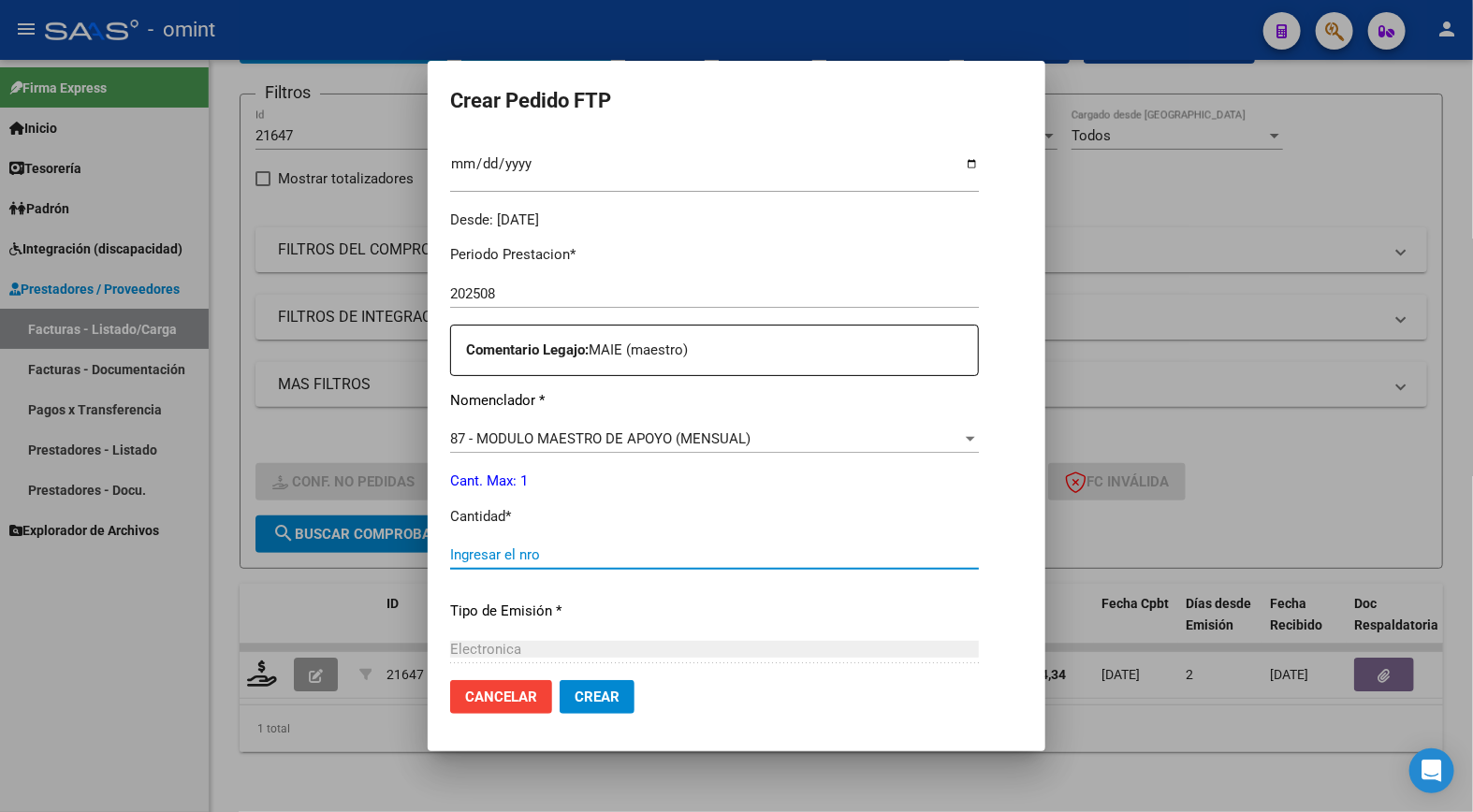
click at [491, 554] on input "Ingresar el nro" at bounding box center [714, 554] width 529 height 17
type input "1"
click at [688, 596] on div "Periodo Prestacion * 202508 Ingresar el Periodo Prestacion Comentario Legajo: M…" at bounding box center [714, 549] width 529 height 640
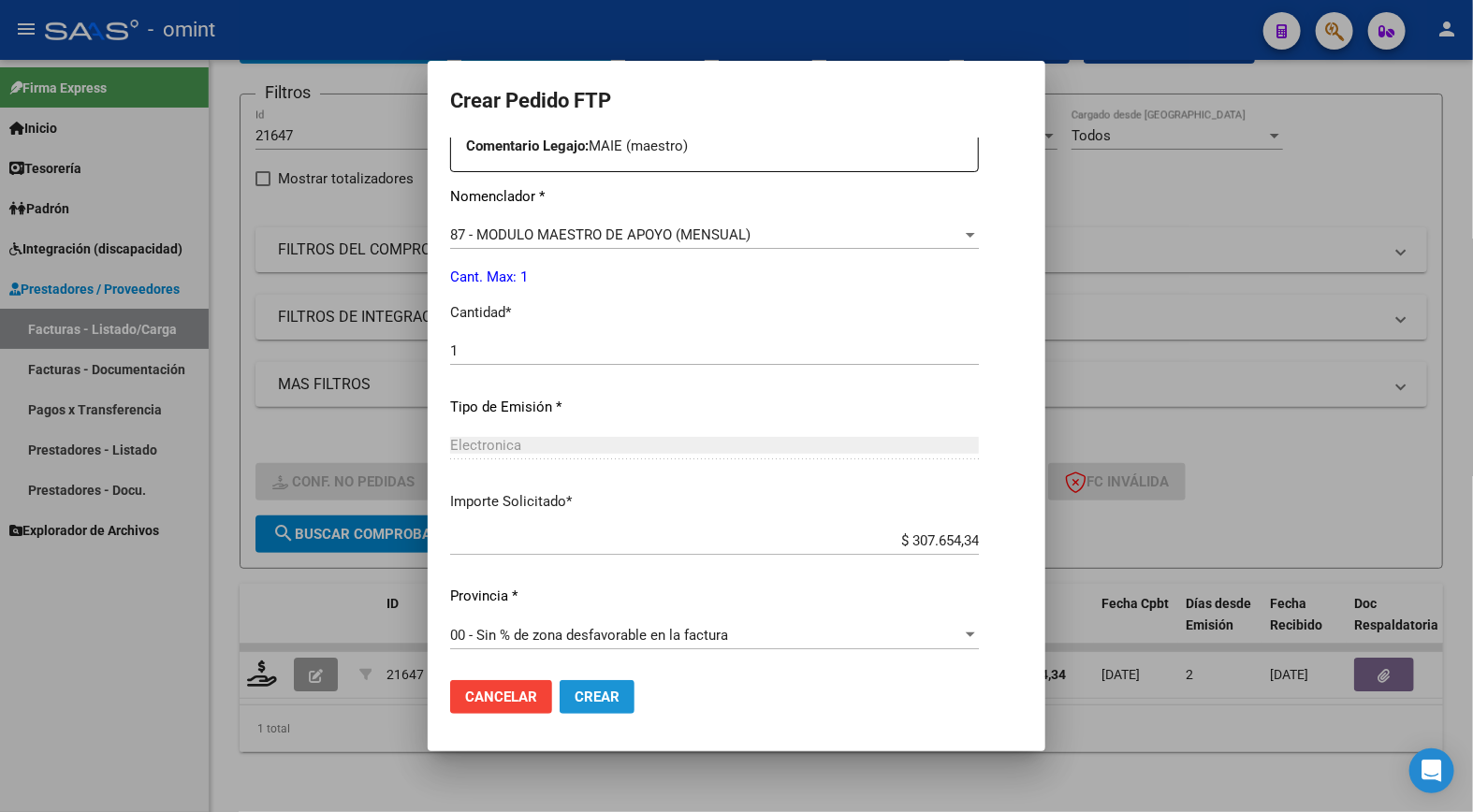
click at [560, 707] on button "Crear" at bounding box center [597, 697] width 75 height 34
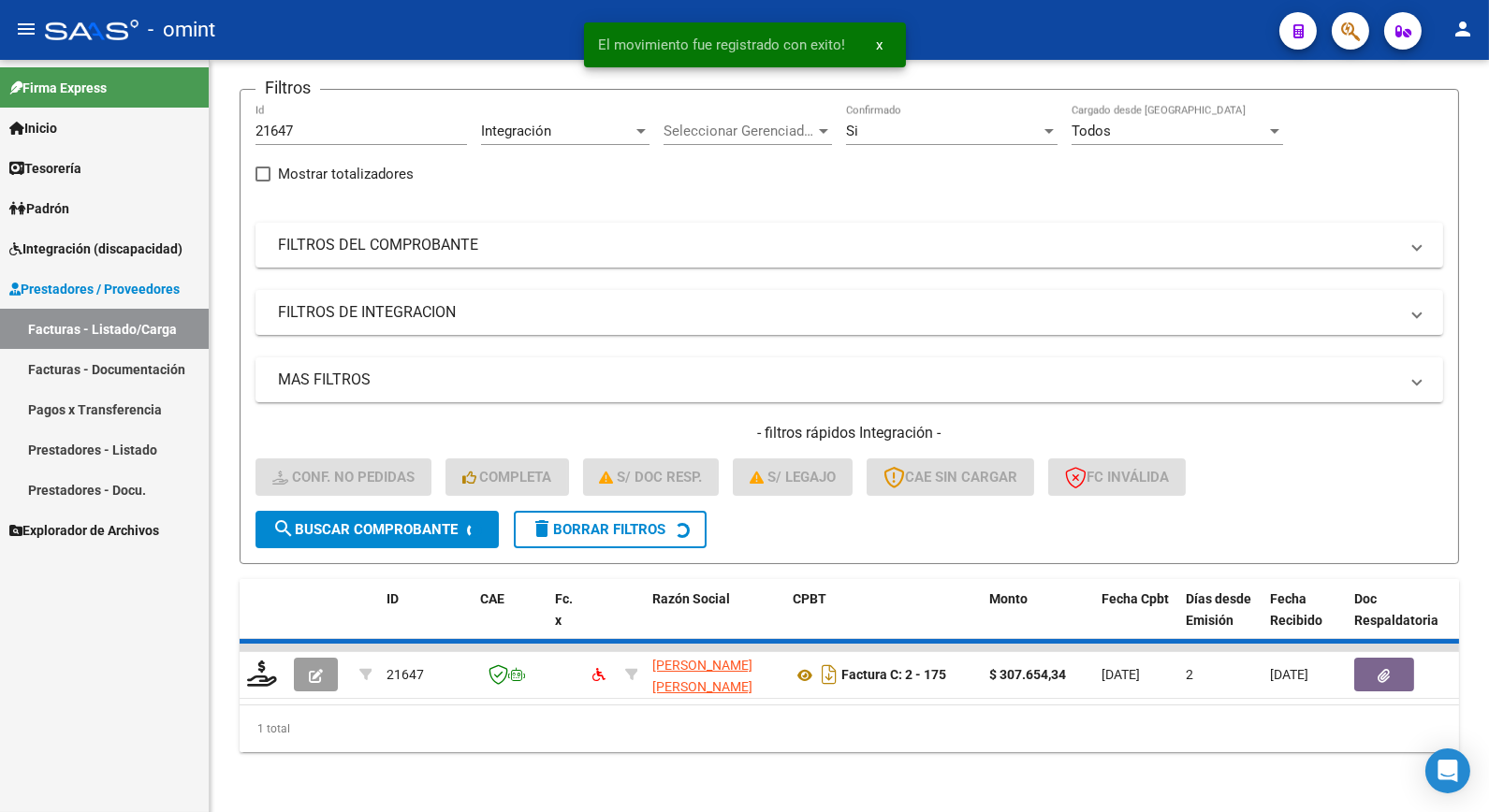
scroll to position [110, 0]
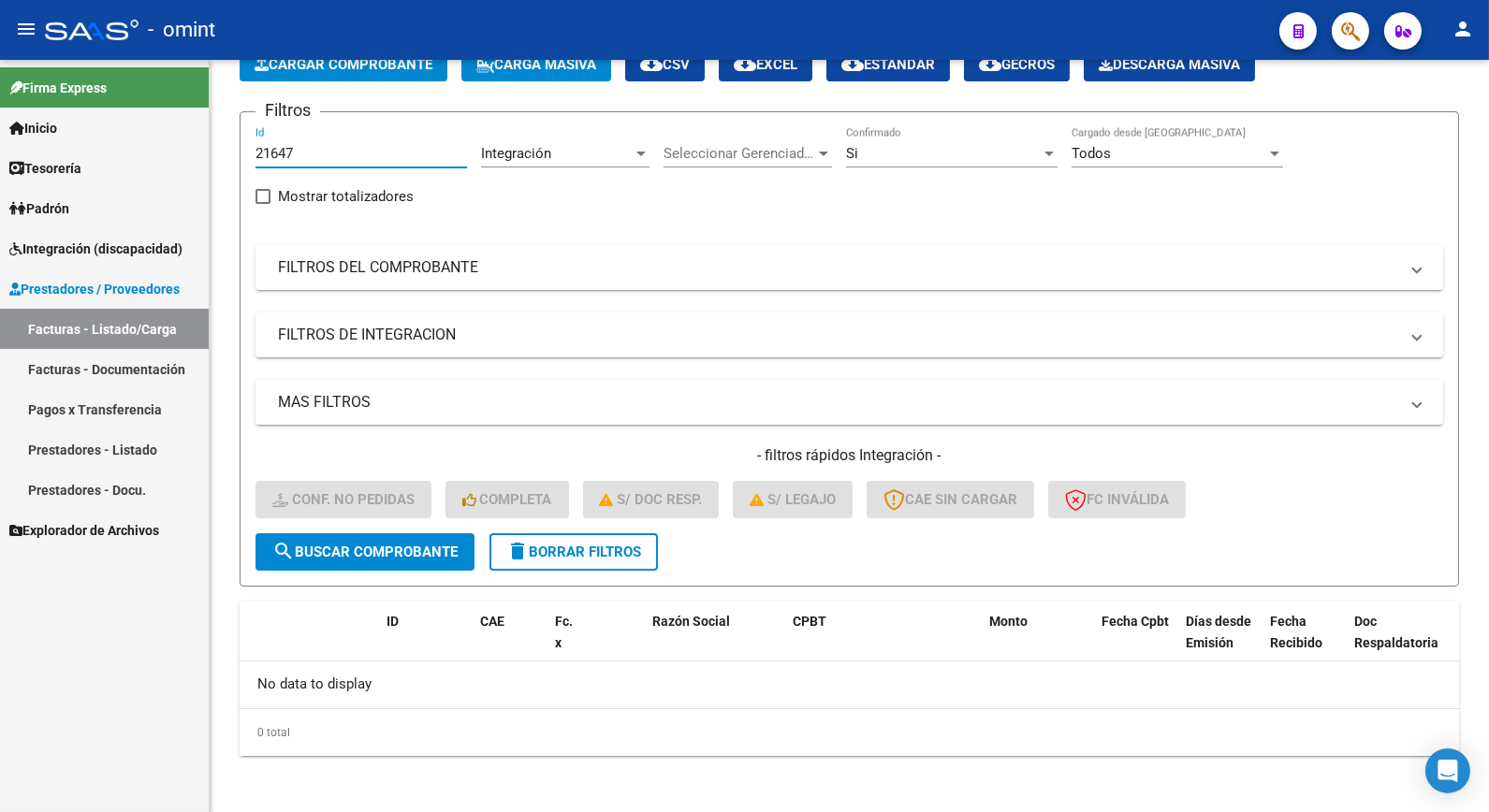
drag, startPoint x: 307, startPoint y: 150, endPoint x: 169, endPoint y: 151, distance: 138.0
click at [169, 151] on mat-sidenav-container "Firma Express Inicio Calendario SSS Instructivos Contacto OS Tesorería Extracto…" at bounding box center [744, 435] width 1489 height 752
paste input "21635"
type input "21635"
click at [389, 543] on span "search Buscar Comprobante" at bounding box center [364, 551] width 185 height 17
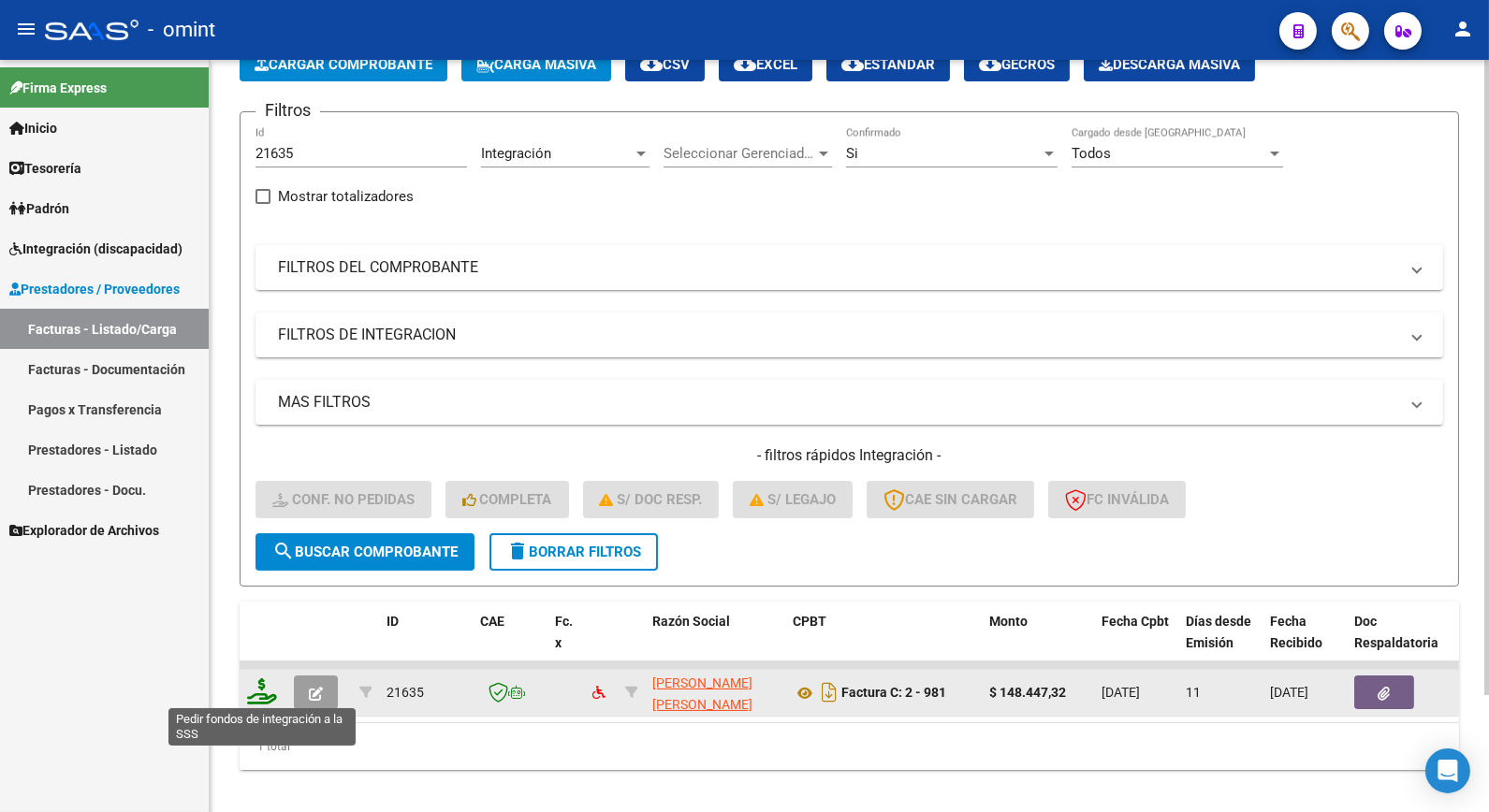
click at [272, 687] on icon at bounding box center [262, 691] width 30 height 26
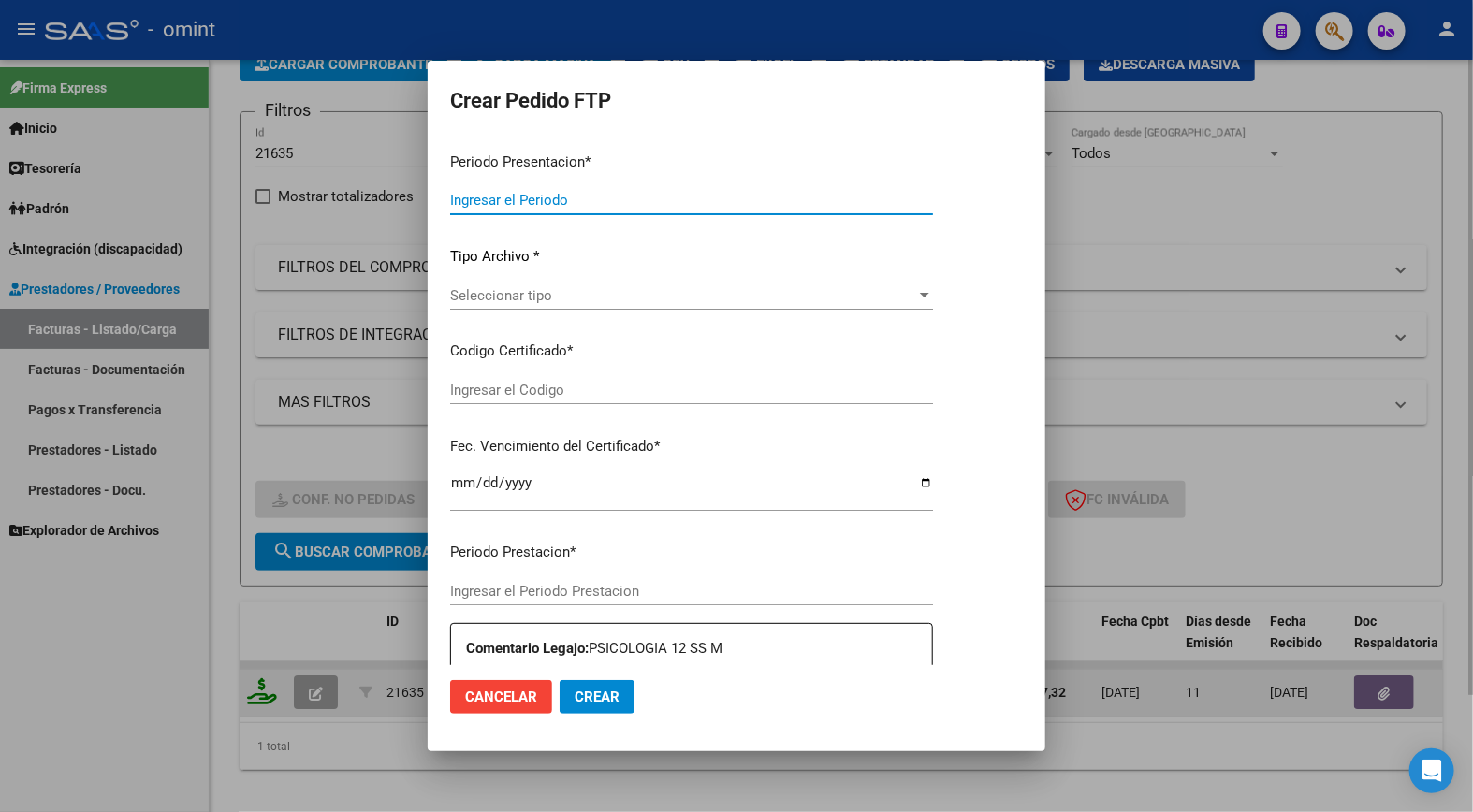
type input "202508"
type input "$ 148.447,32"
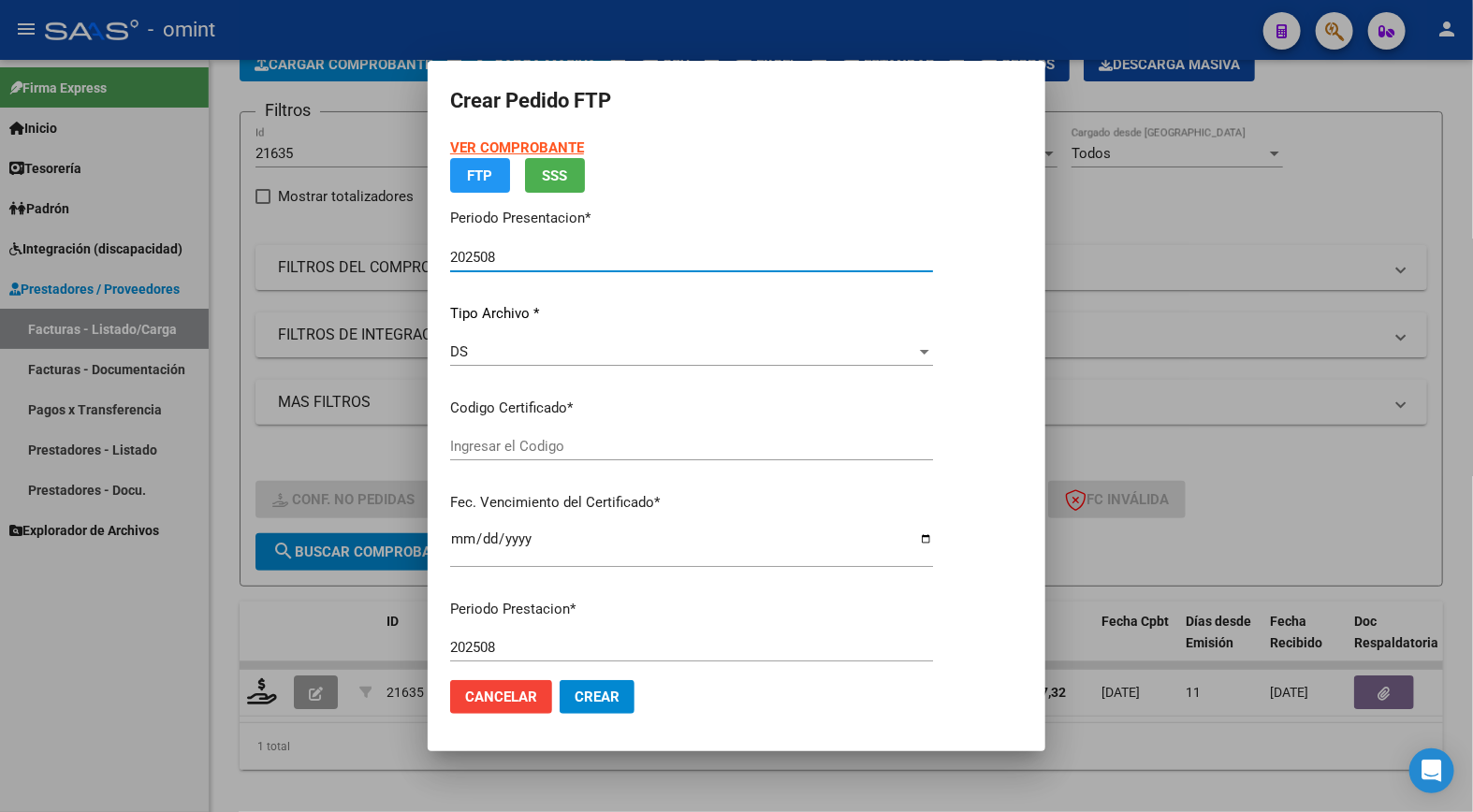
type input "1466434528"
type input "2027-09-30"
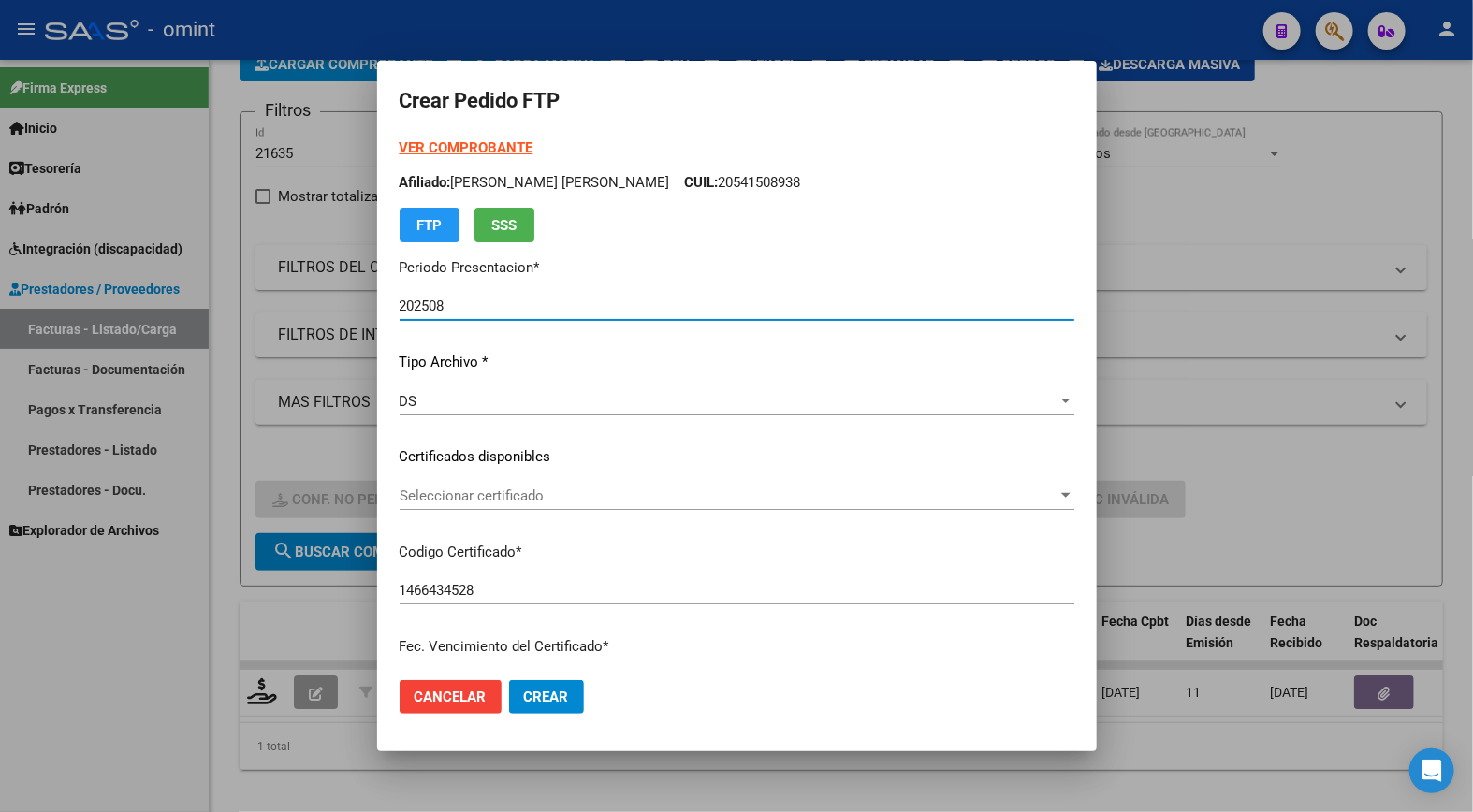
click at [1061, 496] on div at bounding box center [1065, 494] width 9 height 5
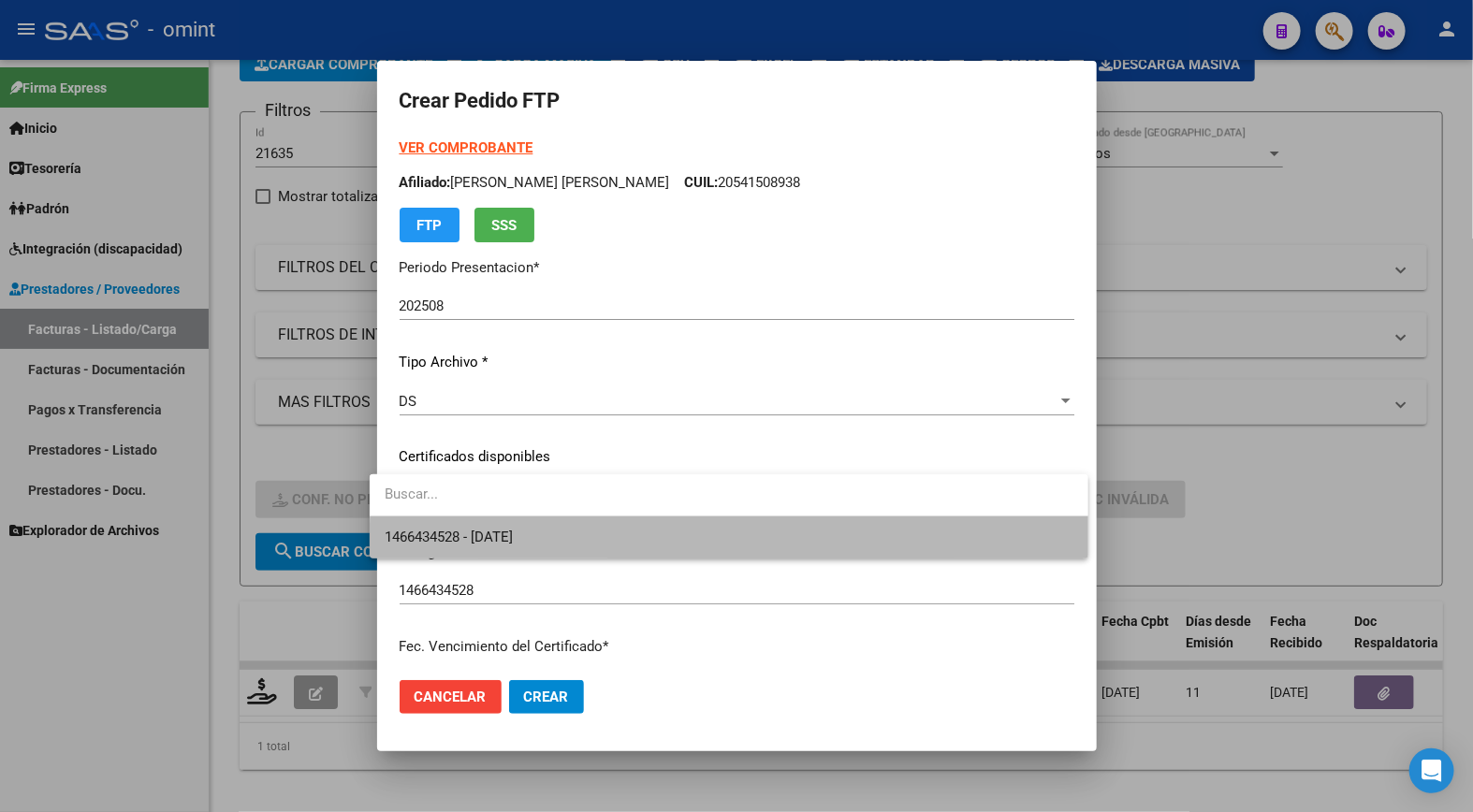
click at [965, 556] on span "1466434528 - 2027-09-30" at bounding box center [729, 537] width 688 height 42
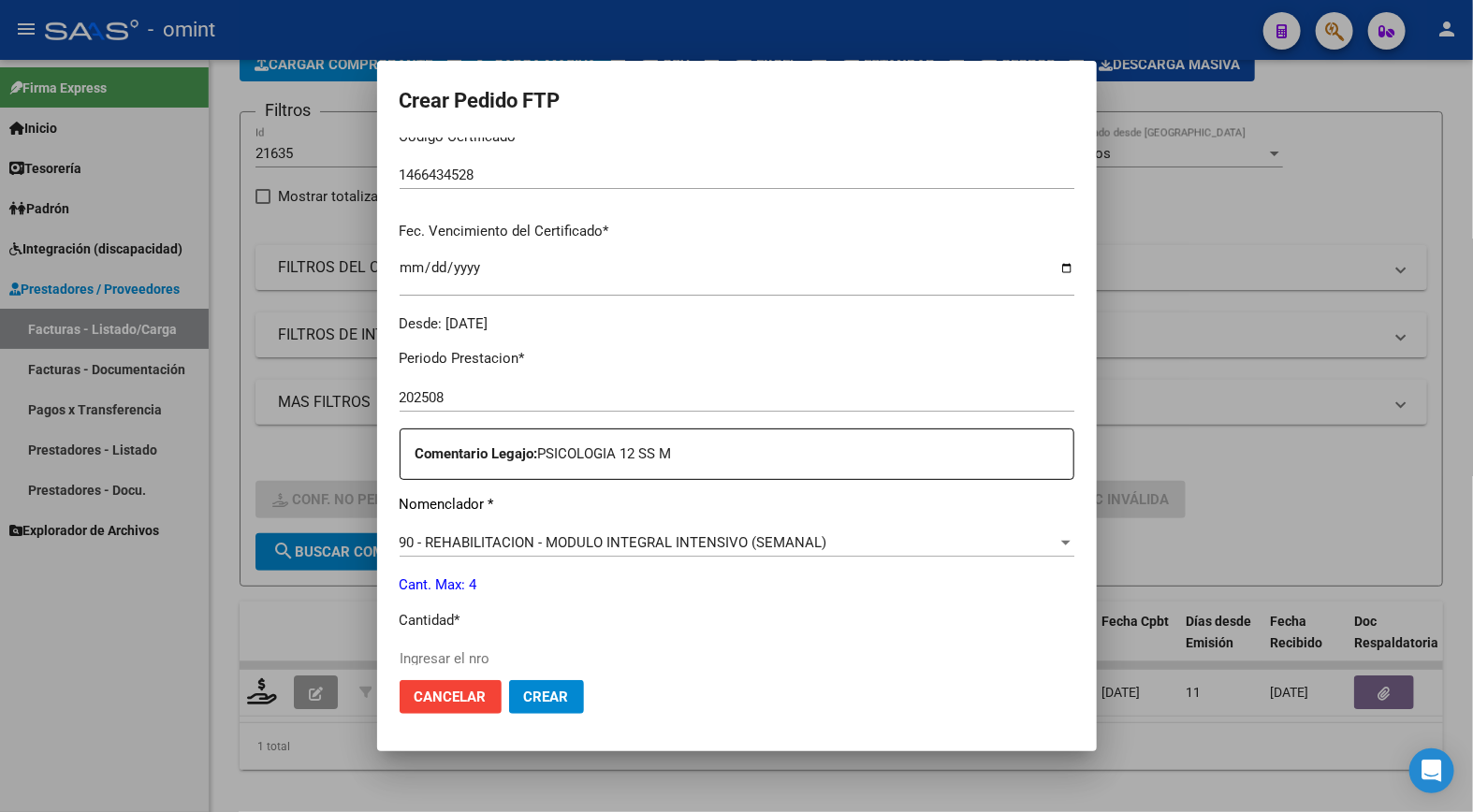
scroll to position [519, 0]
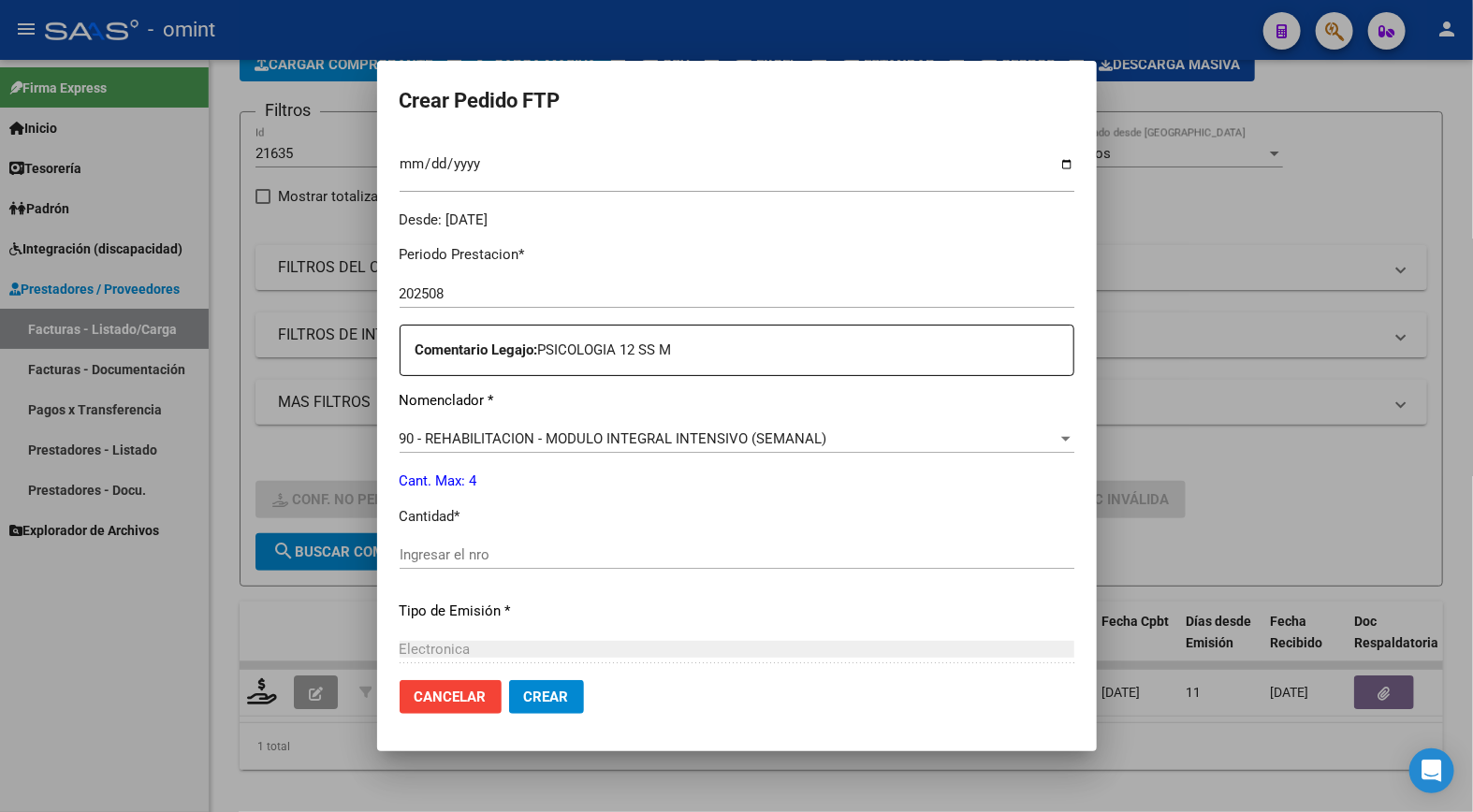
click at [454, 546] on input "Ingresar el nro" at bounding box center [736, 554] width 675 height 17
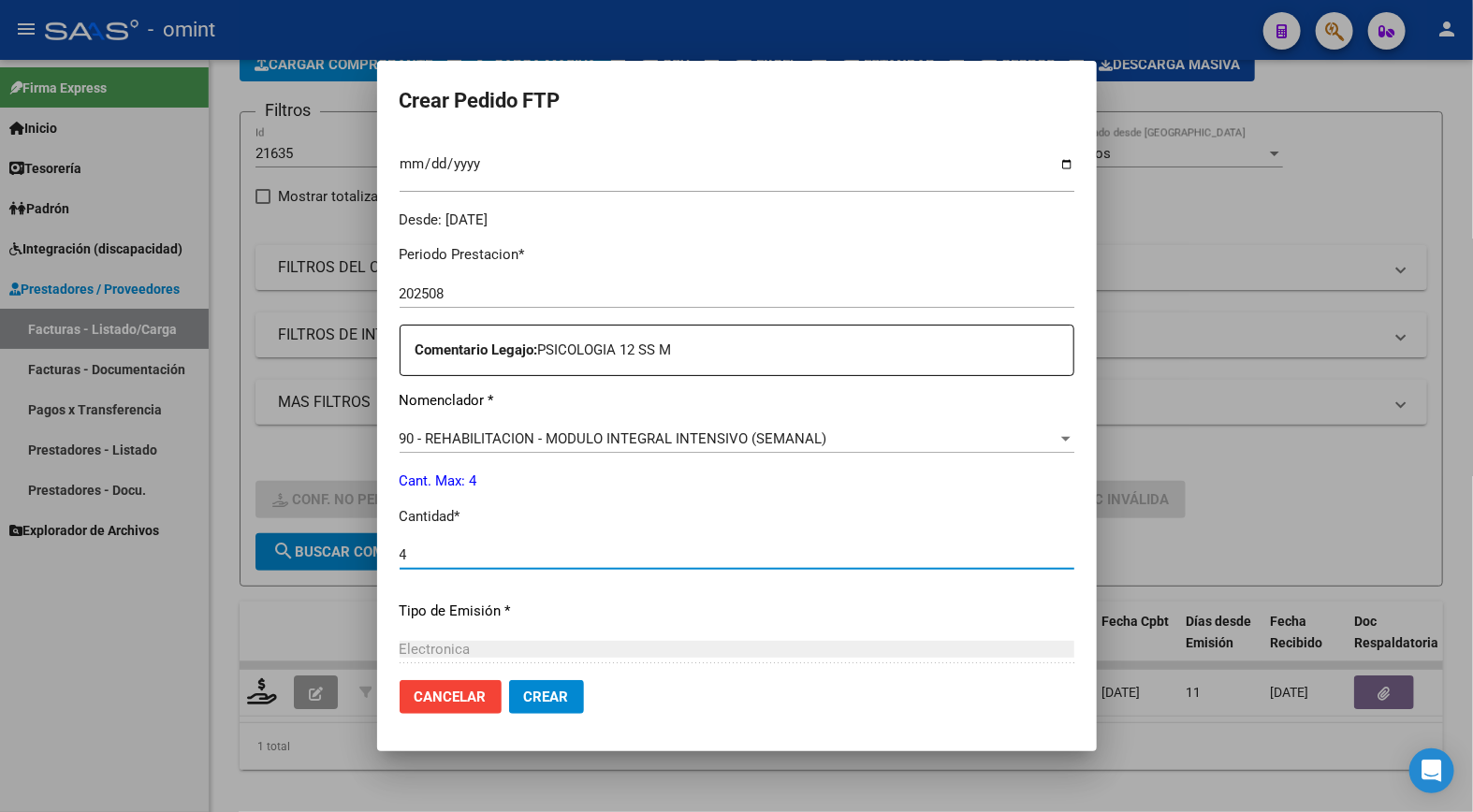
type input "4"
click at [793, 645] on div "Electronica" at bounding box center [736, 648] width 675 height 17
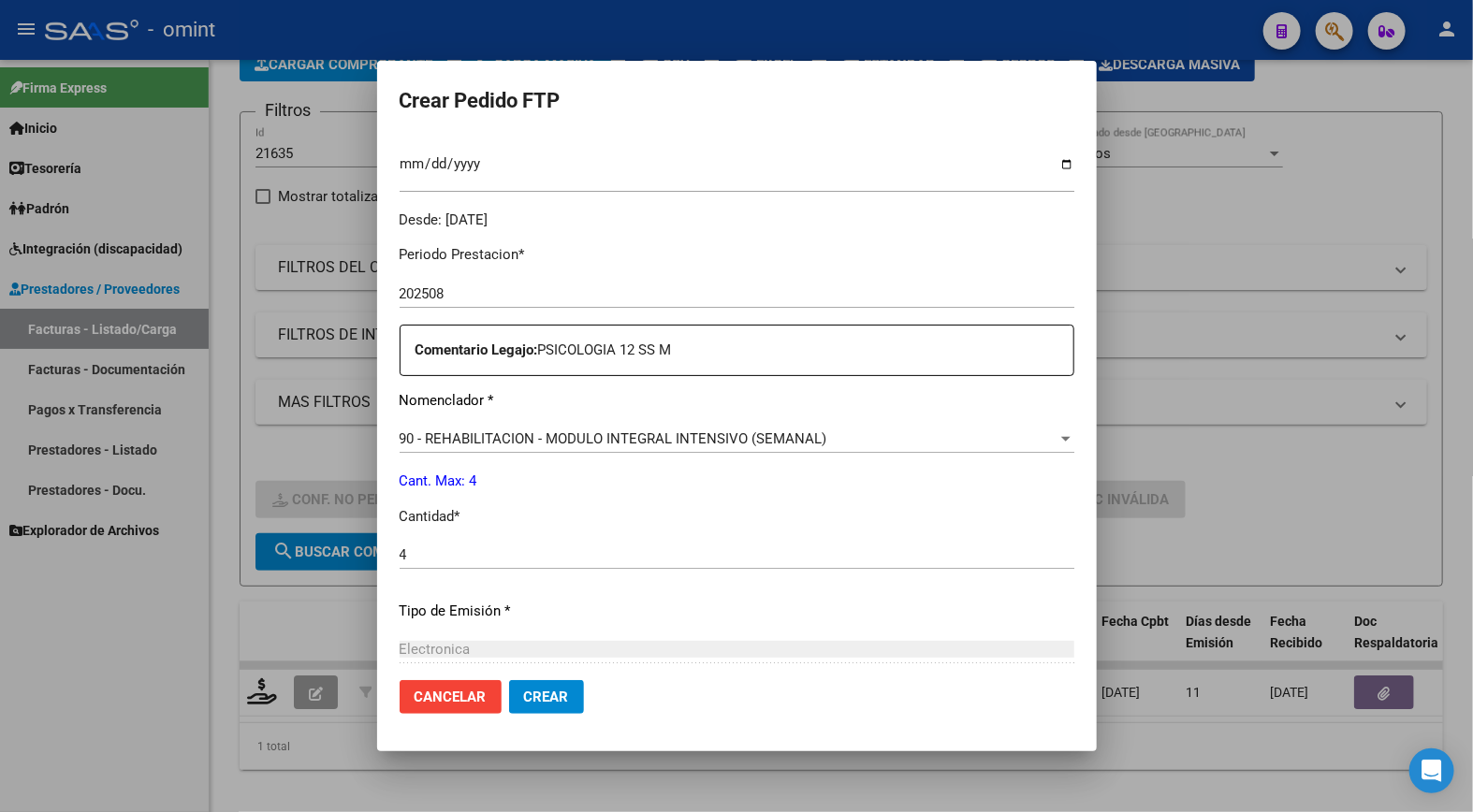
scroll to position [723, 0]
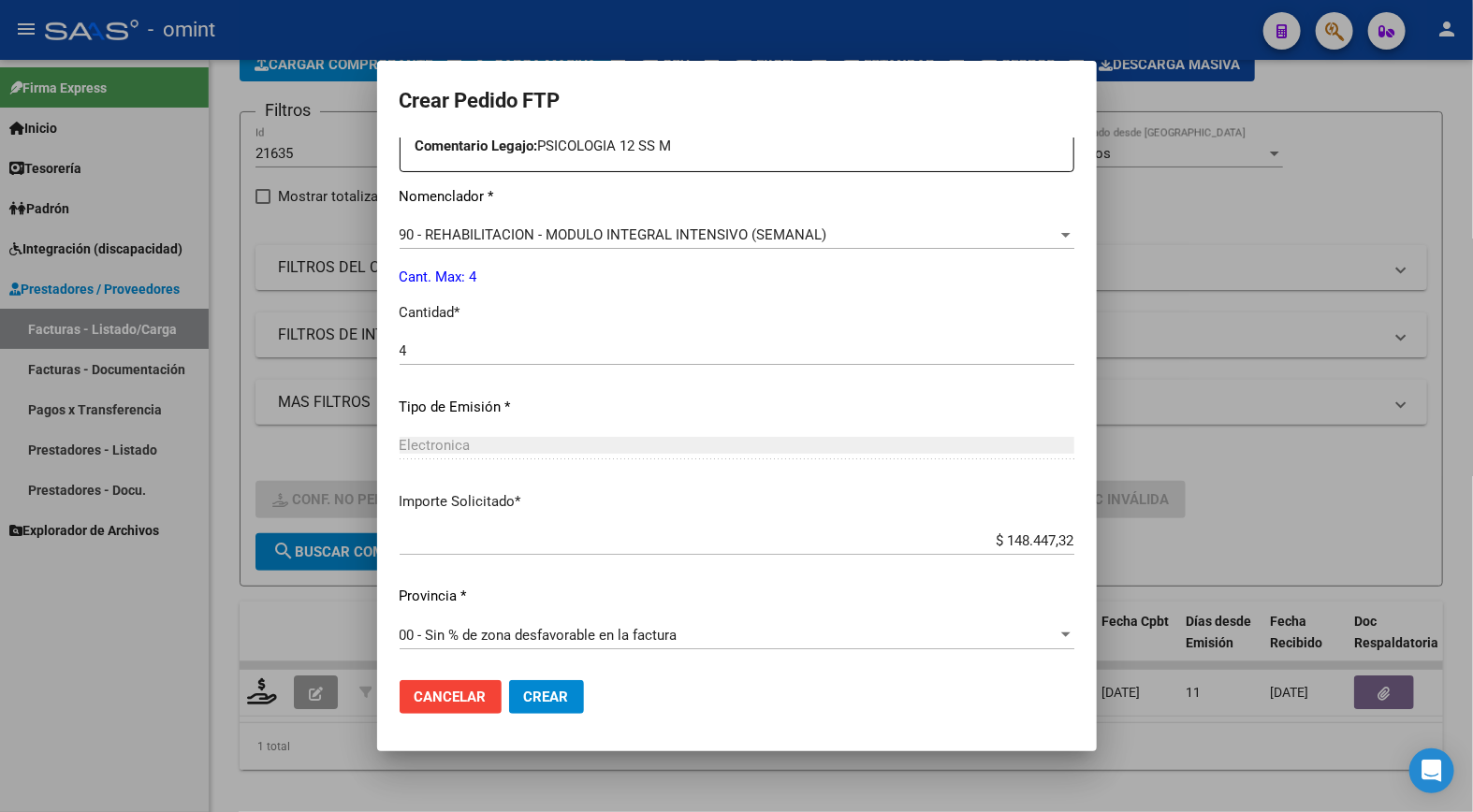
click at [548, 701] on span "Crear" at bounding box center [546, 696] width 45 height 17
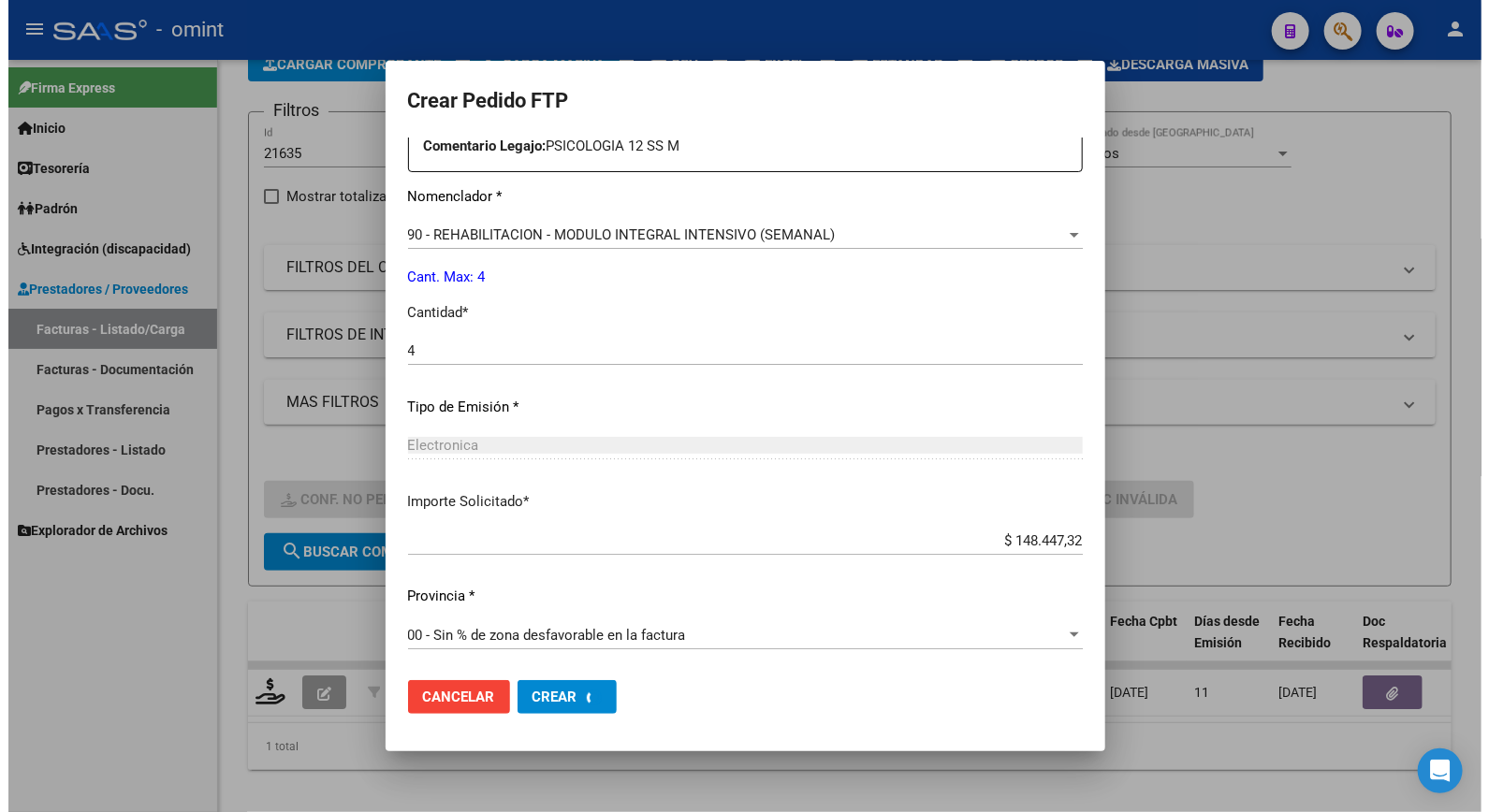
scroll to position [617, 0]
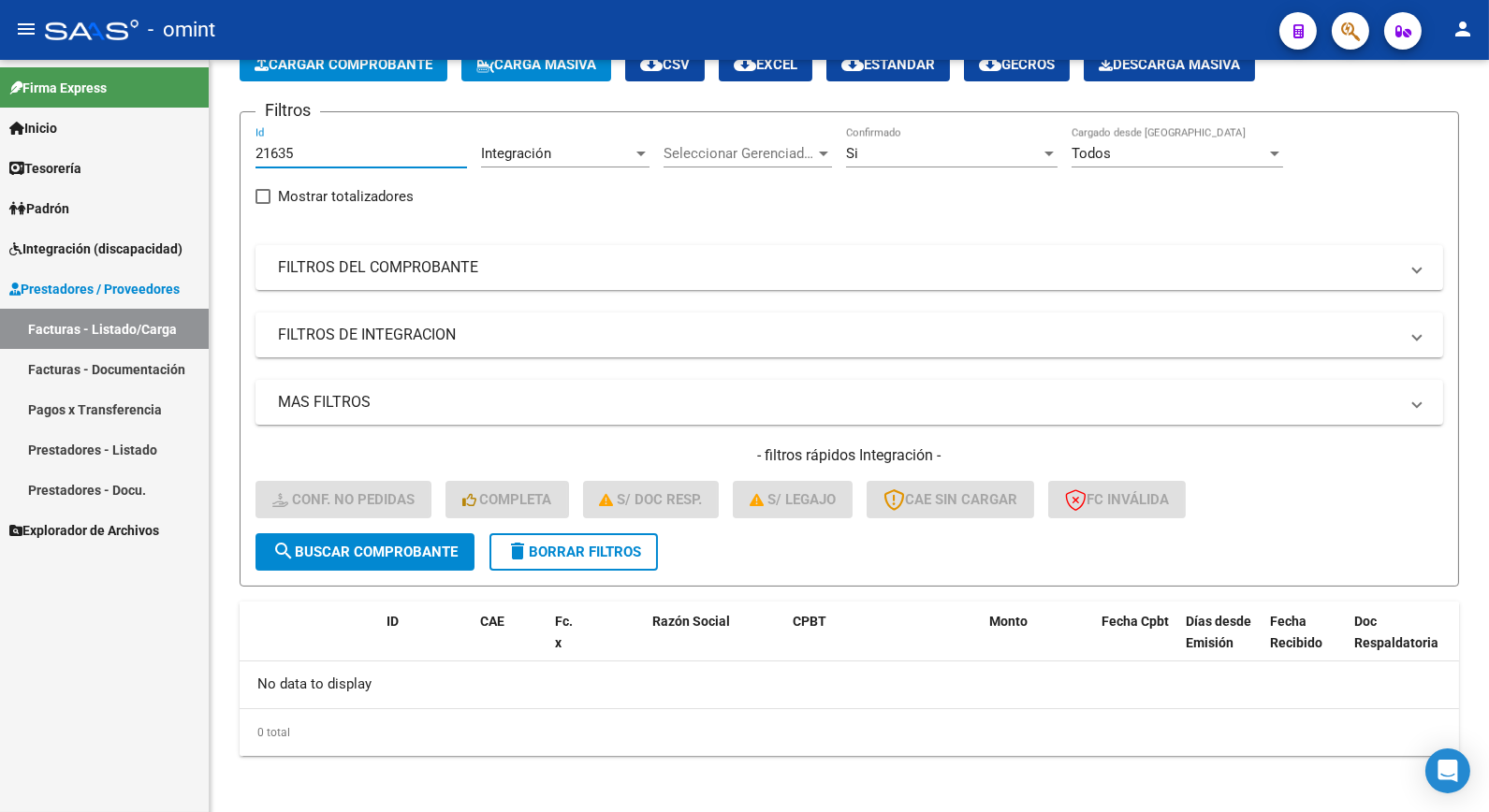
drag, startPoint x: 330, startPoint y: 148, endPoint x: 81, endPoint y: 147, distance: 249.0
click at [81, 147] on mat-sidenav-container "Firma Express Inicio Calendario SSS Instructivos Contacto OS Tesorería Extracto…" at bounding box center [744, 435] width 1489 height 752
paste input "21626"
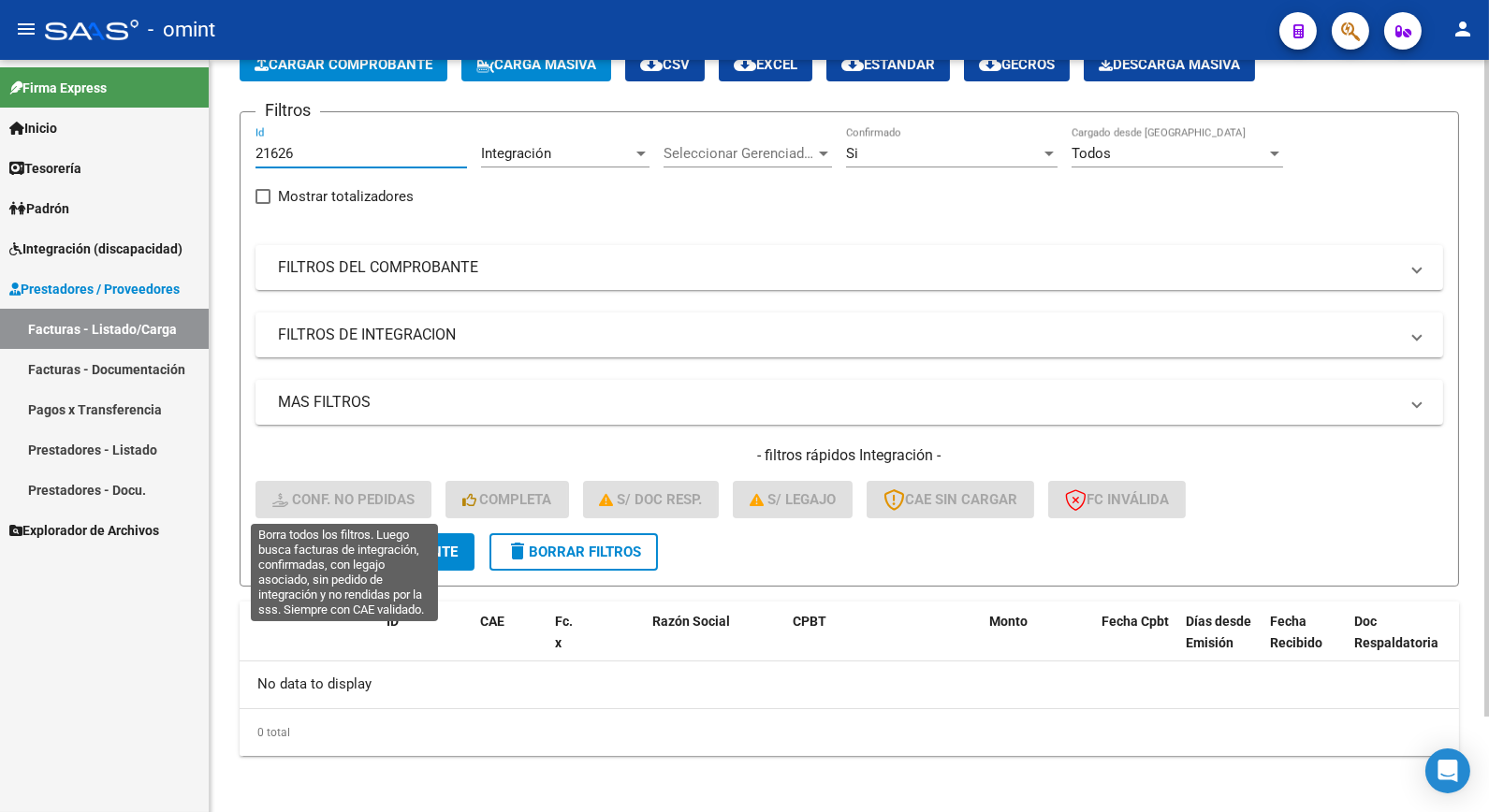
type input "21626"
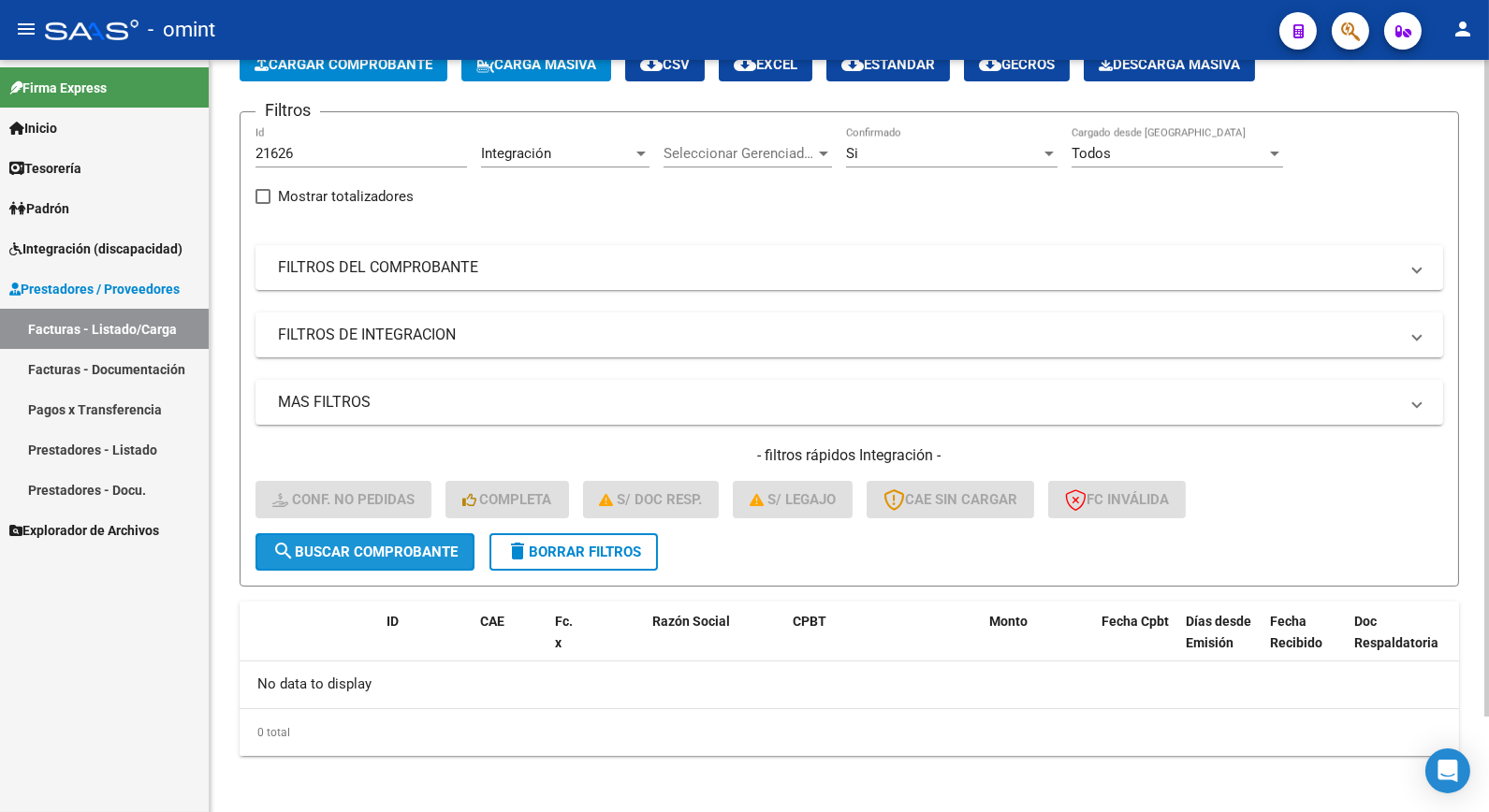
click at [331, 552] on span "search Buscar Comprobante" at bounding box center [364, 551] width 185 height 17
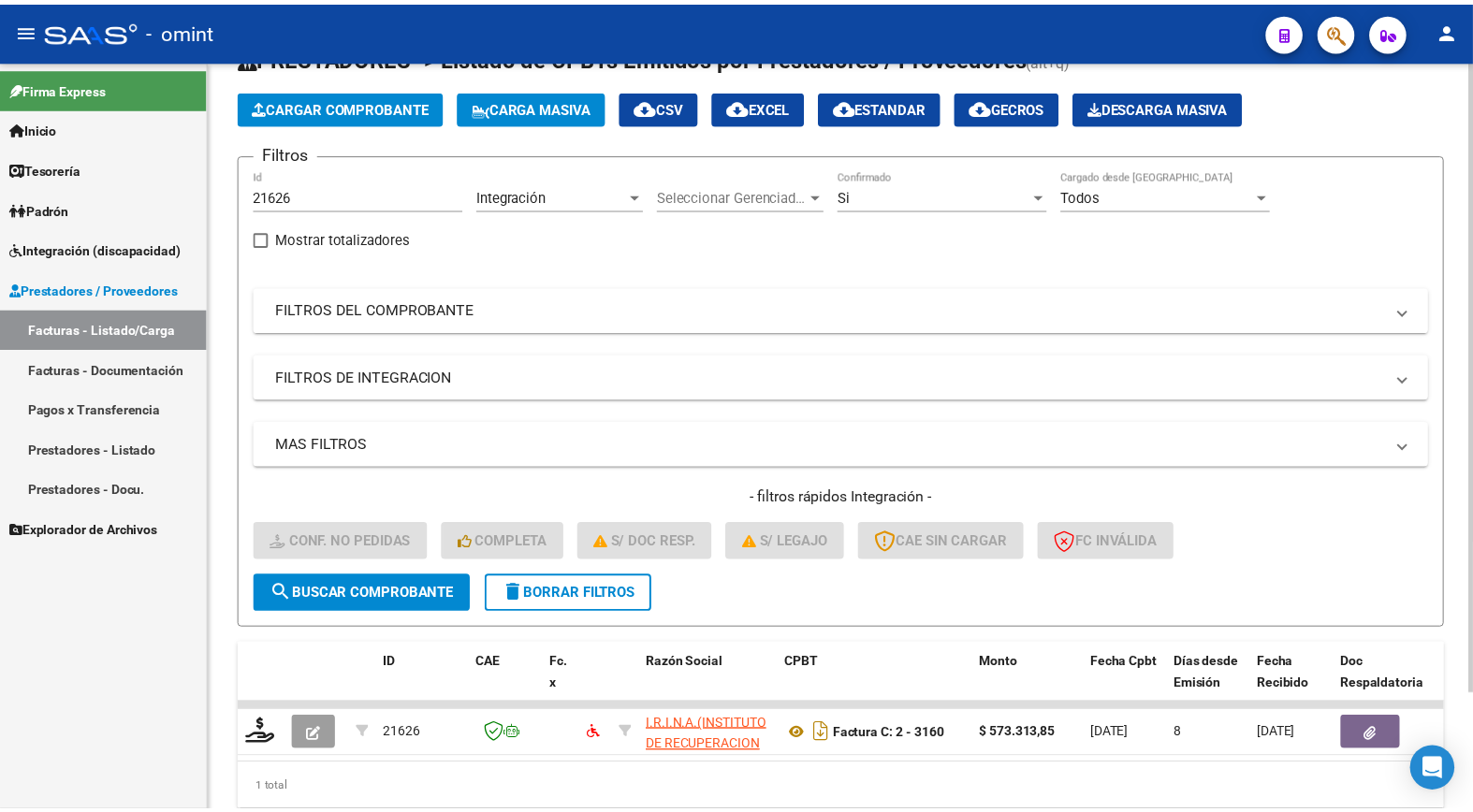
scroll to position [110, 0]
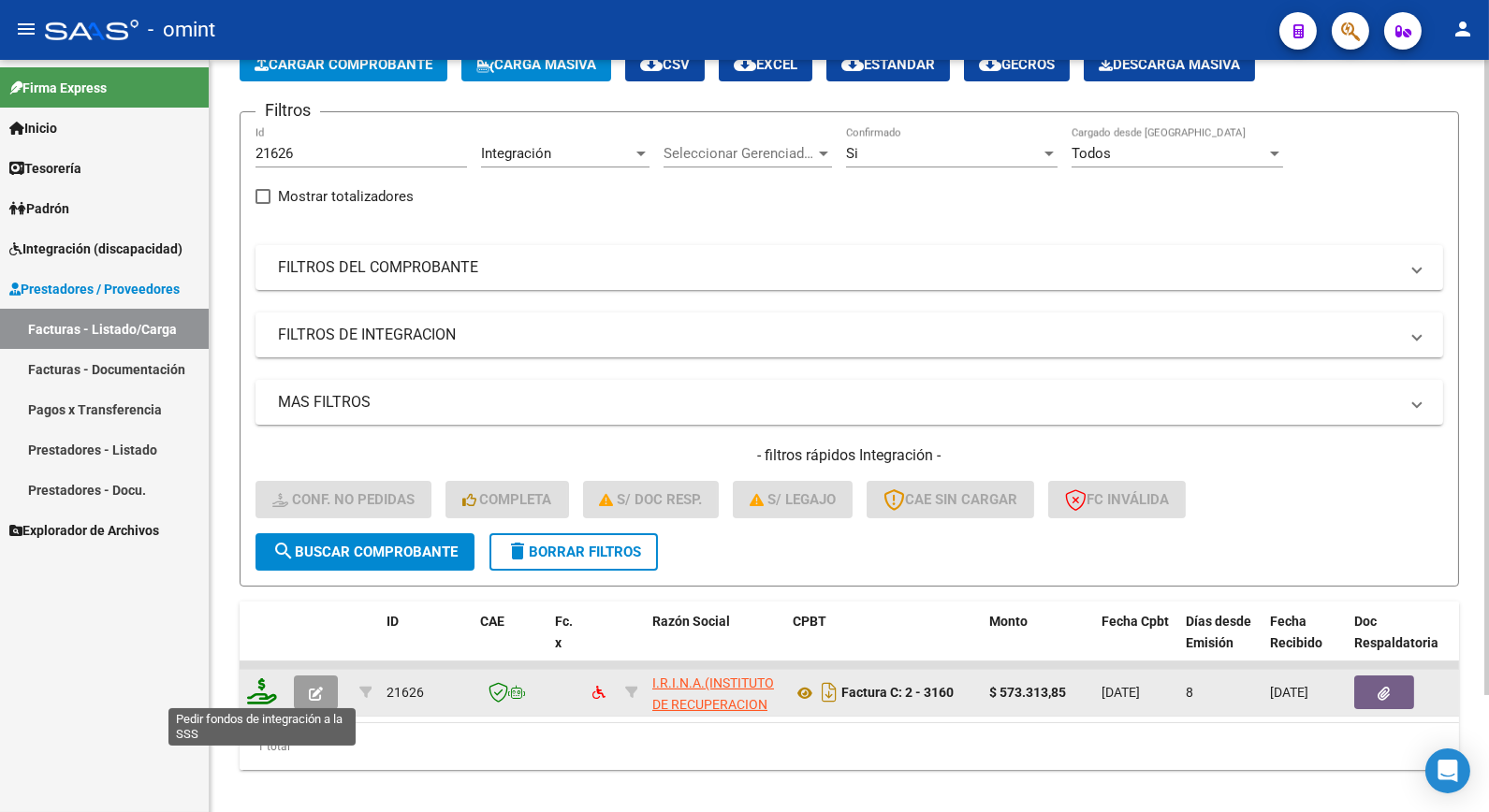
click at [263, 696] on icon at bounding box center [262, 691] width 30 height 26
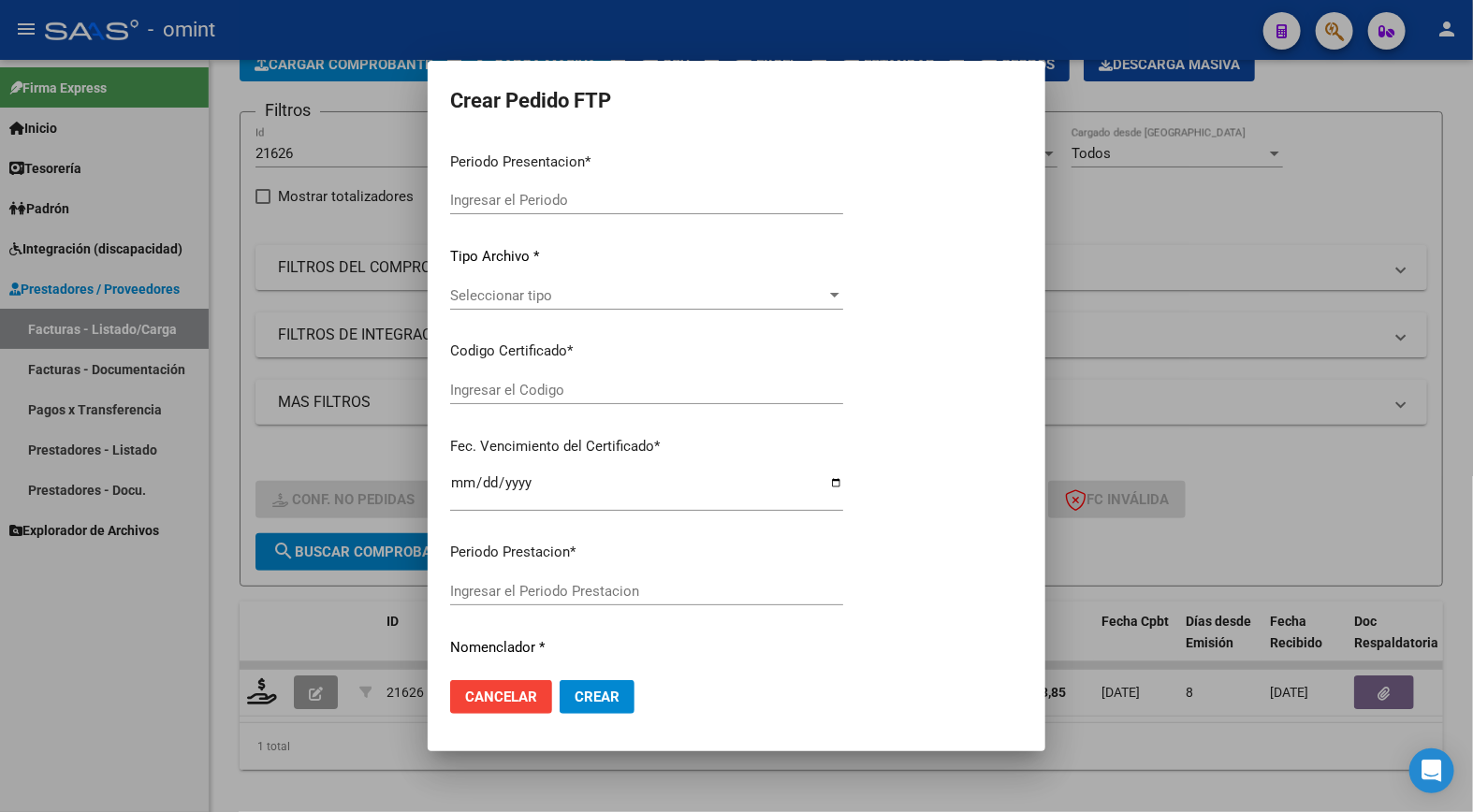
type input "202508"
type input "$ 573.313,85"
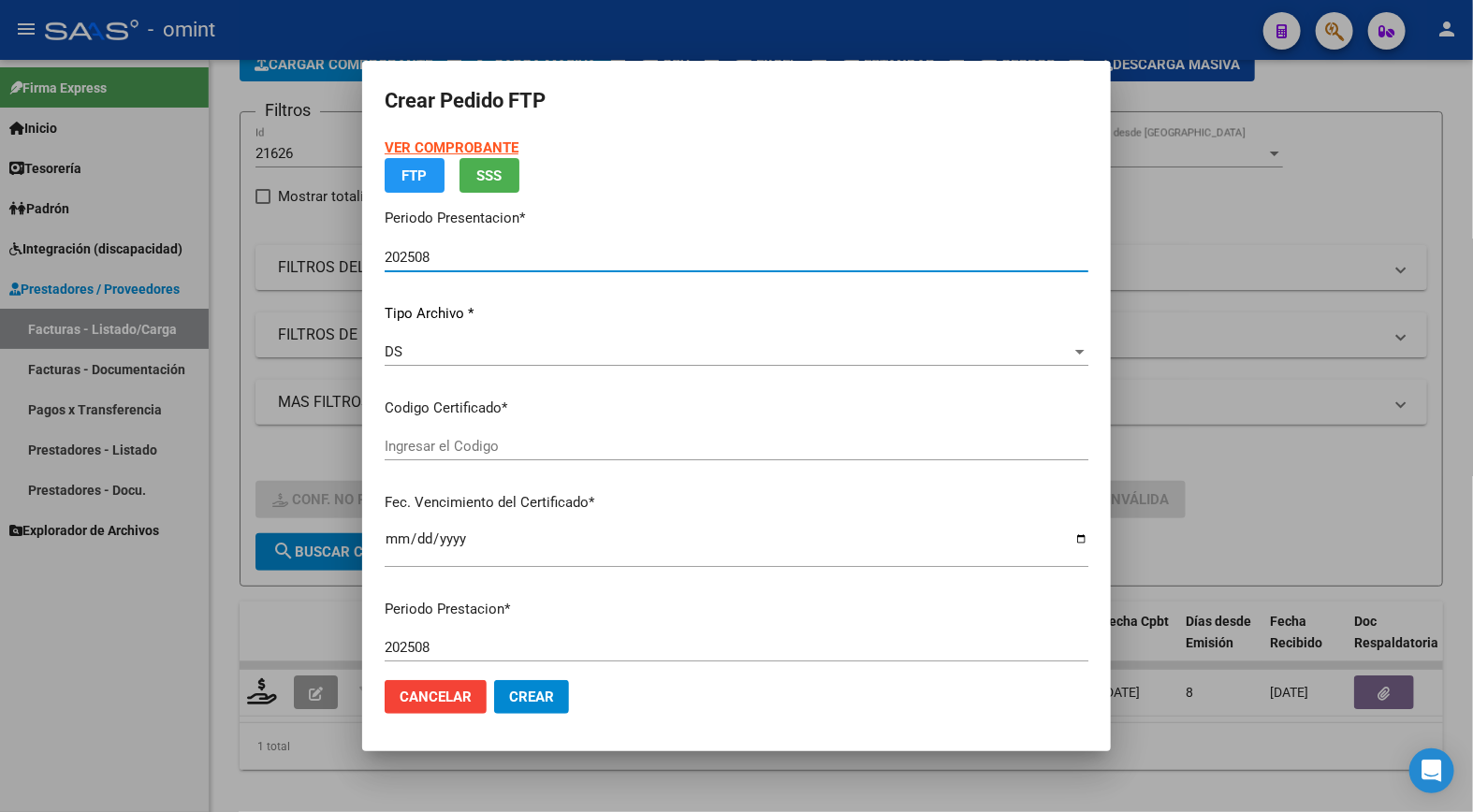
type input "8045980953"
type input "2028-04-01"
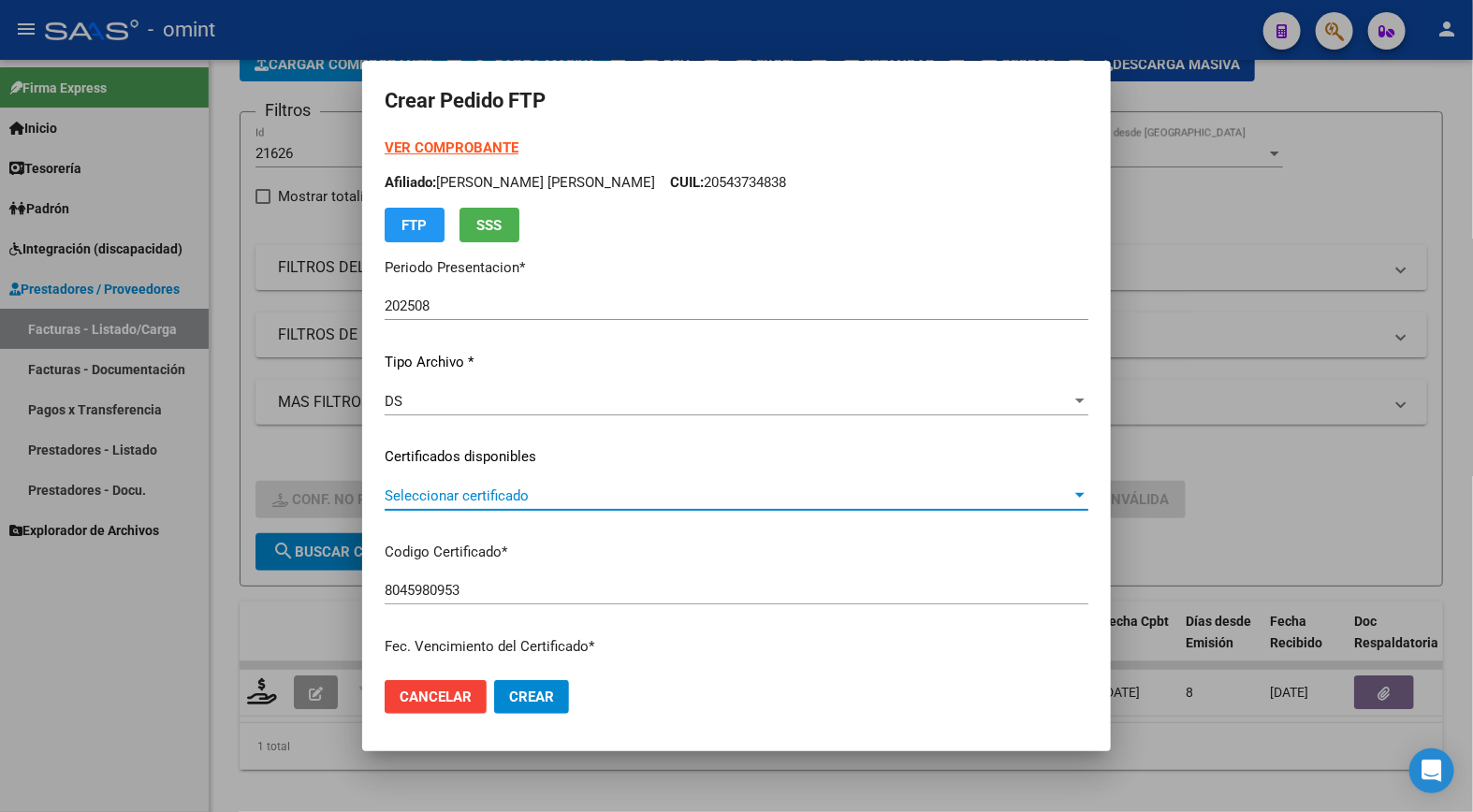
click at [1046, 492] on span "Seleccionar certificado" at bounding box center [728, 495] width 687 height 17
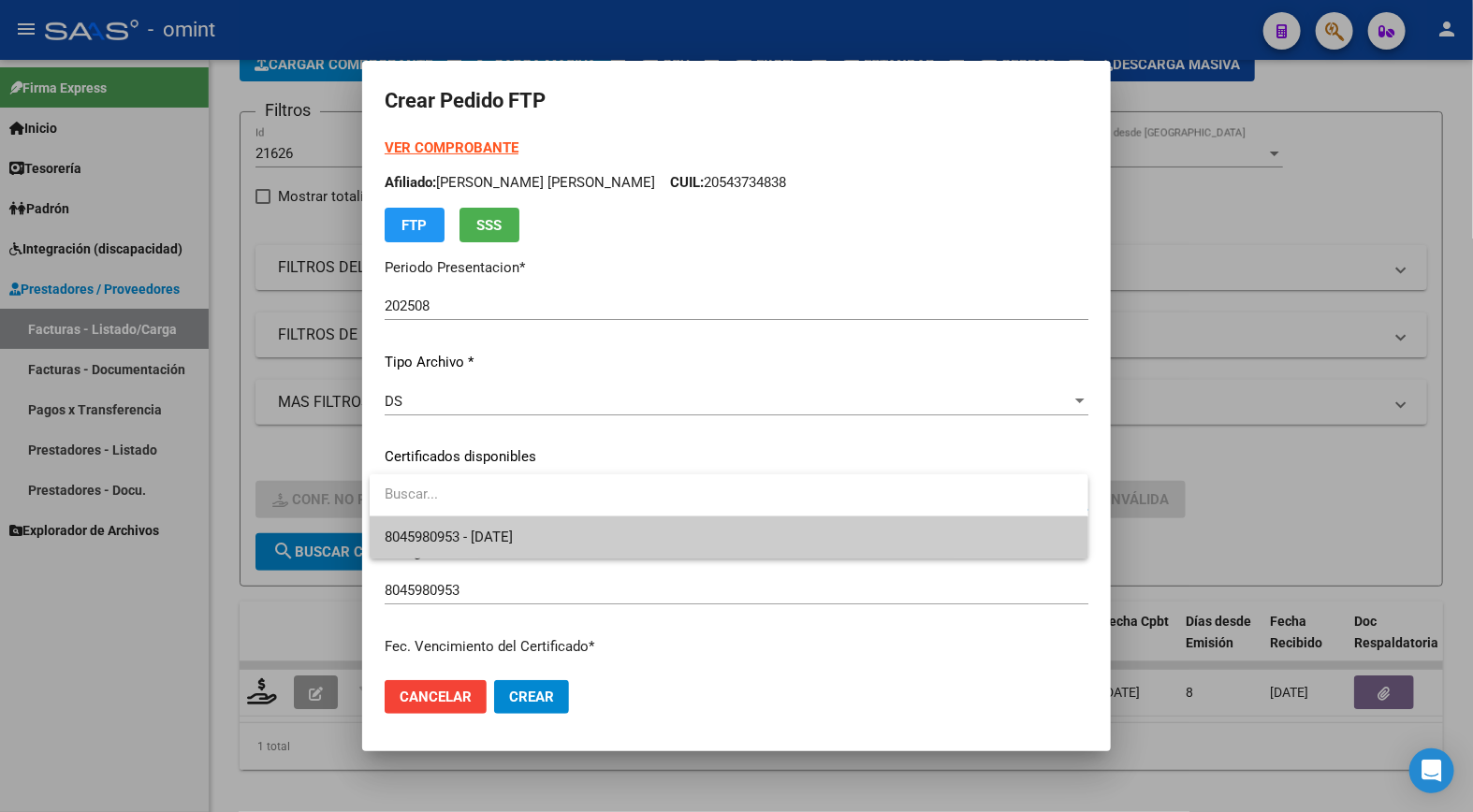
click at [961, 543] on span "8045980953 - 2028-04-01" at bounding box center [729, 537] width 688 height 42
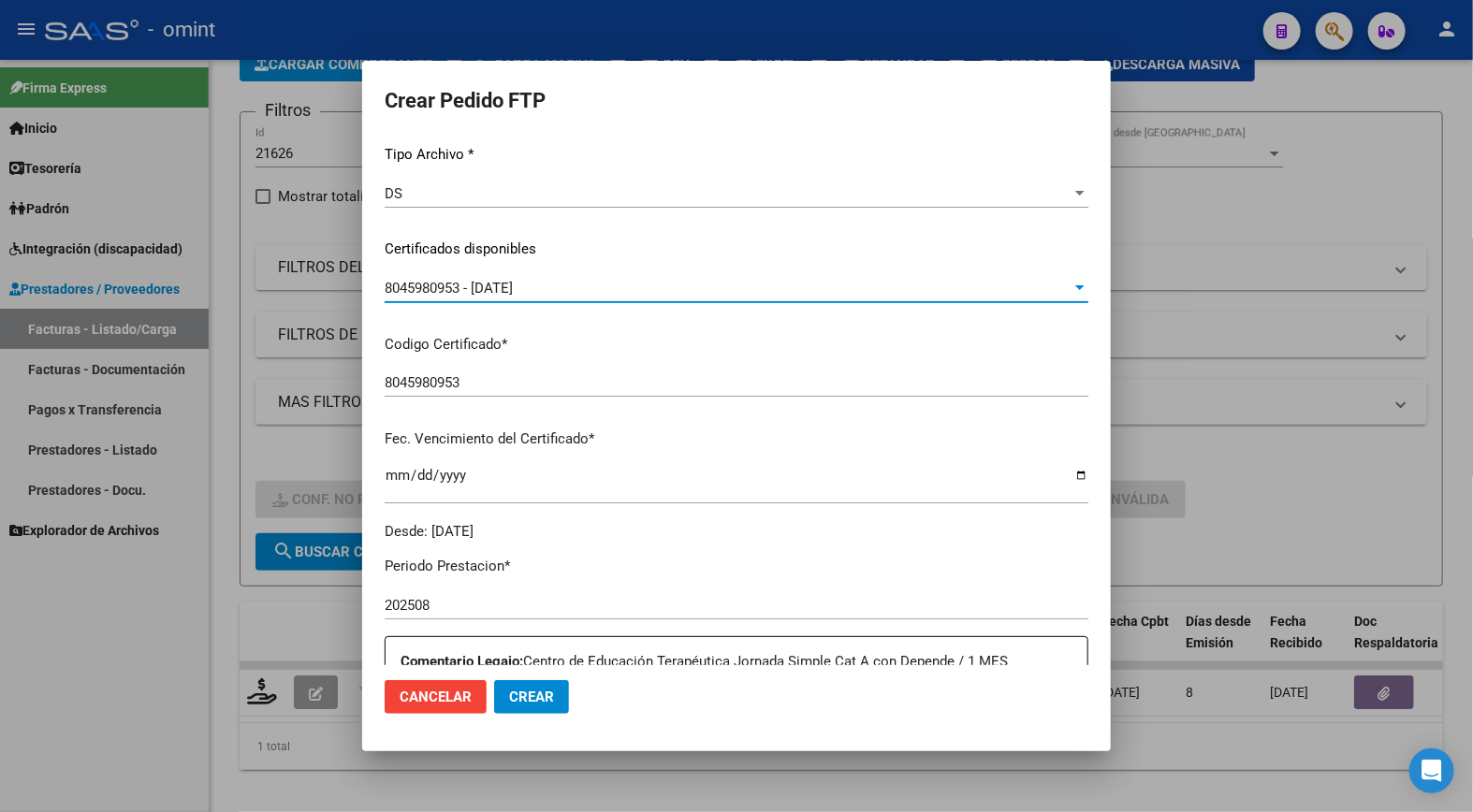
scroll to position [519, 0]
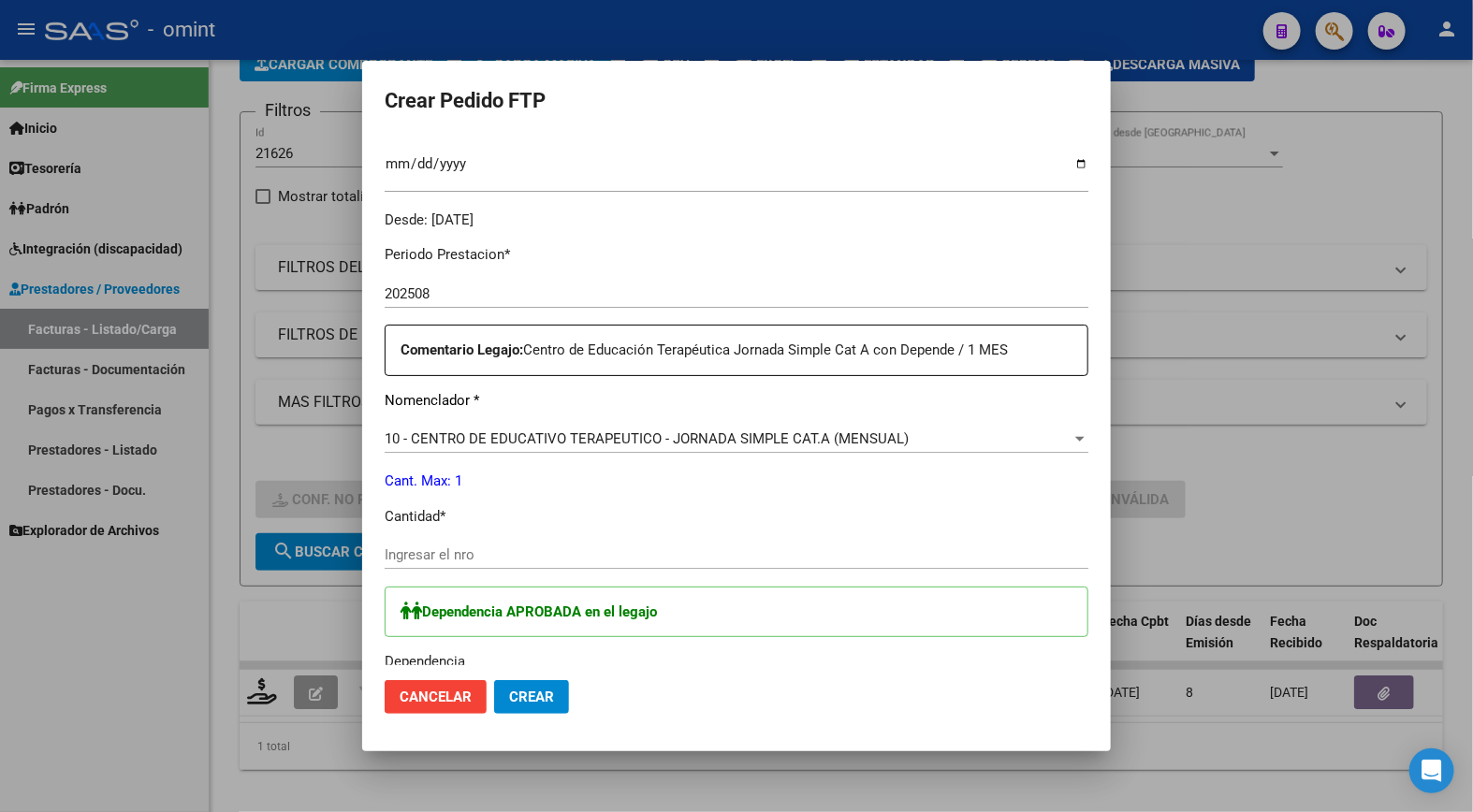
click at [565, 555] on input "Ingresar el nro" at bounding box center [736, 554] width 704 height 17
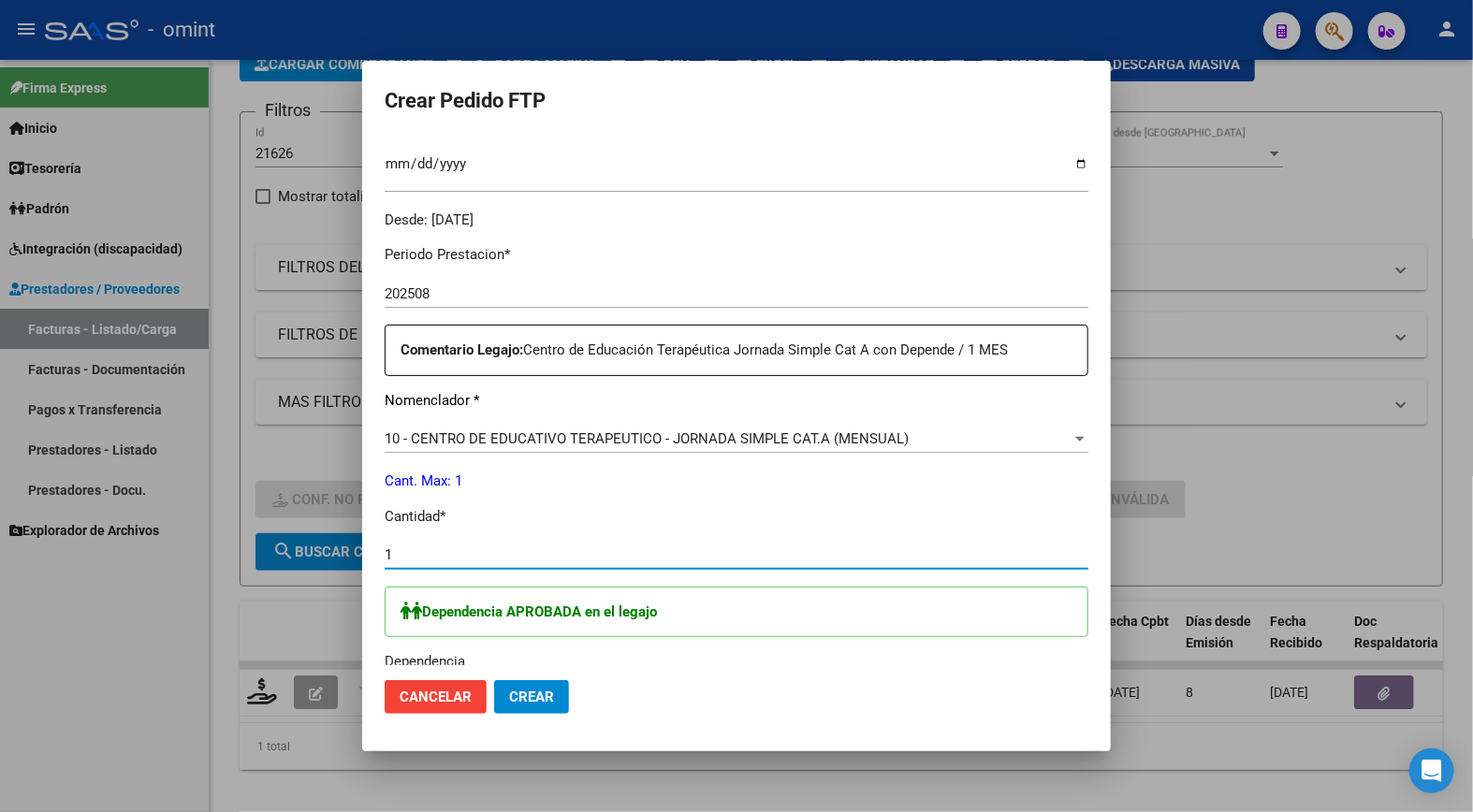
type input "1"
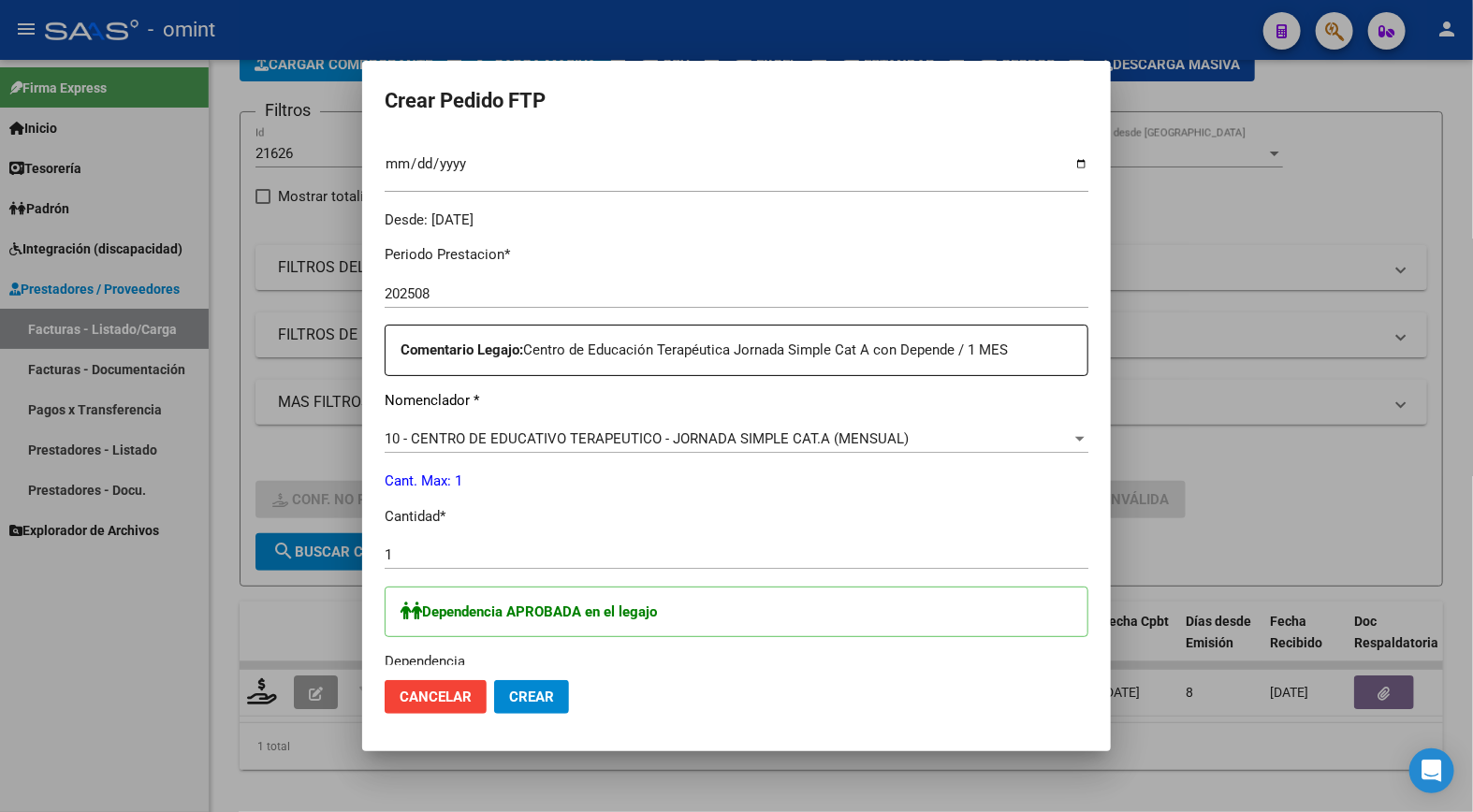
click at [912, 540] on div "1 Ingresar el nro" at bounding box center [736, 554] width 704 height 28
click at [927, 681] on mat-dialog-actions "Cancelar Crear" at bounding box center [736, 697] width 704 height 64
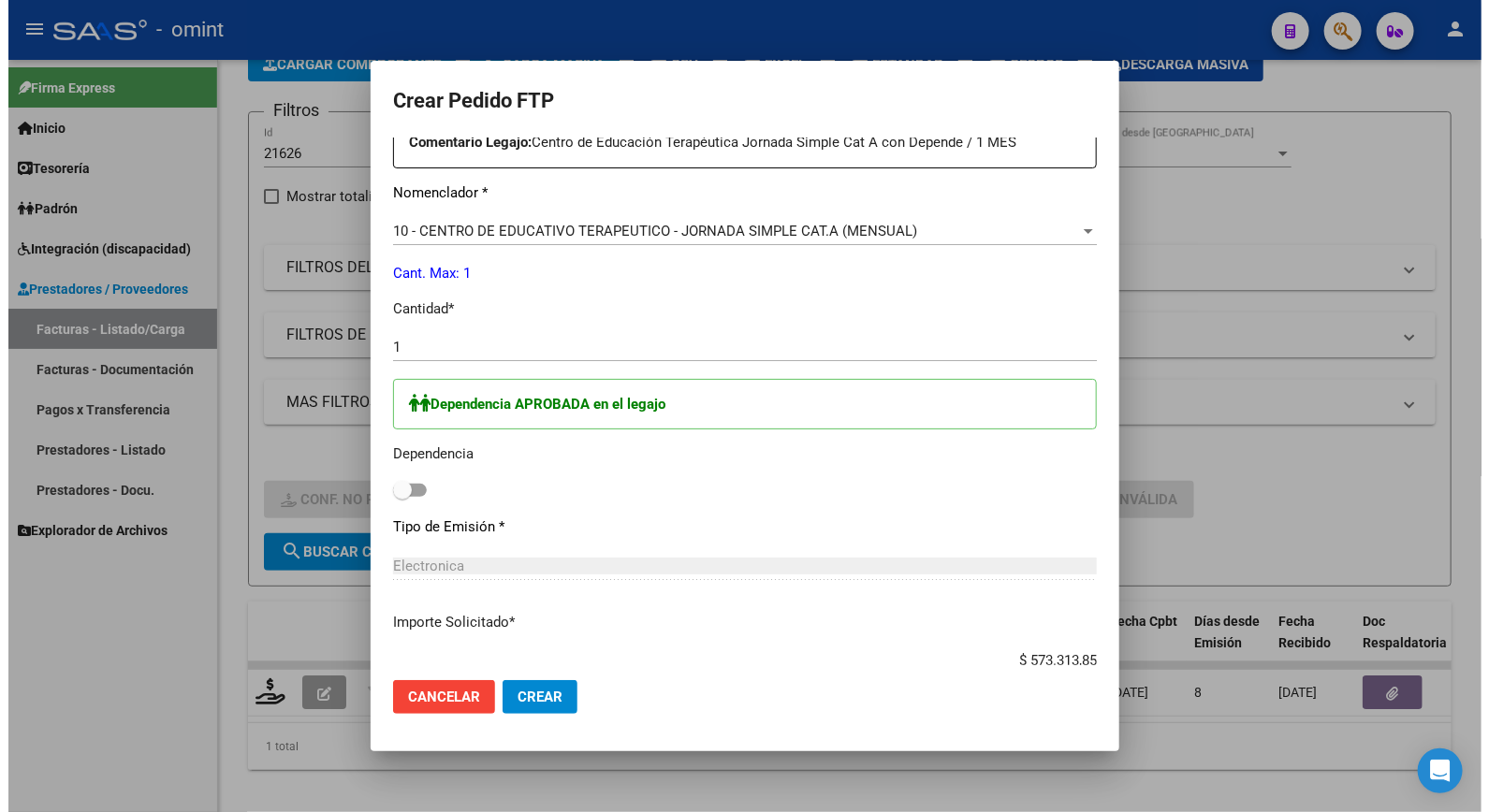
scroll to position [830, 0]
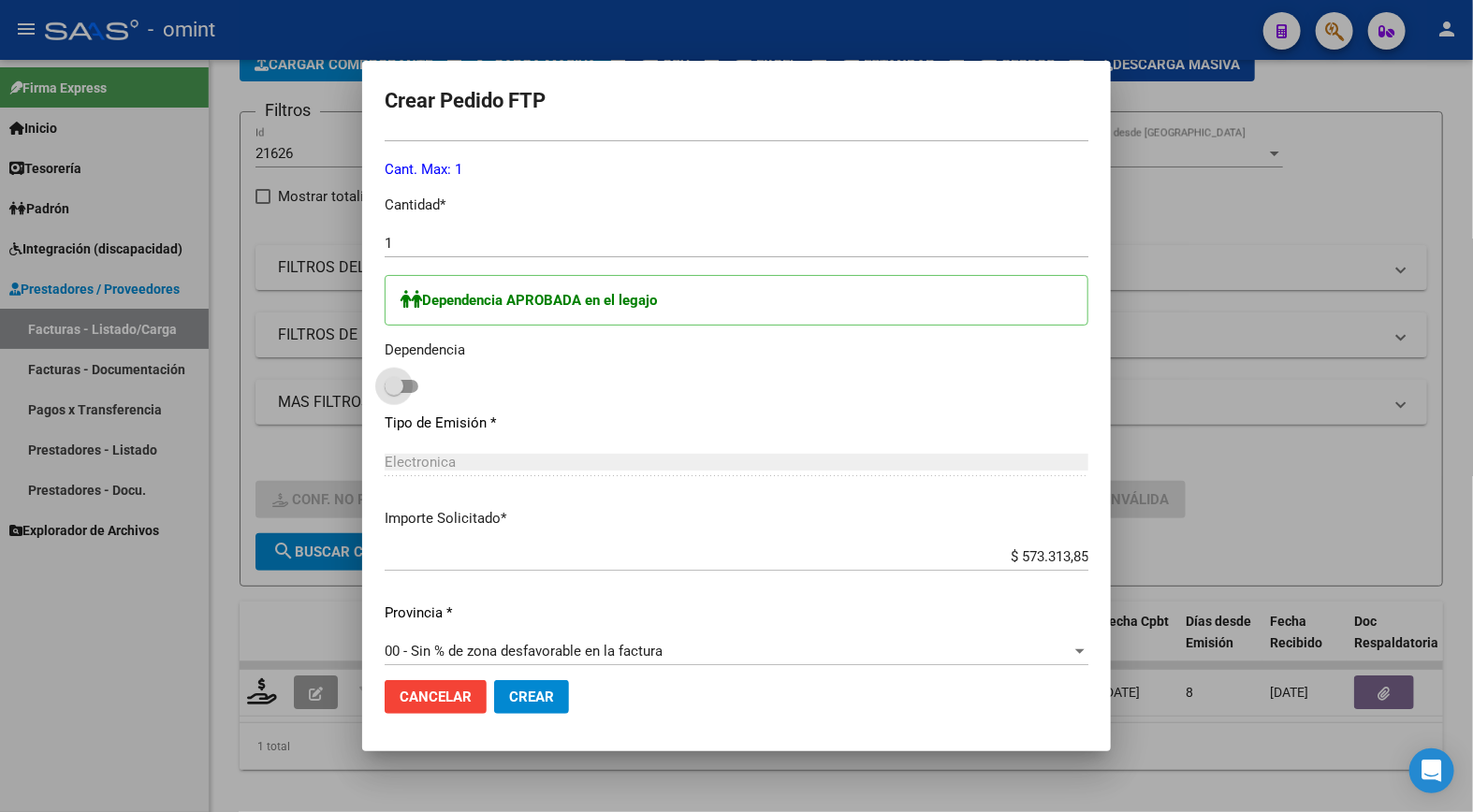
click at [399, 382] on span at bounding box center [394, 386] width 19 height 19
click at [394, 393] on input "checkbox" at bounding box center [393, 393] width 1 height 1
checkbox input "true"
drag, startPoint x: 535, startPoint y: 688, endPoint x: 565, endPoint y: 684, distance: 30.3
click at [536, 688] on span "Crear" at bounding box center [531, 696] width 45 height 17
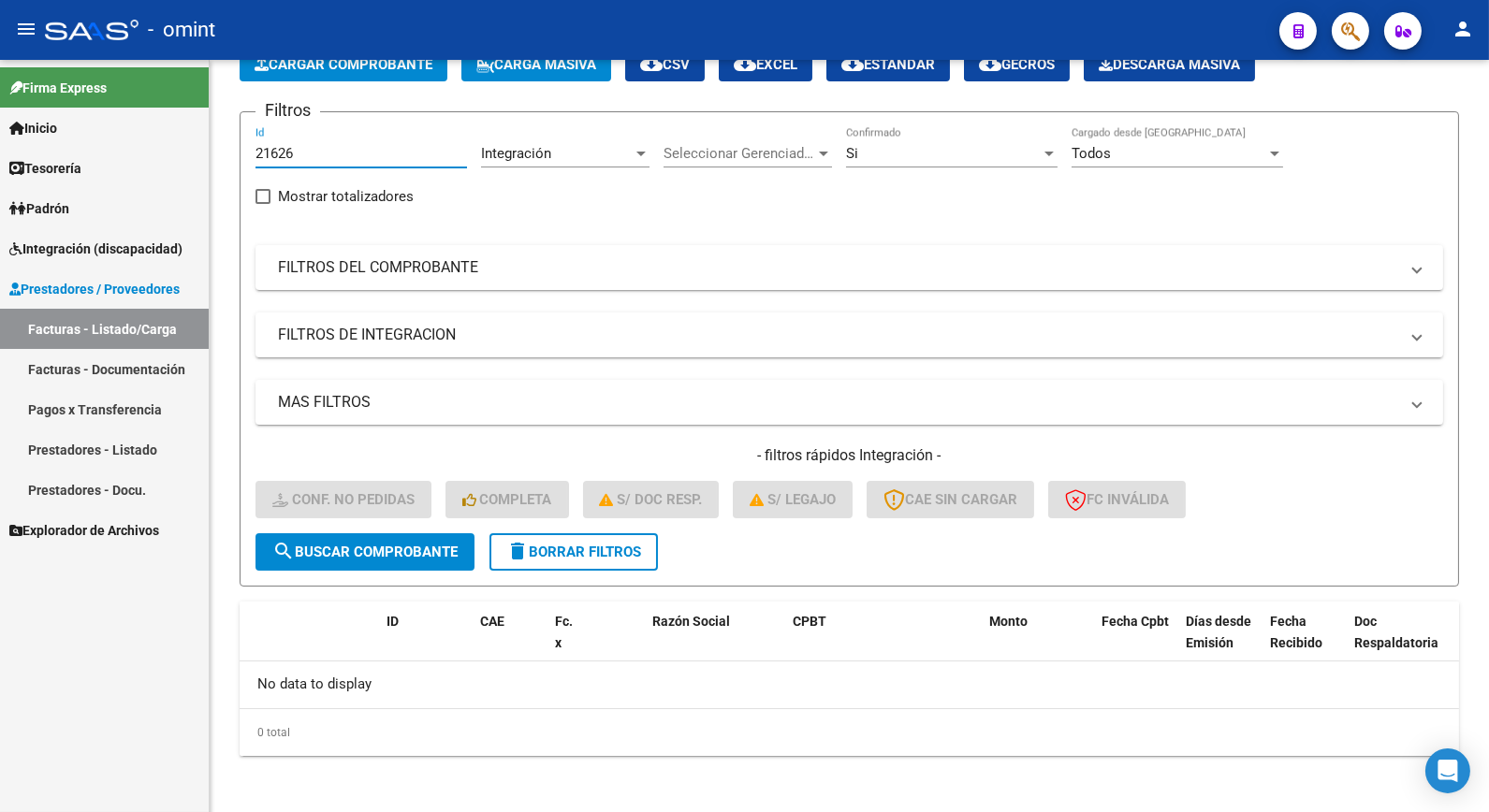
drag, startPoint x: 309, startPoint y: 146, endPoint x: 90, endPoint y: 123, distance: 220.2
click at [90, 123] on mat-sidenav-container "Firma Express Inicio Calendario SSS Instructivos Contacto OS Tesorería Extracto…" at bounding box center [744, 435] width 1489 height 752
paste input "21662"
type input "21662"
click at [374, 567] on form "Filtros 21662 Id Integración Area Seleccionar Gerenciador Seleccionar Gerenciad…" at bounding box center [849, 349] width 1219 height 475
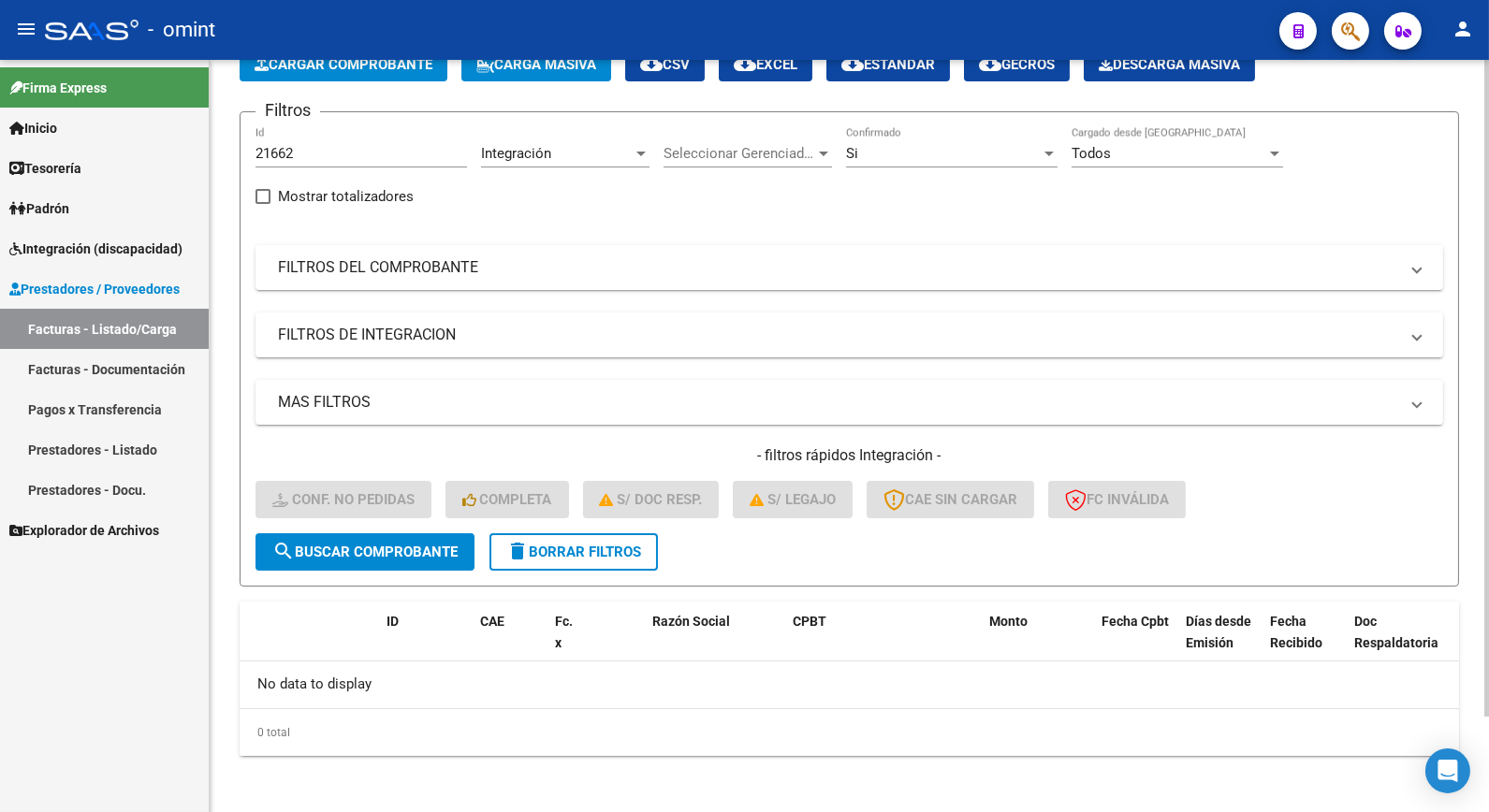
click at [384, 545] on span "search Buscar Comprobante" at bounding box center [364, 551] width 185 height 17
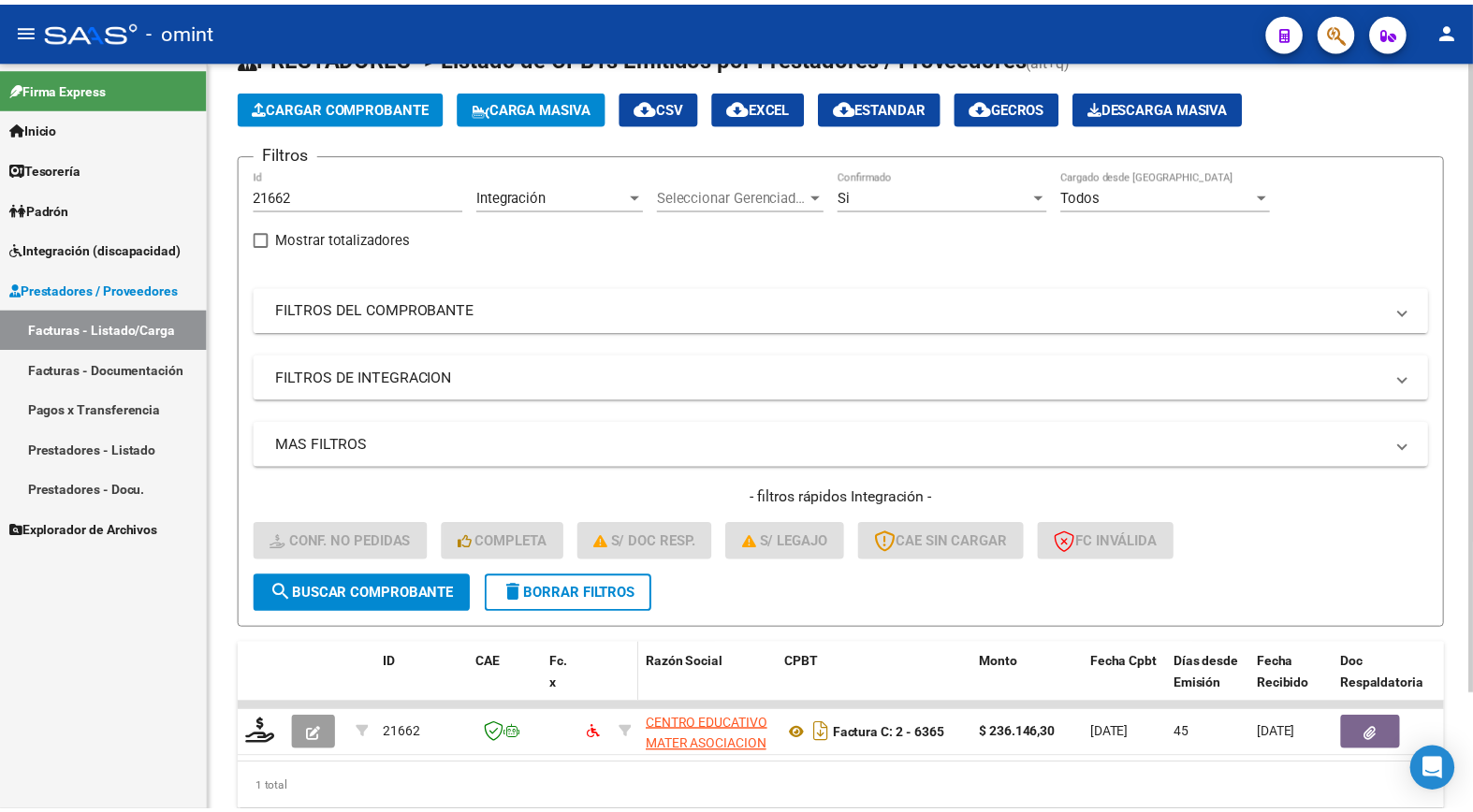
scroll to position [110, 0]
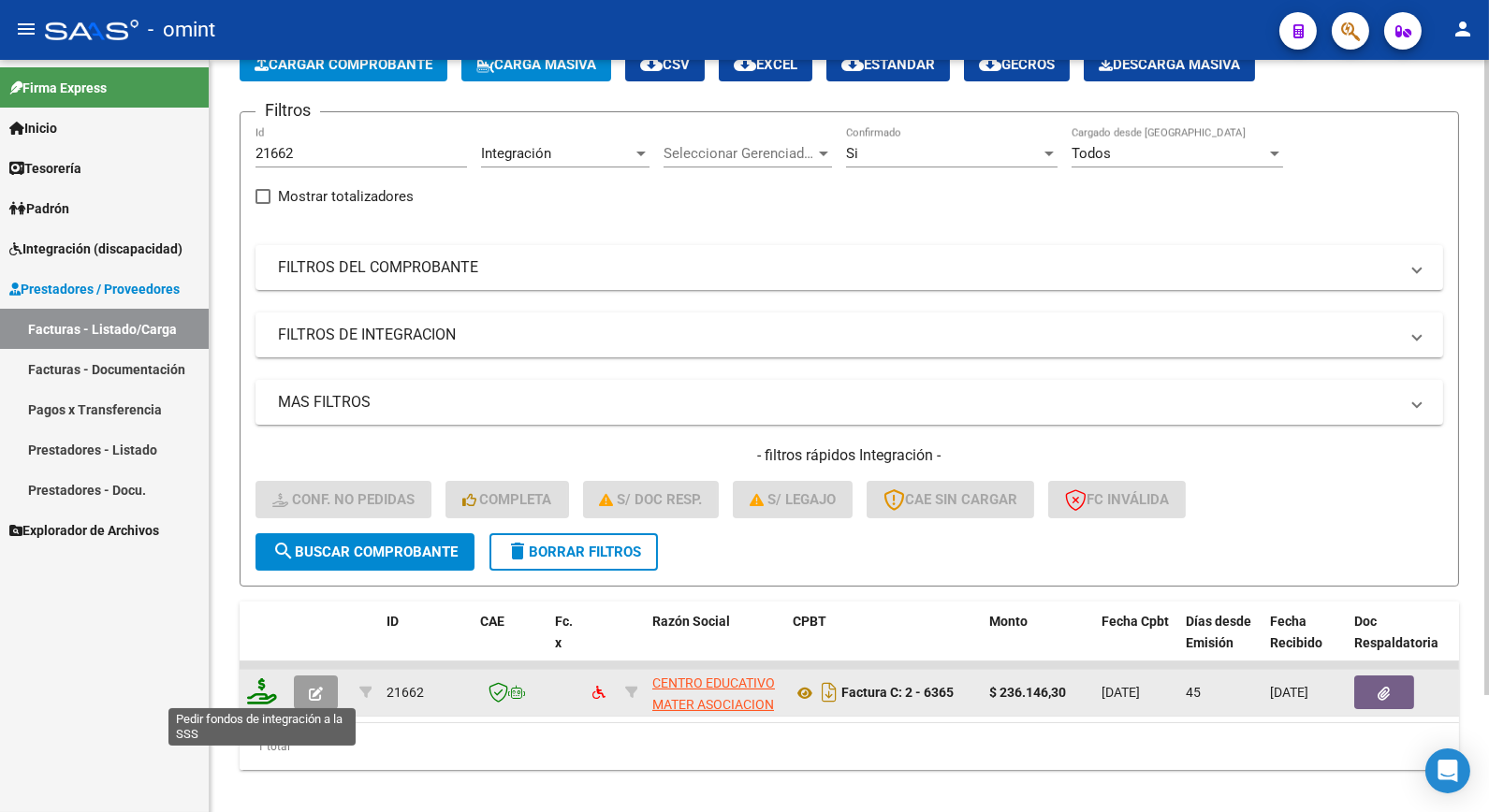
click at [258, 696] on icon at bounding box center [262, 691] width 30 height 26
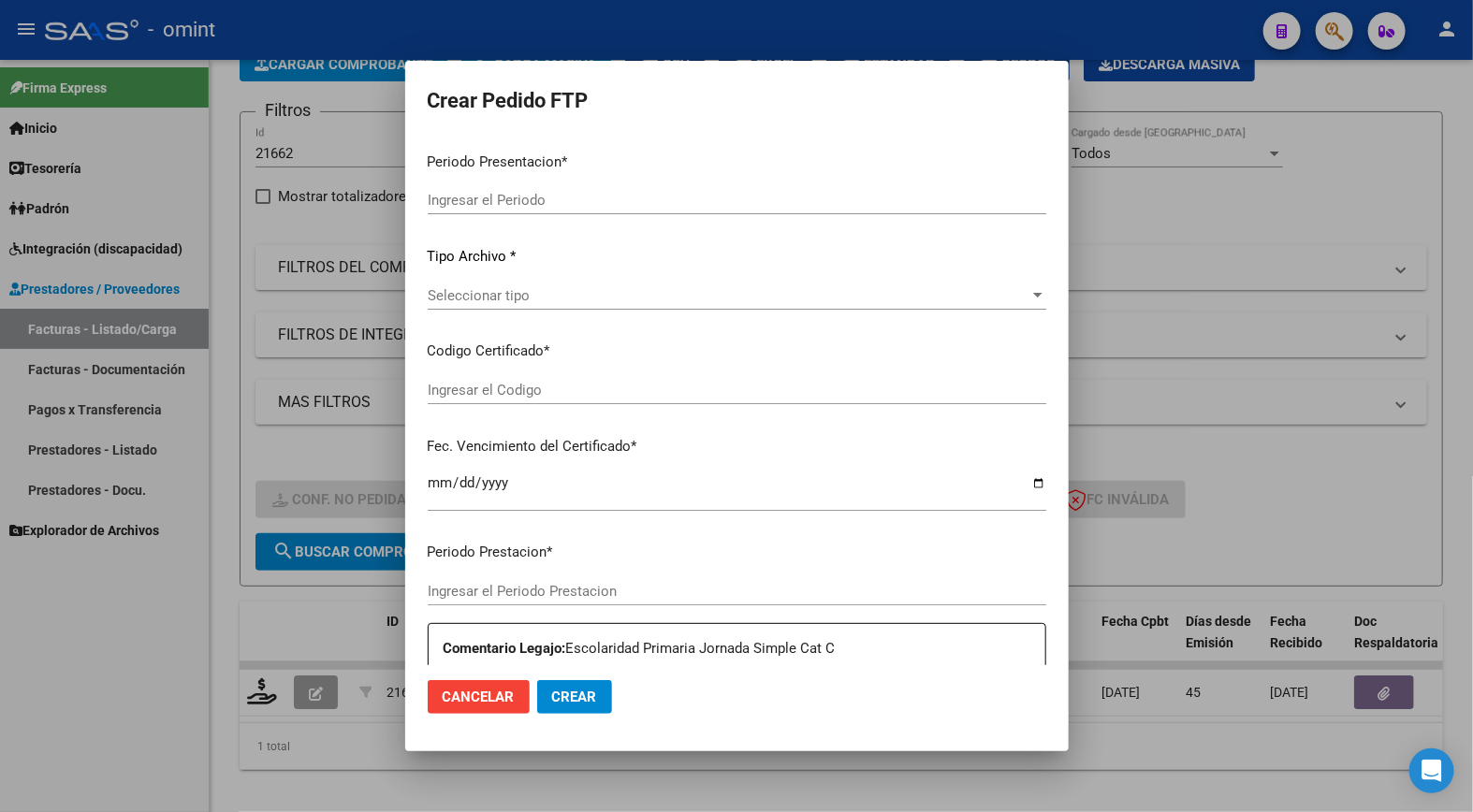
type input "202508"
type input "202507"
type input "$ 236.146,30"
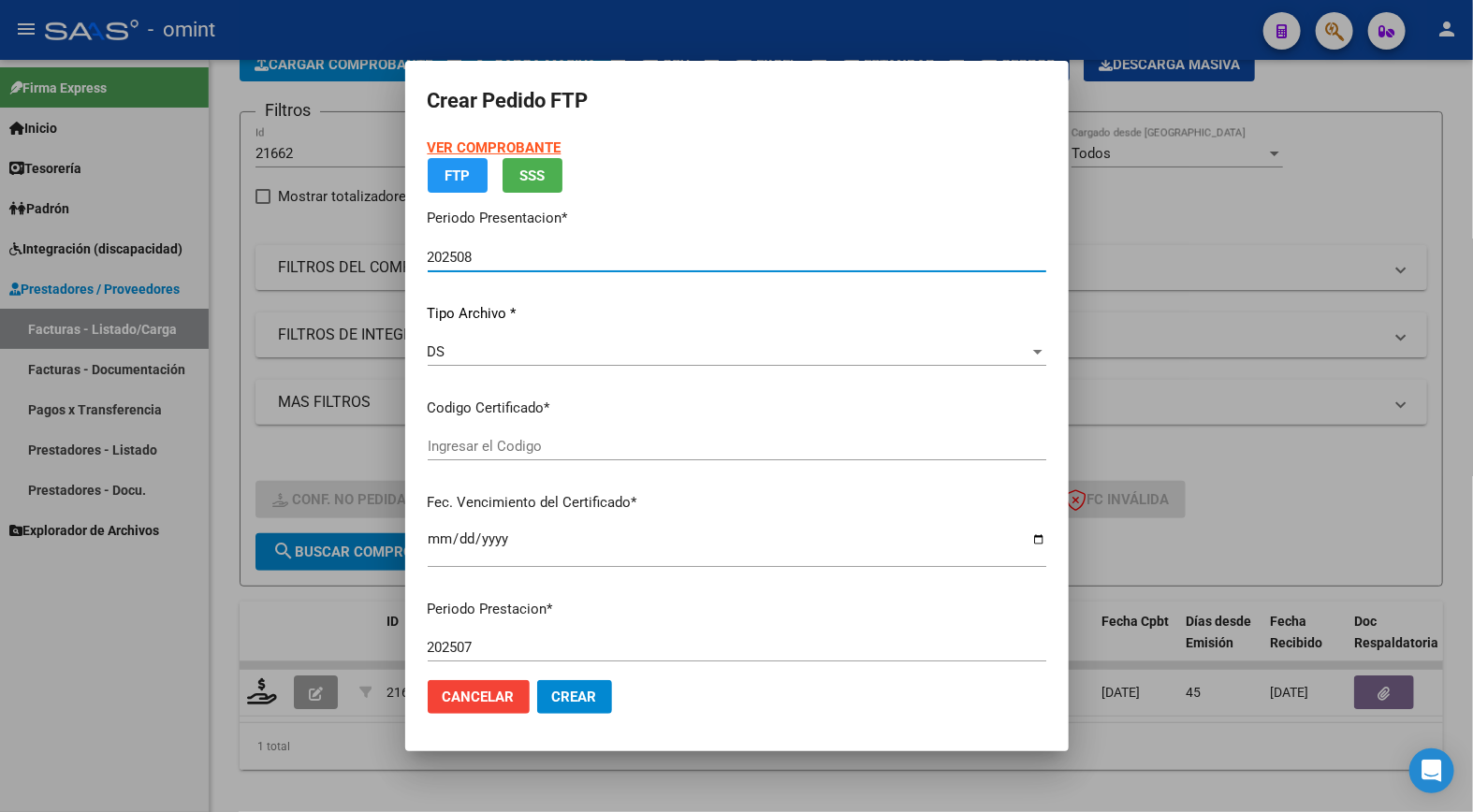
type input "661325552"
type input "2029-05-13"
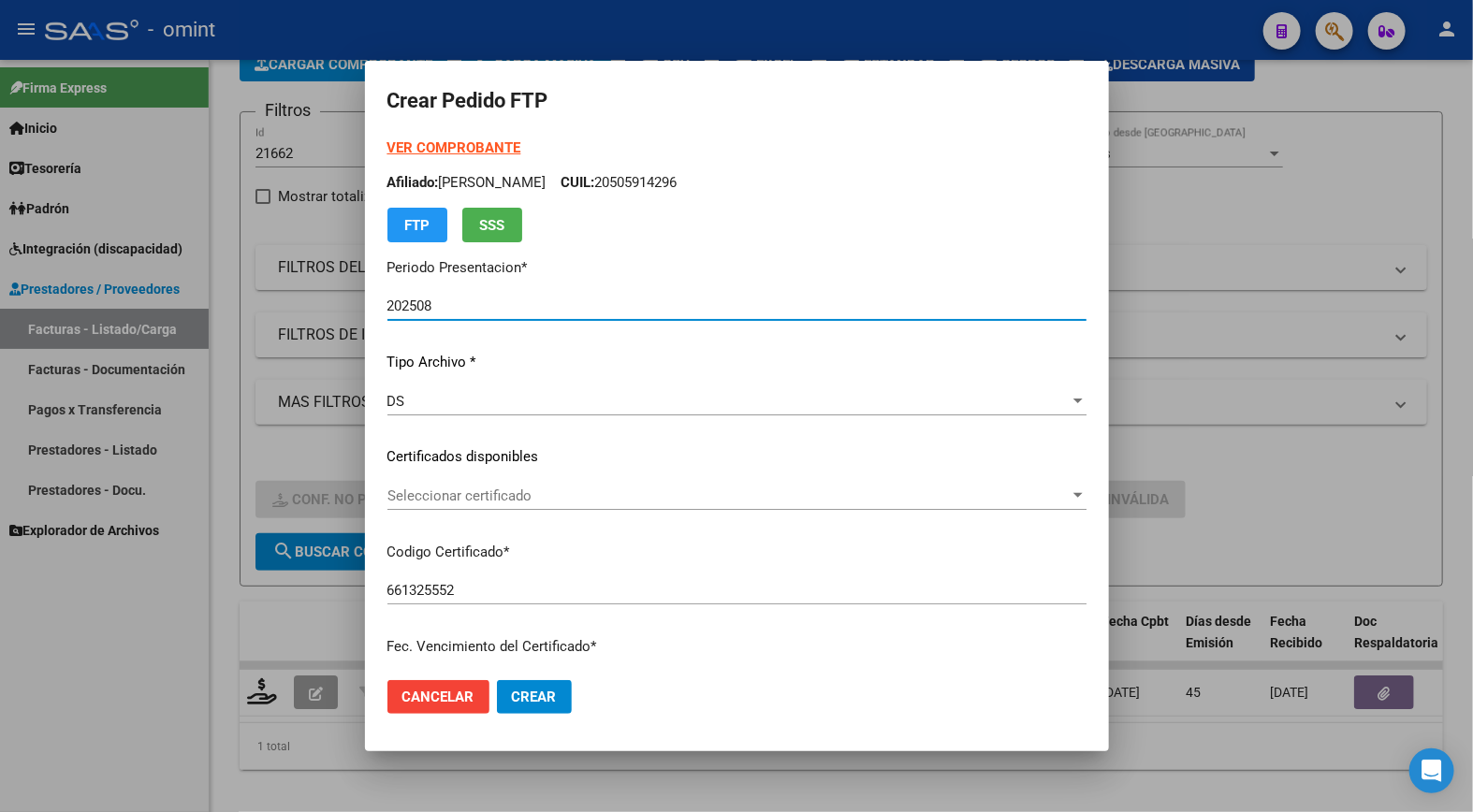
click at [1041, 491] on span "Seleccionar certificado" at bounding box center [729, 495] width 683 height 17
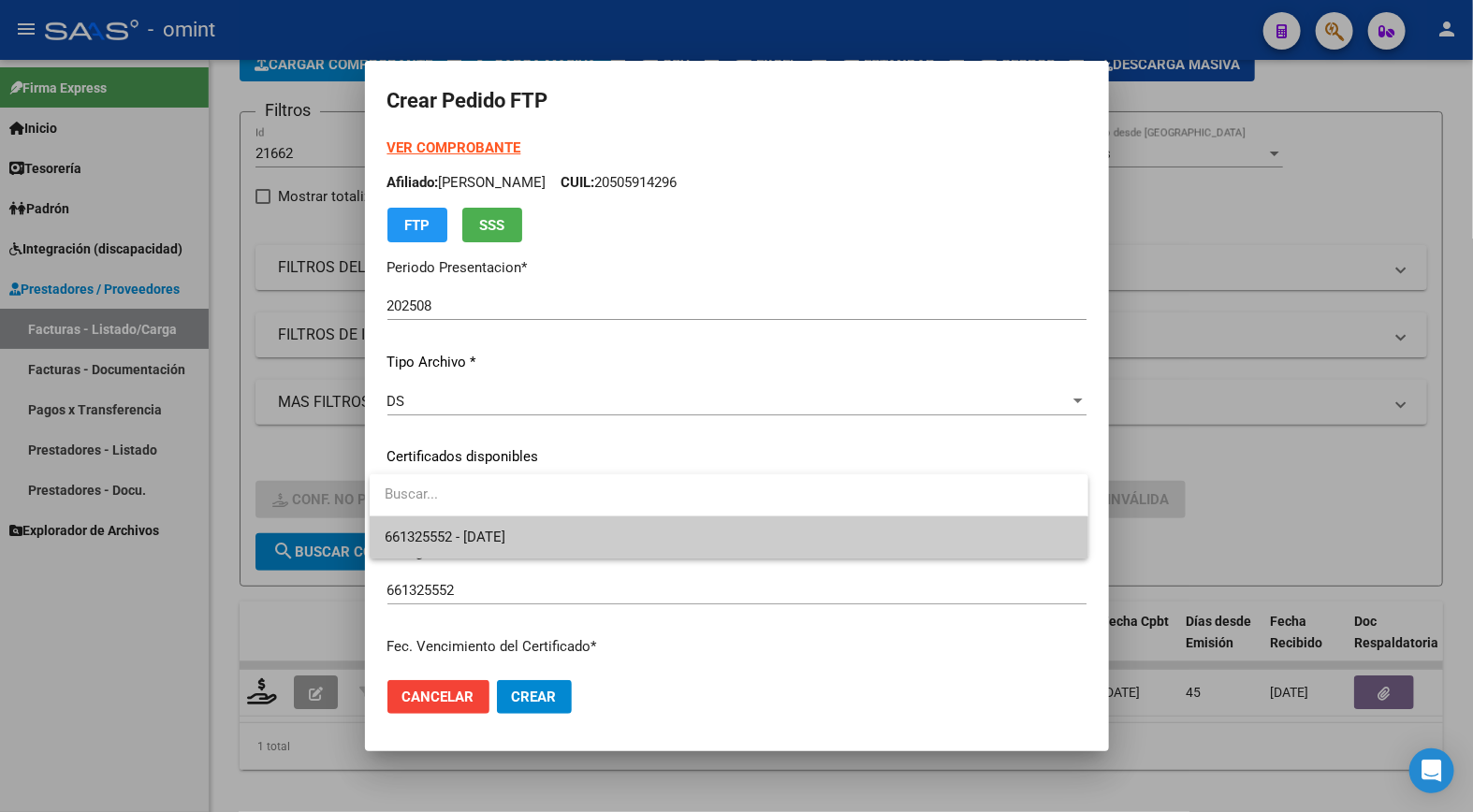
click at [900, 542] on span "661325552 - 2029-05-13" at bounding box center [729, 537] width 688 height 42
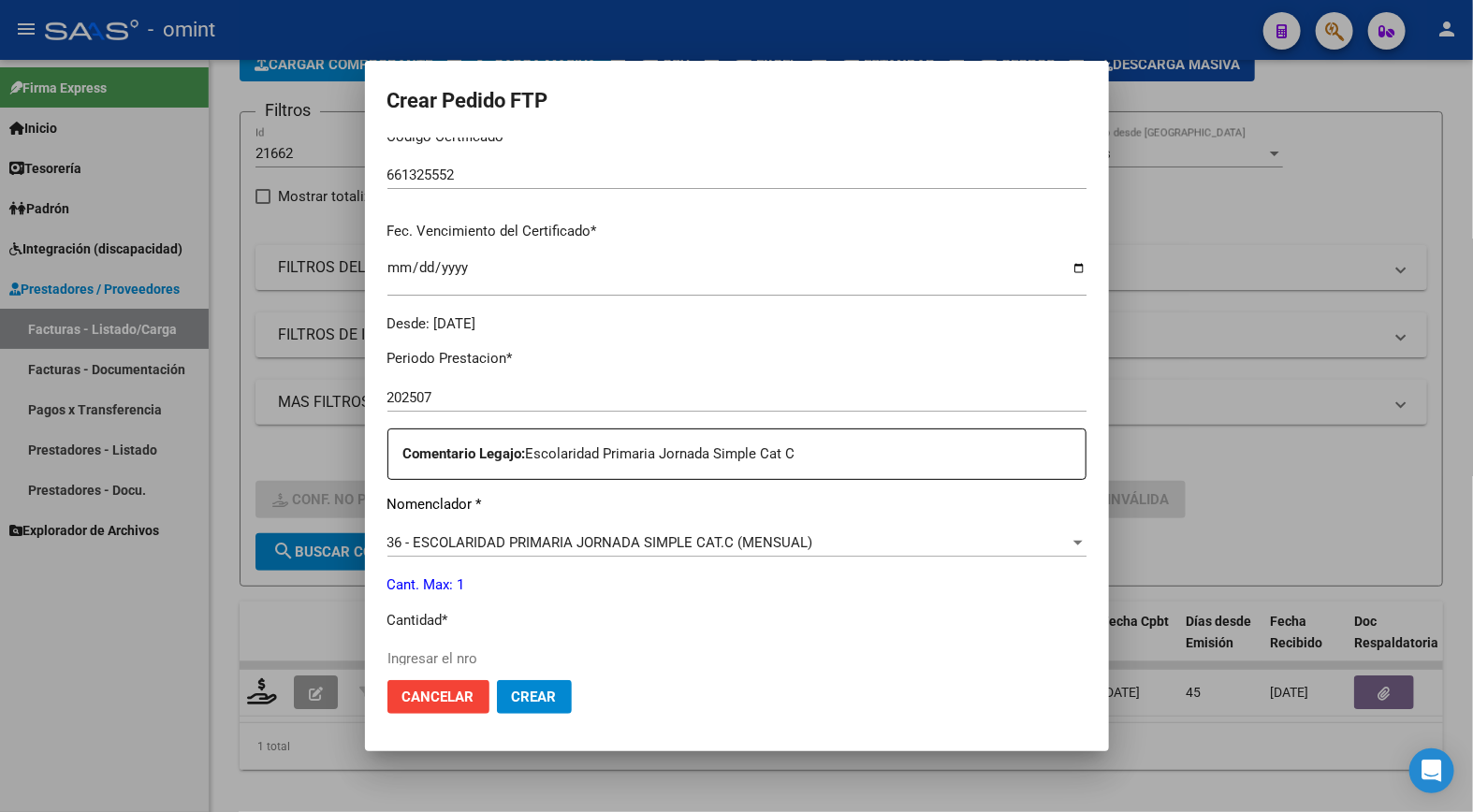
scroll to position [519, 0]
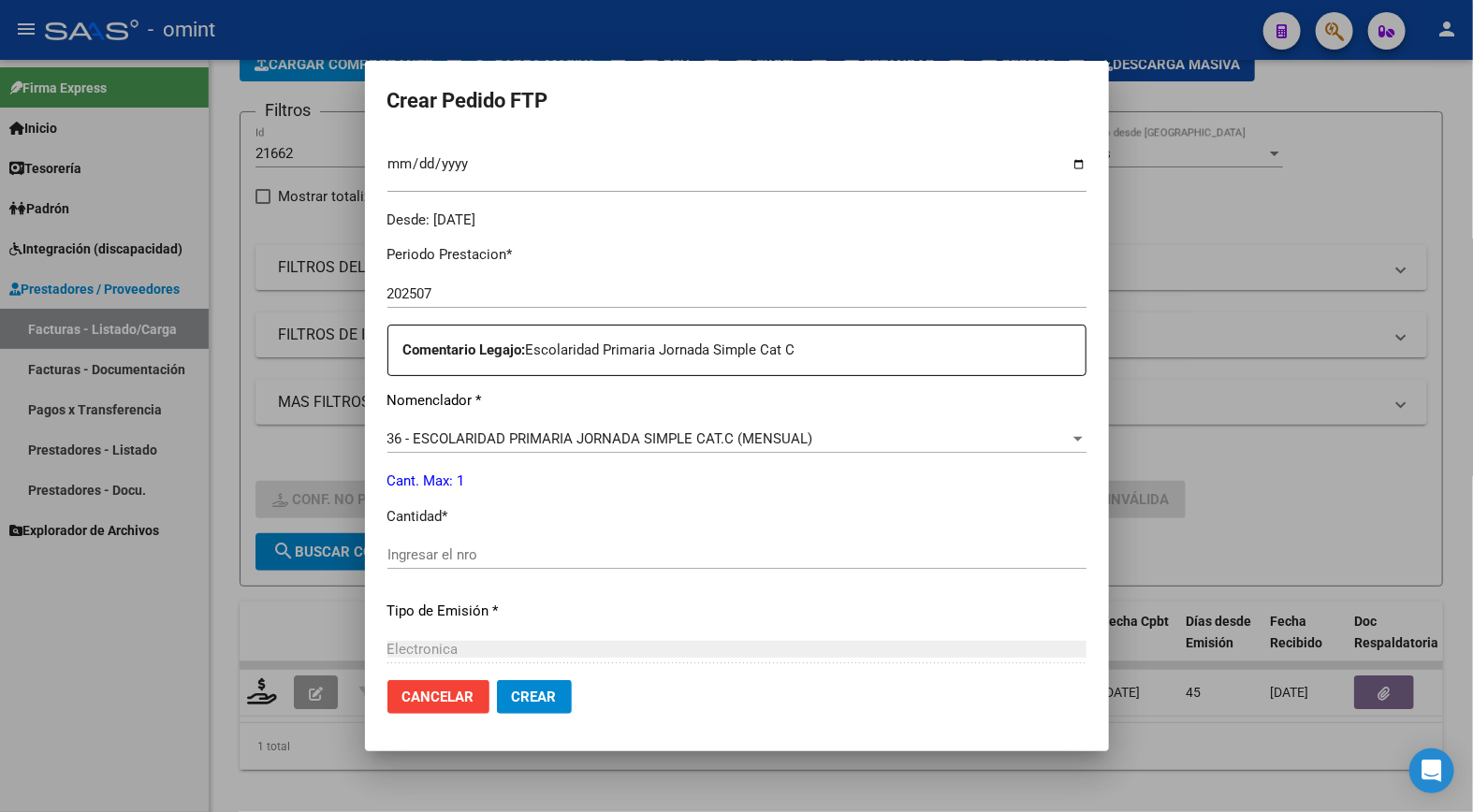
click at [454, 554] on input "Ingresar el nro" at bounding box center [736, 554] width 699 height 17
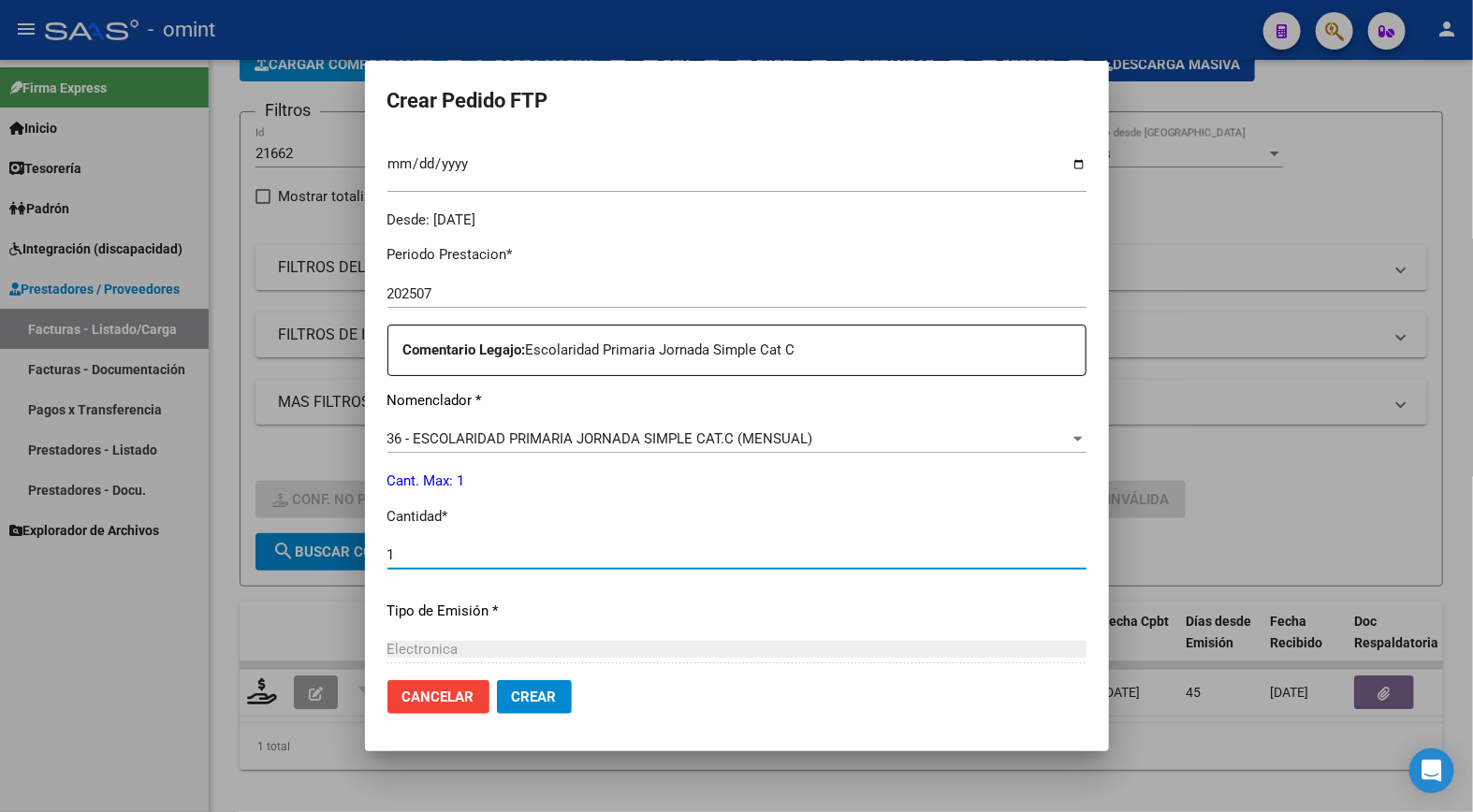
type input "1"
click at [653, 604] on p "Tipo de Emisión *" at bounding box center [736, 611] width 699 height 22
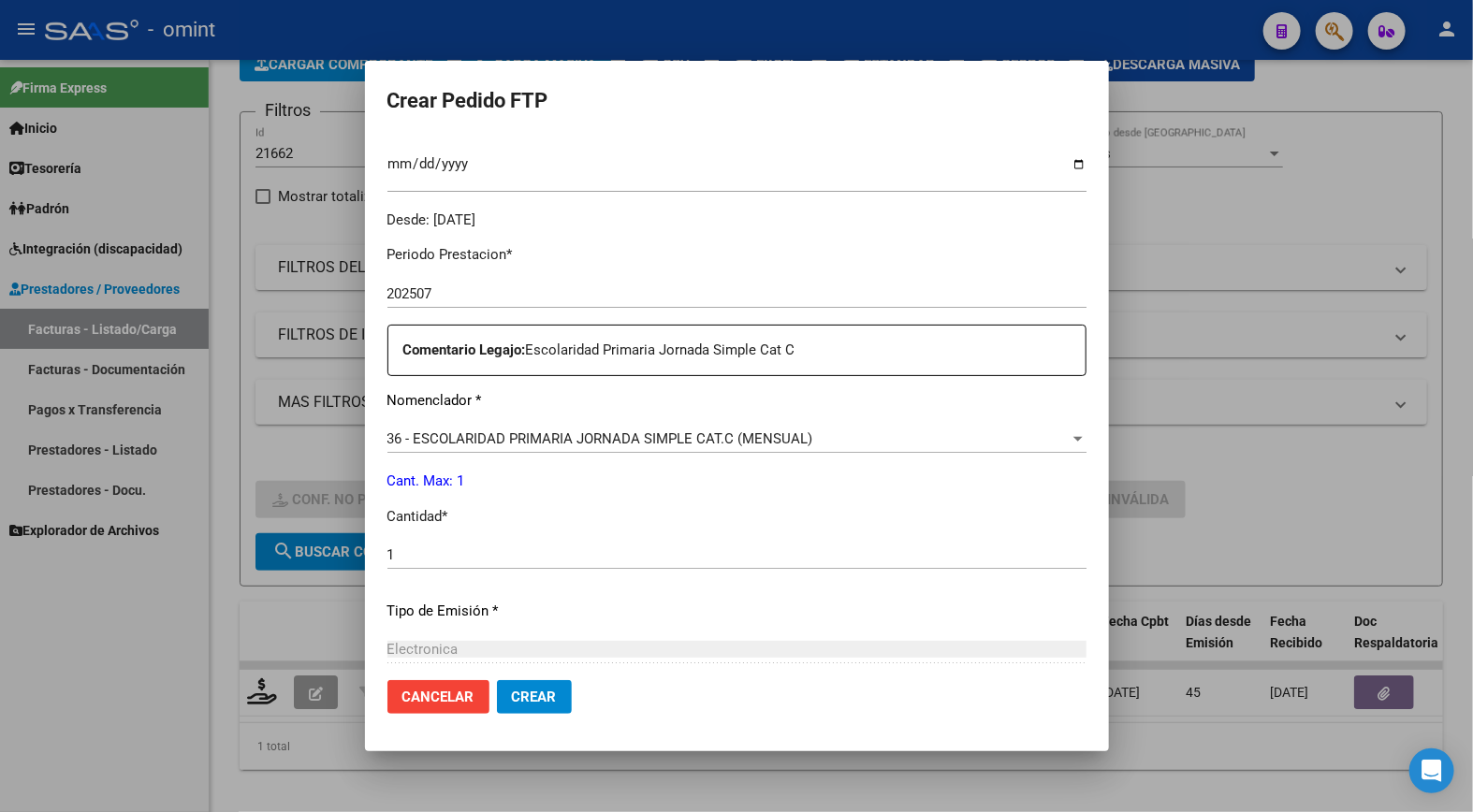
scroll to position [723, 0]
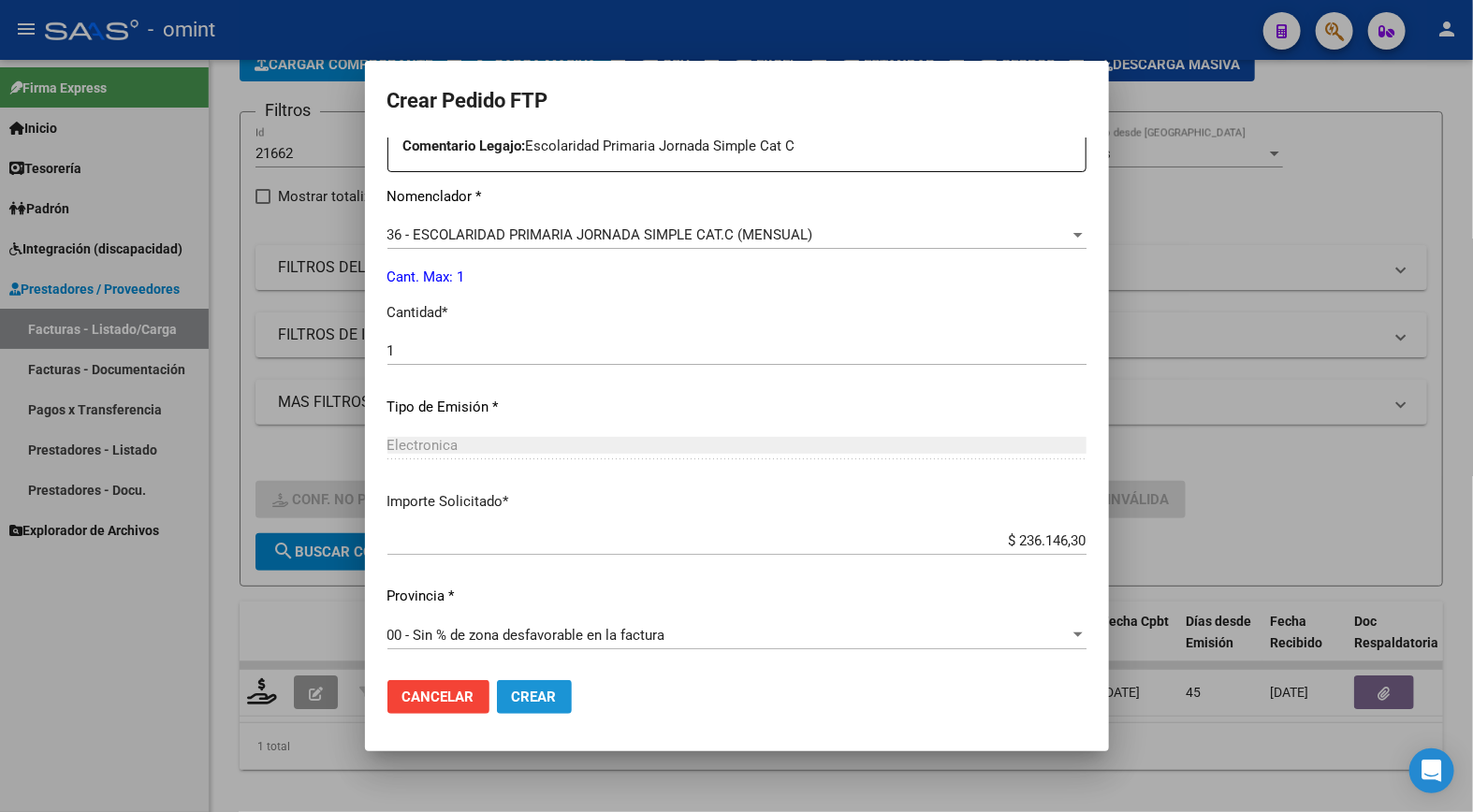
click at [550, 695] on span "Crear" at bounding box center [534, 696] width 45 height 17
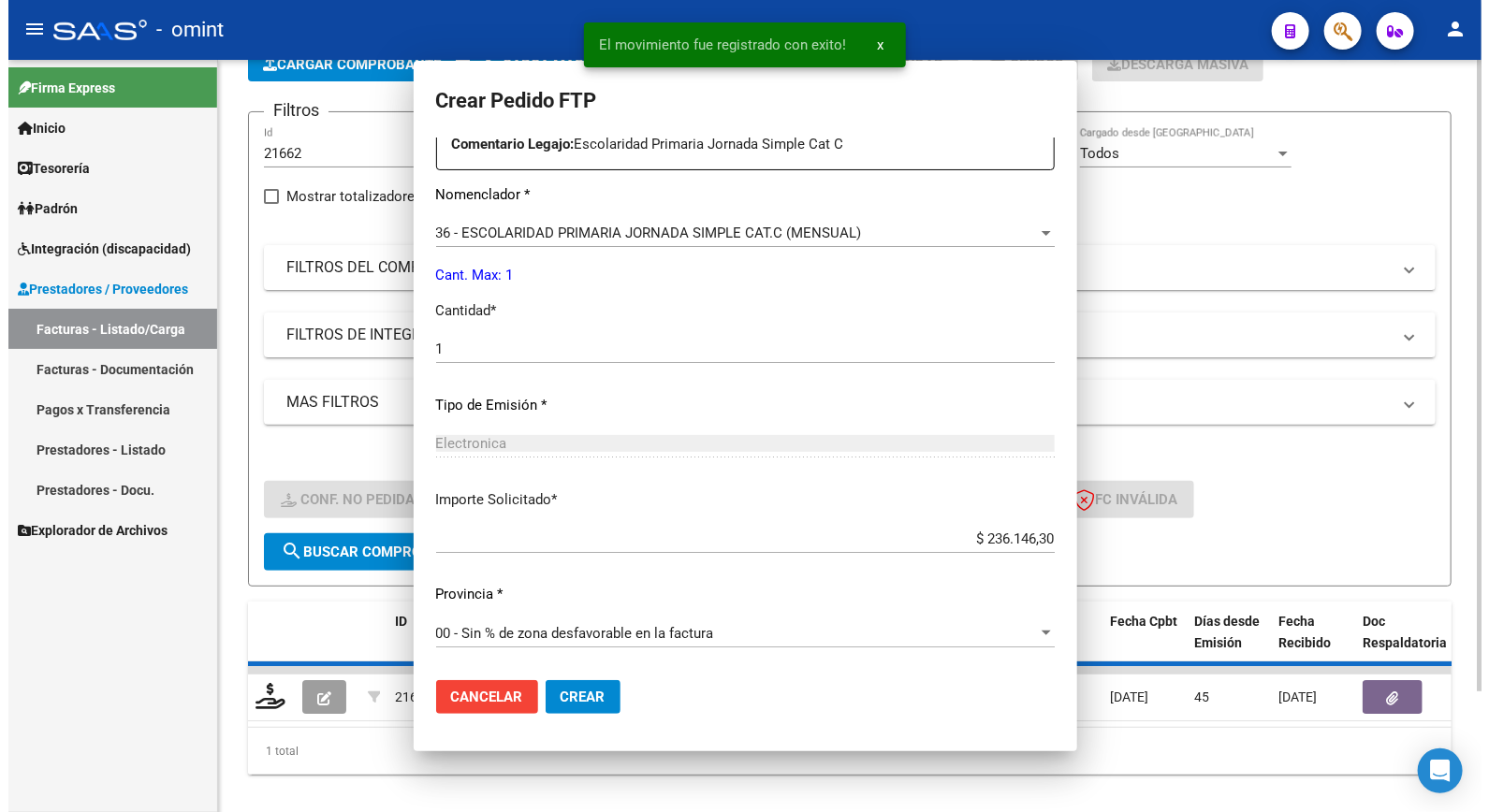
scroll to position [0, 0]
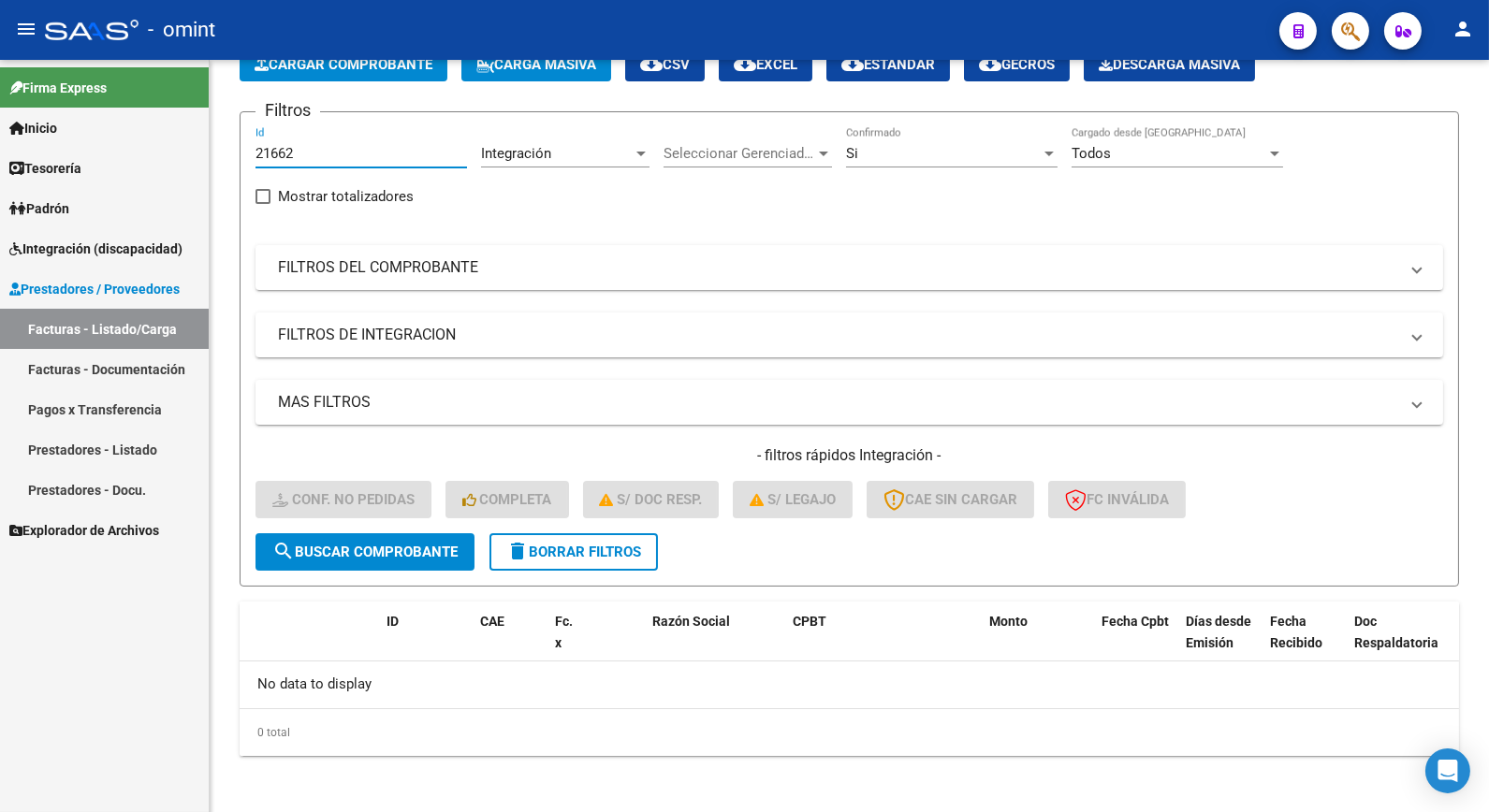
drag, startPoint x: 323, startPoint y: 144, endPoint x: 178, endPoint y: 131, distance: 145.6
click at [178, 131] on mat-sidenav-container "Firma Express Inicio Calendario SSS Instructivos Contacto OS Tesorería Extracto…" at bounding box center [744, 435] width 1489 height 752
drag, startPoint x: 300, startPoint y: 166, endPoint x: 275, endPoint y: 152, distance: 28.7
paste input "21663"
type input "21663"
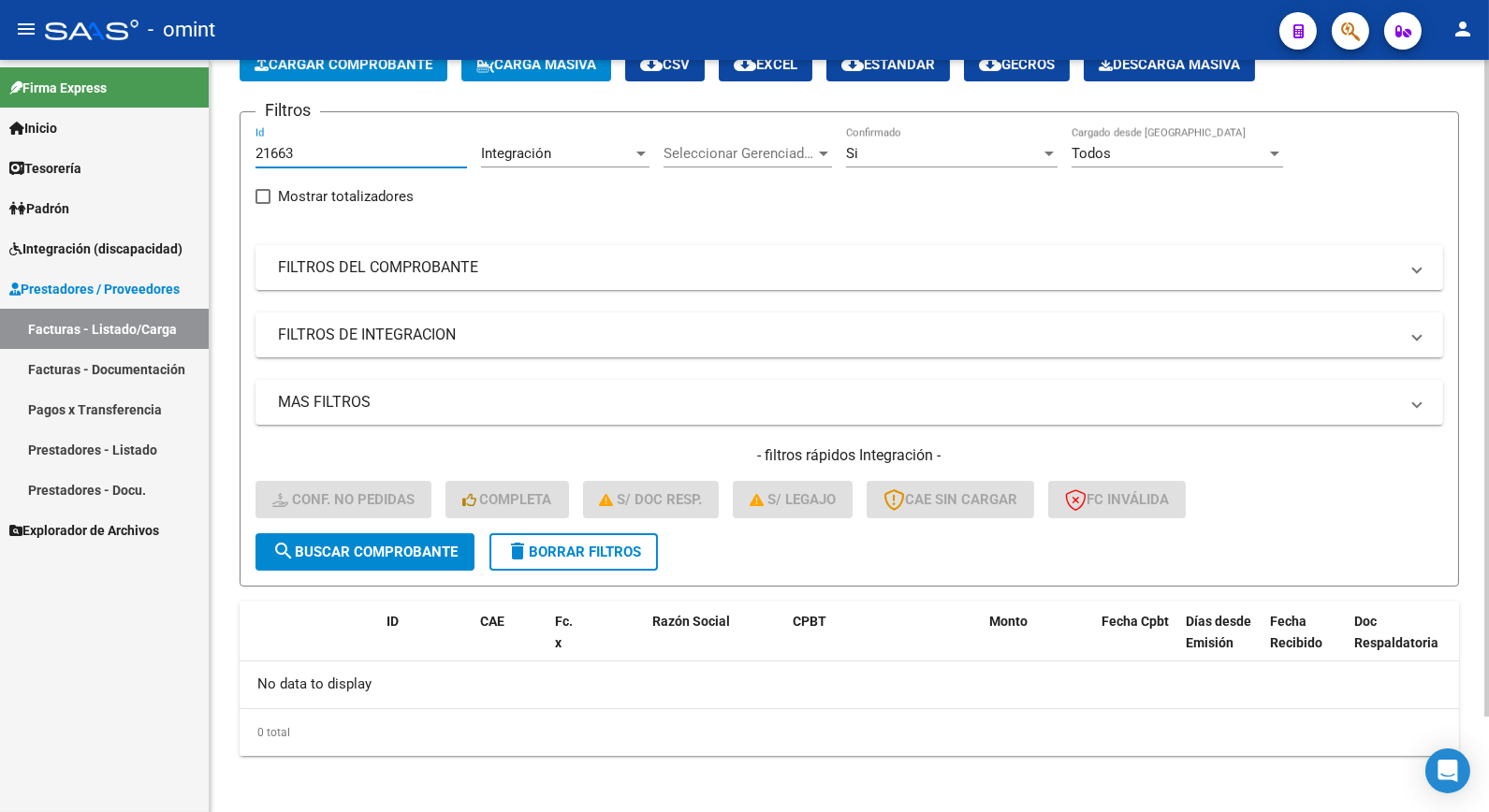
click at [422, 549] on span "search Buscar Comprobante" at bounding box center [364, 551] width 185 height 17
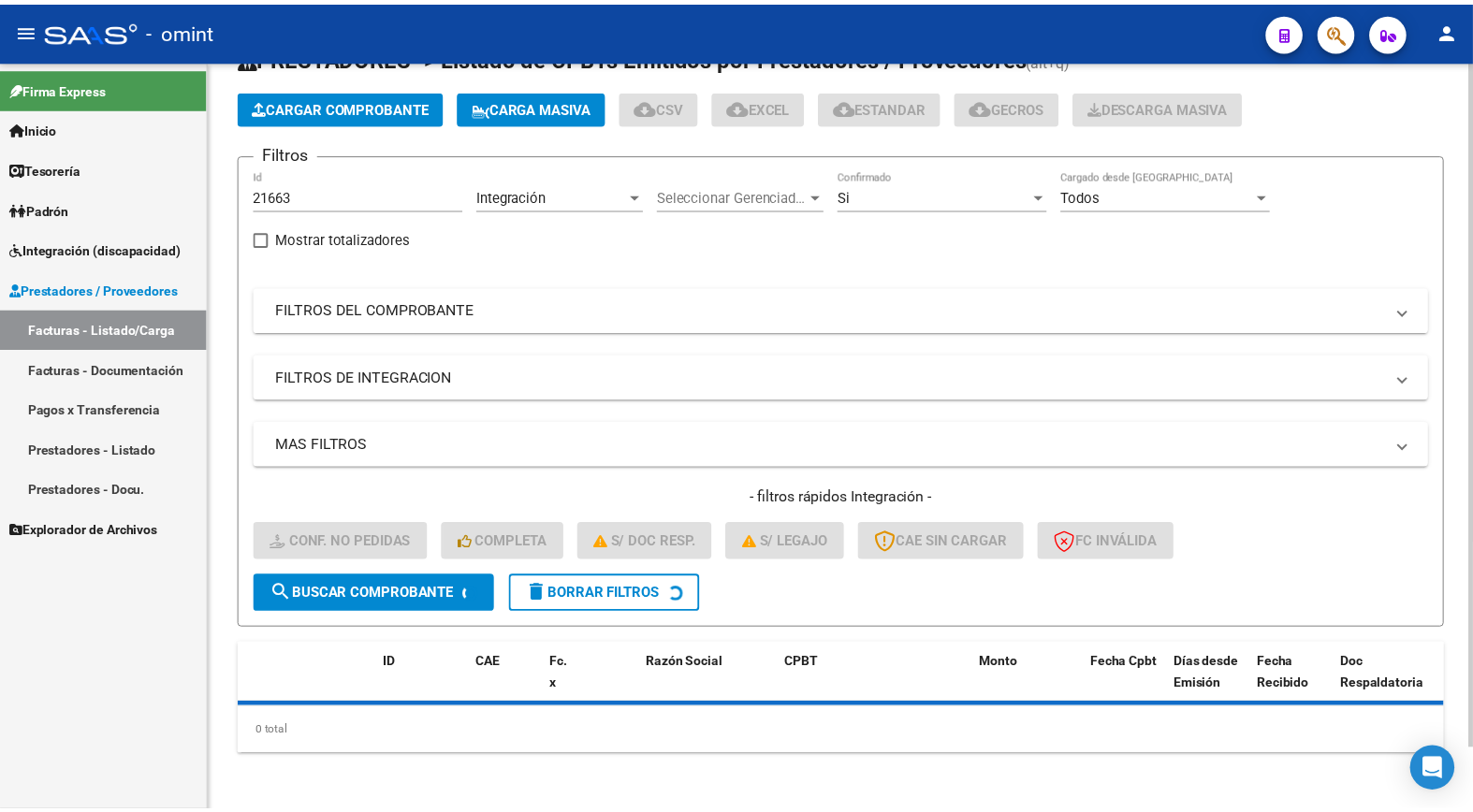
scroll to position [110, 0]
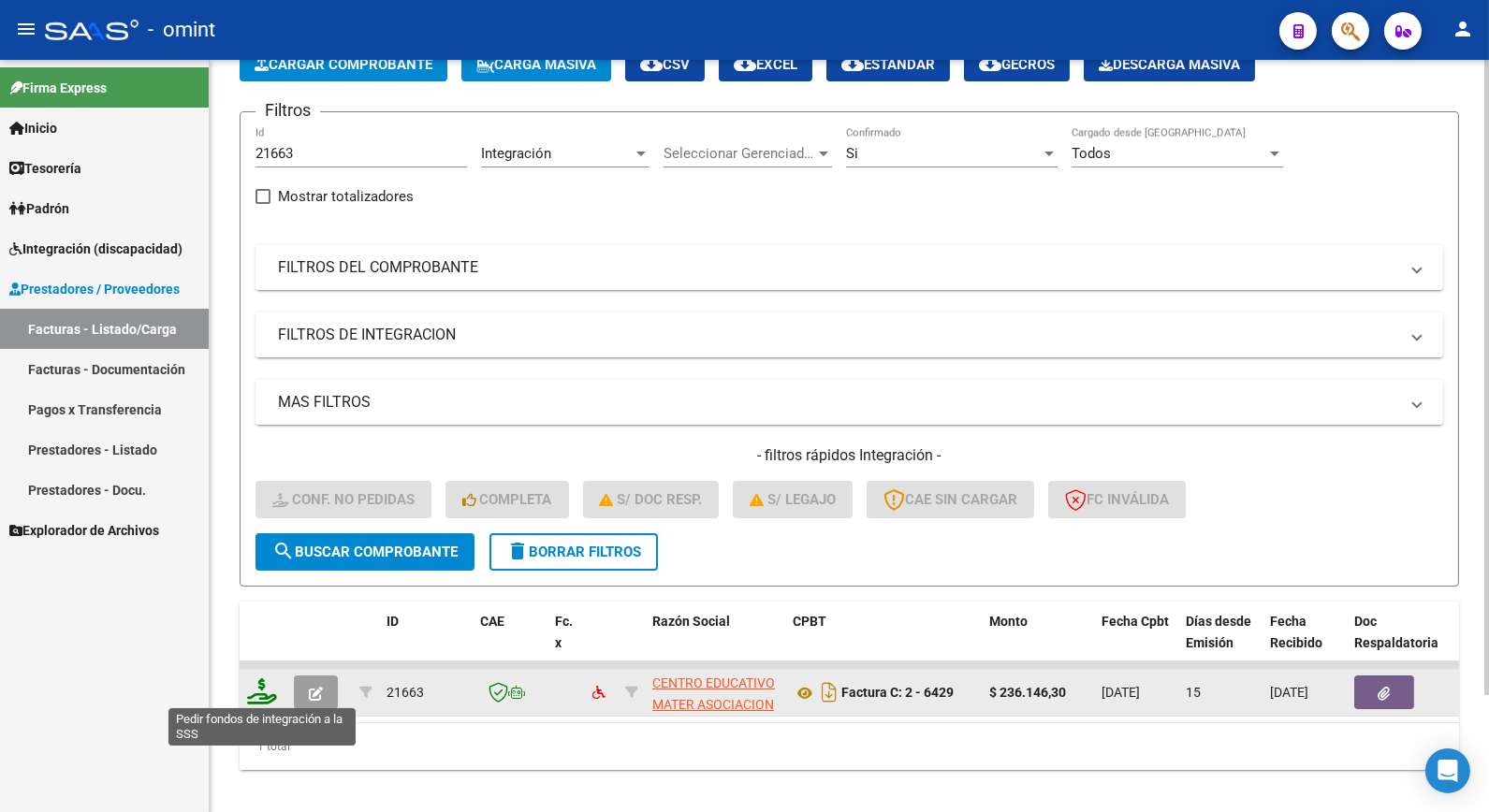
click at [260, 688] on icon at bounding box center [262, 691] width 30 height 26
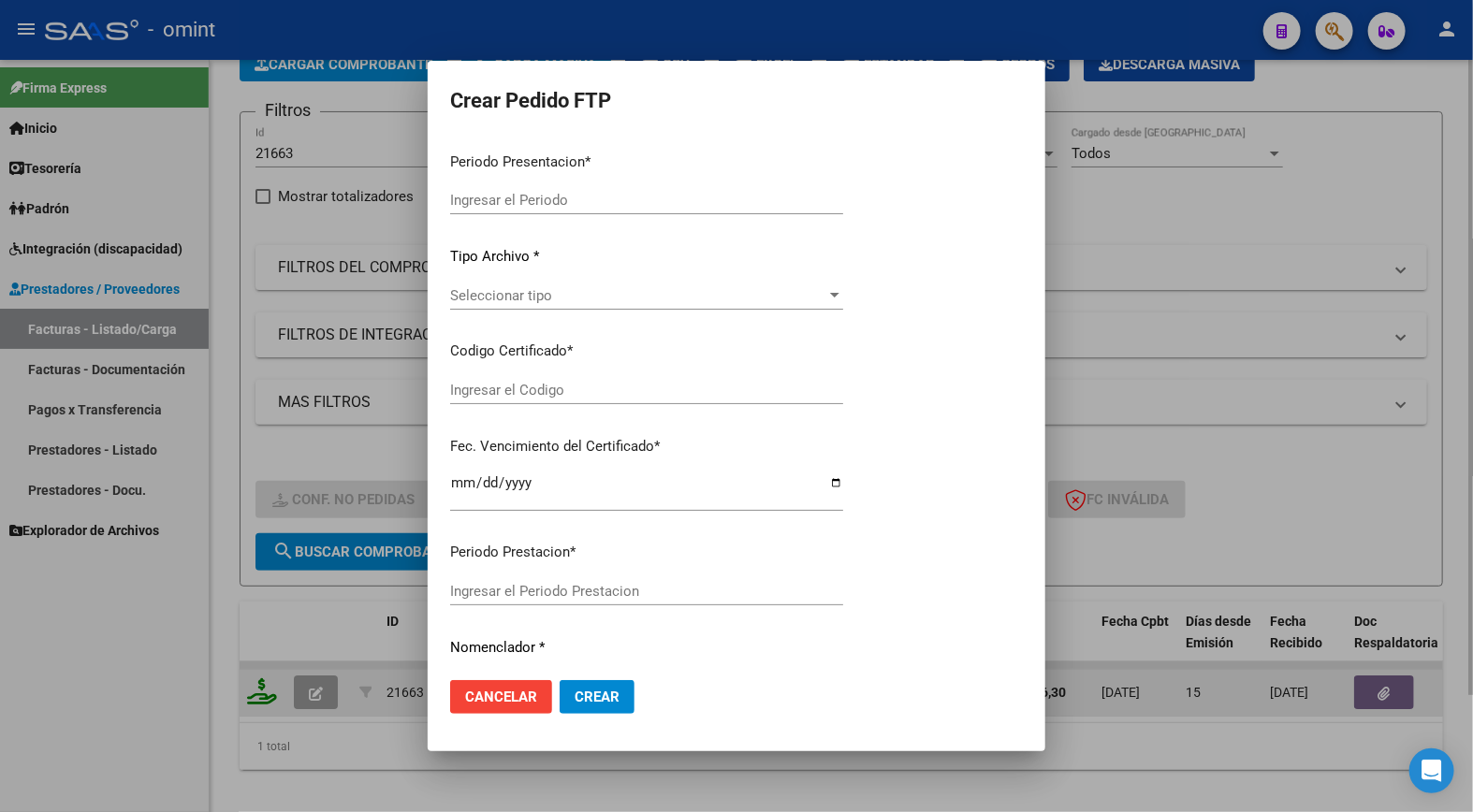
type input "202508"
type input "$ 236.146,30"
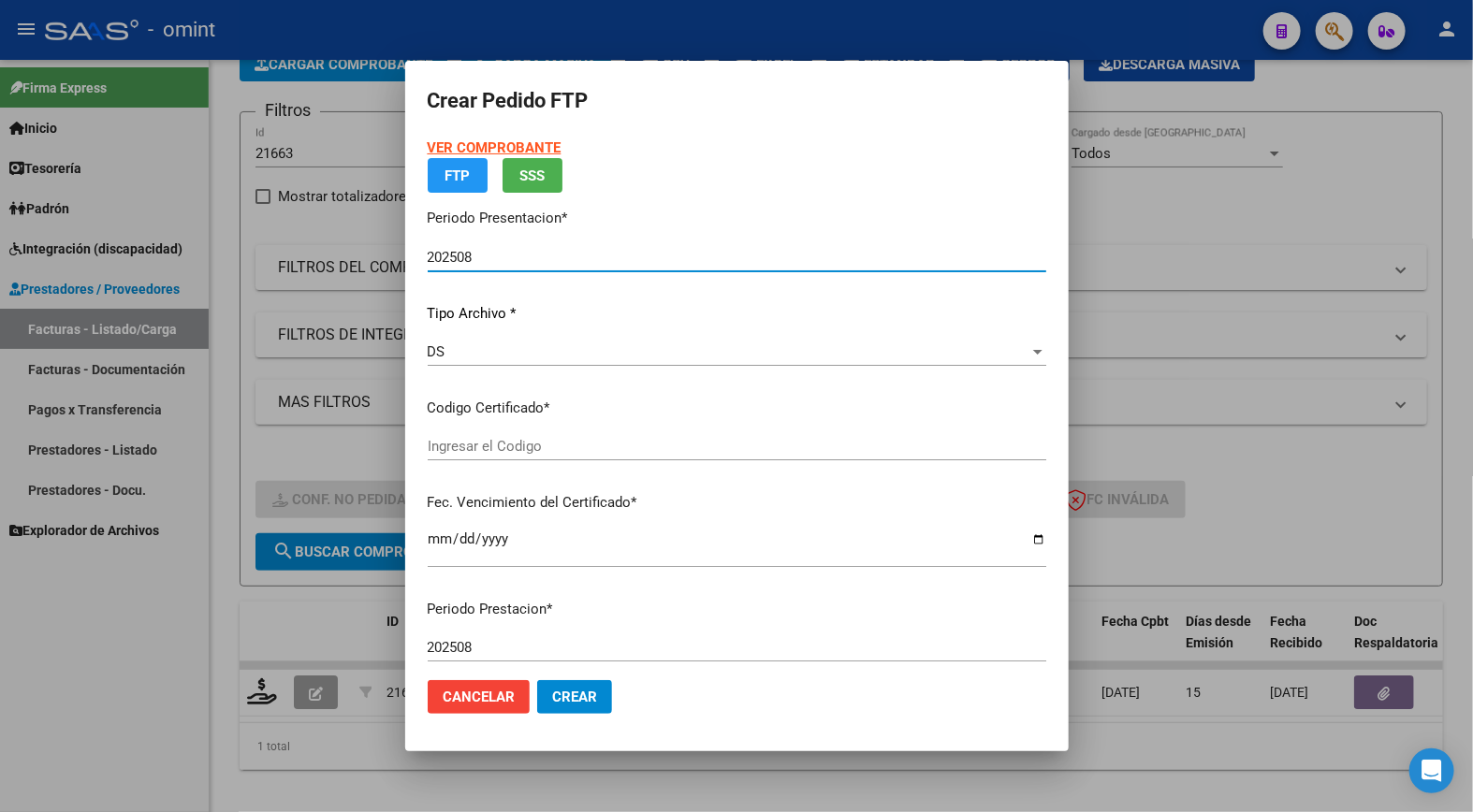
type input "661325552"
type input "2029-05-13"
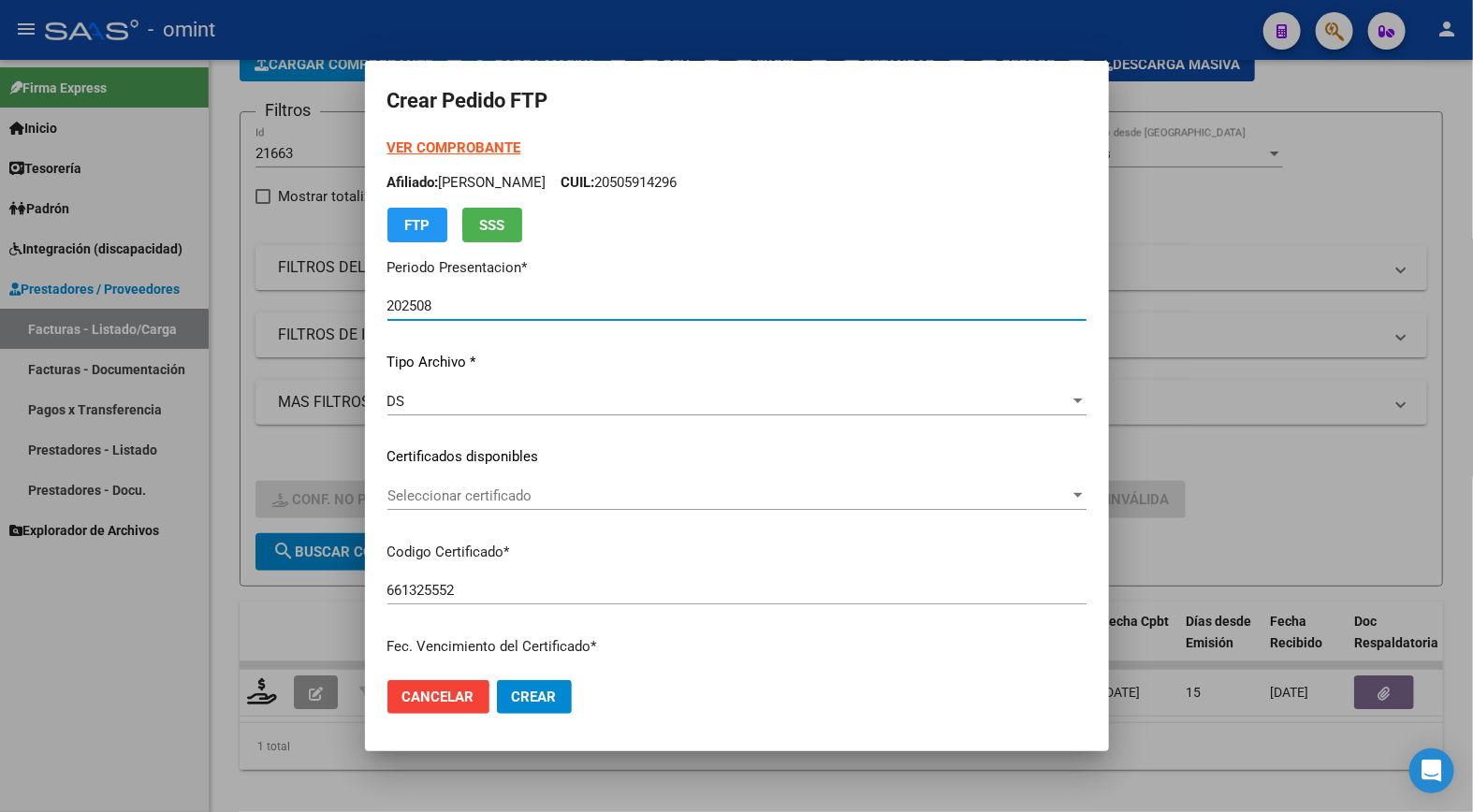
click at [1067, 484] on div "Seleccionar certificado Seleccionar certificado" at bounding box center [736, 495] width 699 height 28
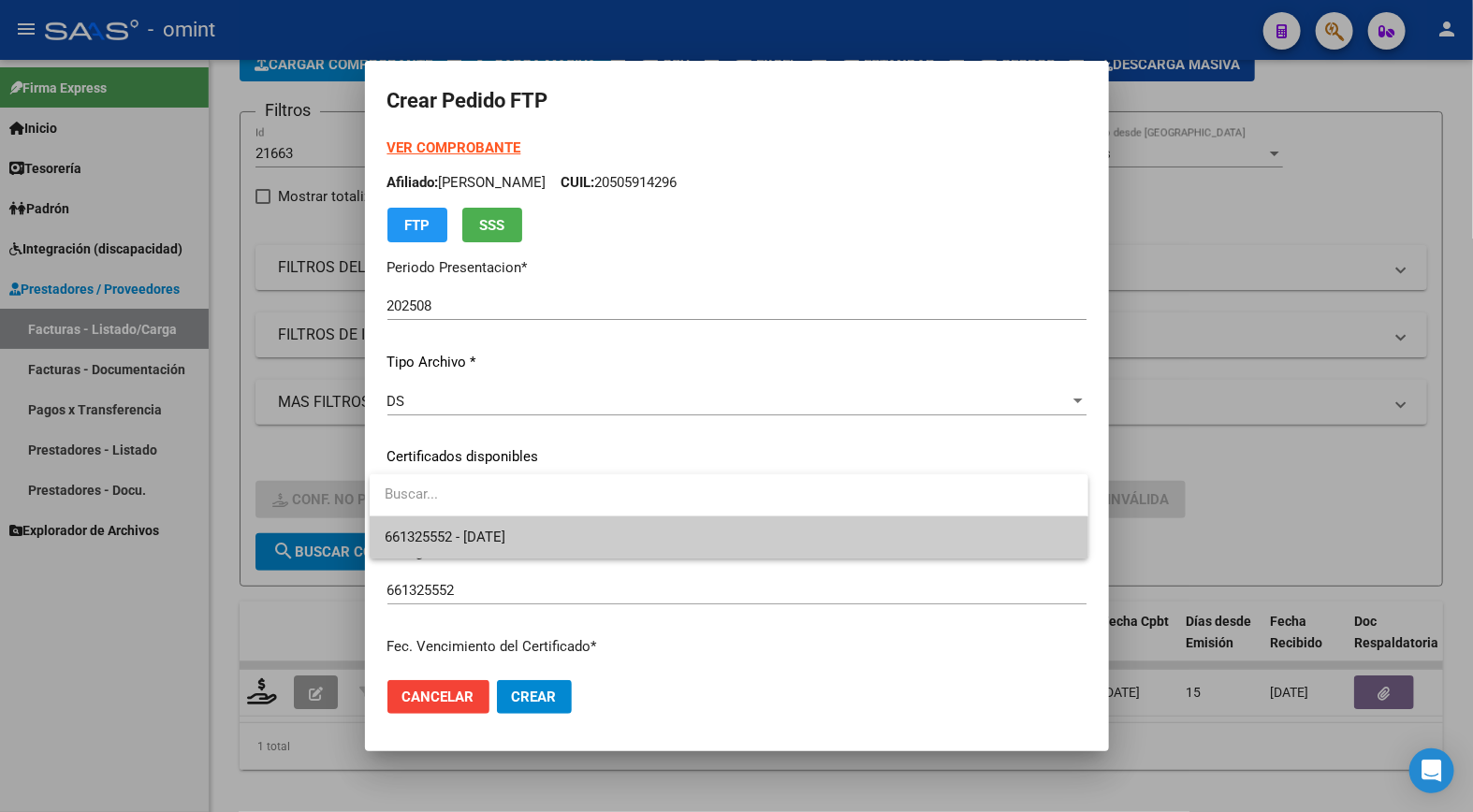
click at [895, 536] on span "661325552 - 2029-05-13" at bounding box center [729, 537] width 688 height 42
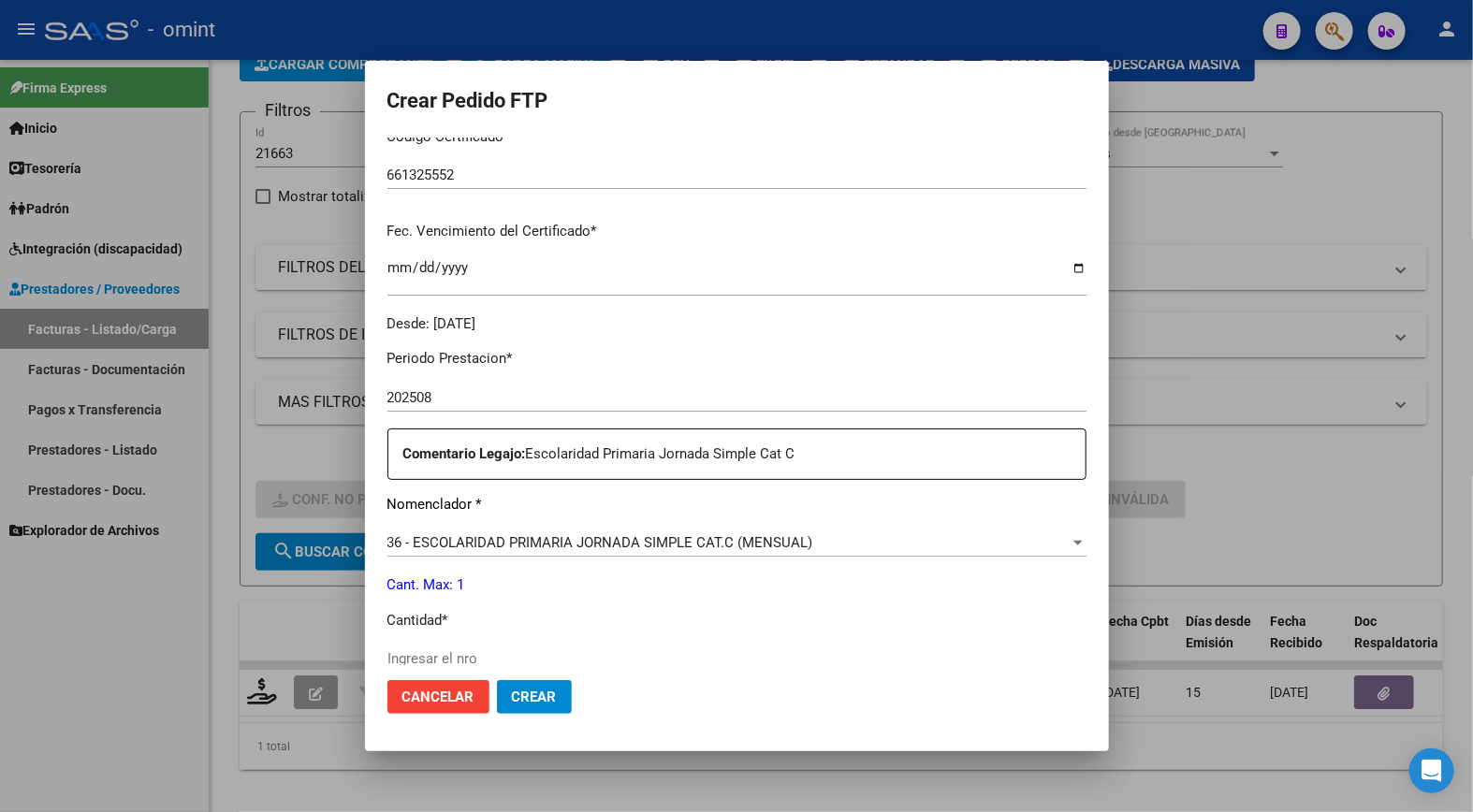
scroll to position [519, 0]
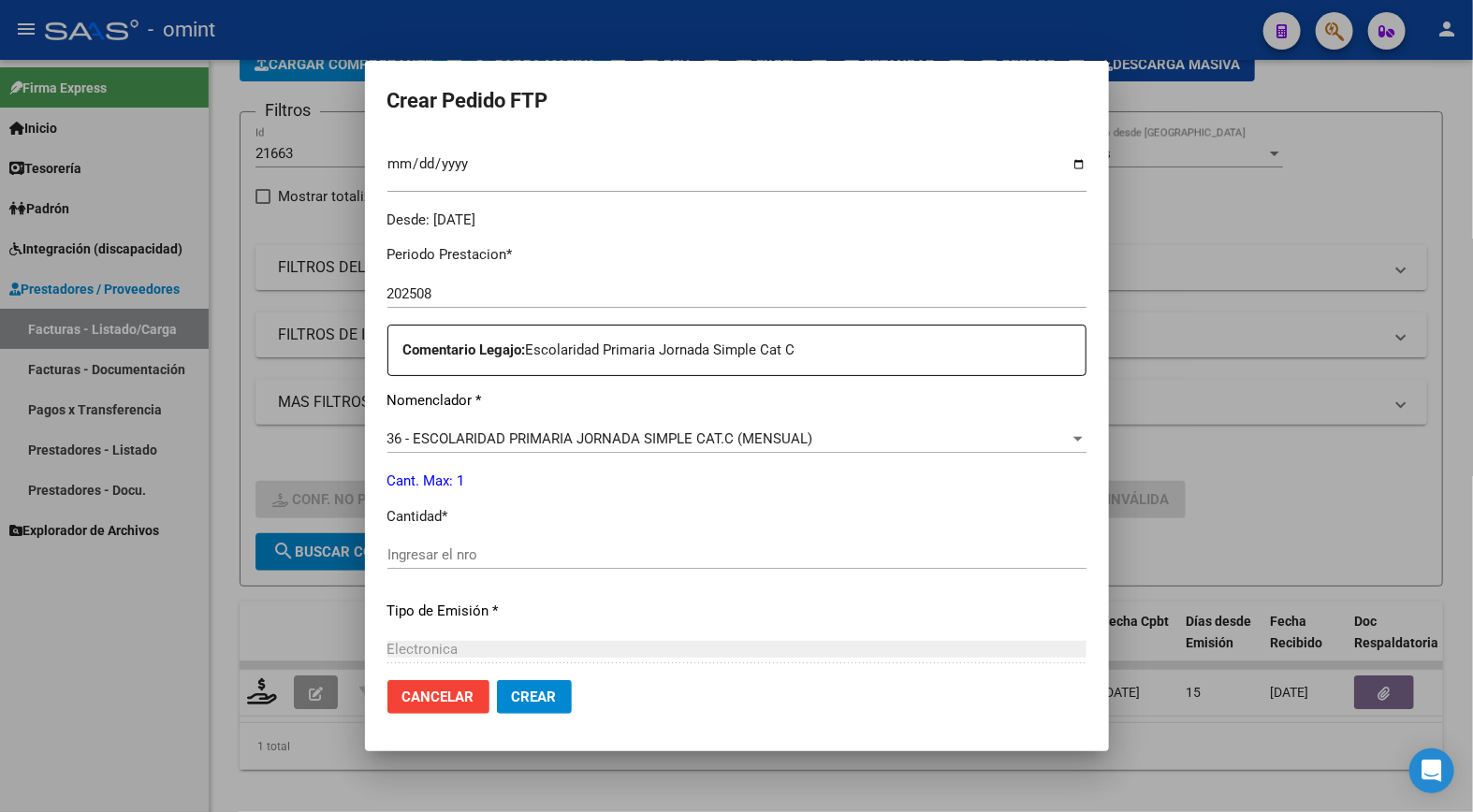
click at [481, 547] on input "Ingresar el nro" at bounding box center [736, 554] width 699 height 17
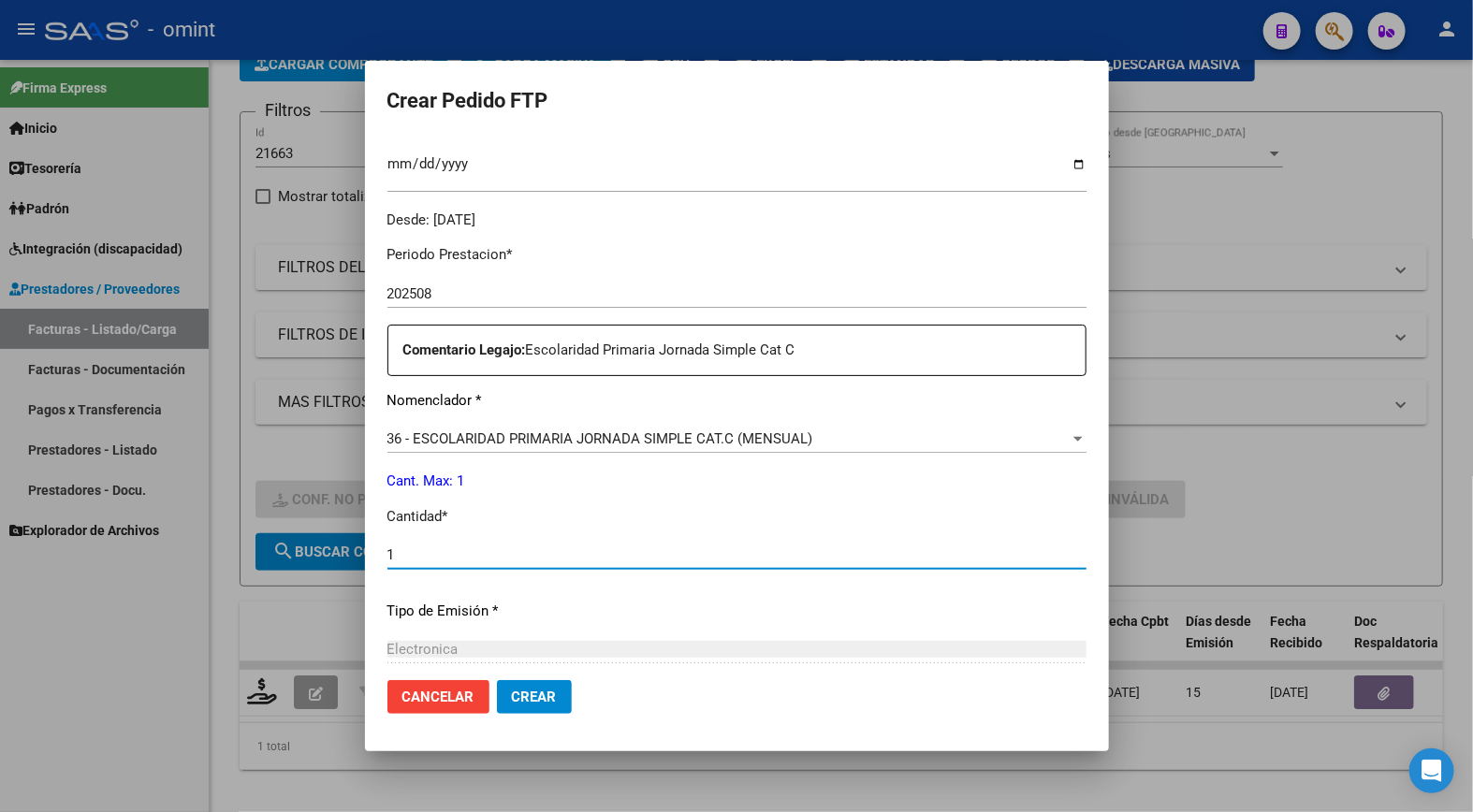
type input "1"
click at [716, 617] on p "Tipo de Emisión *" at bounding box center [736, 611] width 699 height 22
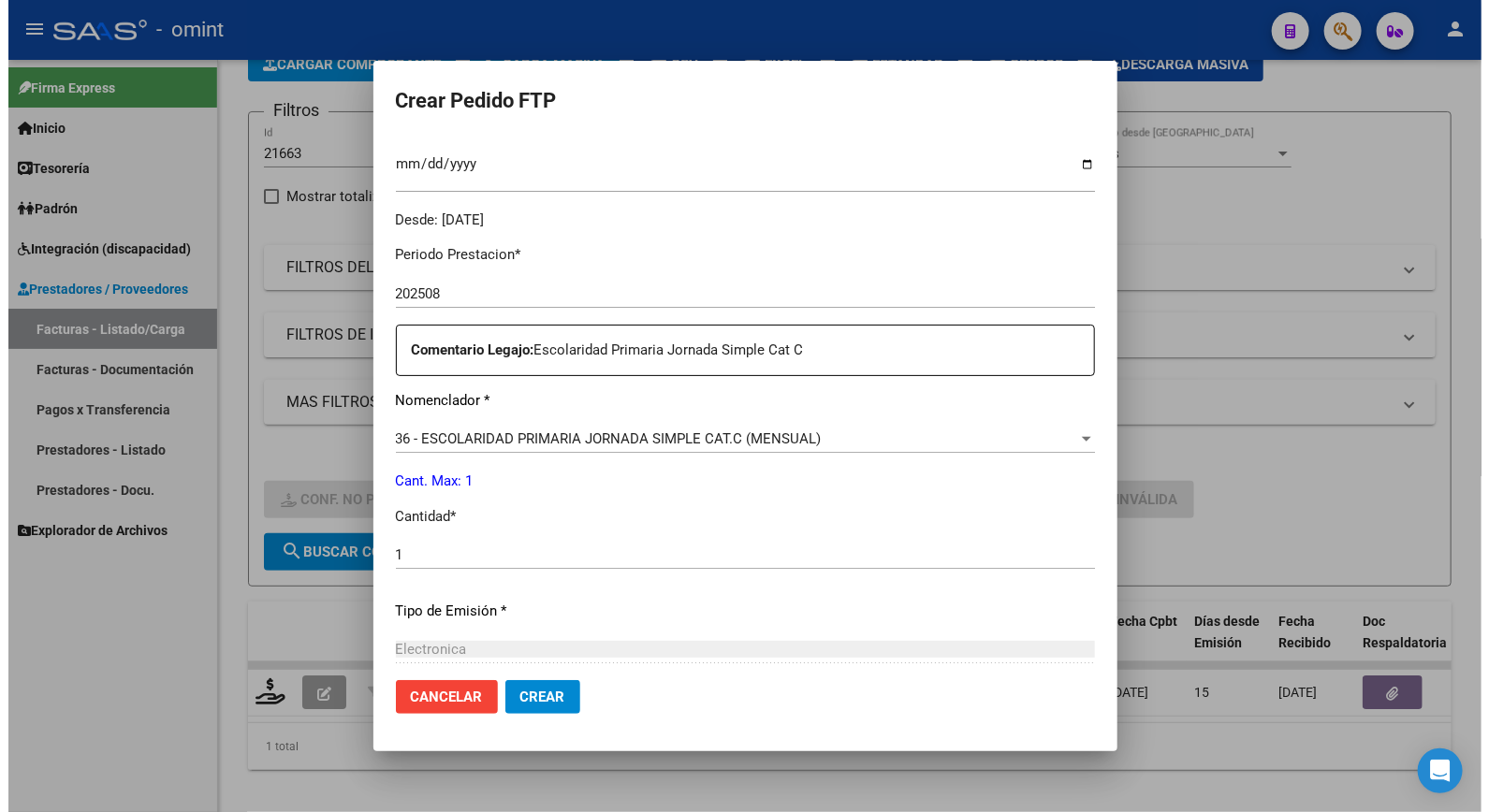
scroll to position [723, 0]
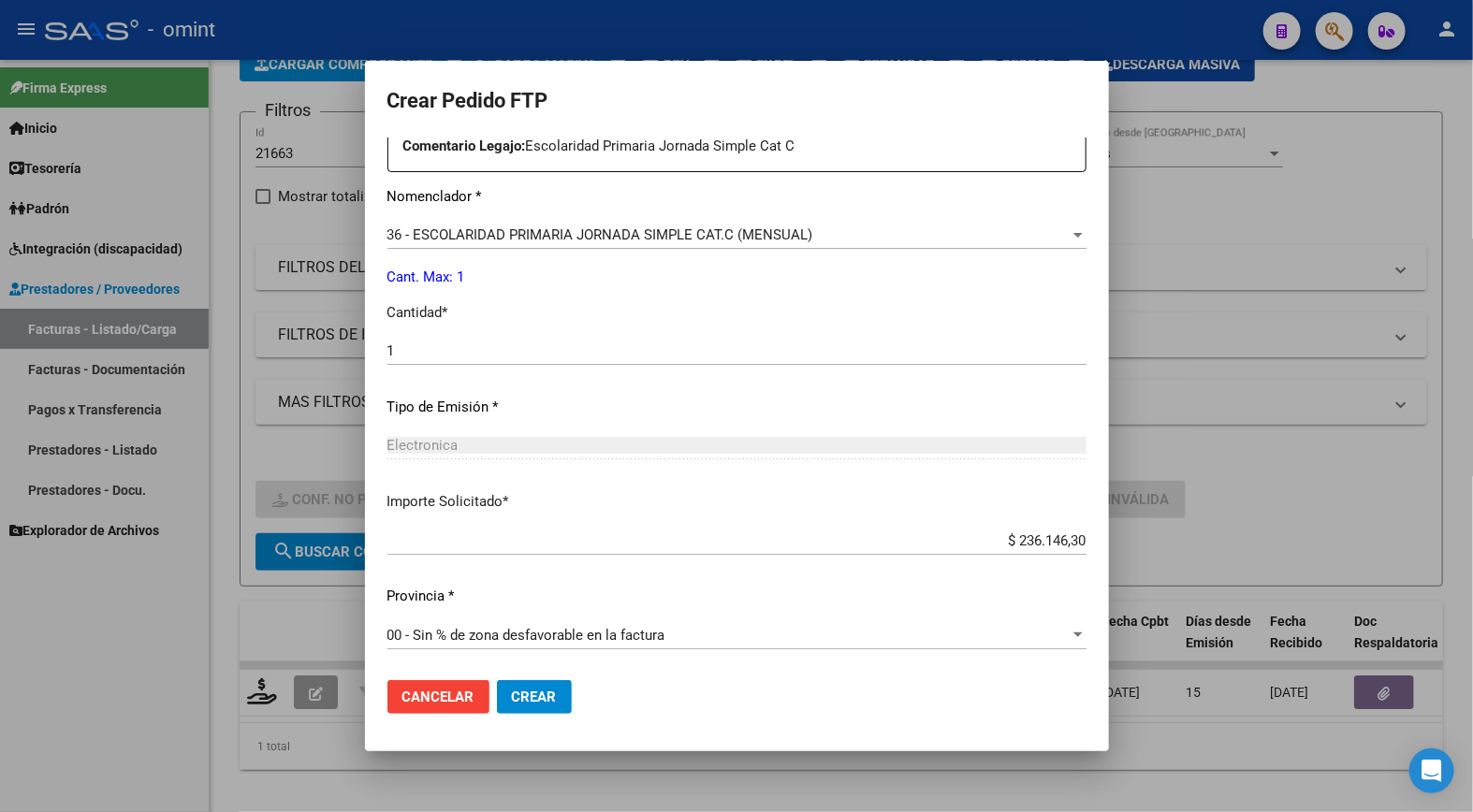
click at [550, 687] on button "Crear" at bounding box center [534, 697] width 75 height 34
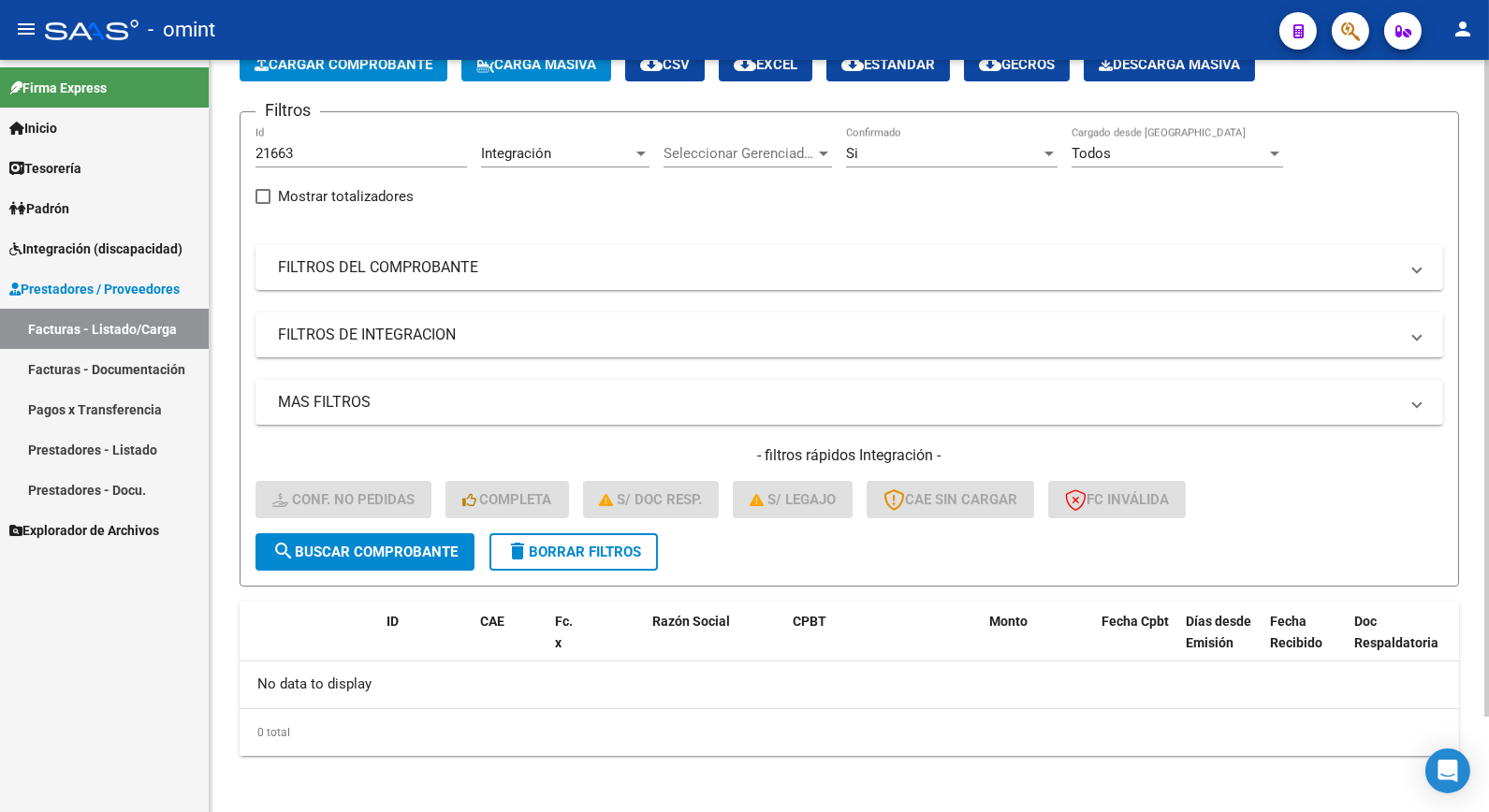
click at [455, 464] on h4 "- filtros rápidos Integración -" at bounding box center [849, 455] width 1187 height 21
